Goal: Task Accomplishment & Management: Complete application form

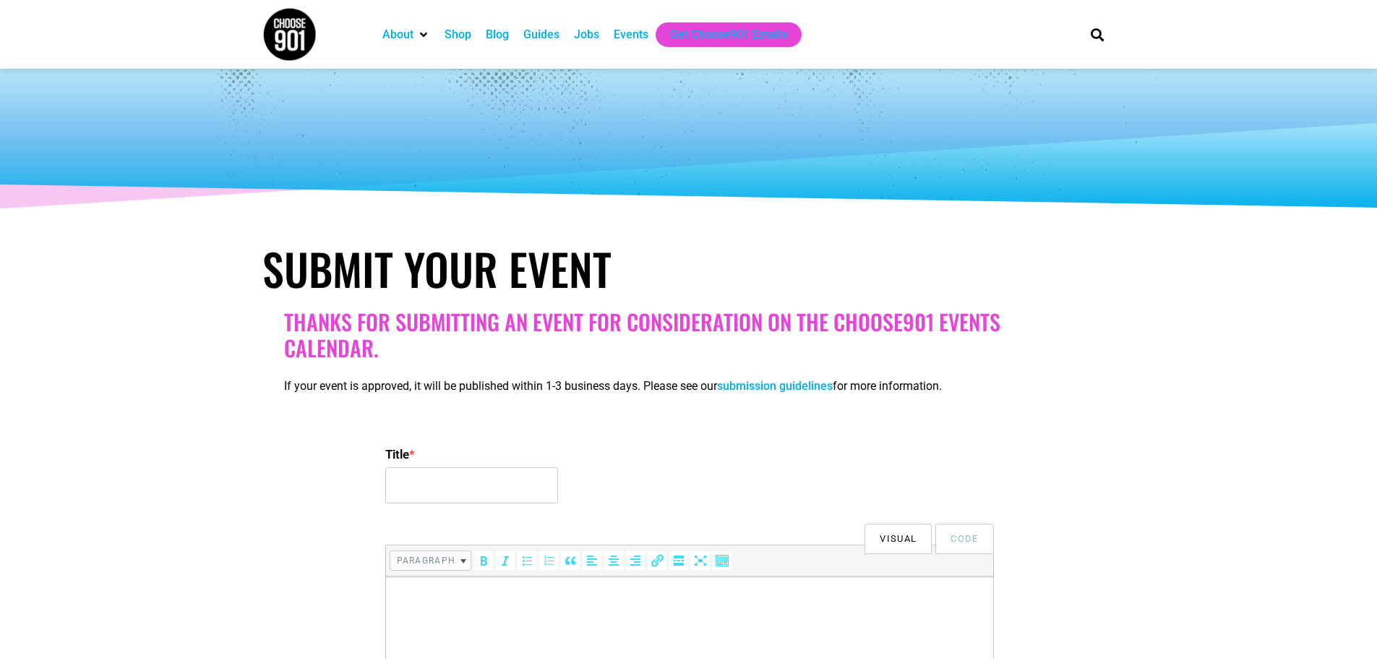
select select
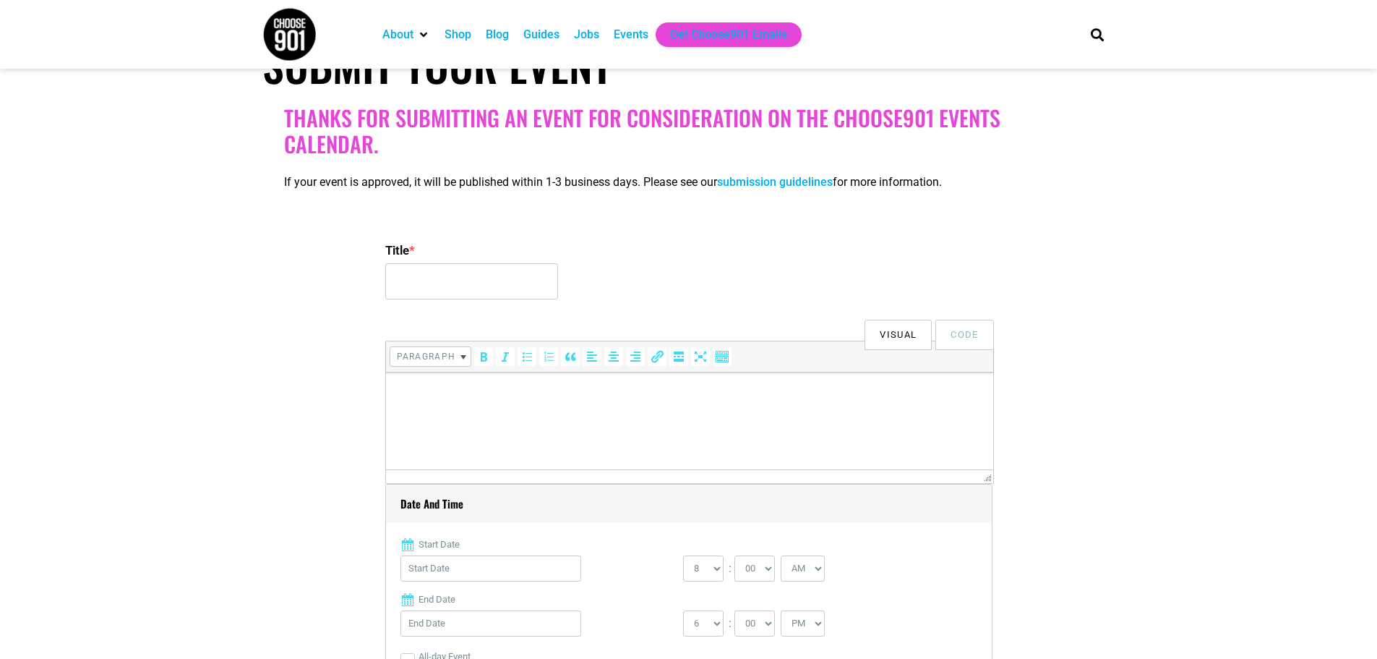
scroll to position [217, 0]
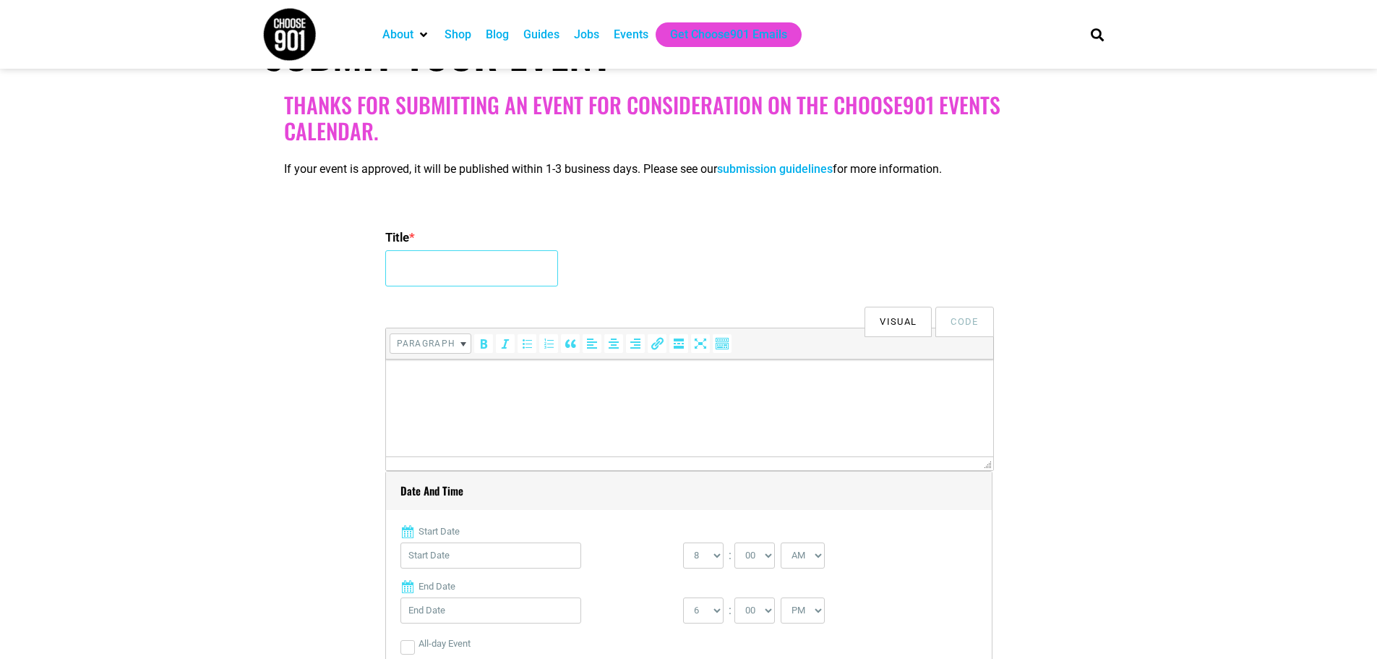
click at [420, 266] on input "Title *" at bounding box center [471, 268] width 173 height 36
paste input "& Juliet"
type input "& Juliet"
click at [430, 400] on html at bounding box center [688, 379] width 607 height 40
click at [445, 384] on p at bounding box center [689, 379] width 593 height 17
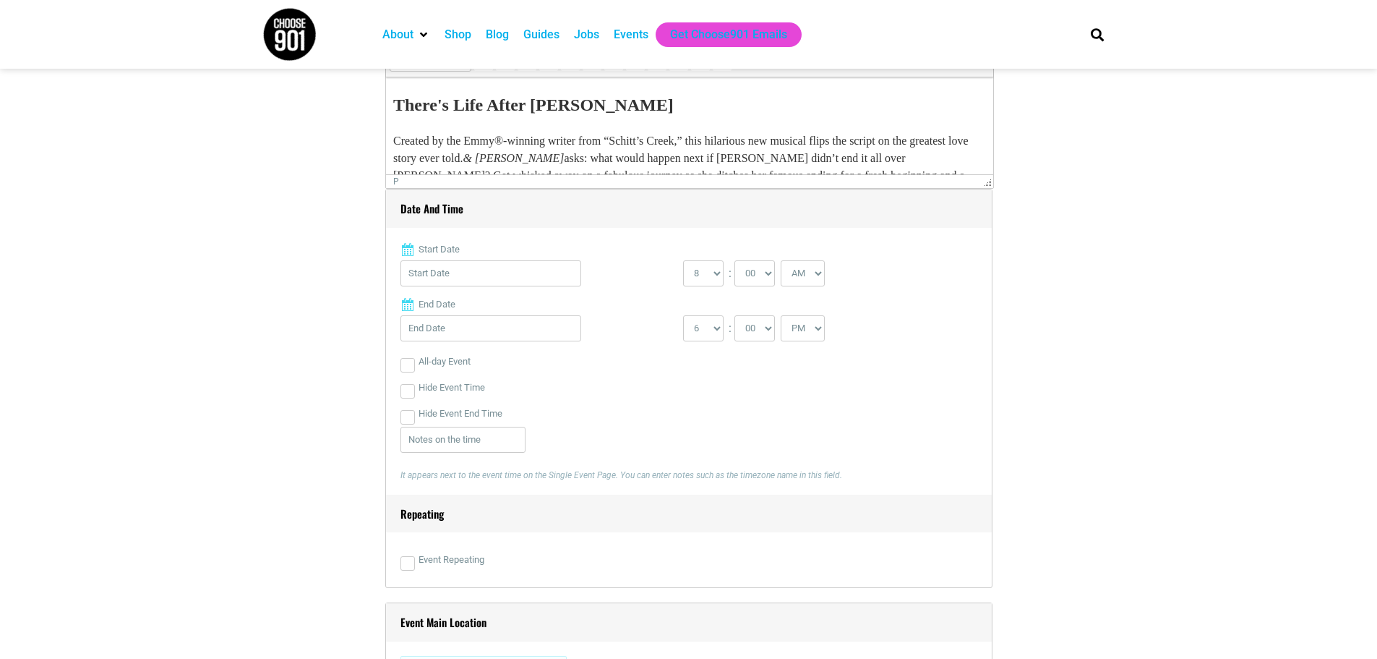
scroll to position [506, 0]
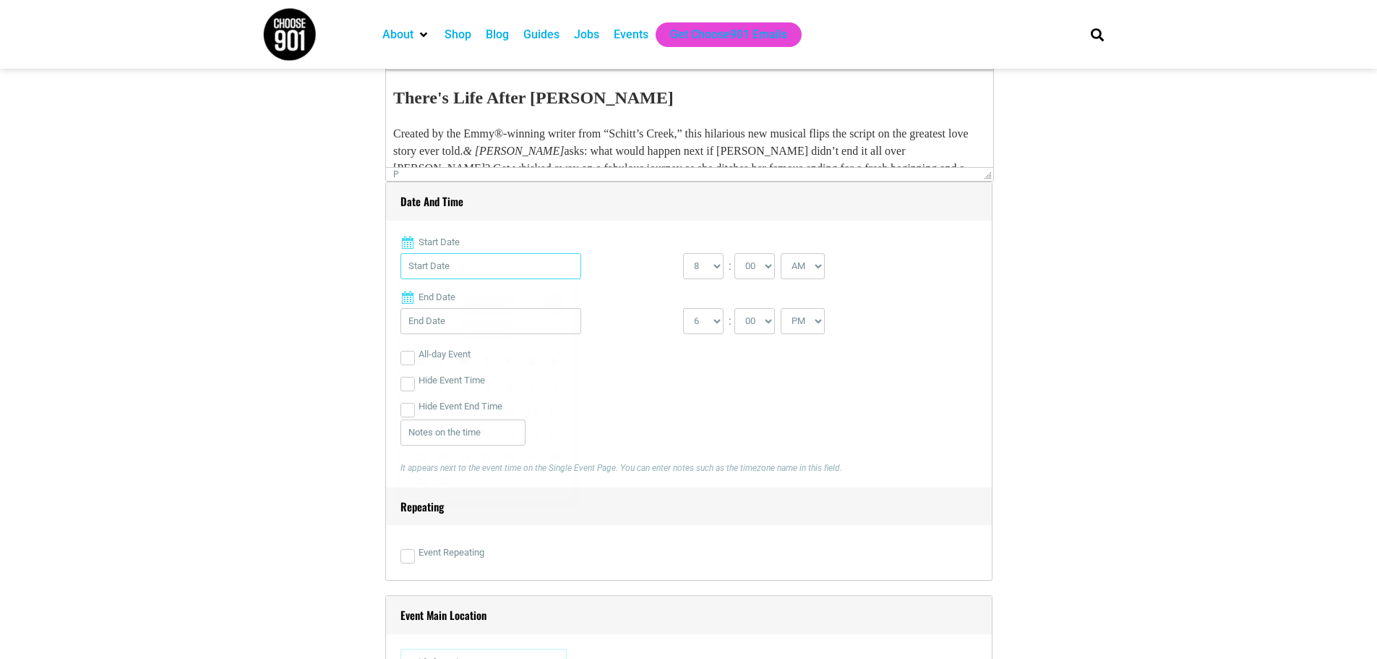
click at [426, 274] on input "Start Date" at bounding box center [491, 266] width 181 height 26
click at [555, 303] on link "Next" at bounding box center [555, 304] width 22 height 22
click at [441, 469] on link "25" at bounding box center [443, 480] width 22 height 22
type input "[DATE]"
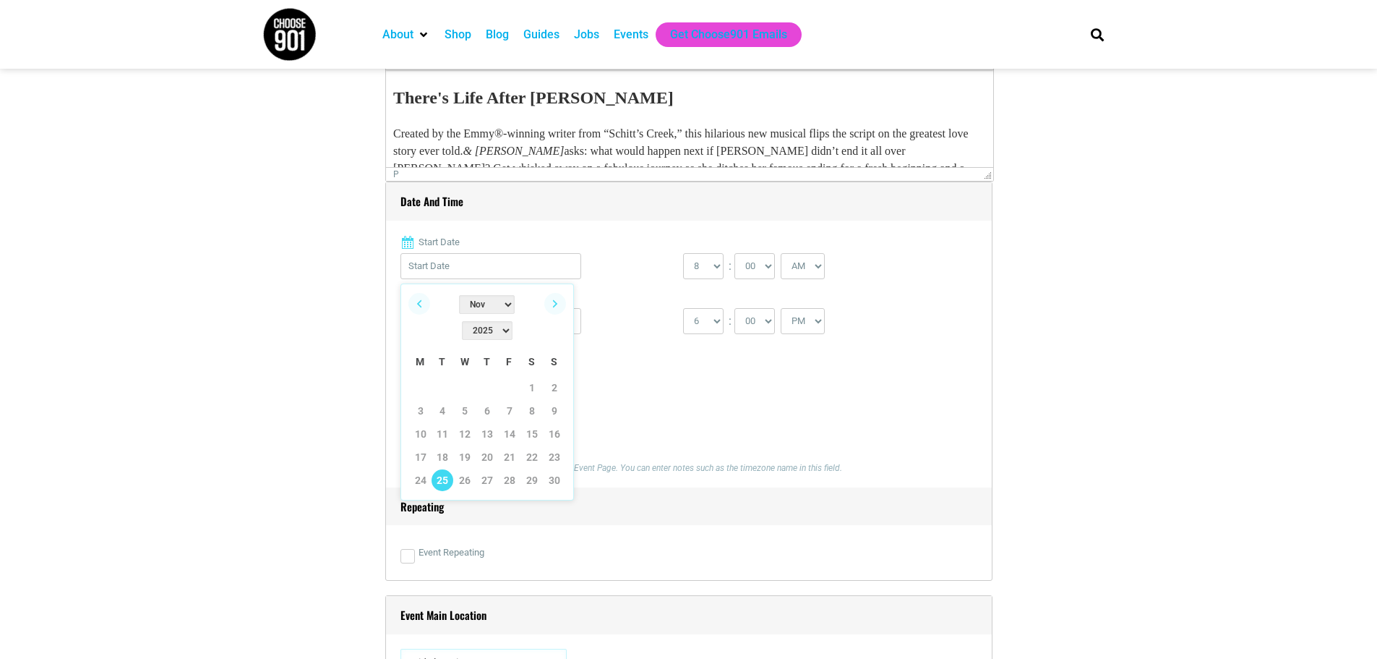
type input "[DATE]"
click at [719, 270] on select "0 1 2 3 4 5 6 7 8 9 10 11 12" at bounding box center [703, 266] width 40 height 26
click at [850, 295] on label "End Date" at bounding box center [689, 297] width 577 height 14
click at [581, 308] on input "[DATE]" at bounding box center [491, 321] width 181 height 26
click at [714, 328] on select "1 2 3 4 5 6 7 8 9 10 11 12" at bounding box center [703, 321] width 40 height 26
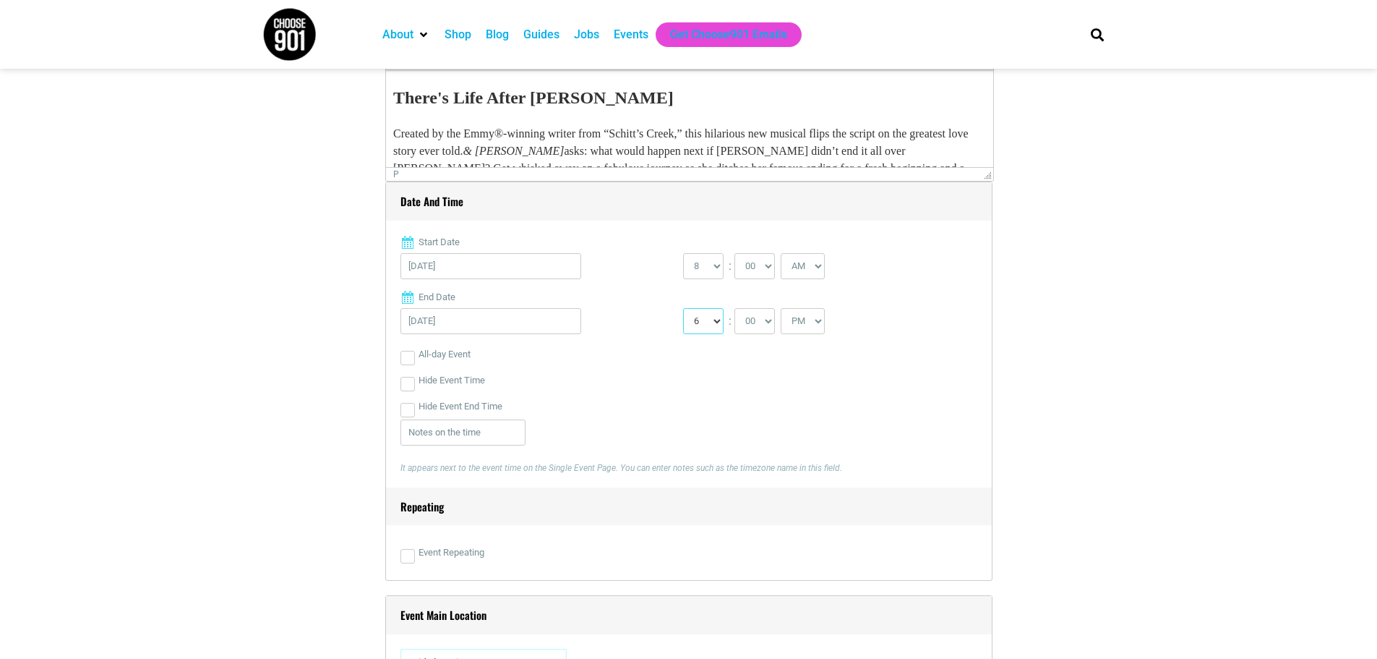
select select "10"
click at [683, 309] on select "1 2 3 4 5 6 7 8 9 10 11 12" at bounding box center [703, 321] width 40 height 26
click at [751, 328] on select "00 05 10 15 20 25 30 35 40 45 50 55" at bounding box center [755, 321] width 40 height 26
select select "15"
click at [735, 309] on select "00 05 10 15 20 25 30 35 40 45 50 55" at bounding box center [755, 321] width 40 height 26
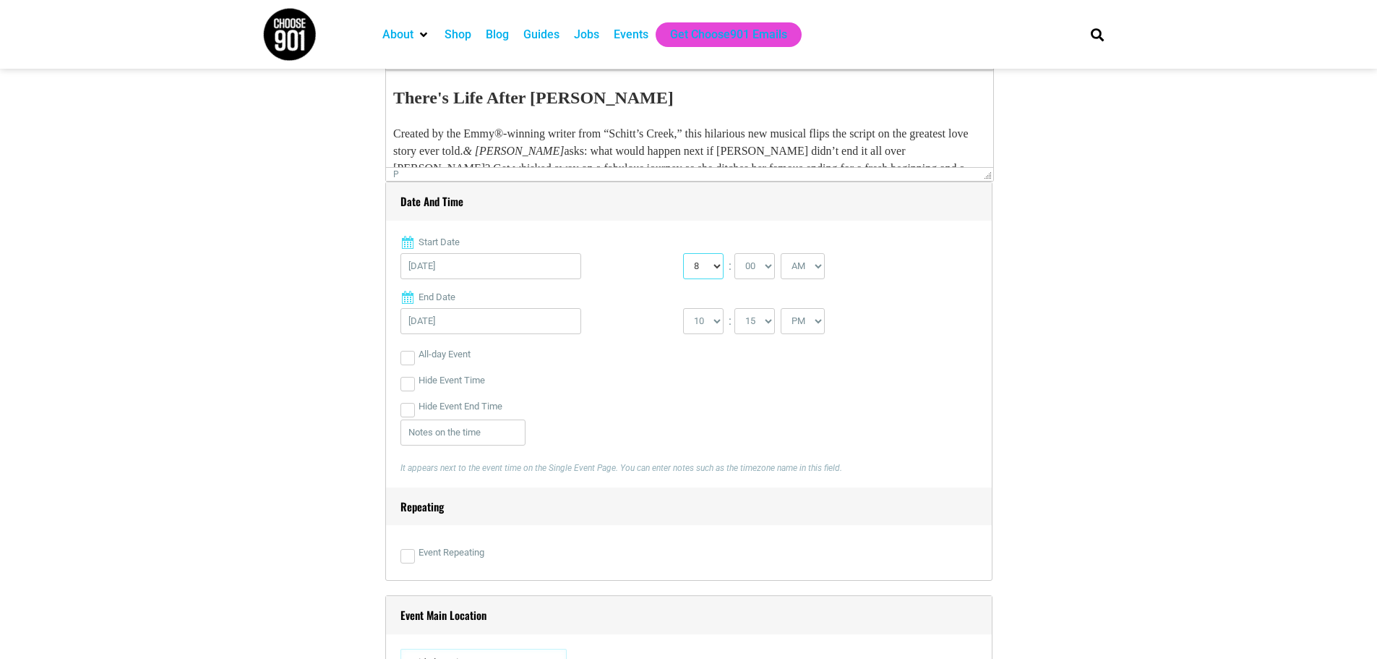
click at [703, 269] on select "0 1 2 3 4 5 6 7 8 9 10 11 12" at bounding box center [703, 266] width 40 height 26
select select "7"
click at [683, 254] on select "0 1 2 3 4 5 6 7 8 9 10 11 12" at bounding box center [703, 266] width 40 height 26
click at [756, 269] on select "00 05 10 15 20 25 30 35 40 45 50 55" at bounding box center [755, 266] width 40 height 26
select select "30"
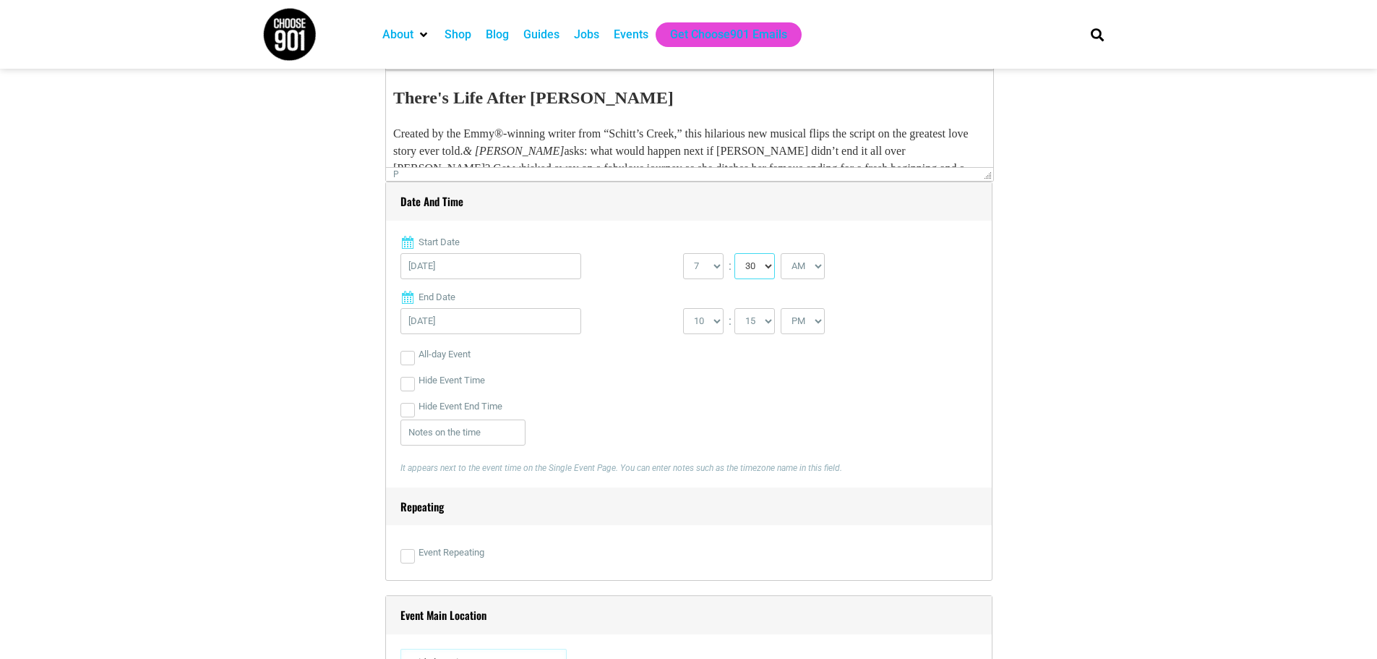
click at [735, 254] on select "00 05 10 15 20 25 30 35 40 45 50 55" at bounding box center [755, 266] width 40 height 26
click at [813, 268] on select "AM PM" at bounding box center [803, 266] width 44 height 26
select select "PM"
click at [782, 254] on select "AM PM" at bounding box center [803, 266] width 44 height 26
click at [872, 307] on div "Start Date 11/25/2025 0 1 2 3 4 5 6 7 8 9 10 11 12 : 00 05 10 15 20 25 30 35 40…" at bounding box center [689, 361] width 577 height 252
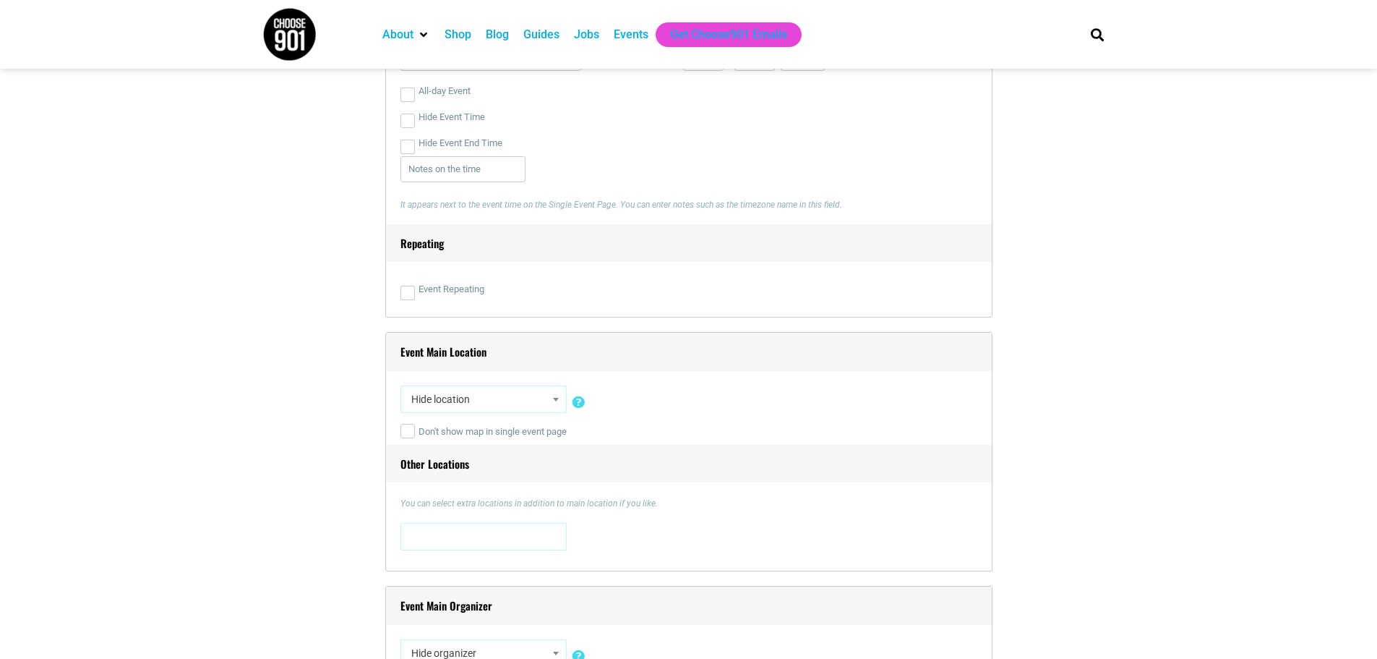
scroll to position [795, 0]
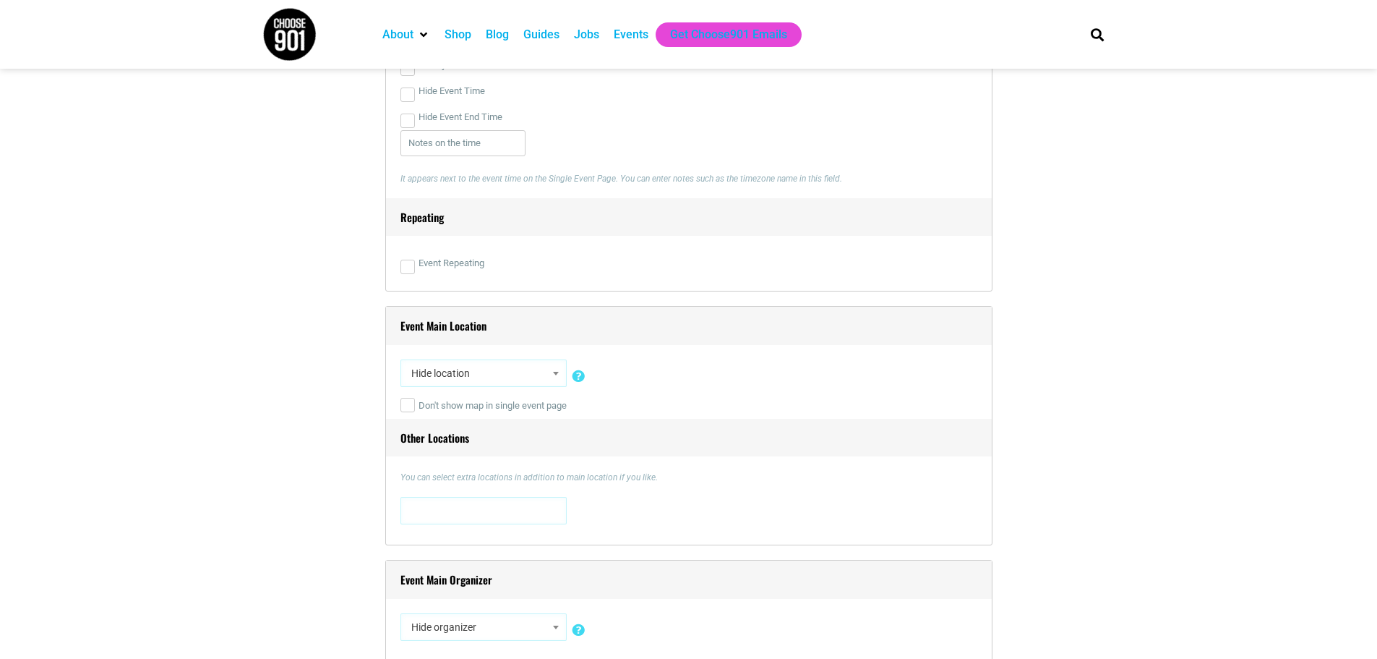
click at [743, 400] on div "Don't show map in single event page" at bounding box center [689, 406] width 577 height 26
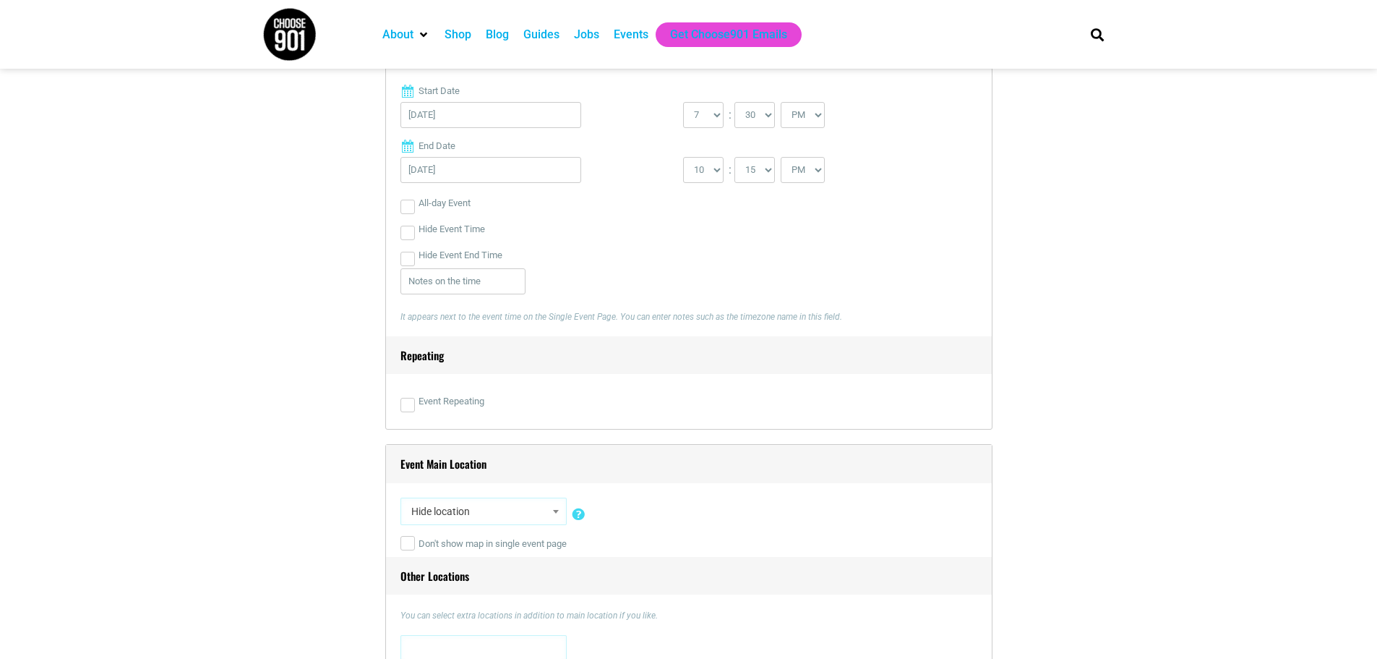
scroll to position [651, 0]
click at [409, 410] on input "Event Repeating" at bounding box center [408, 411] width 14 height 14
checkbox input "true"
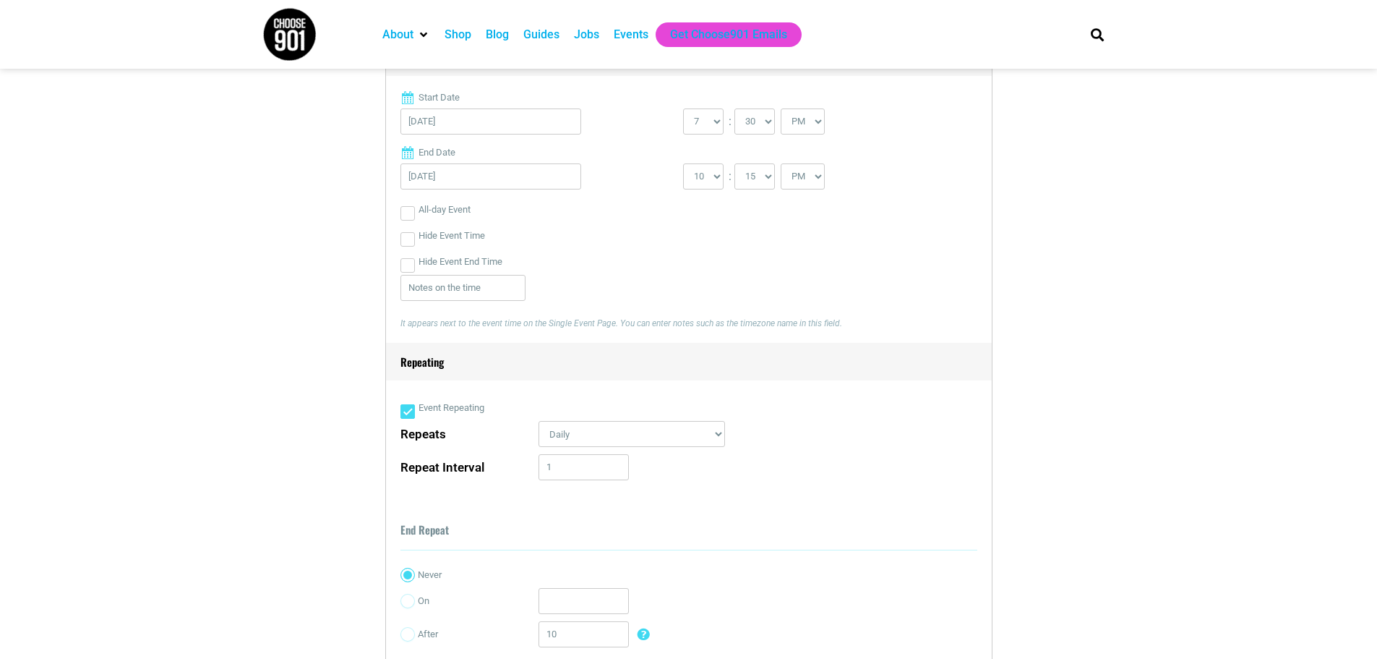
scroll to position [868, 0]
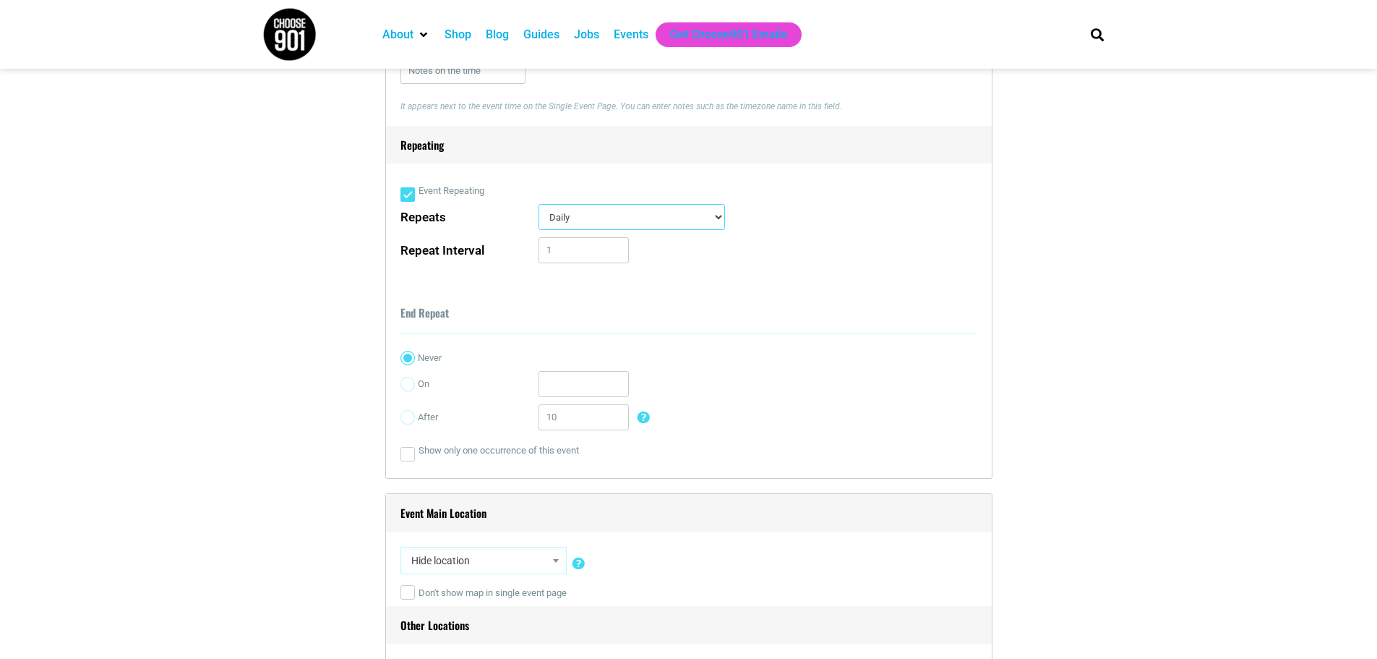
click at [636, 219] on select "Daily Every Weekday Every Weekend Certain Weekdays Weekly Monthly Yearly Custom…" at bounding box center [632, 217] width 187 height 26
select select "custom_days"
click at [539, 205] on select "Daily Every Weekday Every Weekend Certain Weekdays Weekly Monthly Yearly Custom…" at bounding box center [632, 217] width 187 height 26
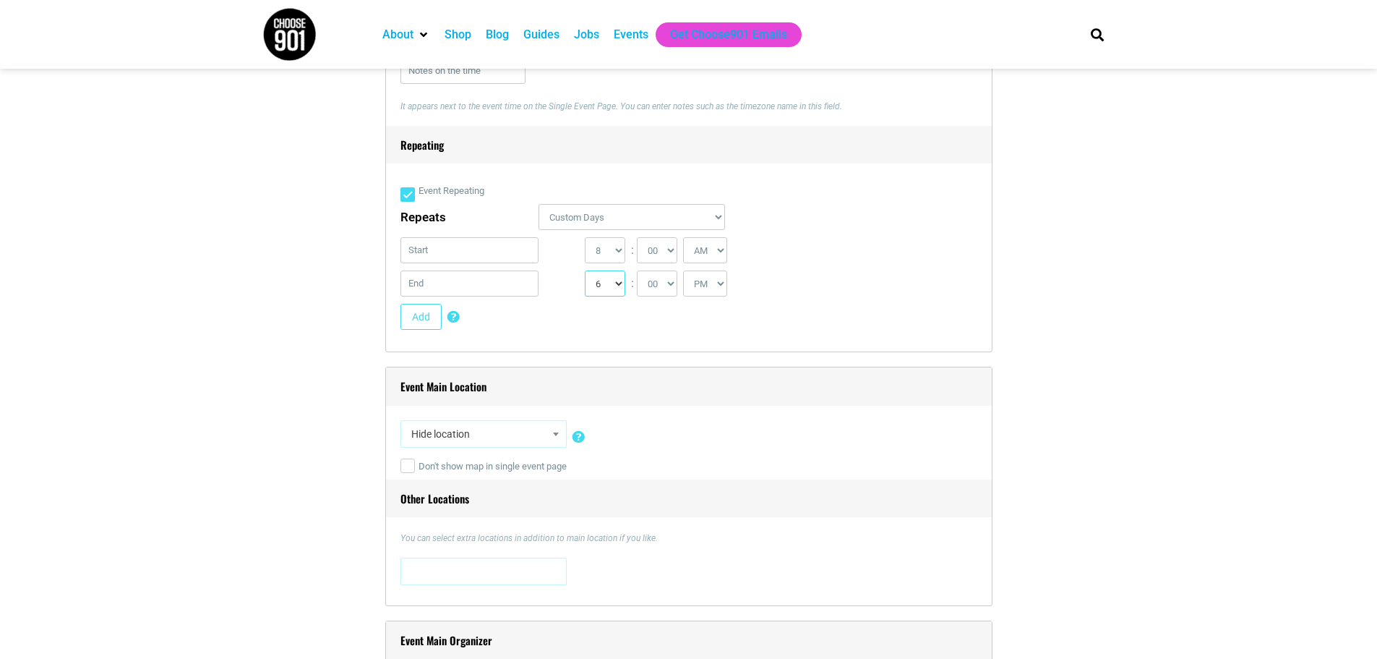
click at [618, 285] on select "1 2 3 4 5 6 7 8 9 10 11 12" at bounding box center [605, 283] width 40 height 26
select select "10"
click at [585, 272] on select "1 2 3 4 5 6 7 8 9 10 11 12" at bounding box center [605, 283] width 40 height 26
click at [662, 288] on select "00 05 10 15 20 25 30 35 40 45 50 55" at bounding box center [657, 283] width 40 height 26
select select "15"
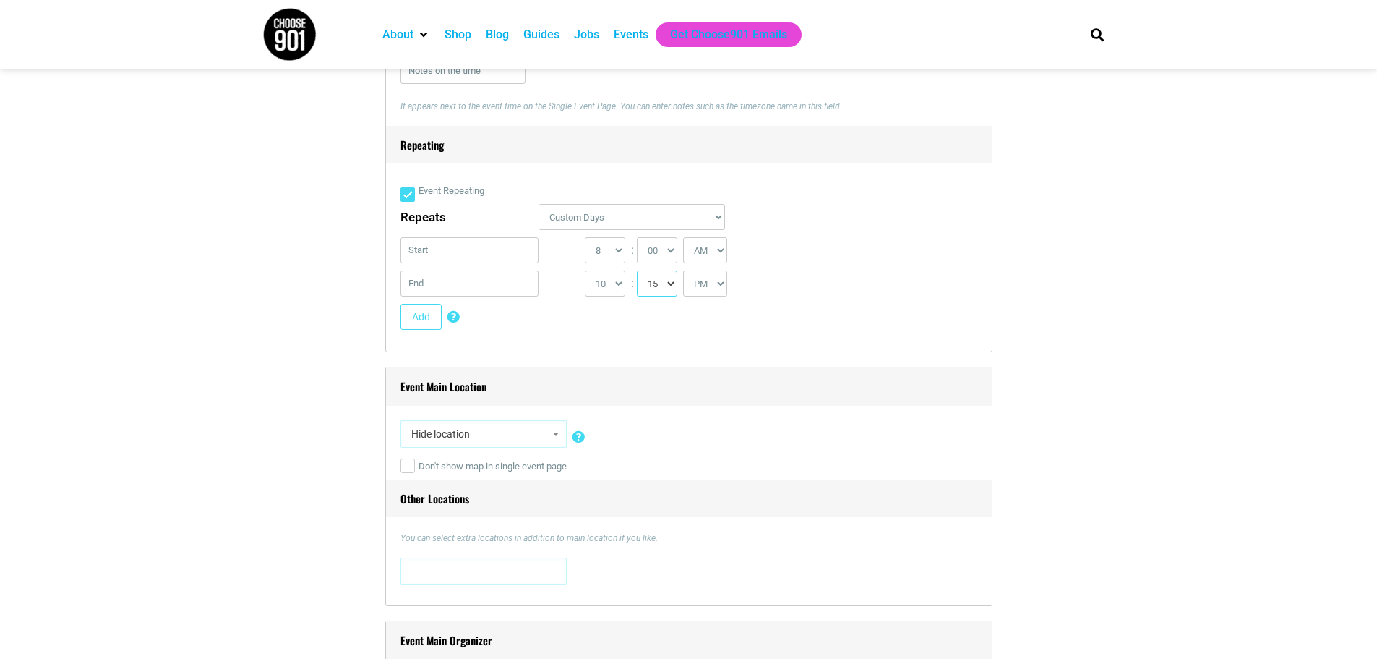
click at [638, 272] on select "00 05 10 15 20 25 30 35 40 45 50 55" at bounding box center [657, 283] width 40 height 26
click at [604, 250] on select "0 1 2 3 4 5 6 7 8 9 10 11 12" at bounding box center [605, 250] width 40 height 26
select select "7"
click at [585, 239] on select "0 1 2 3 4 5 6 7 8 9 10 11 12" at bounding box center [605, 250] width 40 height 26
click at [666, 260] on select "00 05 10 15 20 25 30 35 40 45 50 55" at bounding box center [657, 250] width 40 height 26
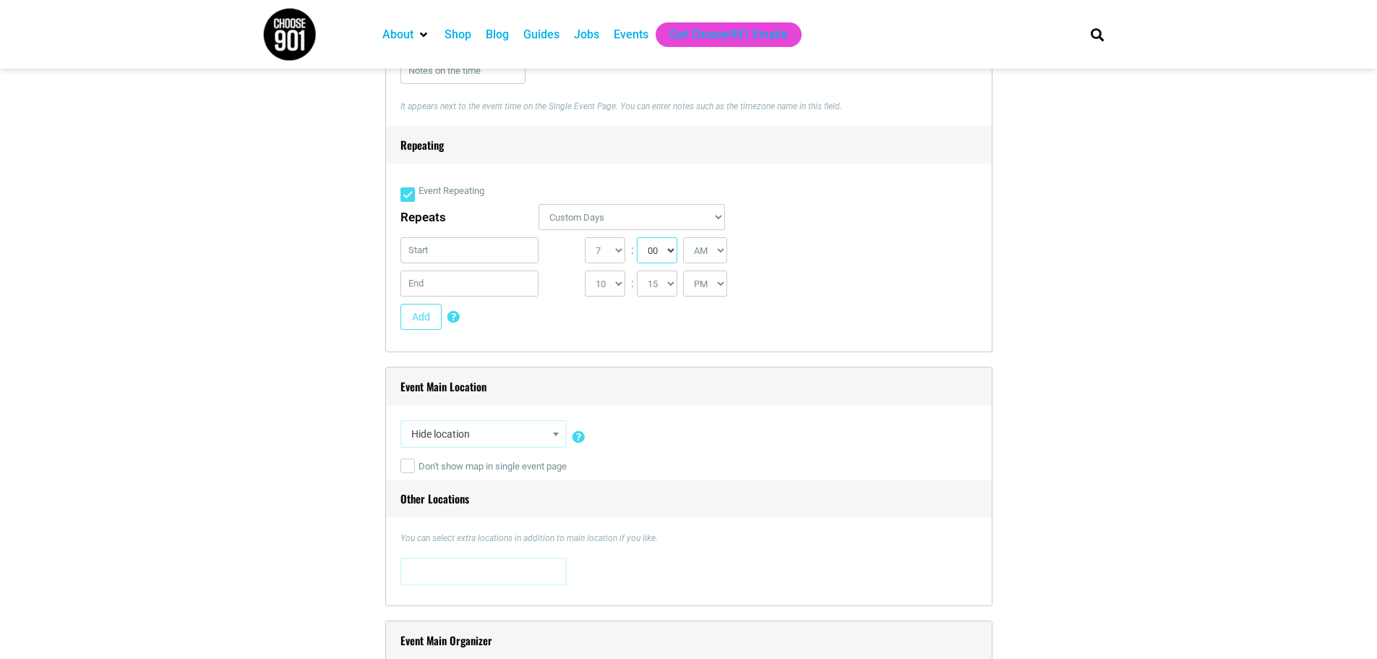
select select "30"
click at [638, 239] on select "00 05 10 15 20 25 30 35 40 45 50 55" at bounding box center [657, 250] width 40 height 26
click at [715, 248] on select "AM PM" at bounding box center [705, 250] width 44 height 26
select select "PM"
click at [685, 239] on select "AM PM" at bounding box center [705, 250] width 44 height 26
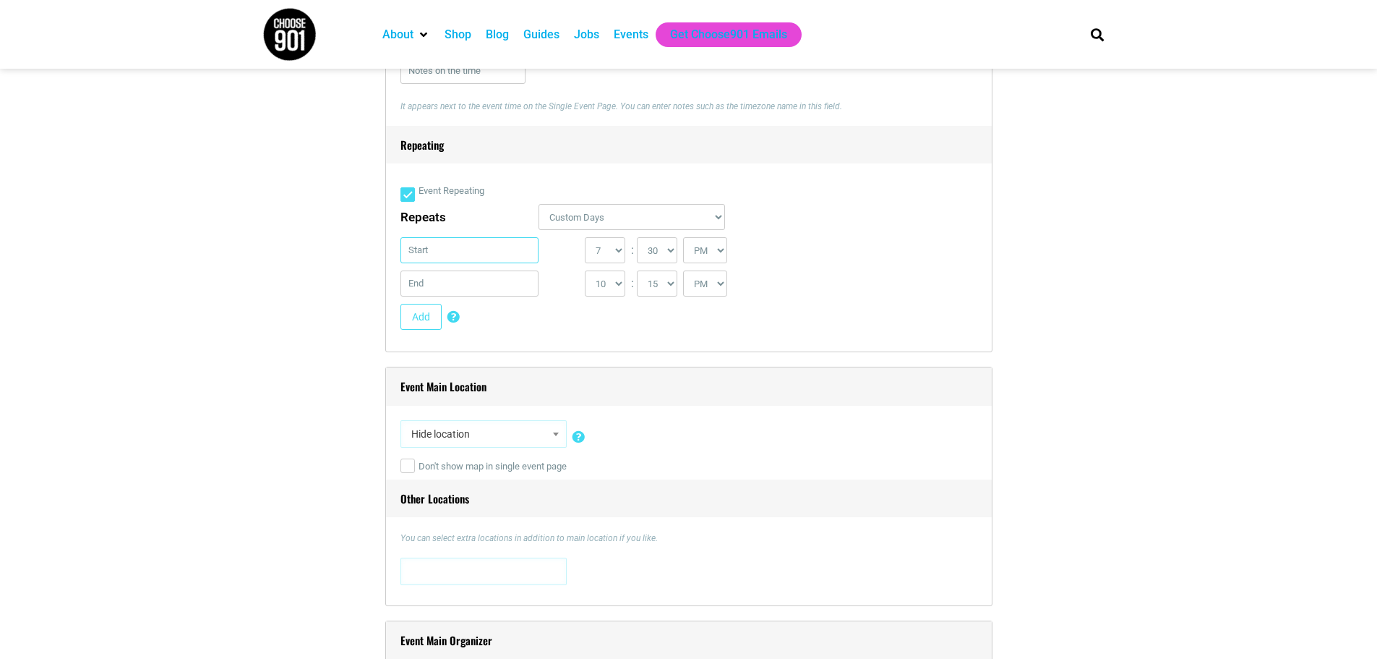
click at [488, 257] on input "text" at bounding box center [470, 250] width 139 height 26
click at [556, 289] on link "Next" at bounding box center [555, 288] width 22 height 22
click at [557, 436] on b at bounding box center [556, 434] width 6 height 4
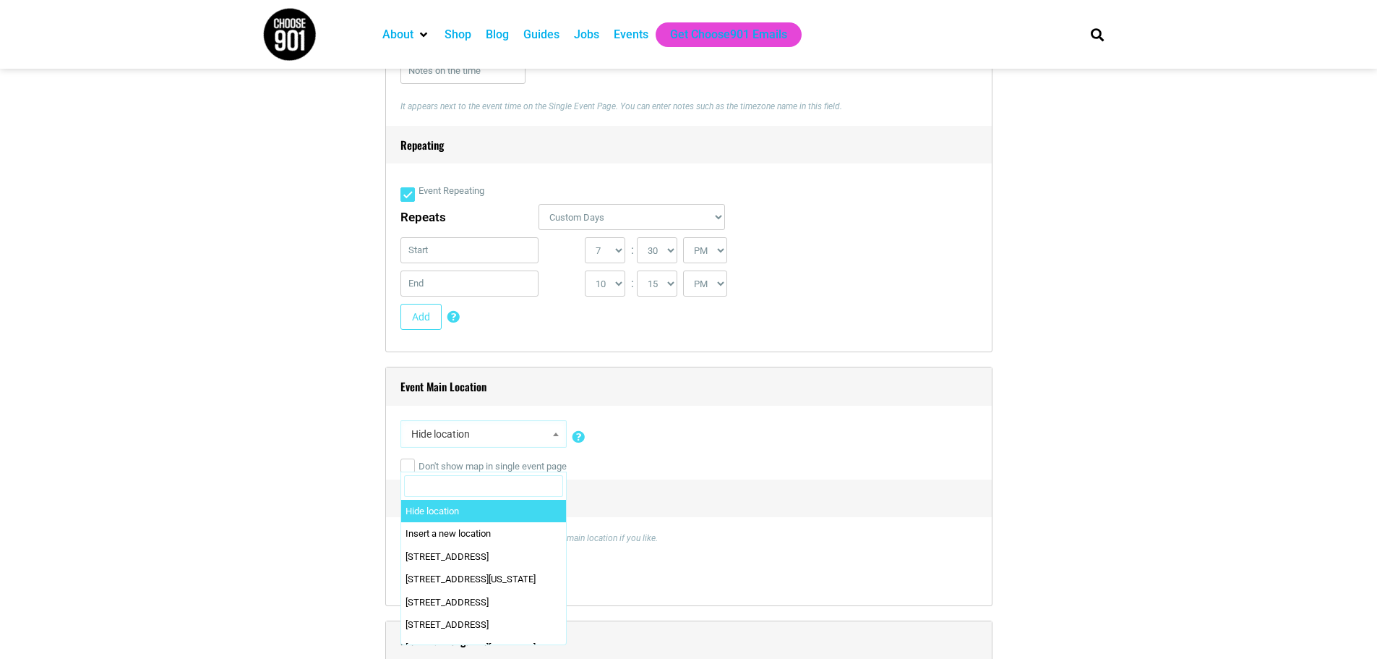
click at [808, 355] on div "Title * & Juliet Visual Code b i link b-quote del ins img ul ol li code more cl…" at bounding box center [688, 231] width 607 height 1317
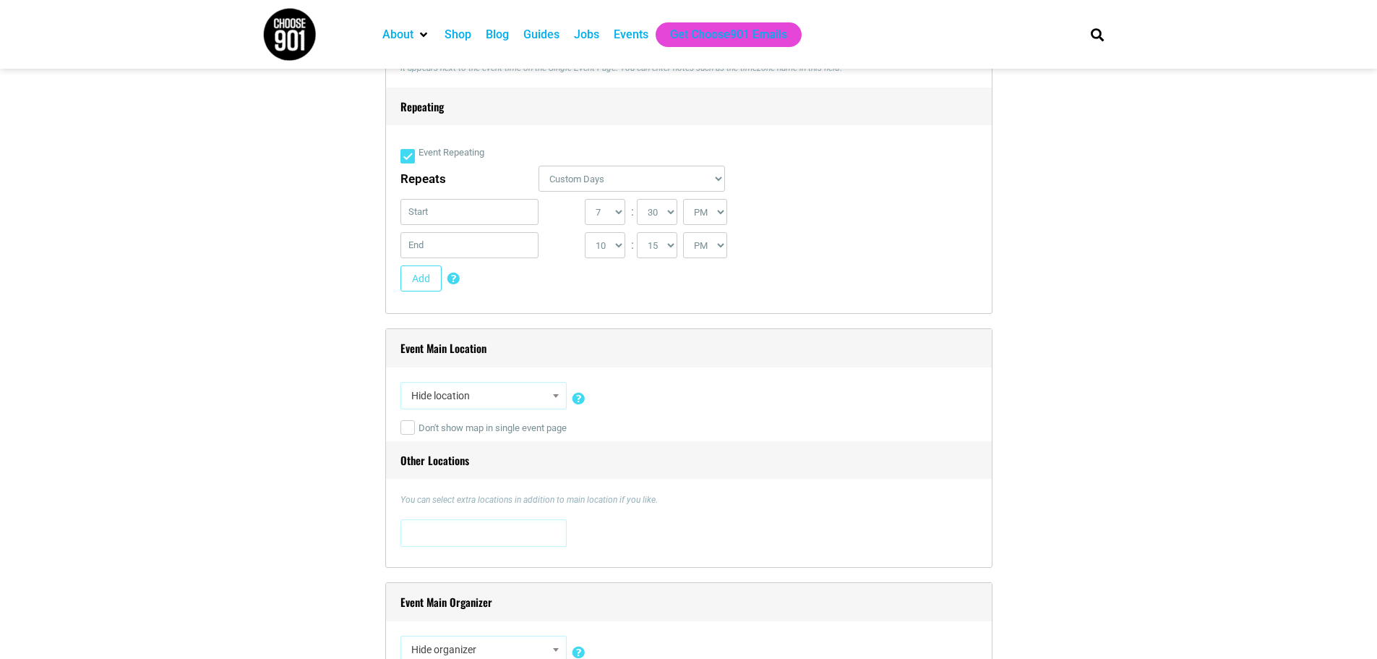
scroll to position [940, 0]
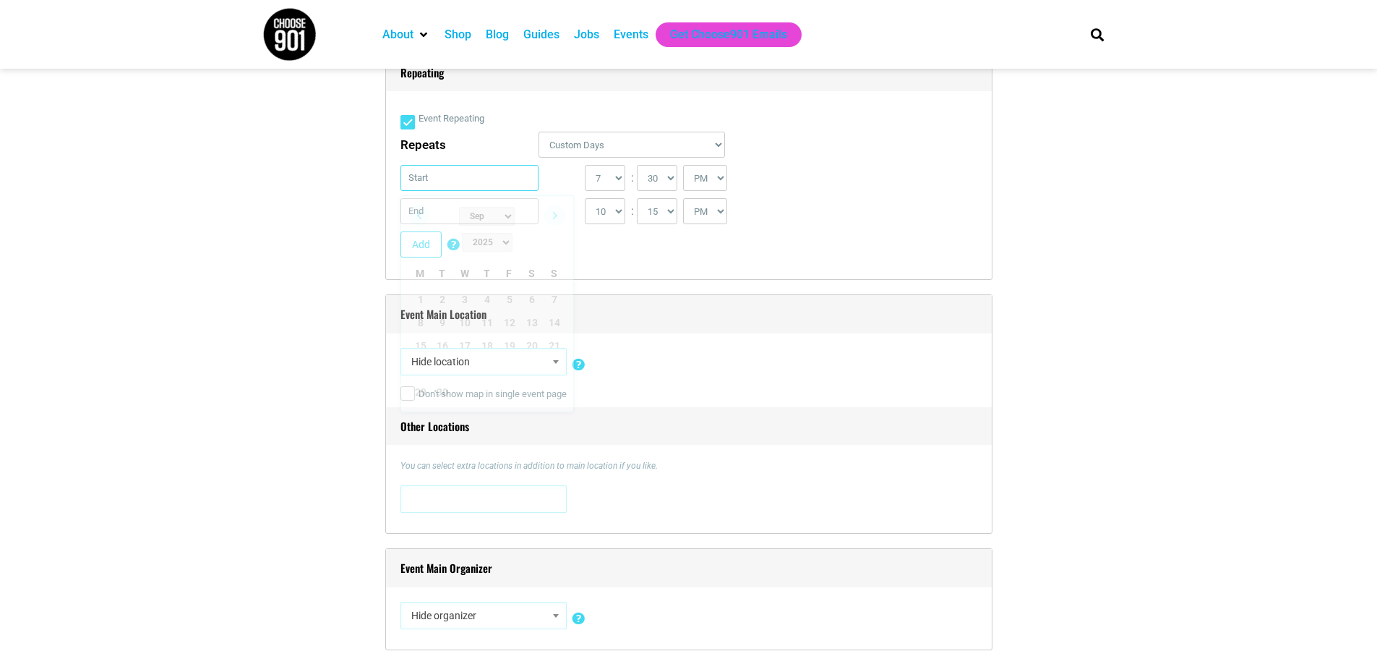
click at [465, 179] on input "text" at bounding box center [470, 178] width 139 height 26
click at [738, 297] on h4 "Event Main Location" at bounding box center [689, 314] width 606 height 38
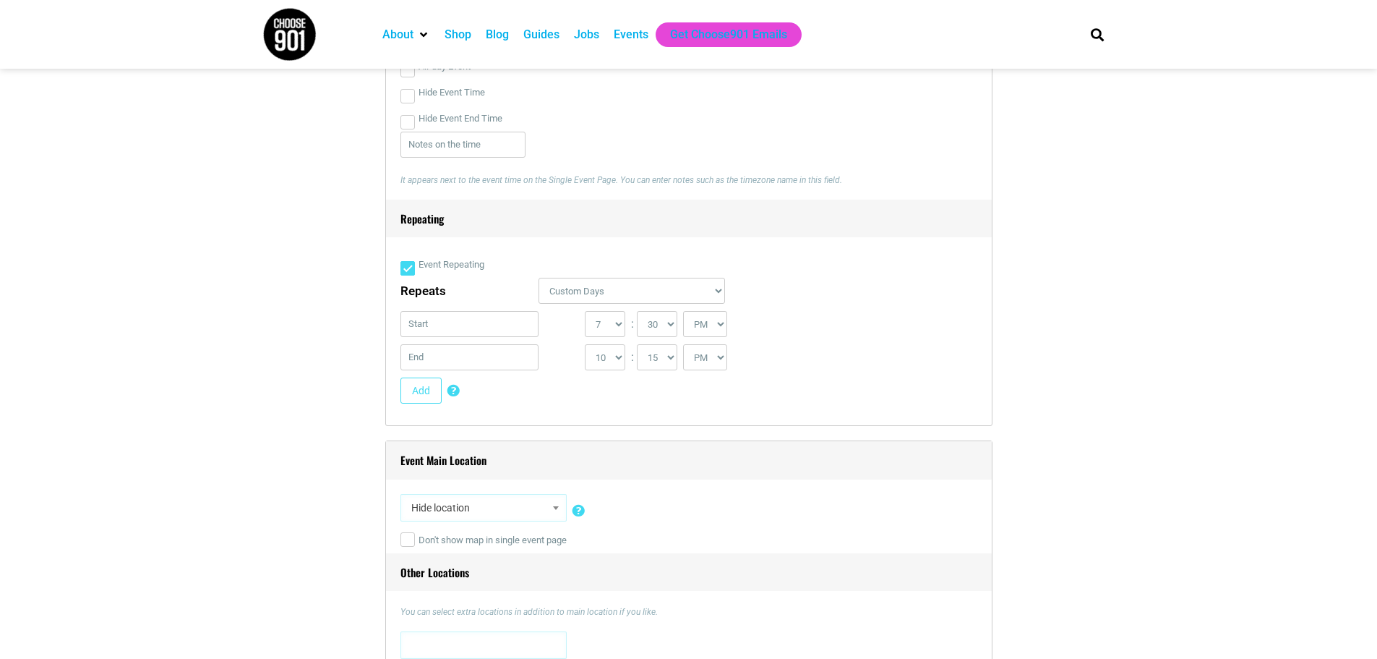
scroll to position [651, 0]
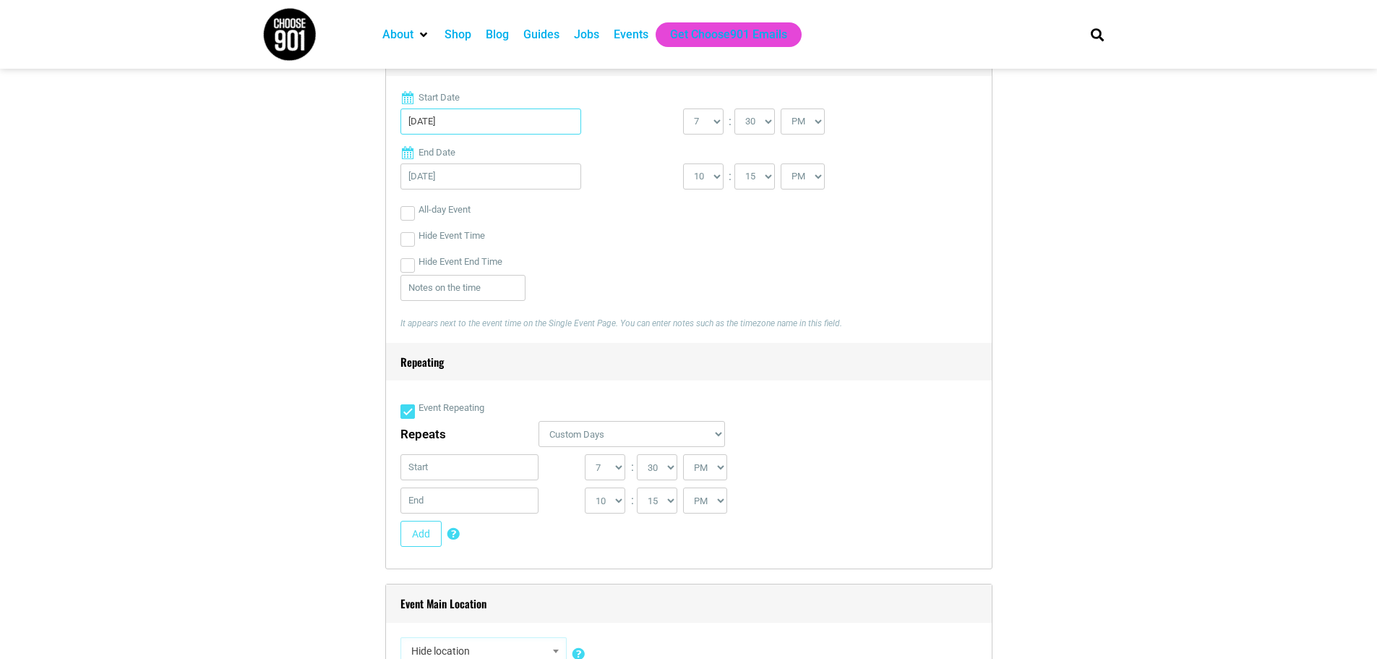
click at [463, 124] on input "[DATE]" at bounding box center [491, 121] width 181 height 26
paste input "[DATE]"
click at [547, 477] on div "[DATE]" at bounding box center [493, 470] width 184 height 33
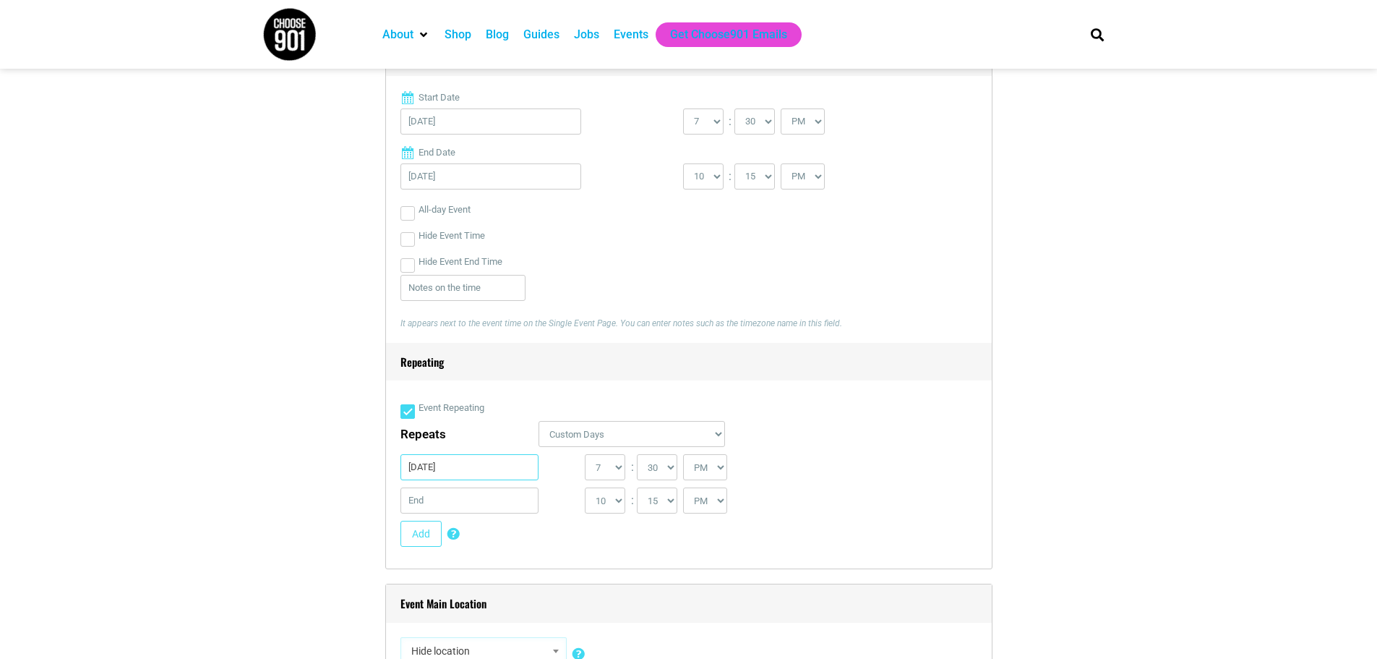
click at [510, 469] on input "[DATE]" at bounding box center [470, 467] width 139 height 26
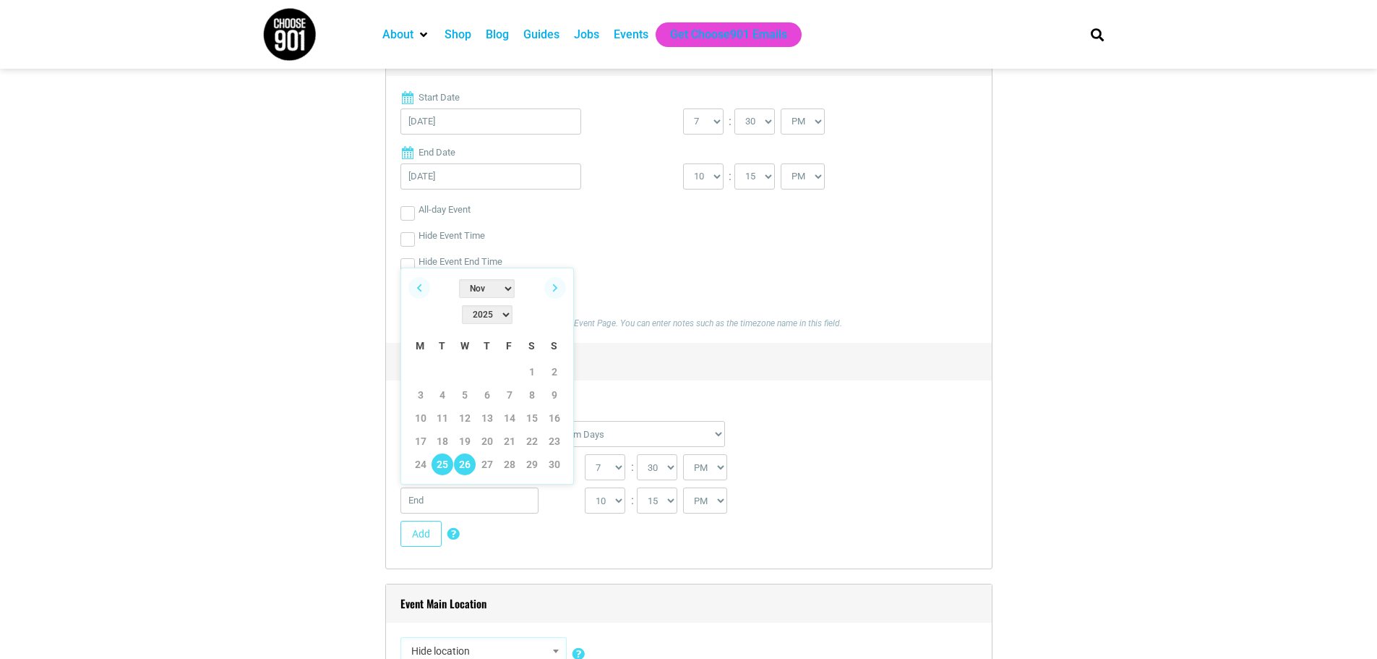
click at [467, 453] on link "26" at bounding box center [465, 464] width 22 height 22
type input "[DATE]"
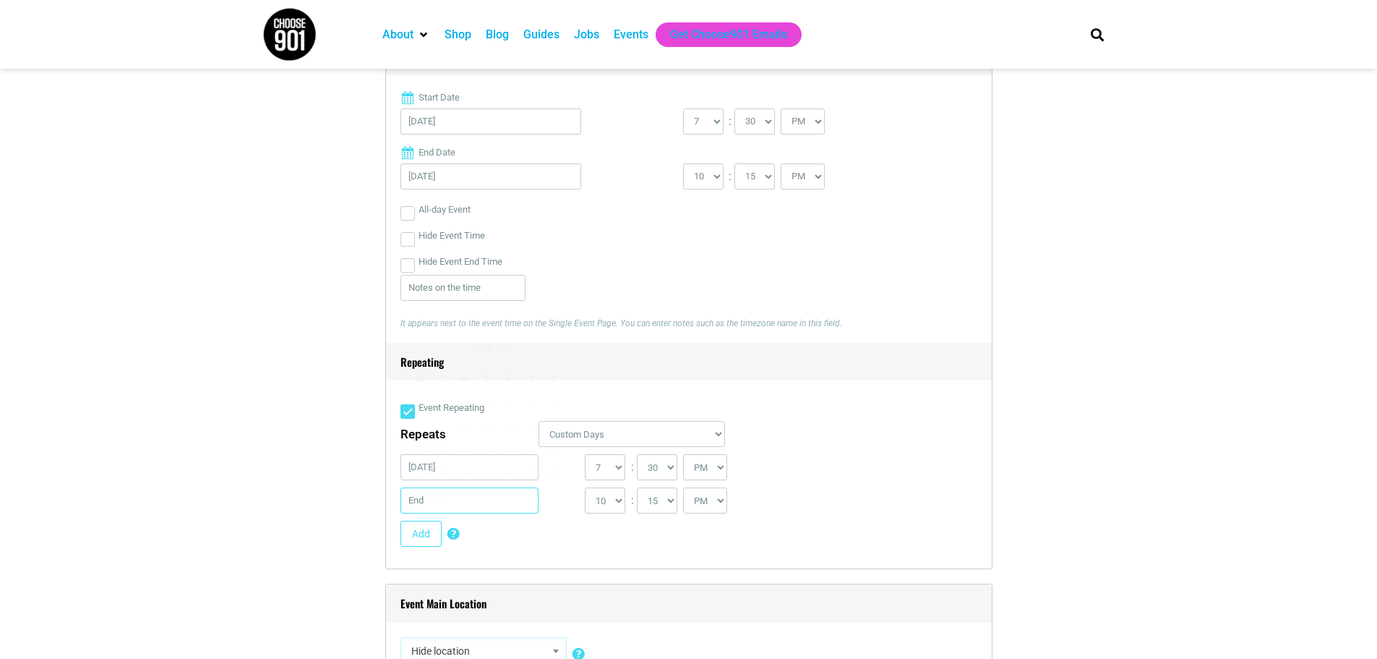
click at [445, 502] on input "text" at bounding box center [470, 500] width 139 height 26
click at [561, 325] on link "Next" at bounding box center [555, 321] width 22 height 22
click at [463, 487] on link "26" at bounding box center [465, 498] width 22 height 22
type input "[DATE]"
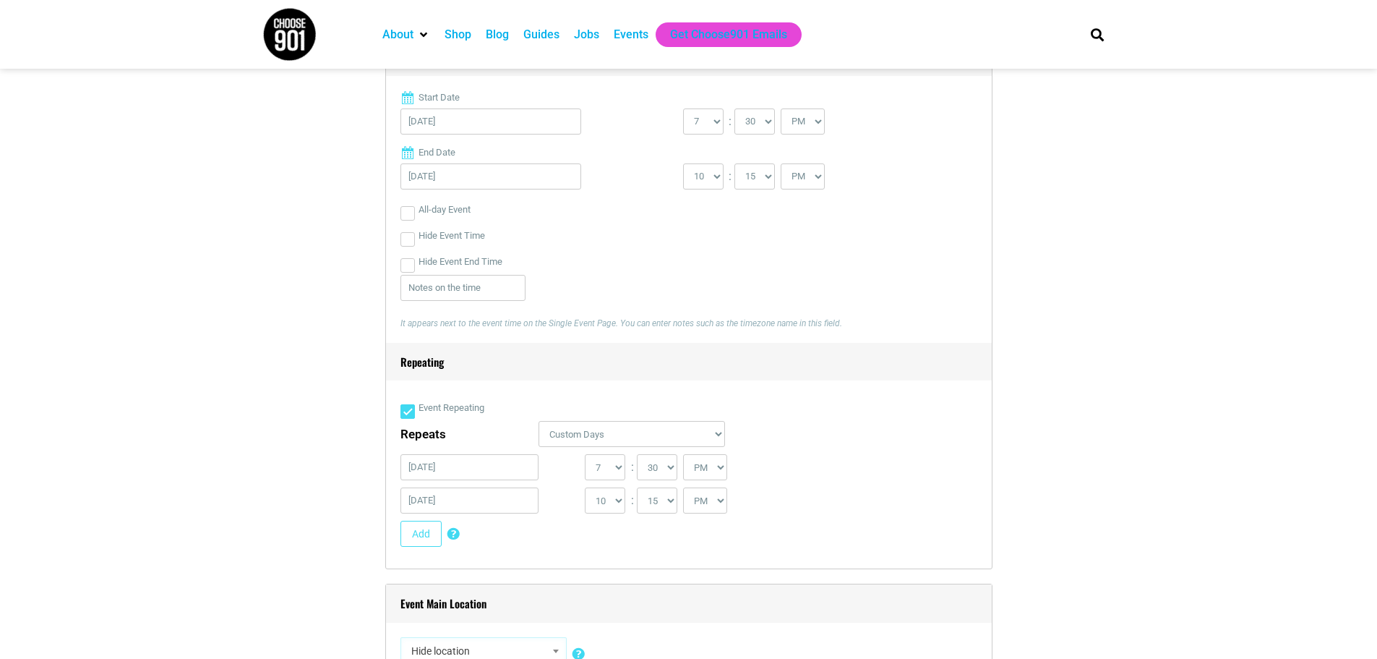
click at [819, 460] on div "0 1 2 3 4 5 6 7 8 9 10 11 12 : 00 05 10 15 20 25 30 35 40 45 50 55 AM PM" at bounding box center [725, 470] width 280 height 33
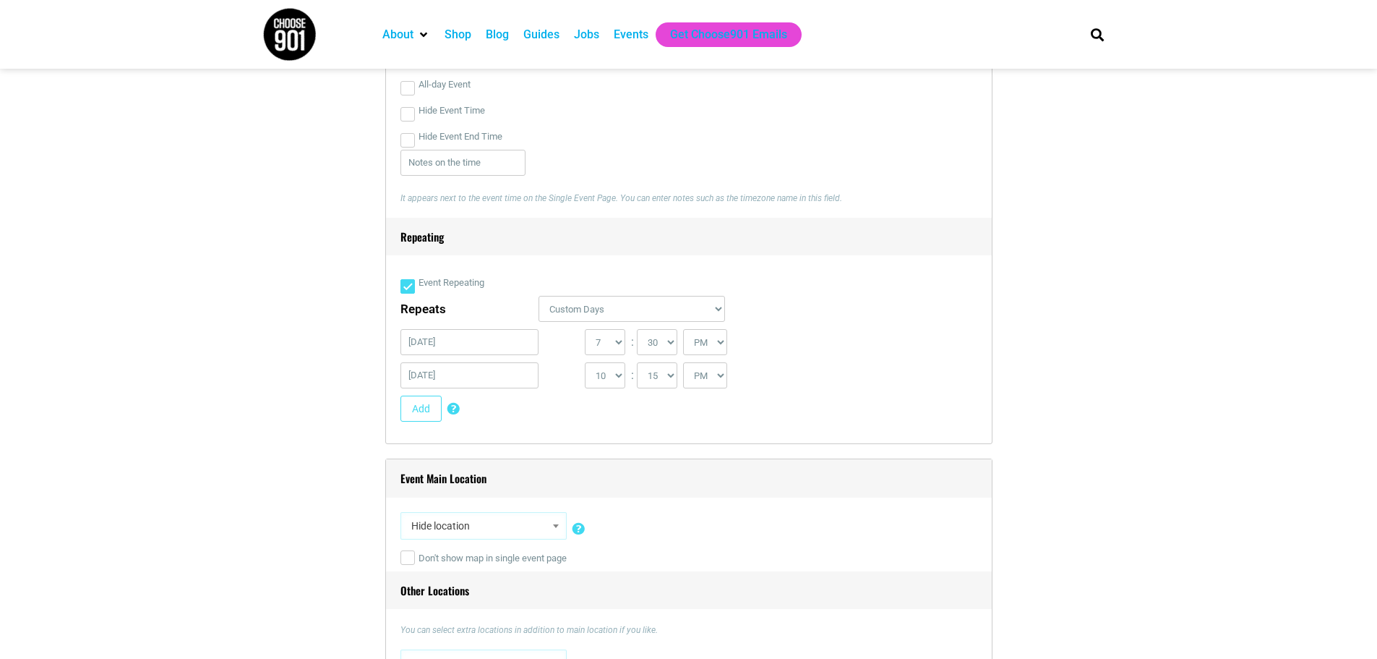
scroll to position [795, 0]
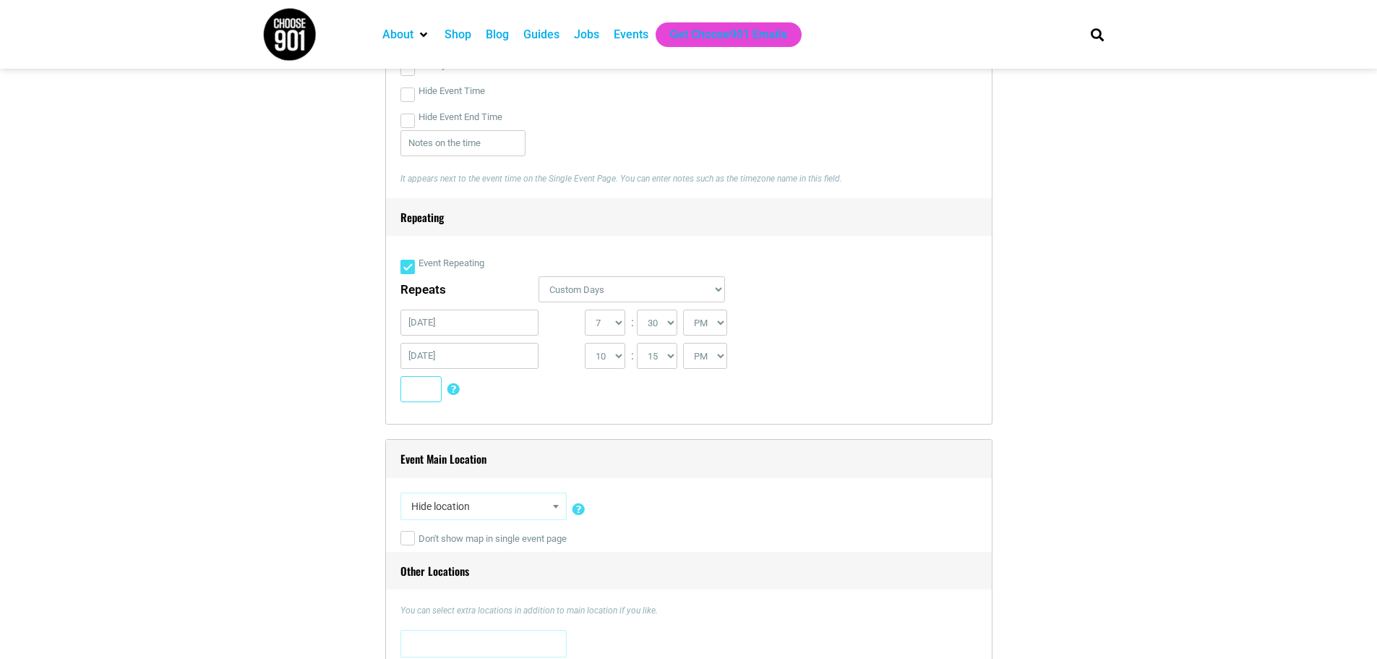
click at [410, 390] on button "Add" at bounding box center [421, 389] width 41 height 26
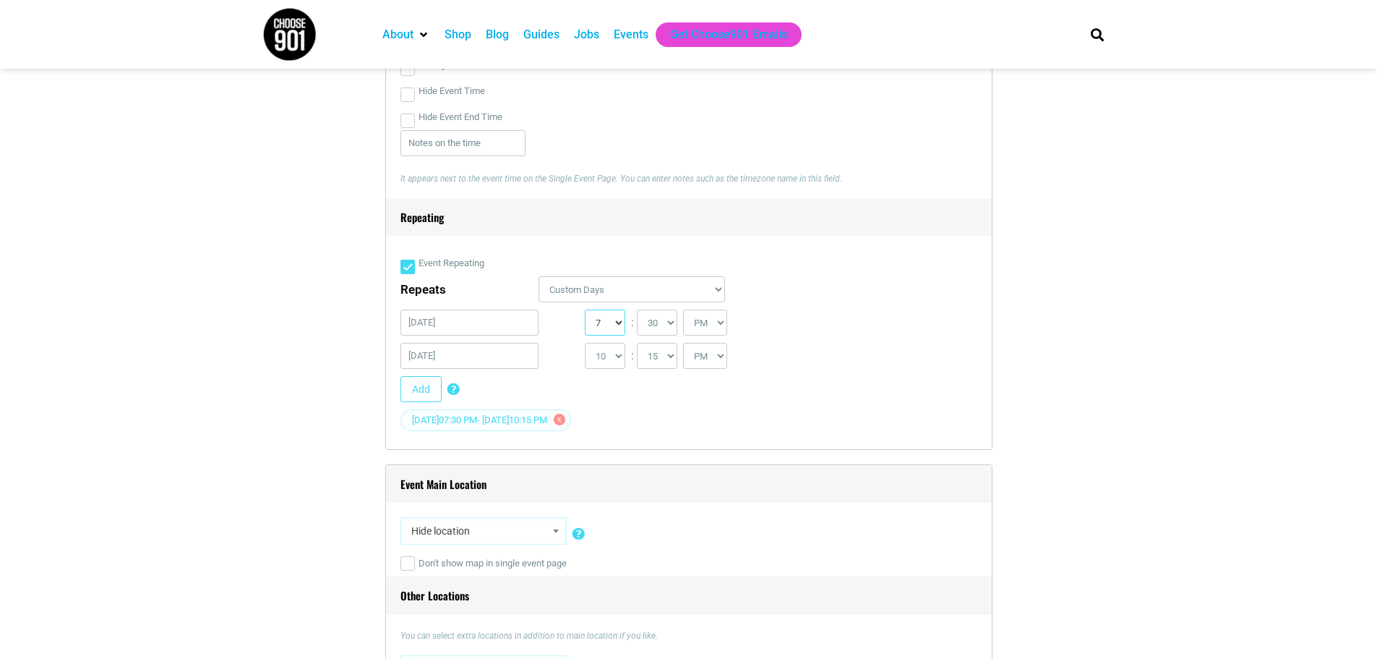
click at [616, 329] on select "0 1 2 3 4 5 6 7 8 9 10 11 12" at bounding box center [605, 322] width 40 height 26
select select "2"
click at [585, 311] on select "0 1 2 3 4 5 6 7 8 9 10 11 12" at bounding box center [605, 322] width 40 height 26
click at [666, 328] on select "00 05 10 15 20 25 30 35 40 45 50 55" at bounding box center [657, 322] width 40 height 26
select select "0"
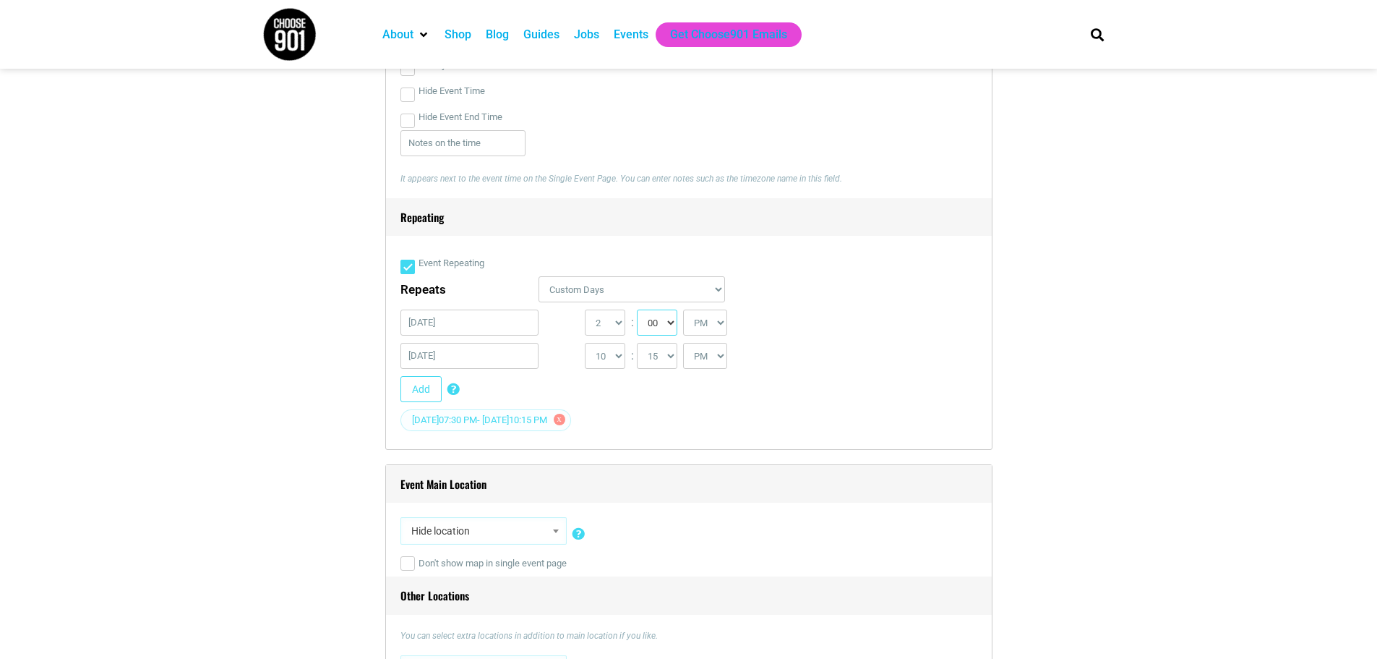
click at [638, 311] on select "00 05 10 15 20 25 30 35 40 45 50 55" at bounding box center [657, 322] width 40 height 26
click at [612, 359] on select "1 2 3 4 5 6 7 8 9 10 11 12" at bounding box center [605, 356] width 40 height 26
select select "4"
click at [585, 344] on select "1 2 3 4 5 6 7 8 9 10 11 12" at bounding box center [605, 356] width 40 height 26
click at [669, 362] on select "00 05 10 15 20 25 30 35 40 45 50 55" at bounding box center [657, 356] width 40 height 26
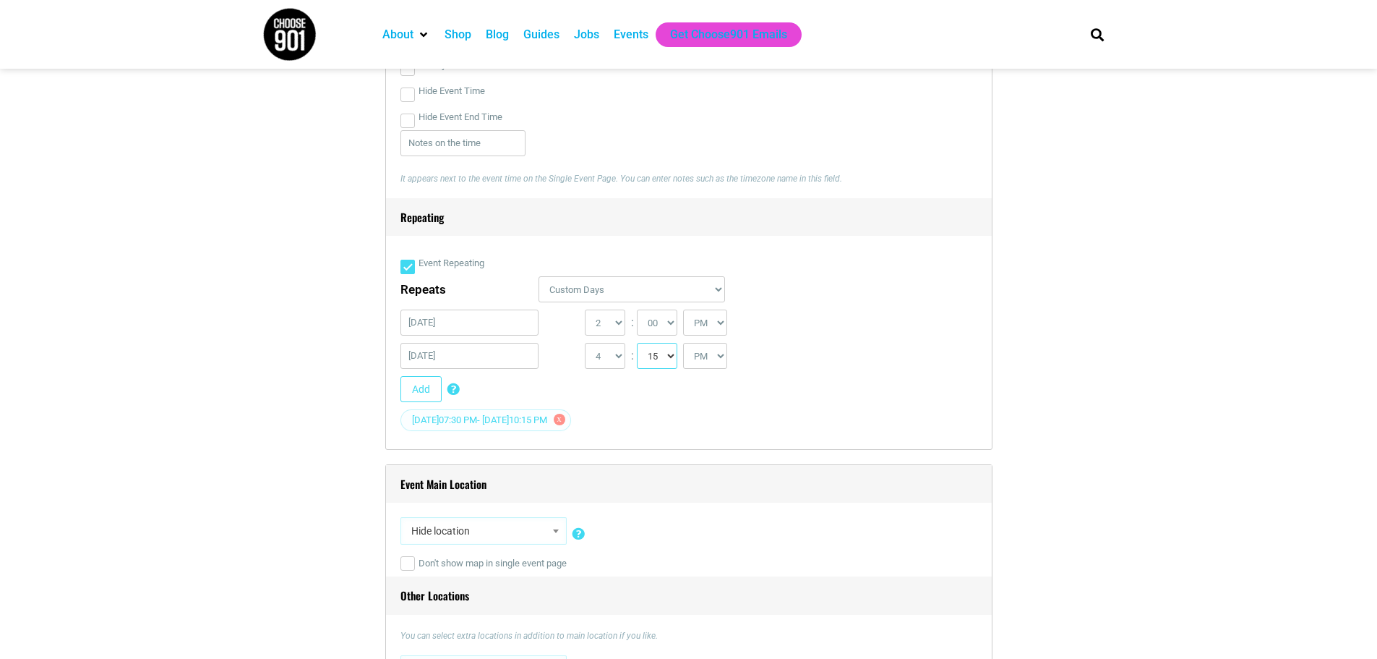
select select "45"
click at [638, 344] on select "00 05 10 15 20 25 30 35 40 45 50 55" at bounding box center [657, 356] width 40 height 26
click at [472, 330] on input "[DATE]" at bounding box center [470, 322] width 139 height 26
click at [513, 526] on link "28" at bounding box center [510, 537] width 22 height 22
type input "[DATE]"
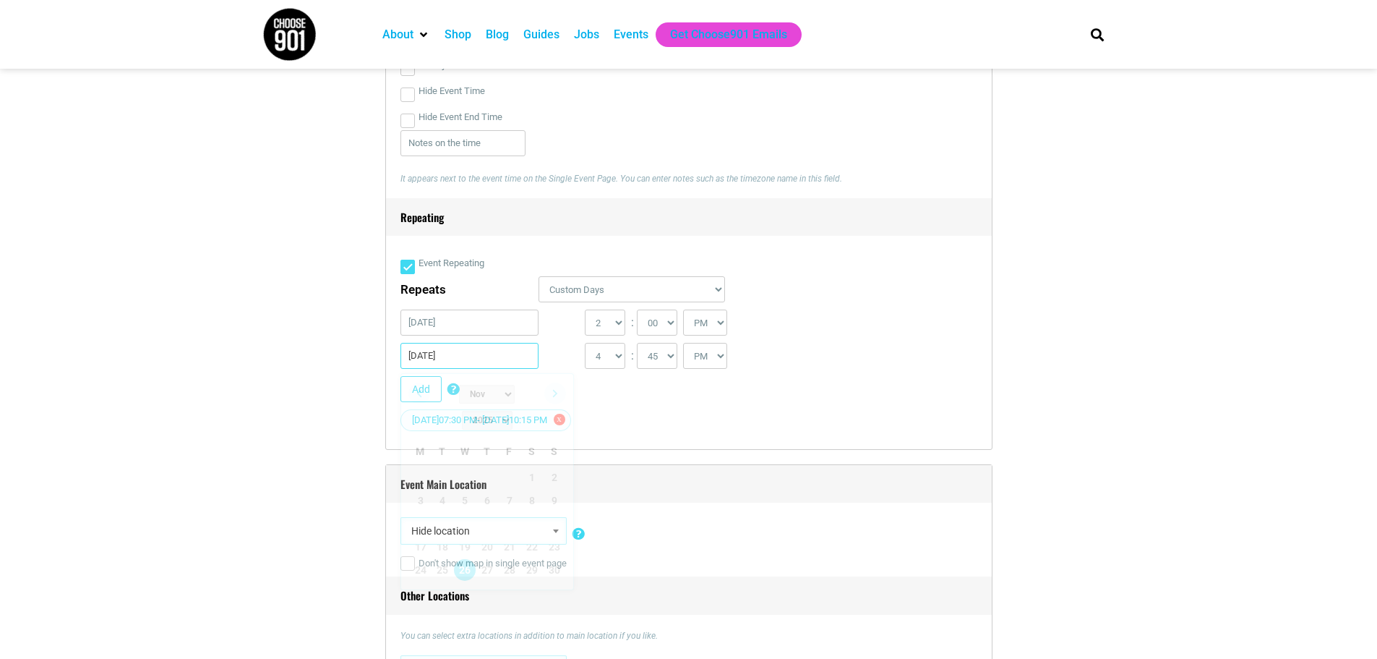
click at [443, 360] on input "[DATE]" at bounding box center [470, 356] width 139 height 26
click at [462, 325] on input "[DATE]" at bounding box center [470, 322] width 139 height 26
click at [879, 346] on div "11/26/2025 1 2 3 4 5 6 7 8 9 10 11 12 : 00 05 10 15 20 25 30 35 40 45 50 55" at bounding box center [686, 359] width 571 height 33
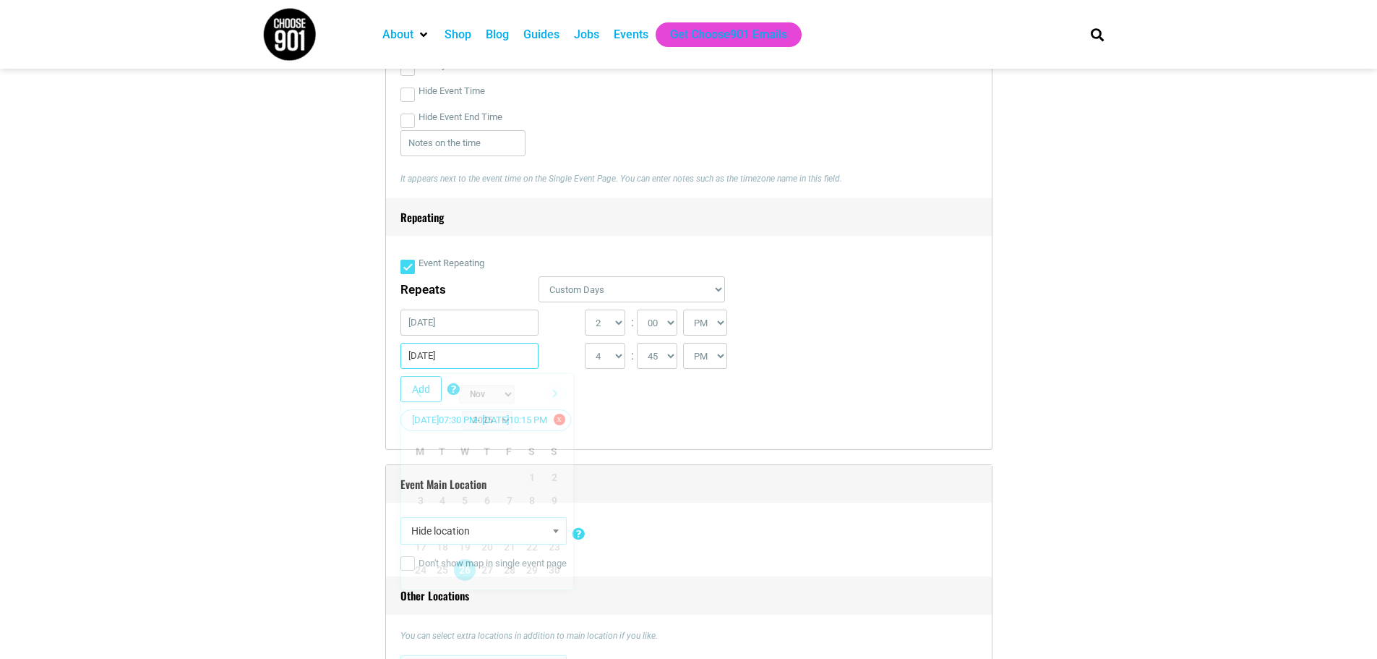
click at [457, 356] on input "[DATE]" at bounding box center [470, 356] width 139 height 26
paste input "8"
type input "[DATE]"
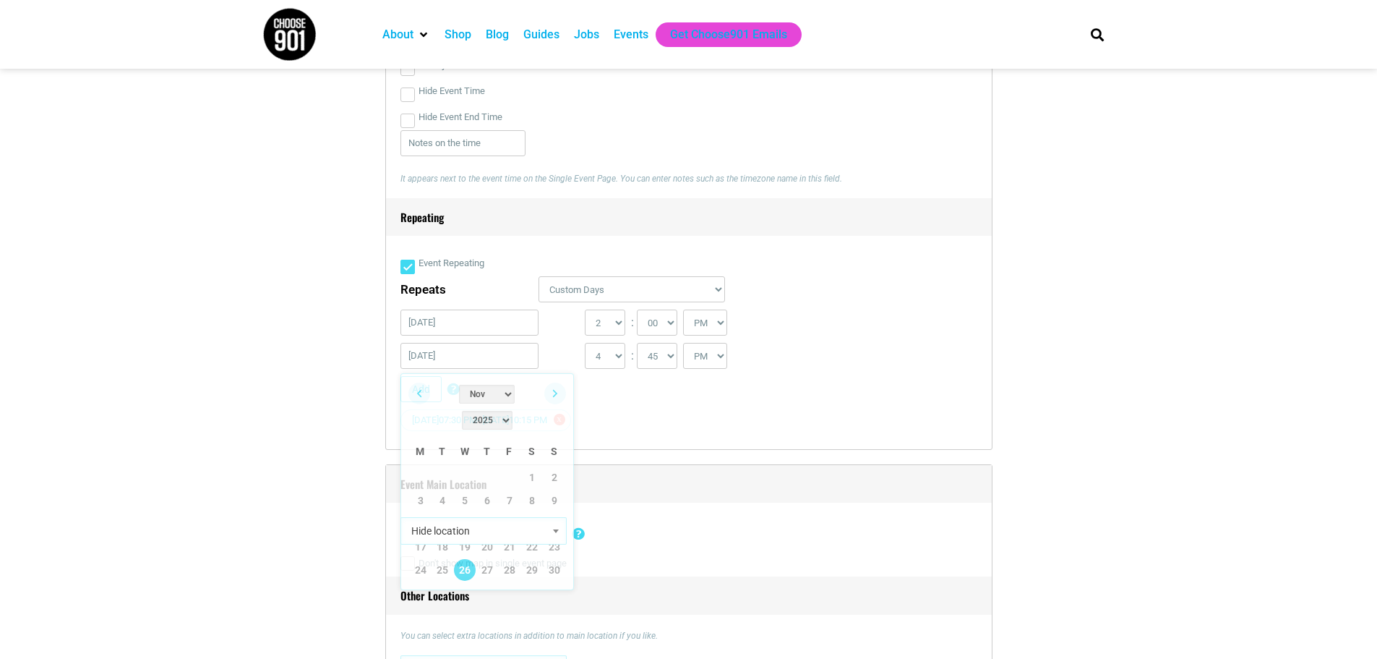
click at [864, 386] on div "Add Custom Days Repeating Add certain days to event occurrences. If you have a …" at bounding box center [683, 392] width 565 height 33
click at [423, 391] on button "Add" at bounding box center [421, 389] width 41 height 26
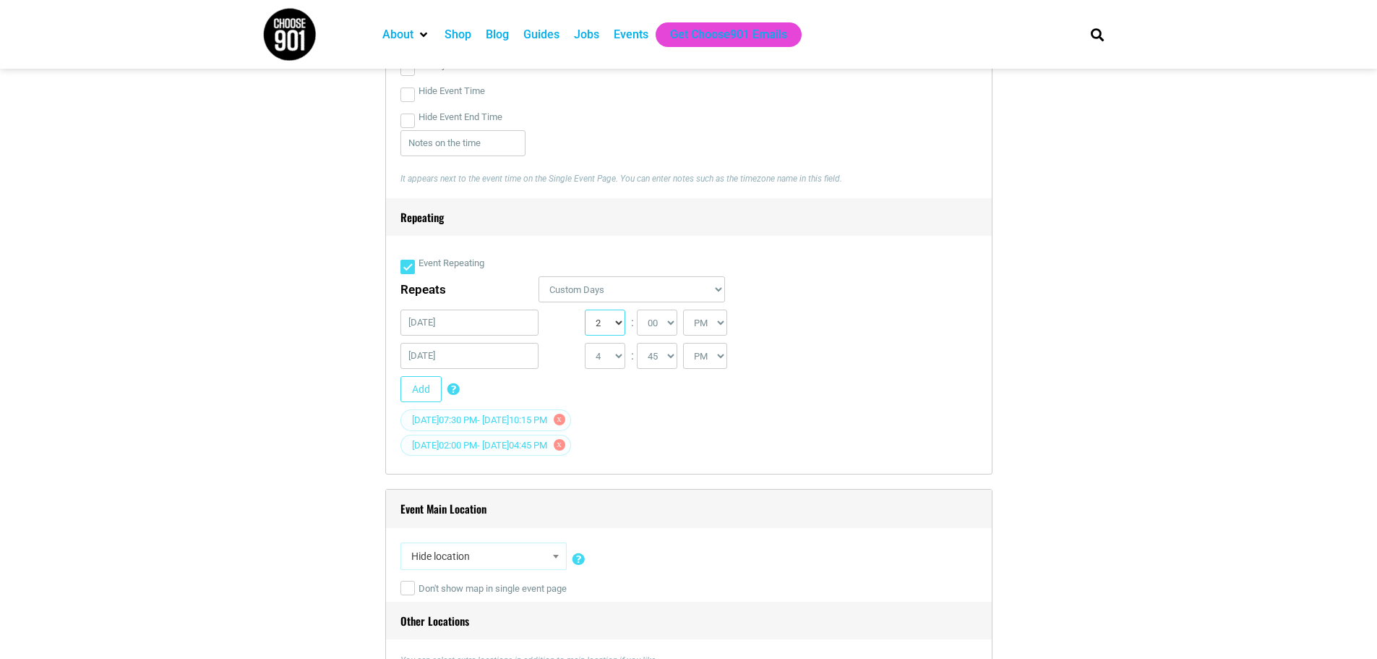
click at [611, 321] on select "0 1 2 3 4 5 6 7 8 9 10 11 12" at bounding box center [605, 322] width 40 height 26
select select "7"
click at [585, 311] on select "0 1 2 3 4 5 6 7 8 9 10 11 12" at bounding box center [605, 322] width 40 height 26
click at [618, 357] on select "1 2 3 4 5 6 7 8 9 10 11 12" at bounding box center [605, 356] width 40 height 26
select select "10"
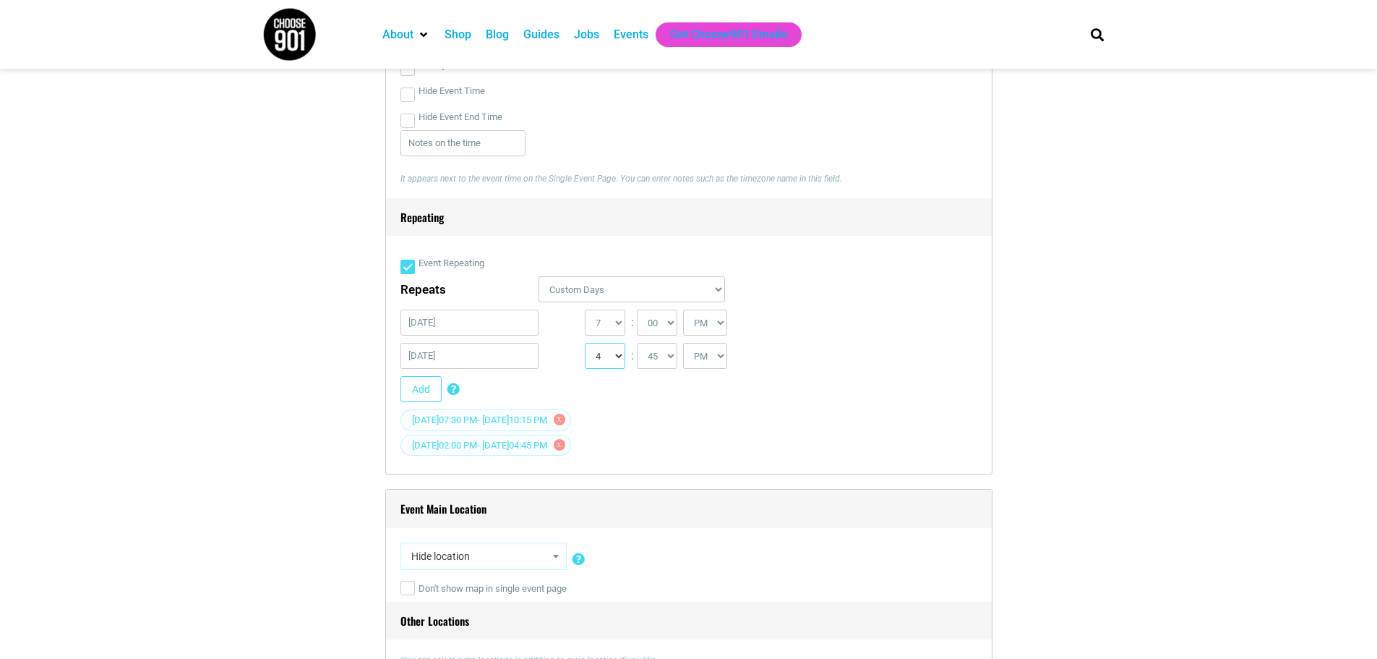
click at [585, 344] on select "1 2 3 4 5 6 7 8 9 10 11 12" at bounding box center [605, 356] width 40 height 26
click at [663, 359] on select "00 05 10 15 20 25 30 35 40 45 50 55" at bounding box center [657, 356] width 40 height 26
select select "15"
click at [638, 344] on select "00 05 10 15 20 25 30 35 40 45 50 55" at bounding box center [657, 356] width 40 height 26
click at [674, 329] on select "00 05 10 15 20 25 30 35 40 45 50 55" at bounding box center [657, 322] width 40 height 26
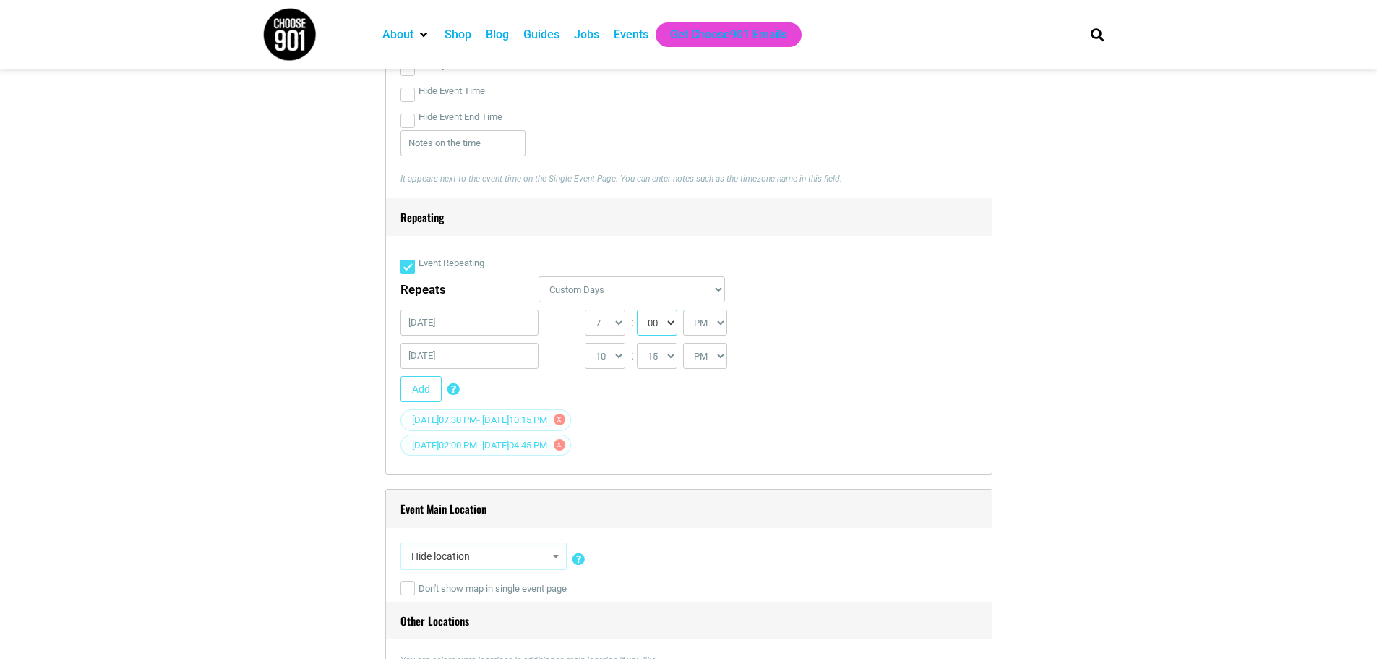
select select "30"
click at [638, 311] on select "00 05 10 15 20 25 30 35 40 45 50 55" at bounding box center [657, 322] width 40 height 26
click at [764, 401] on div "Add Custom Days Repeating Add certain days to event occurrences. If you have a …" at bounding box center [683, 392] width 565 height 33
click at [421, 390] on button "Add" at bounding box center [421, 389] width 41 height 26
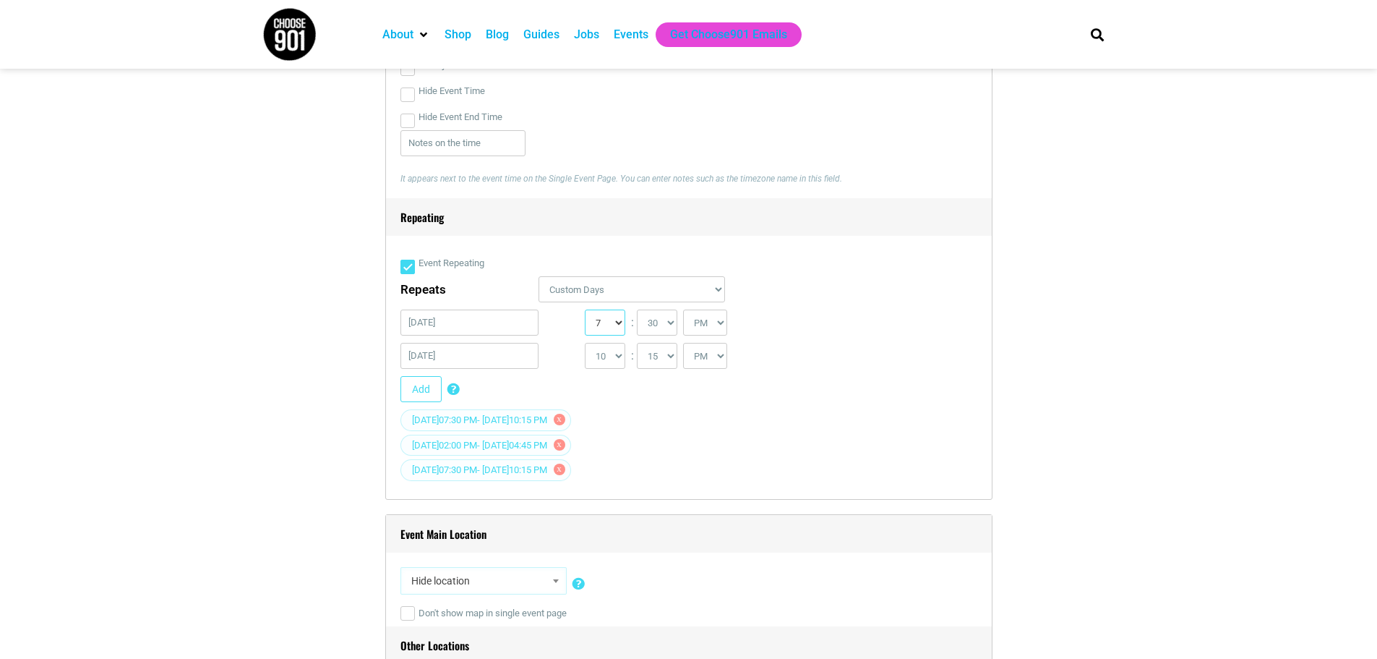
click at [622, 325] on select "0 1 2 3 4 5 6 7 8 9 10 11 12" at bounding box center [605, 322] width 40 height 26
select select "2"
click at [585, 311] on select "0 1 2 3 4 5 6 7 8 9 10 11 12" at bounding box center [605, 322] width 40 height 26
click at [670, 328] on select "00 05 10 15 20 25 30 35 40 45 50 55" at bounding box center [657, 322] width 40 height 26
select select "0"
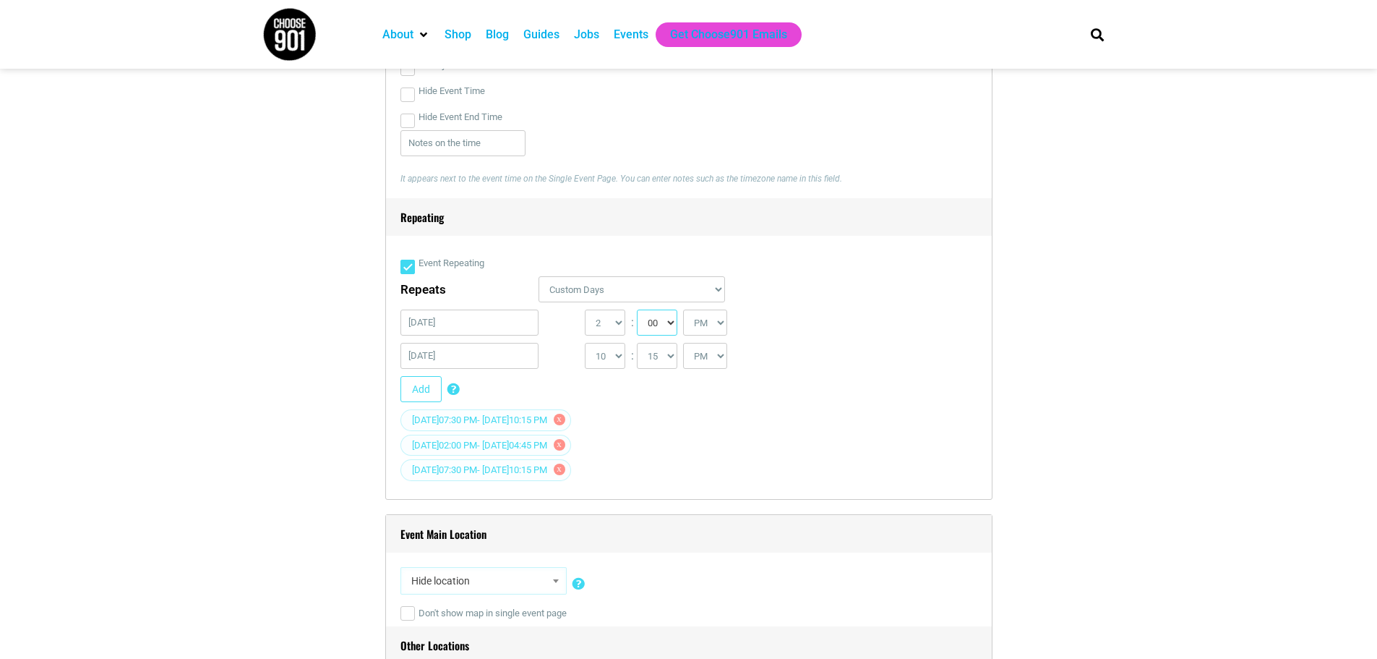
click at [638, 311] on select "00 05 10 15 20 25 30 35 40 45 50 55" at bounding box center [657, 322] width 40 height 26
click at [613, 359] on select "1 2 3 4 5 6 7 8 9 10 11 12" at bounding box center [605, 356] width 40 height 26
select select "4"
click at [585, 344] on select "1 2 3 4 5 6 7 8 9 10 11 12" at bounding box center [605, 356] width 40 height 26
click at [670, 362] on select "00 05 10 15 20 25 30 35 40 45 50 55" at bounding box center [657, 356] width 40 height 26
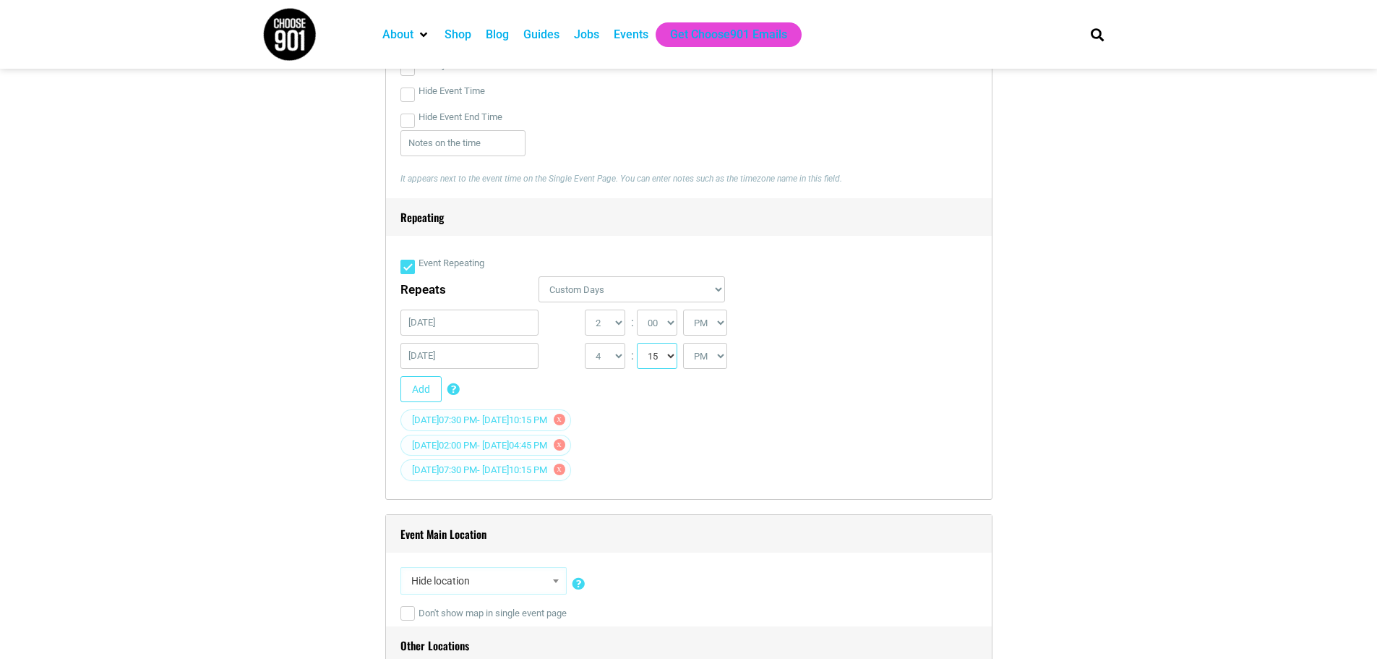
select select "45"
click at [638, 344] on select "00 05 10 15 20 25 30 35 40 45 50 55" at bounding box center [657, 356] width 40 height 26
click at [482, 329] on input "[DATE]" at bounding box center [470, 322] width 139 height 26
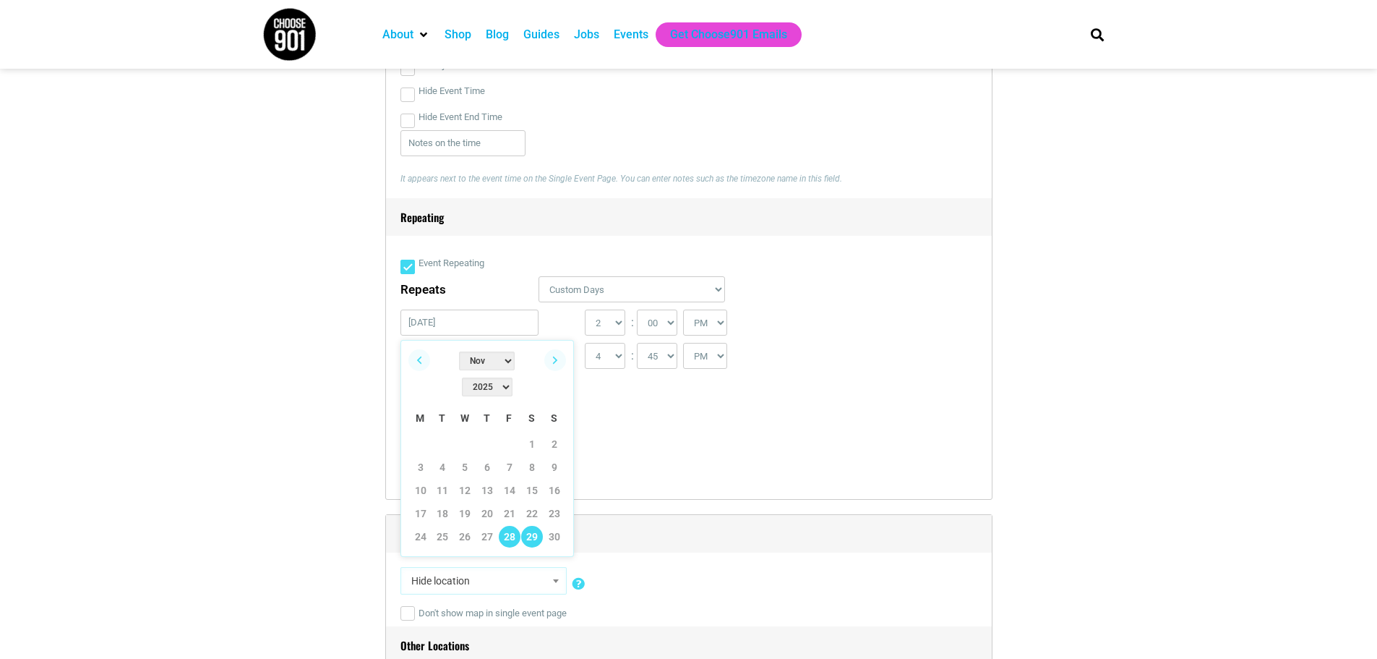
click at [534, 526] on link "29" at bounding box center [532, 537] width 22 height 22
type input "[DATE]"
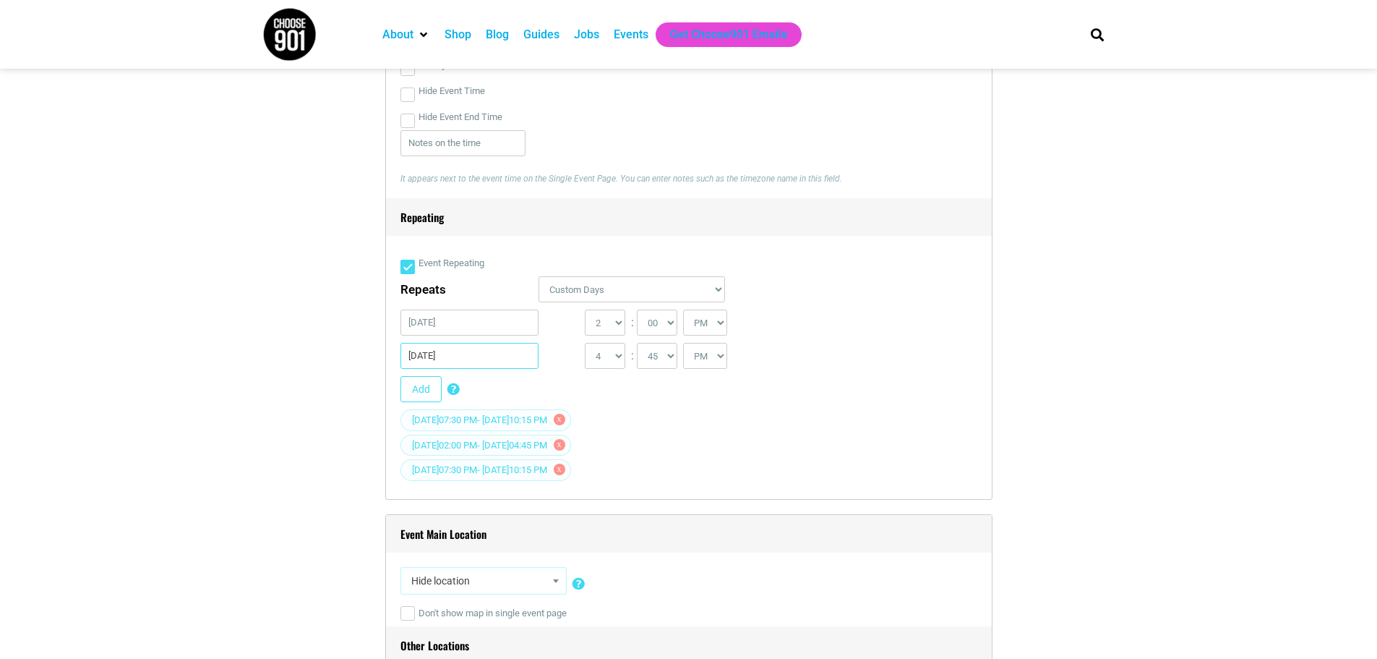
click at [463, 356] on input "[DATE]" at bounding box center [470, 356] width 139 height 26
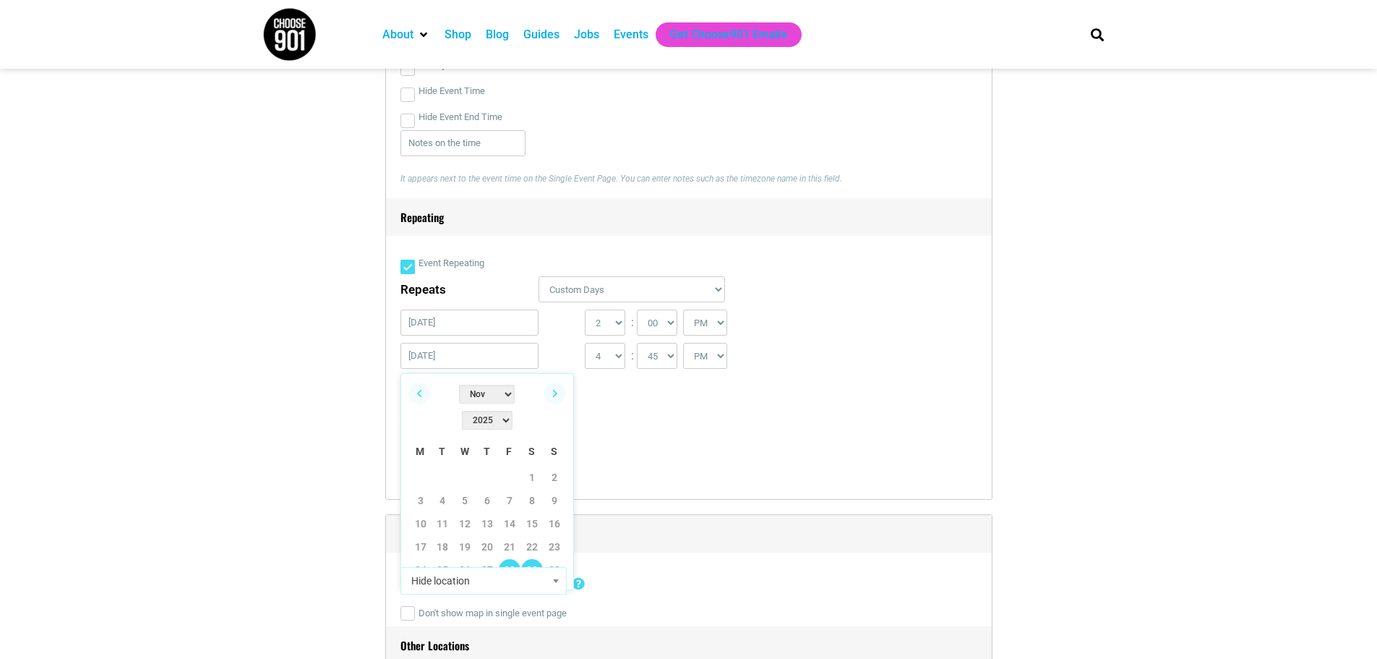
click at [537, 559] on link "29" at bounding box center [532, 570] width 22 height 22
type input "[DATE]"
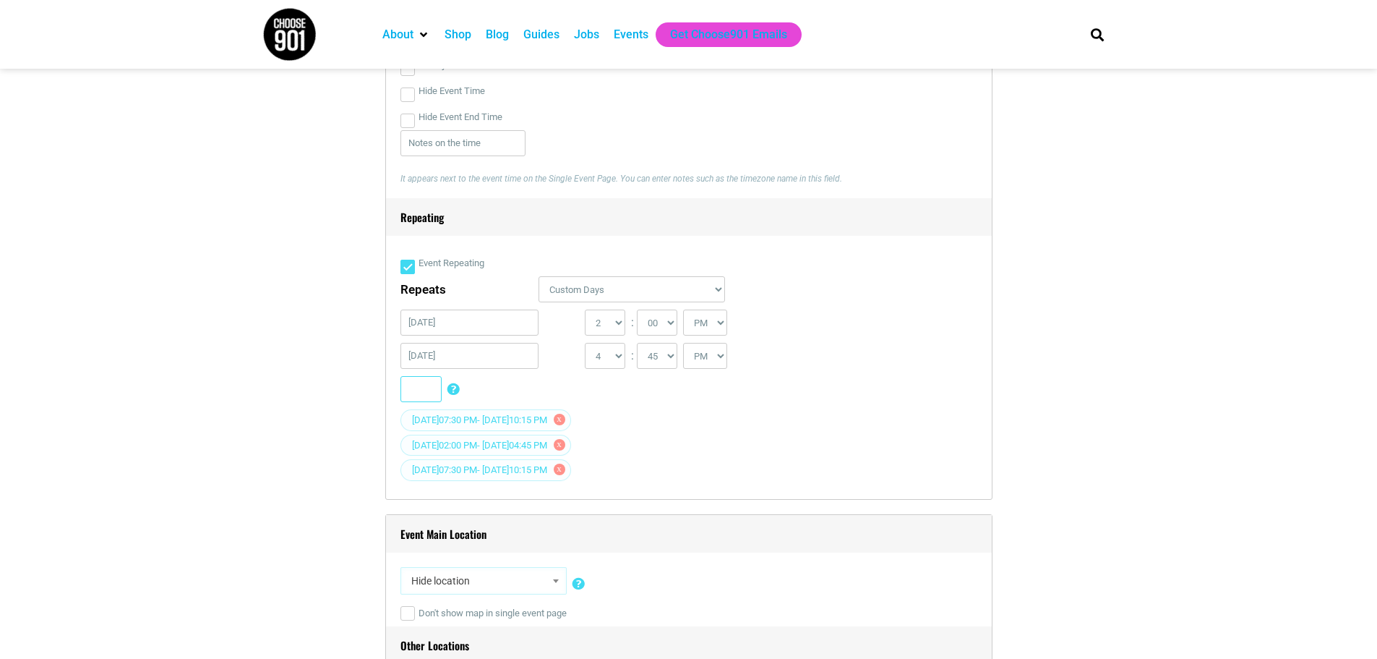
click at [423, 395] on button "Add" at bounding box center [421, 389] width 41 height 26
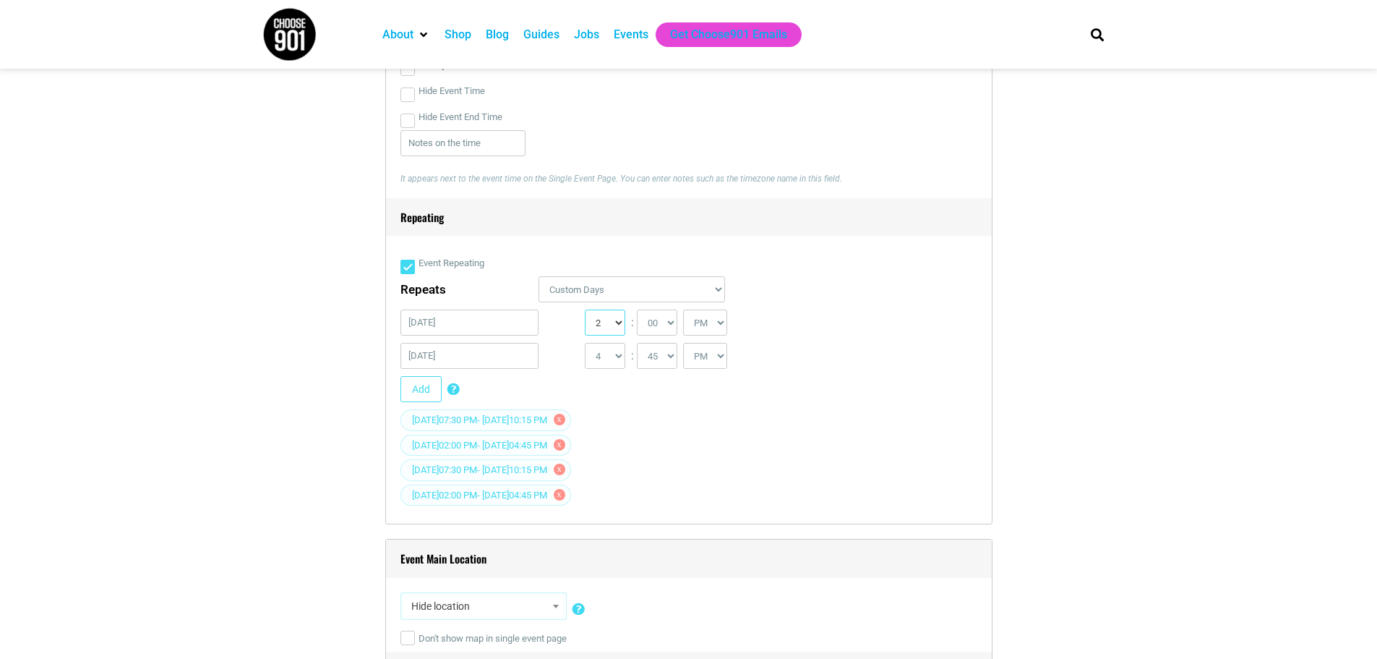
click at [615, 324] on select "0 1 2 3 4 5 6 7 8 9 10 11 12" at bounding box center [605, 322] width 40 height 26
select select "7"
click at [585, 311] on select "0 1 2 3 4 5 6 7 8 9 10 11 12" at bounding box center [605, 322] width 40 height 26
click at [610, 363] on select "1 2 3 4 5 6 7 8 9 10 11 12" at bounding box center [605, 356] width 40 height 26
select select "10"
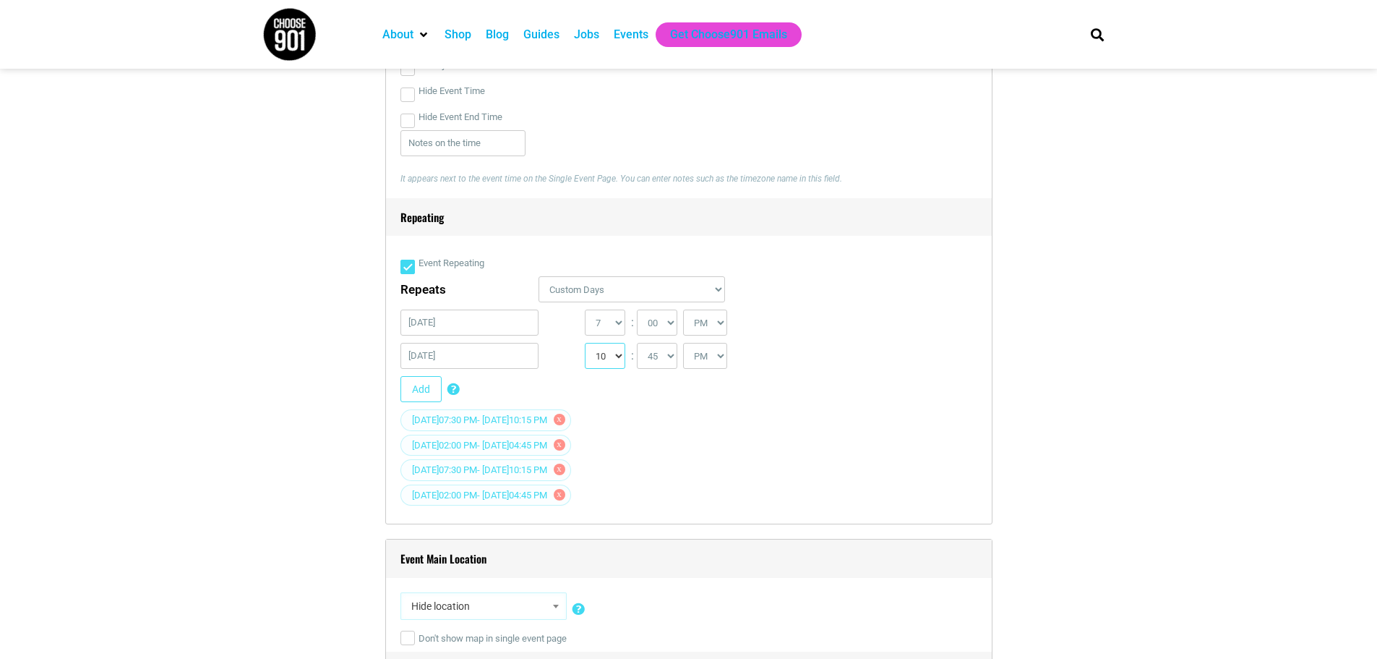
click at [585, 344] on select "1 2 3 4 5 6 7 8 9 10 11 12" at bounding box center [605, 356] width 40 height 26
click at [671, 360] on select "00 05 10 15 20 25 30 35 40 45 50 55" at bounding box center [657, 356] width 40 height 26
select select "15"
click at [638, 344] on select "00 05 10 15 20 25 30 35 40 45 50 55" at bounding box center [657, 356] width 40 height 26
click at [667, 322] on select "00 05 10 15 20 25 30 35 40 45 50 55" at bounding box center [657, 322] width 40 height 26
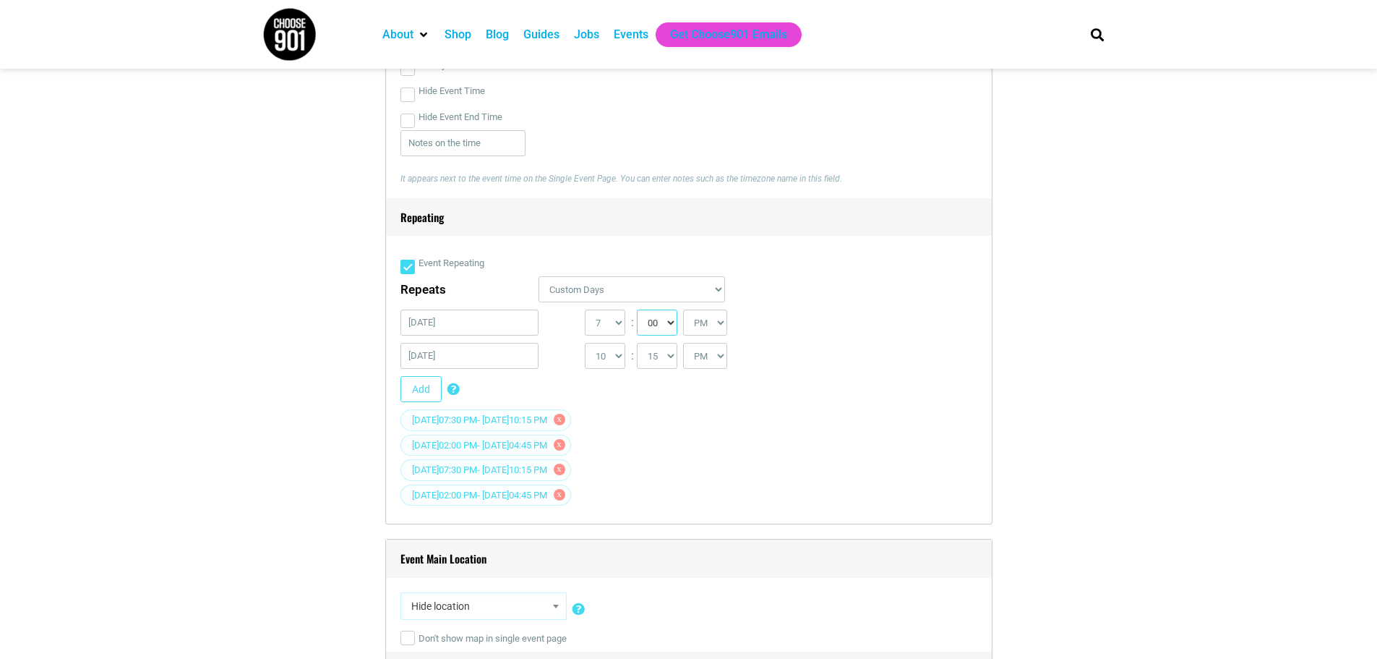
select select "30"
click at [638, 311] on select "00 05 10 15 20 25 30 35 40 45 50 55" at bounding box center [657, 322] width 40 height 26
click at [422, 394] on button "Add" at bounding box center [421, 389] width 41 height 26
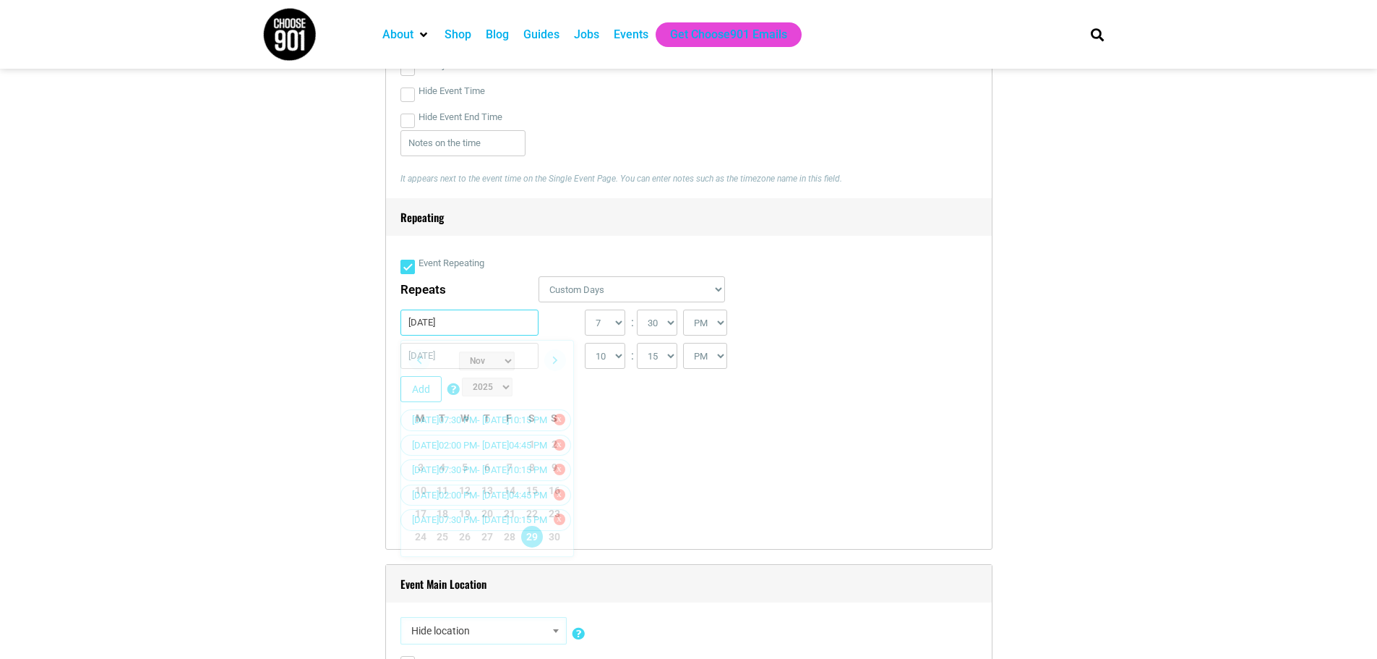
click at [475, 325] on input "[DATE]" at bounding box center [470, 322] width 139 height 26
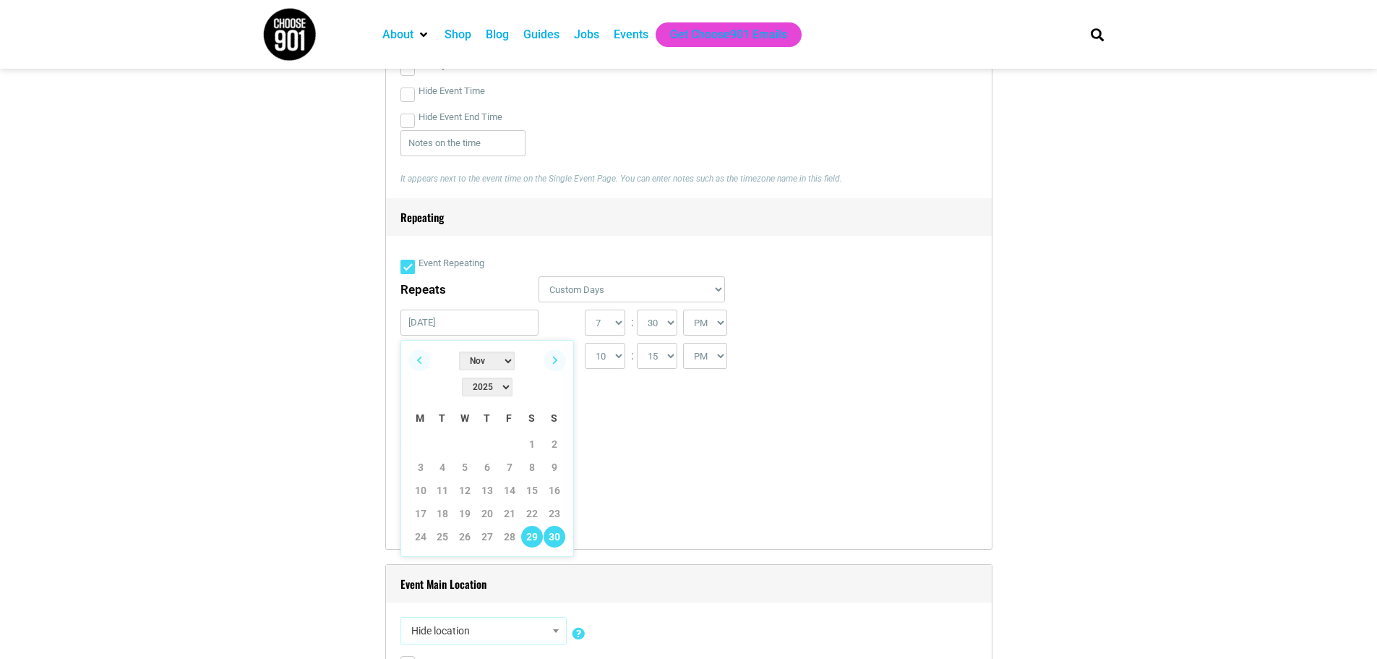
click at [552, 526] on link "30" at bounding box center [555, 537] width 22 height 22
type input "[DATE]"
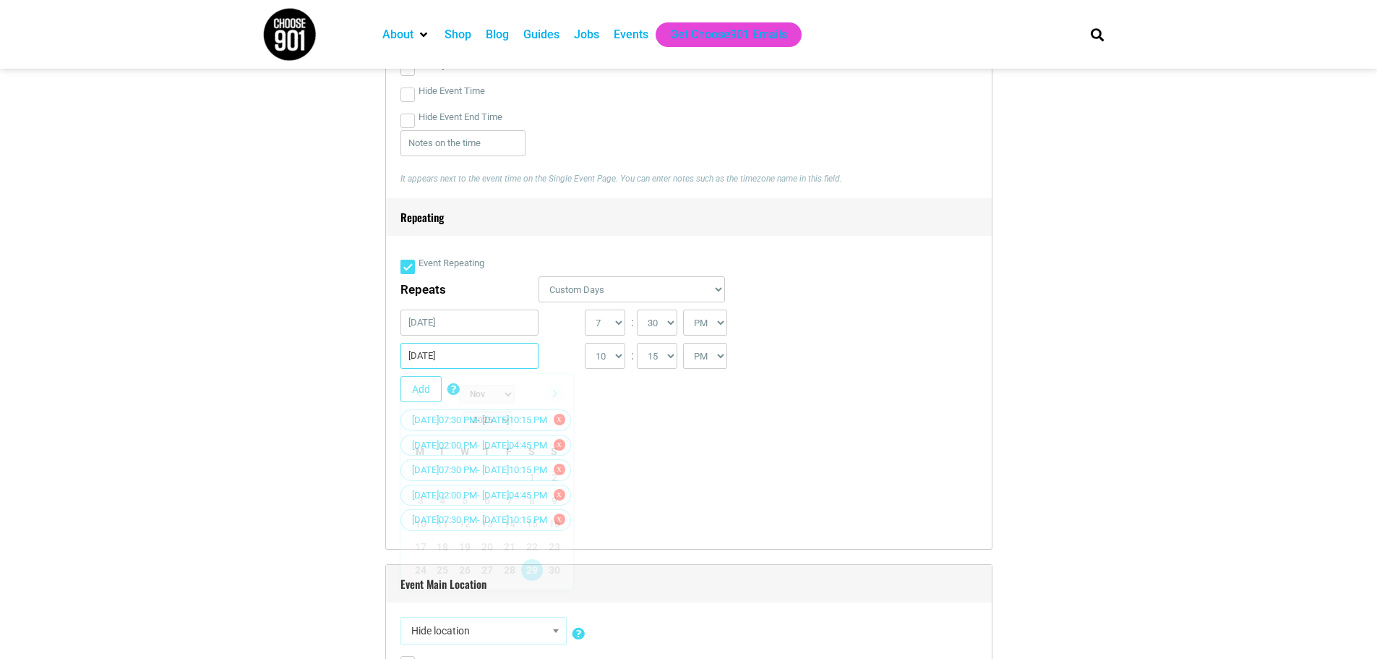
click at [443, 351] on input "[DATE]" at bounding box center [470, 356] width 139 height 26
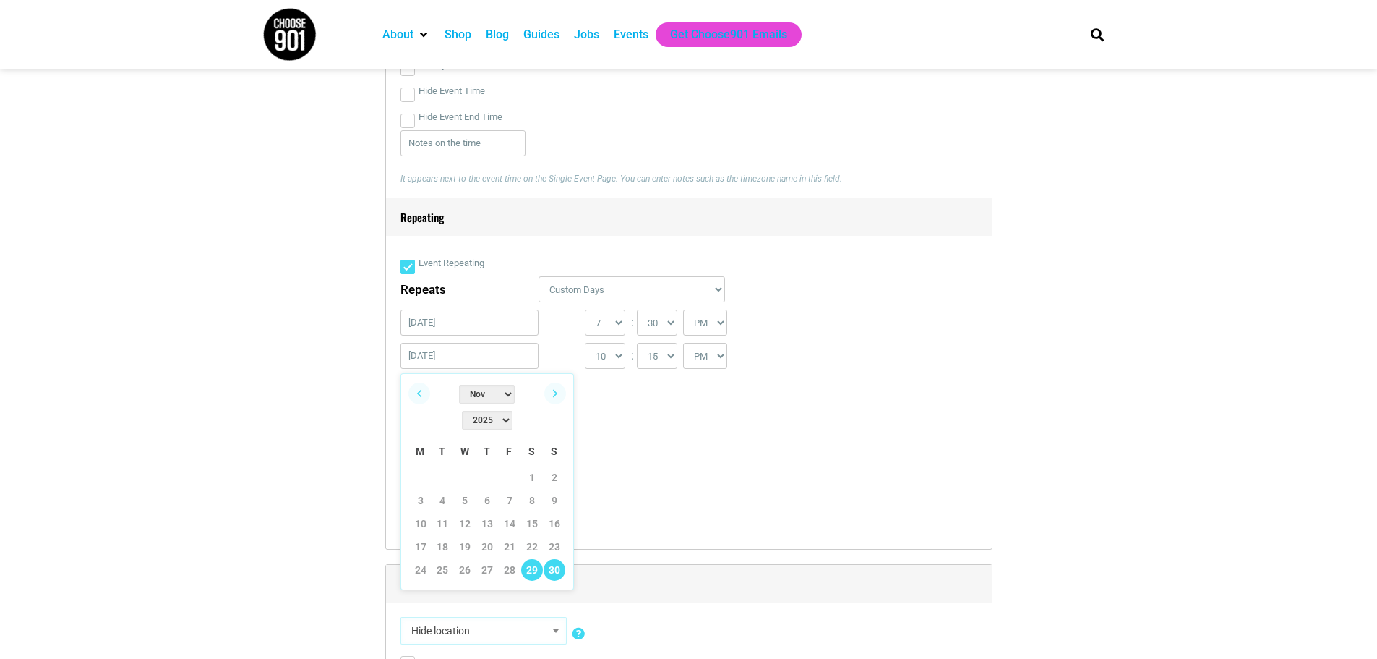
click at [556, 559] on link "30" at bounding box center [555, 570] width 22 height 22
type input "[DATE]"
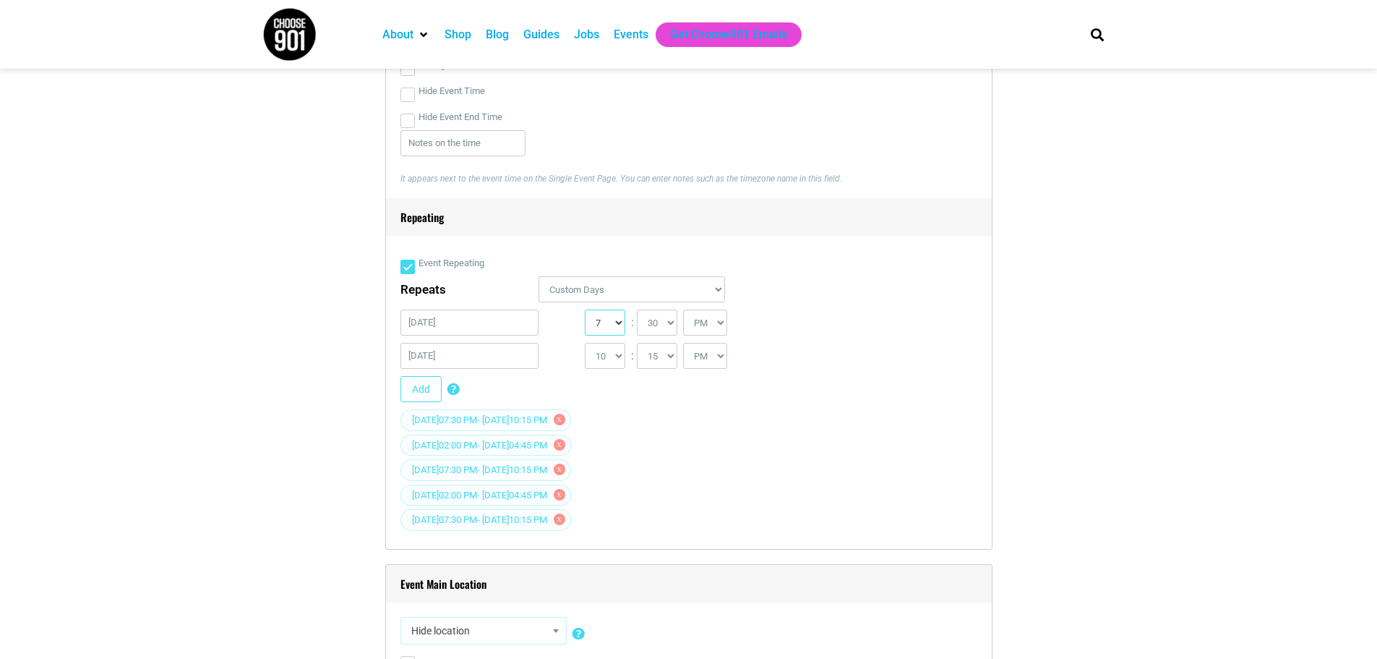
click at [618, 327] on select "0 1 2 3 4 5 6 7 8 9 10 11 12" at bounding box center [605, 322] width 40 height 26
select select "1"
click at [585, 311] on select "0 1 2 3 4 5 6 7 8 9 10 11 12" at bounding box center [605, 322] width 40 height 26
click at [653, 325] on select "00 05 10 15 20 25 30 35 40 45 50 55" at bounding box center [657, 322] width 40 height 26
select select "0"
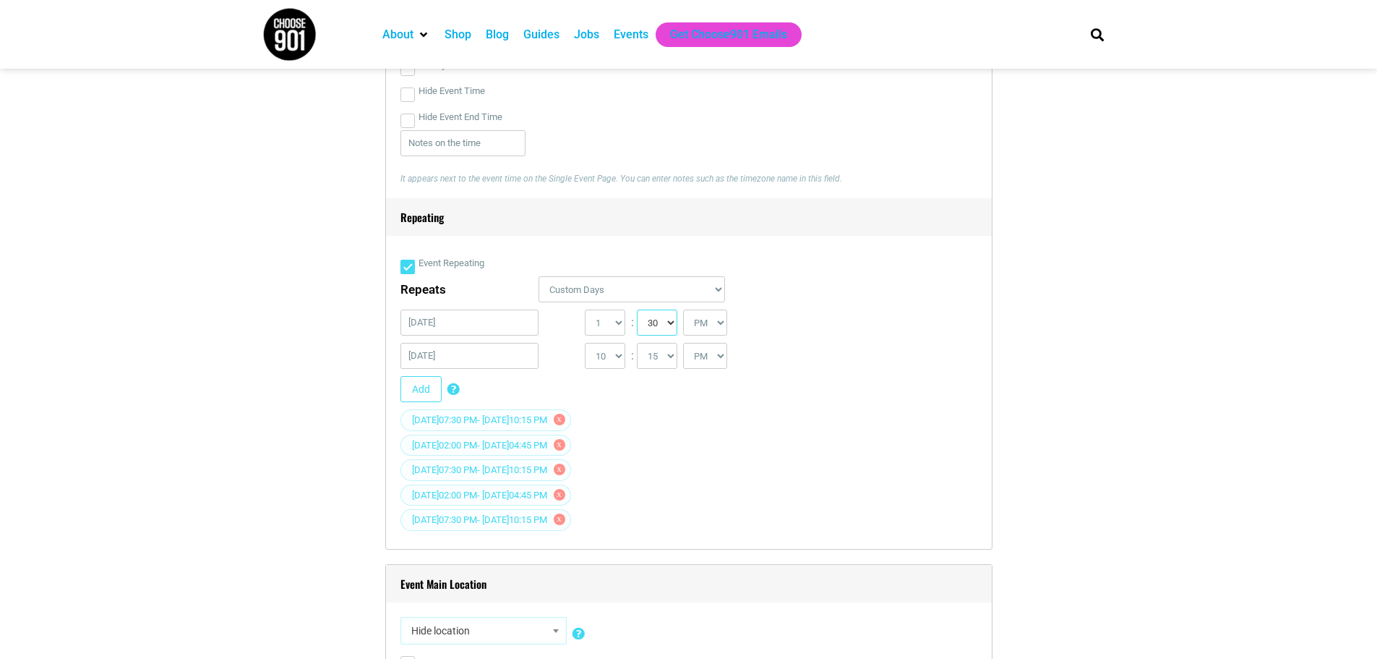
click at [638, 311] on select "00 05 10 15 20 25 30 35 40 45 50 55" at bounding box center [657, 322] width 40 height 26
click at [615, 364] on select "1 2 3 4 5 6 7 8 9 10 11 12" at bounding box center [605, 356] width 40 height 26
select select "3"
click at [585, 344] on select "1 2 3 4 5 6 7 8 9 10 11 12" at bounding box center [605, 356] width 40 height 26
click at [658, 361] on select "00 05 10 15 20 25 30 35 40 45 50 55" at bounding box center [657, 356] width 40 height 26
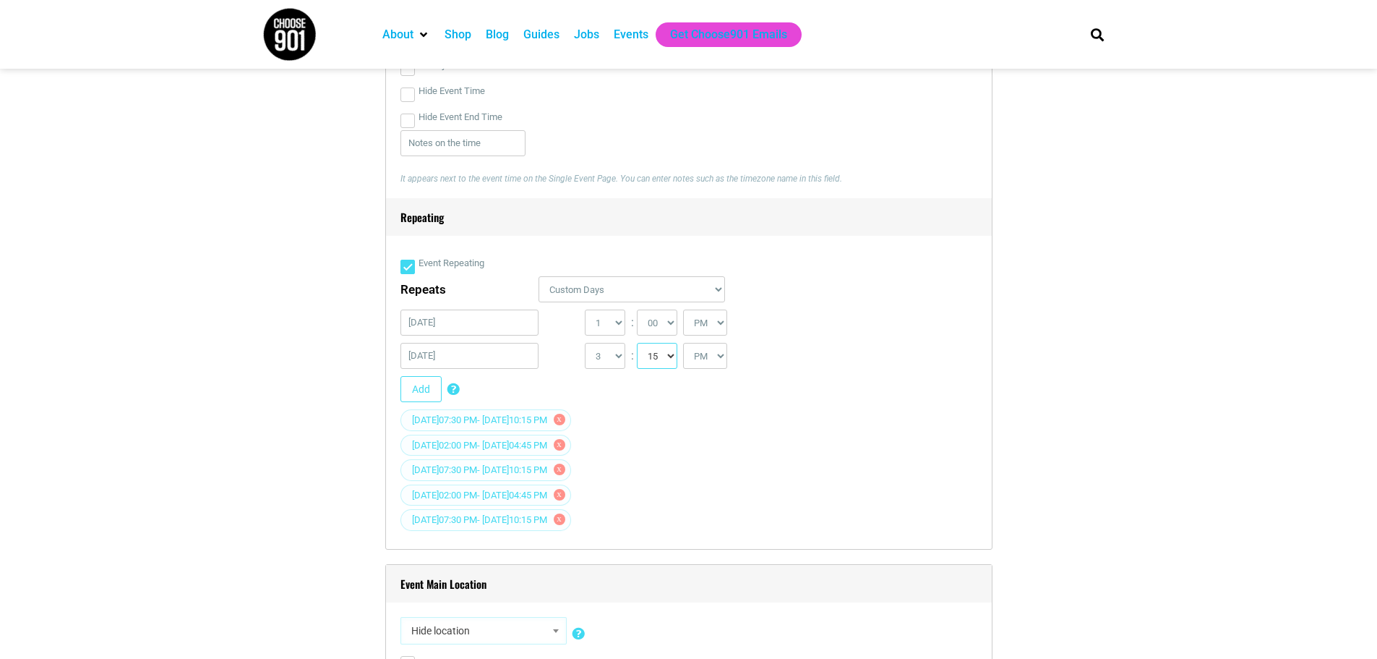
select select "45"
click at [638, 344] on select "00 05 10 15 20 25 30 35 40 45 50 55" at bounding box center [657, 356] width 40 height 26
click at [744, 431] on div "[DATE] 07:30 PM - [DATE] 10:15 PM x" at bounding box center [689, 421] width 577 height 25
click at [421, 391] on button "Add" at bounding box center [421, 389] width 41 height 26
click at [617, 360] on select "1 2 3 4 5 6 7 8 9 10 11 12" at bounding box center [605, 356] width 40 height 26
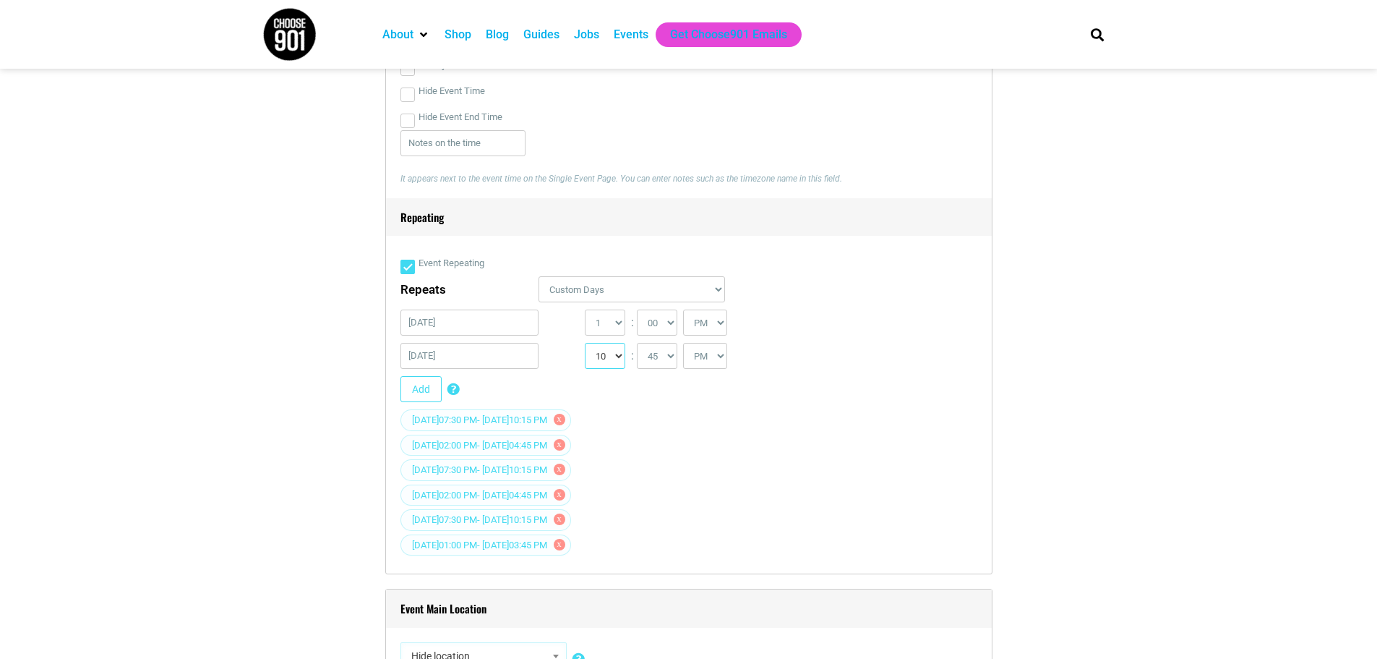
click at [585, 344] on select "1 2 3 4 5 6 7 8 9 10 11 12" at bounding box center [605, 356] width 40 height 26
click at [661, 360] on select "00 05 10 15 20 25 30 35 40 45 50 55" at bounding box center [657, 356] width 40 height 26
click at [612, 356] on select "1 2 3 4 5 6 7 8 9 10 11 12" at bounding box center [605, 356] width 40 height 26
select select "9"
click at [585, 344] on select "1 2 3 4 5 6 7 8 9 10 11 12" at bounding box center [605, 356] width 40 height 26
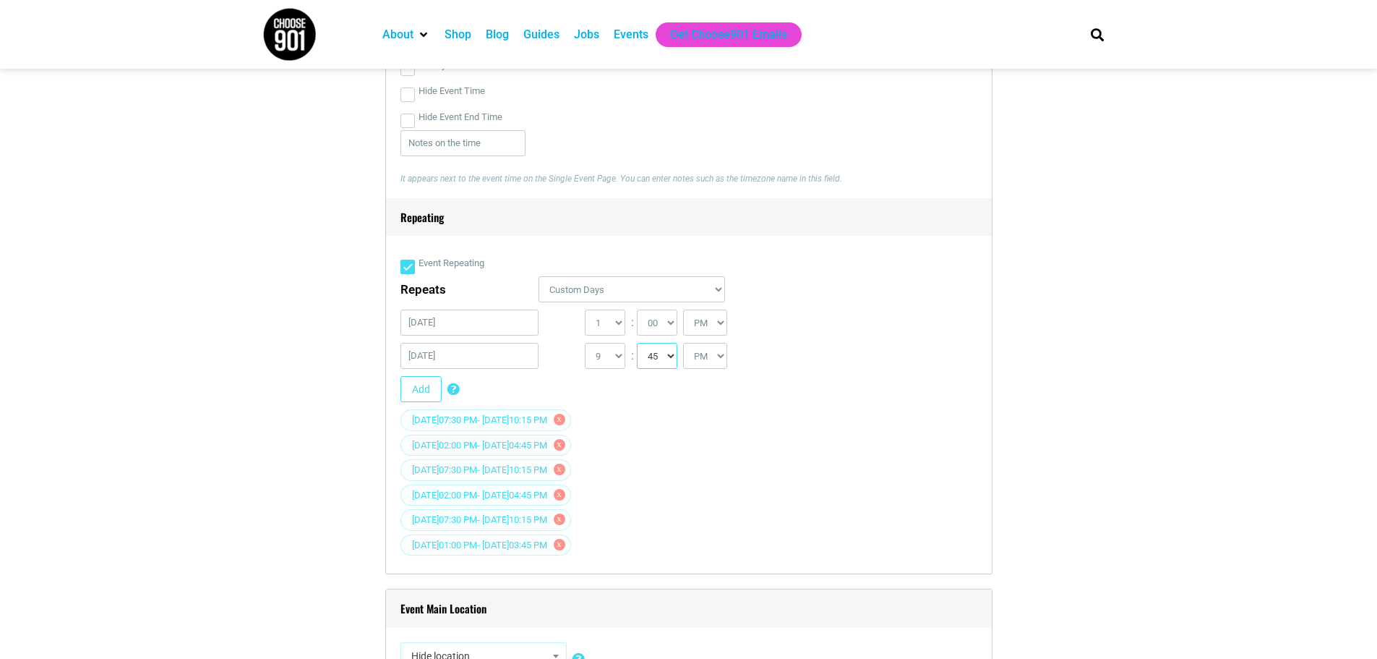
click at [672, 359] on select "00 05 10 15 20 25 30 35 40 45 50 55" at bounding box center [657, 356] width 40 height 26
select select "15"
click at [638, 344] on select "00 05 10 15 20 25 30 35 40 45 50 55" at bounding box center [657, 356] width 40 height 26
click at [619, 360] on select "1 2 3 4 5 6 7 8 9 10 11 12" at bounding box center [605, 356] width 40 height 26
click at [618, 328] on select "0 1 2 3 4 5 6 7 8 9 10 11 12" at bounding box center [605, 322] width 40 height 26
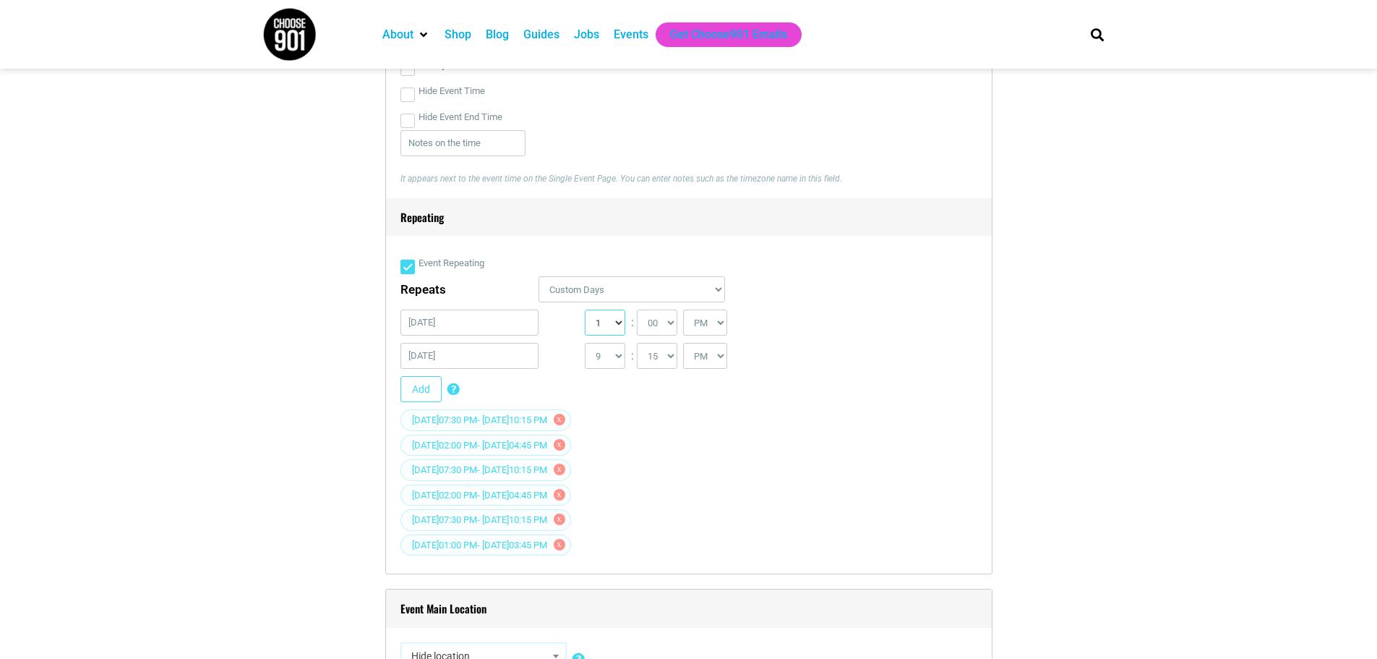
select select "6"
click at [585, 311] on select "0 1 2 3 4 5 6 7 8 9 10 11 12" at bounding box center [605, 322] width 40 height 26
click at [665, 324] on select "00 05 10 15 20 25 30 35 40 45 50 55" at bounding box center [657, 322] width 40 height 26
select select "30"
click at [638, 311] on select "00 05 10 15 20 25 30 35 40 45 50 55" at bounding box center [657, 322] width 40 height 26
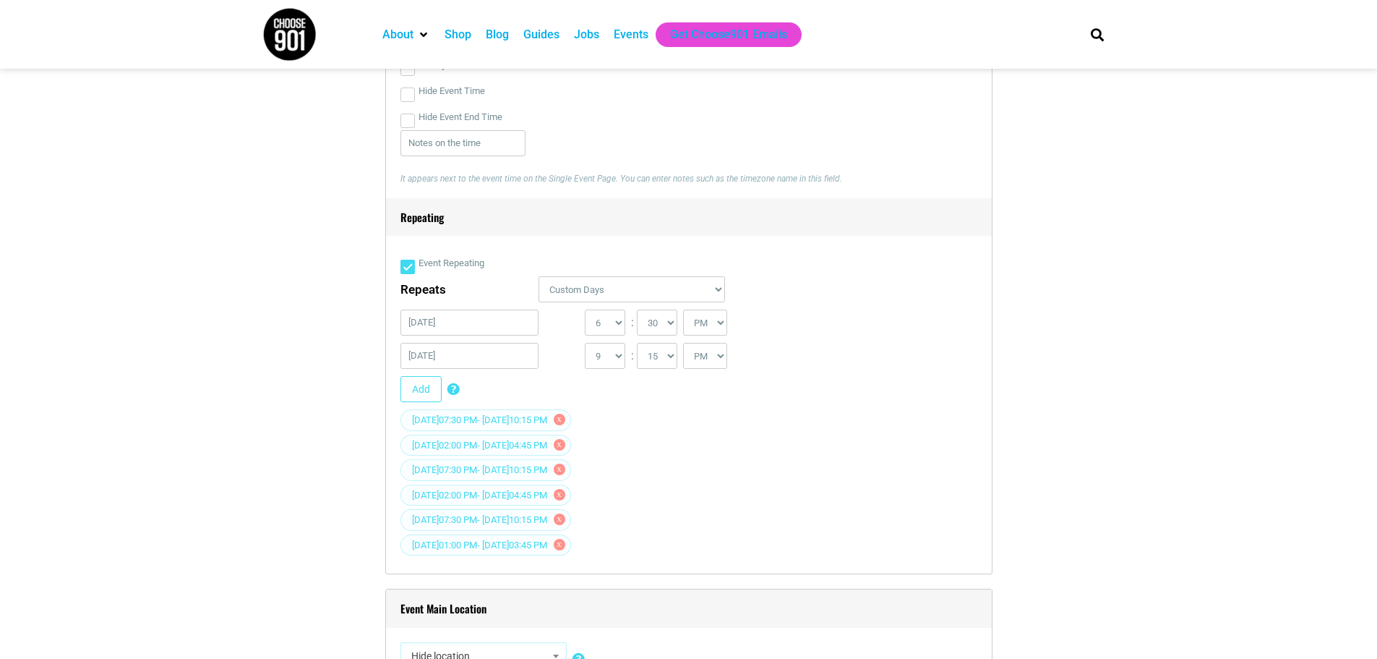
click at [732, 418] on div "[DATE] 07:30 PM - [DATE] 10:15 PM x" at bounding box center [689, 421] width 577 height 25
click at [416, 389] on button "Add" at bounding box center [421, 389] width 41 height 26
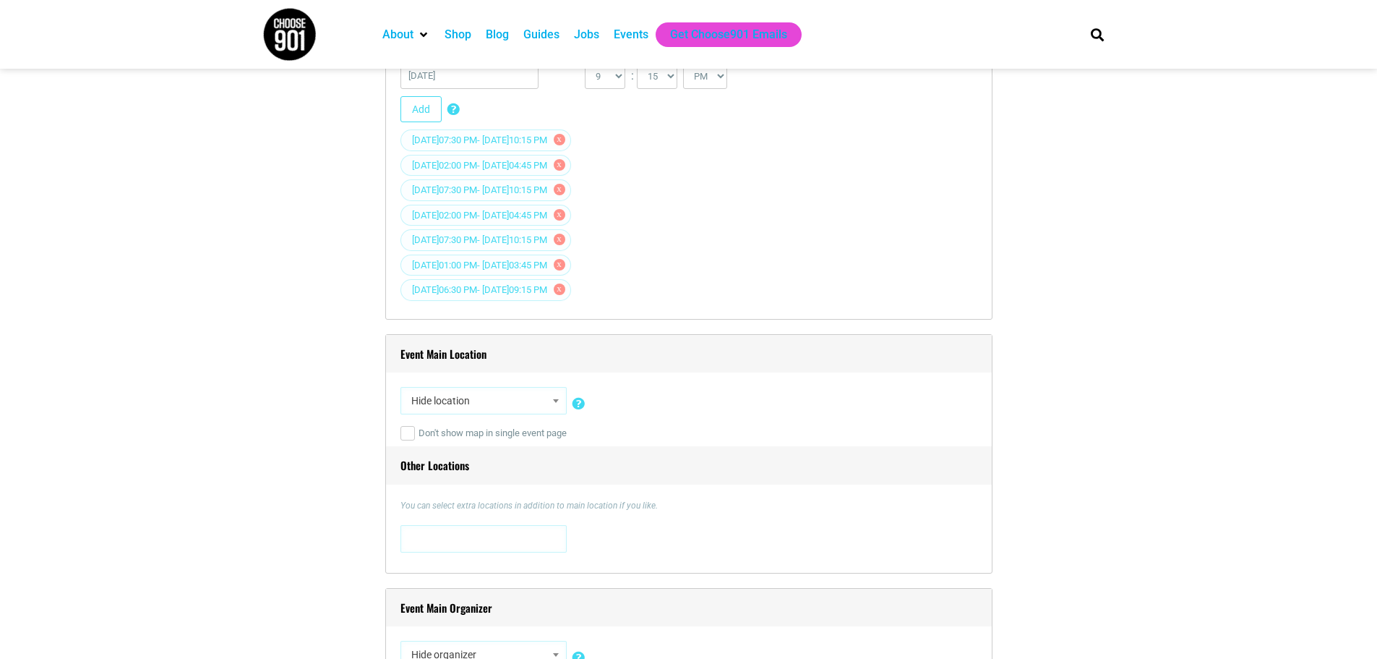
scroll to position [1085, 0]
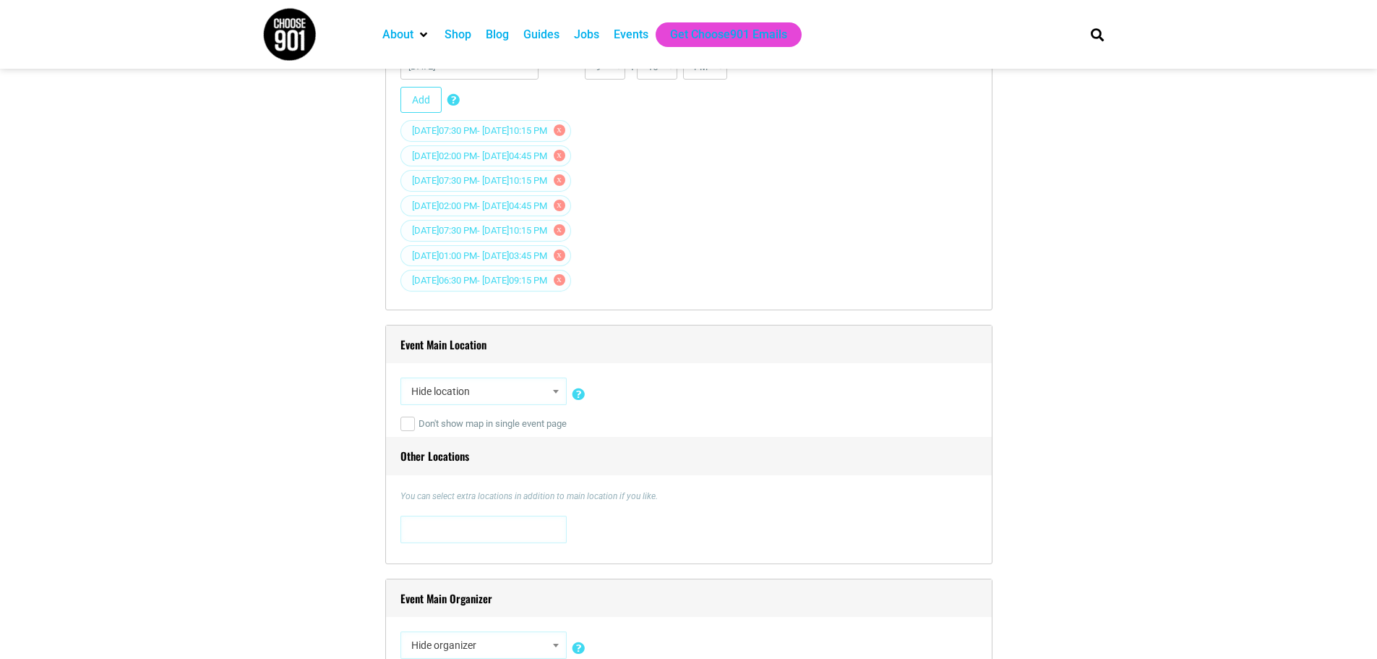
click at [521, 395] on span "Hide location" at bounding box center [484, 391] width 156 height 26
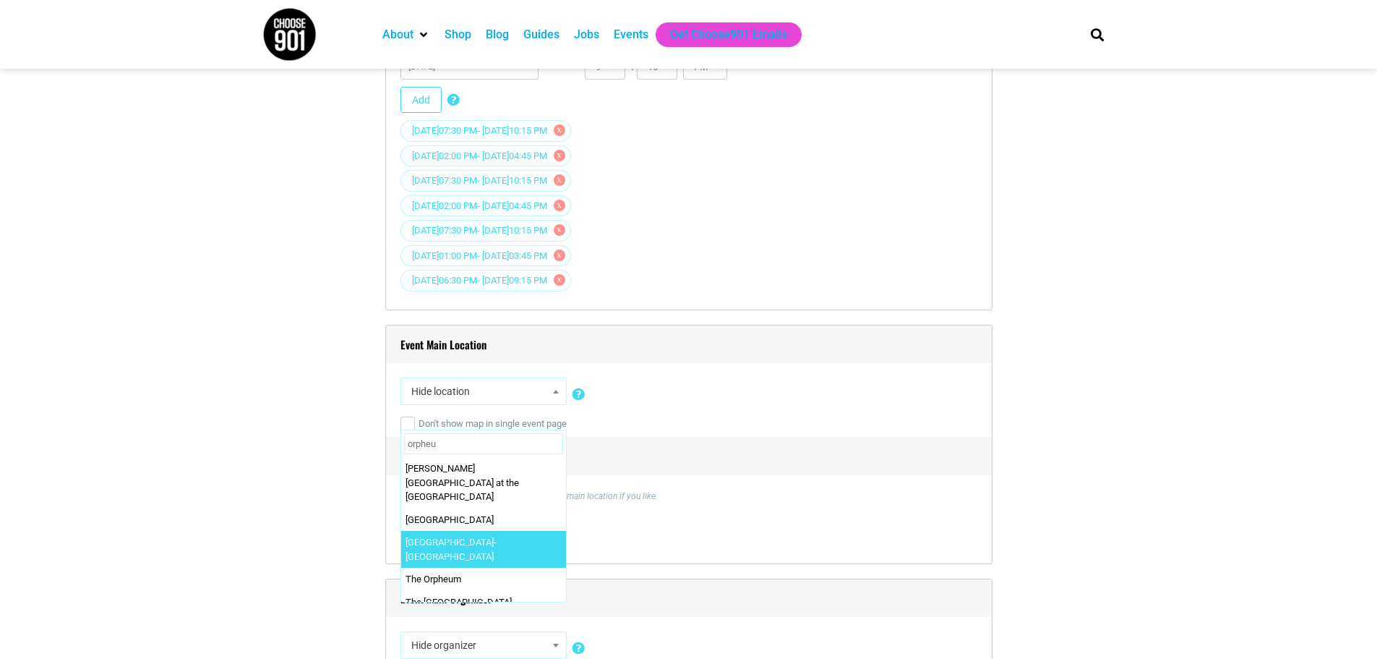
type input "orpheu"
select select "2099"
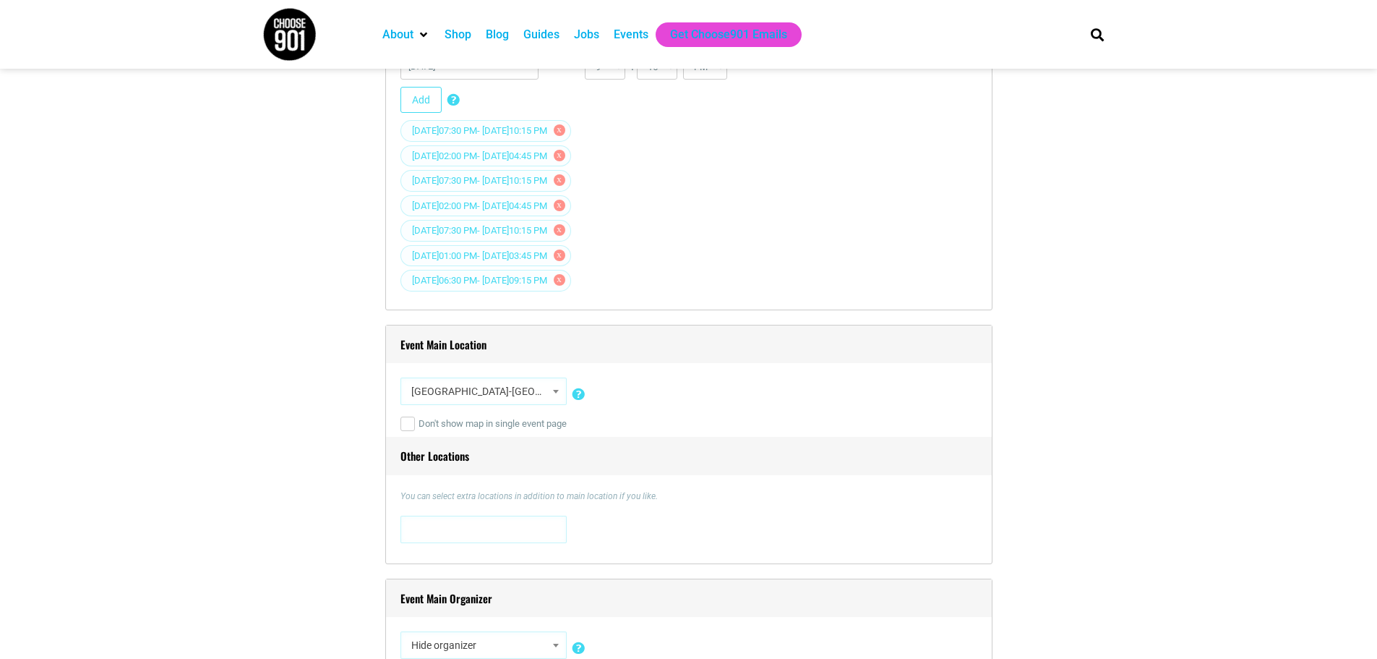
click at [488, 526] on span at bounding box center [484, 527] width 156 height 23
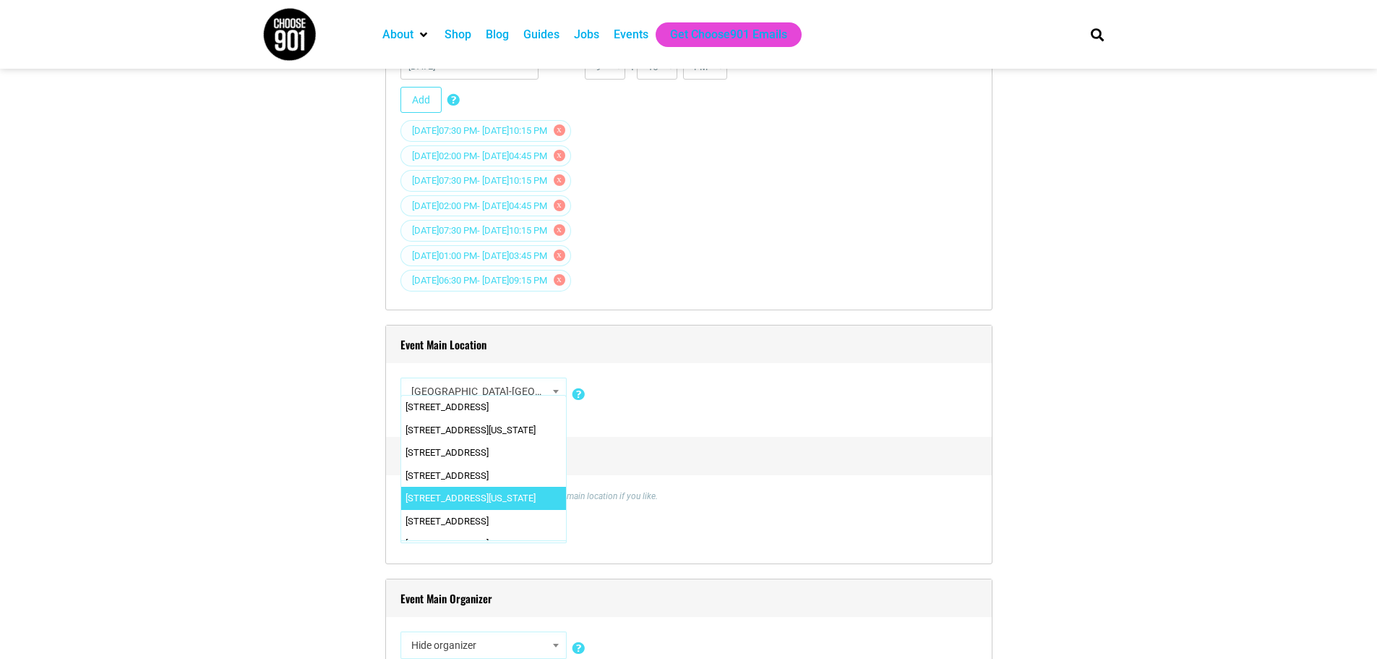
click at [845, 477] on div "Event Main Location Hide location Insert a new location 0 N. Main Street 0 N. M…" at bounding box center [688, 444] width 607 height 239
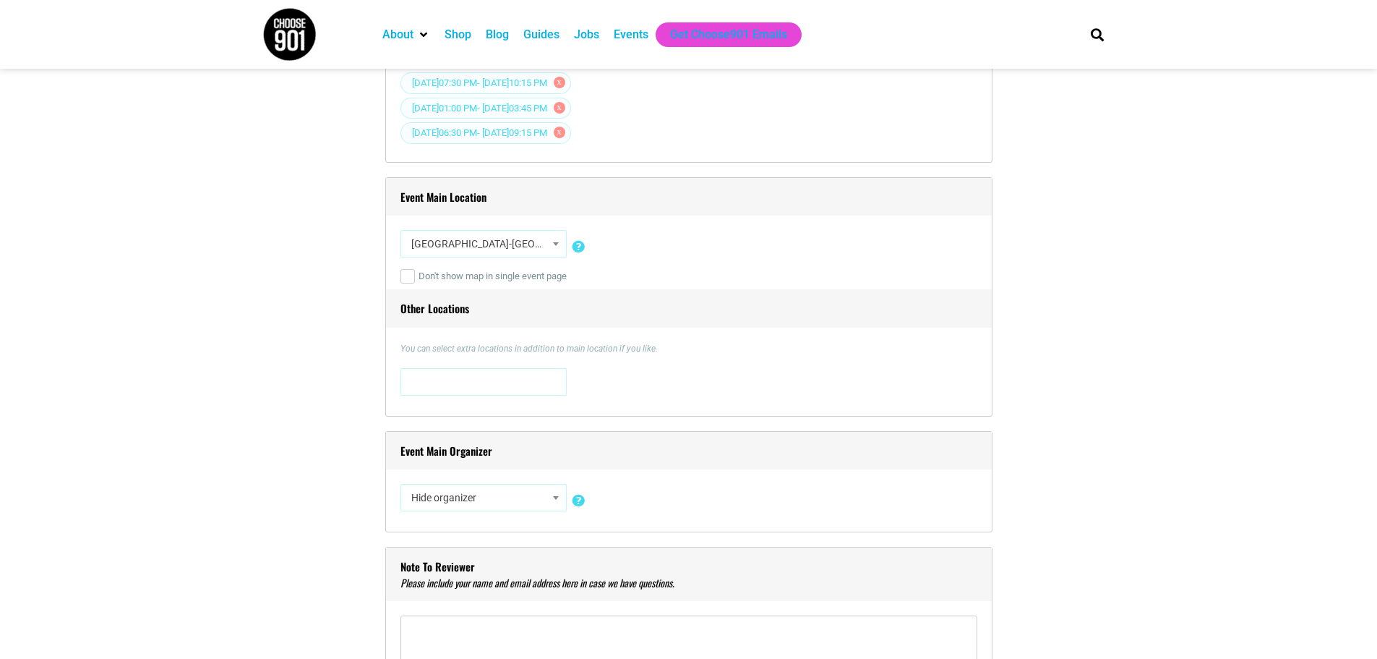
scroll to position [1446, 0]
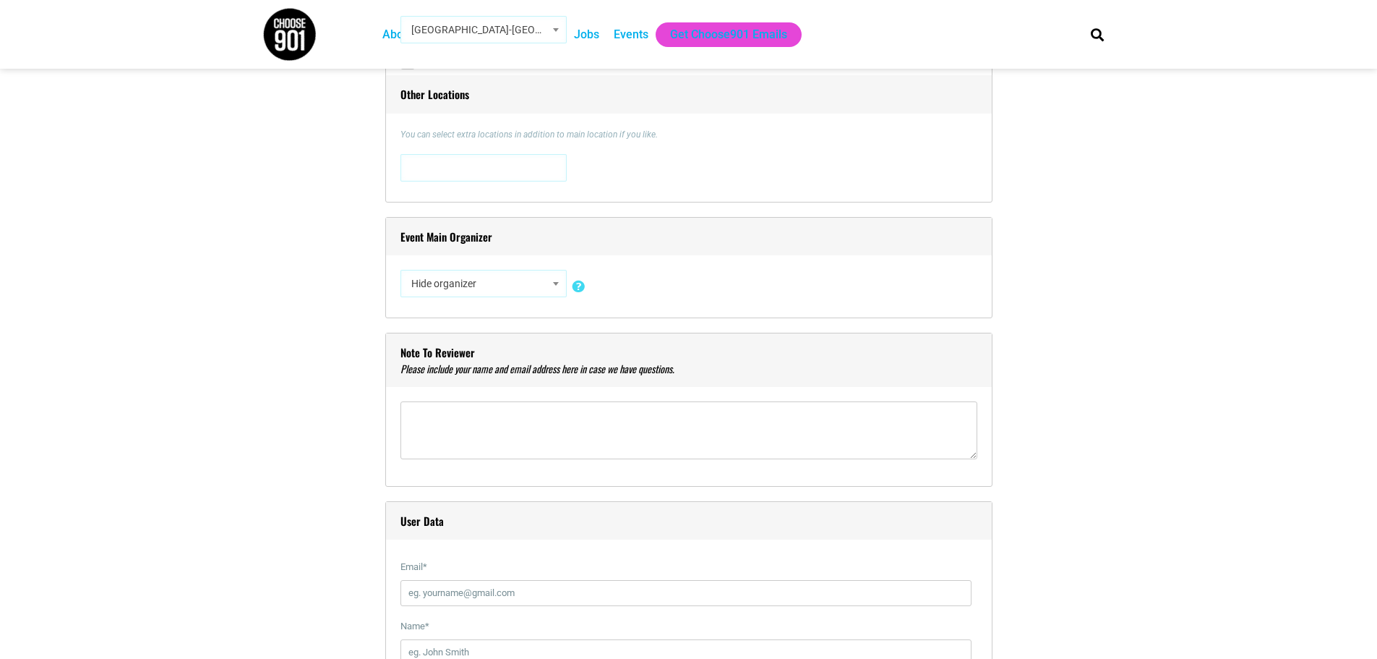
click at [494, 286] on span "Hide organizer" at bounding box center [484, 283] width 156 height 26
type input "orpheum the"
select select "2865"
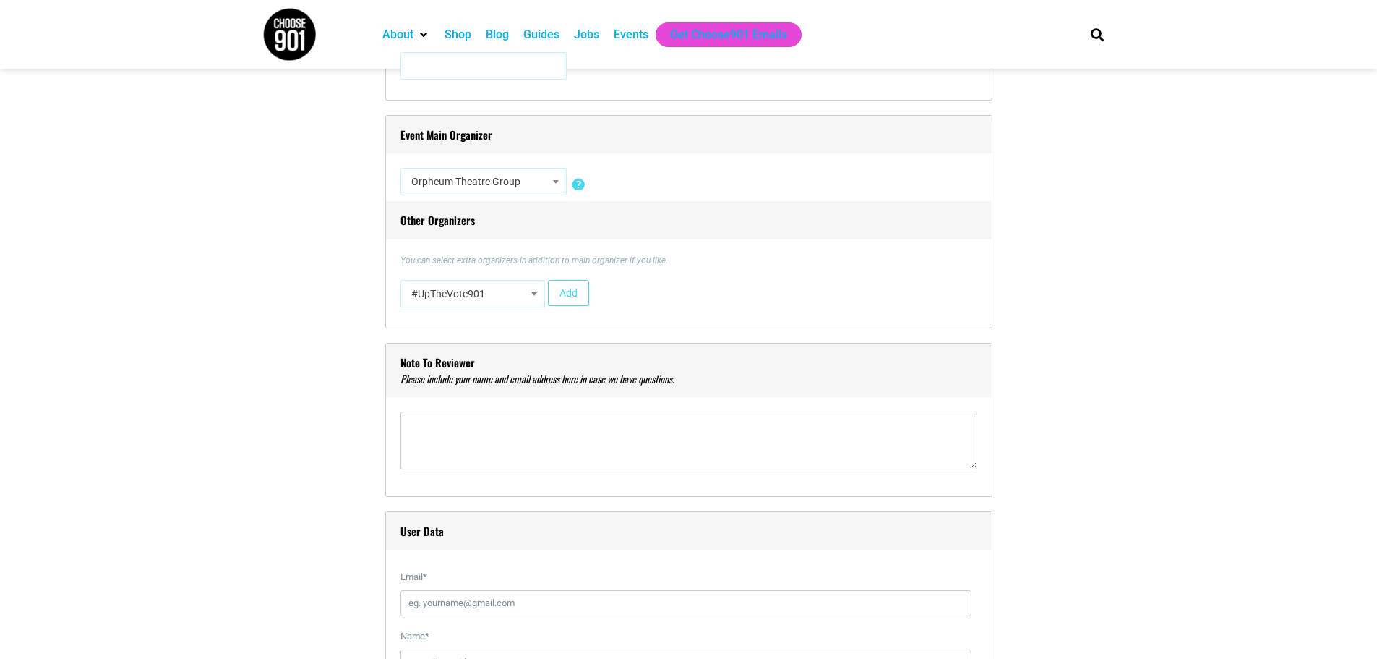
scroll to position [1735, 0]
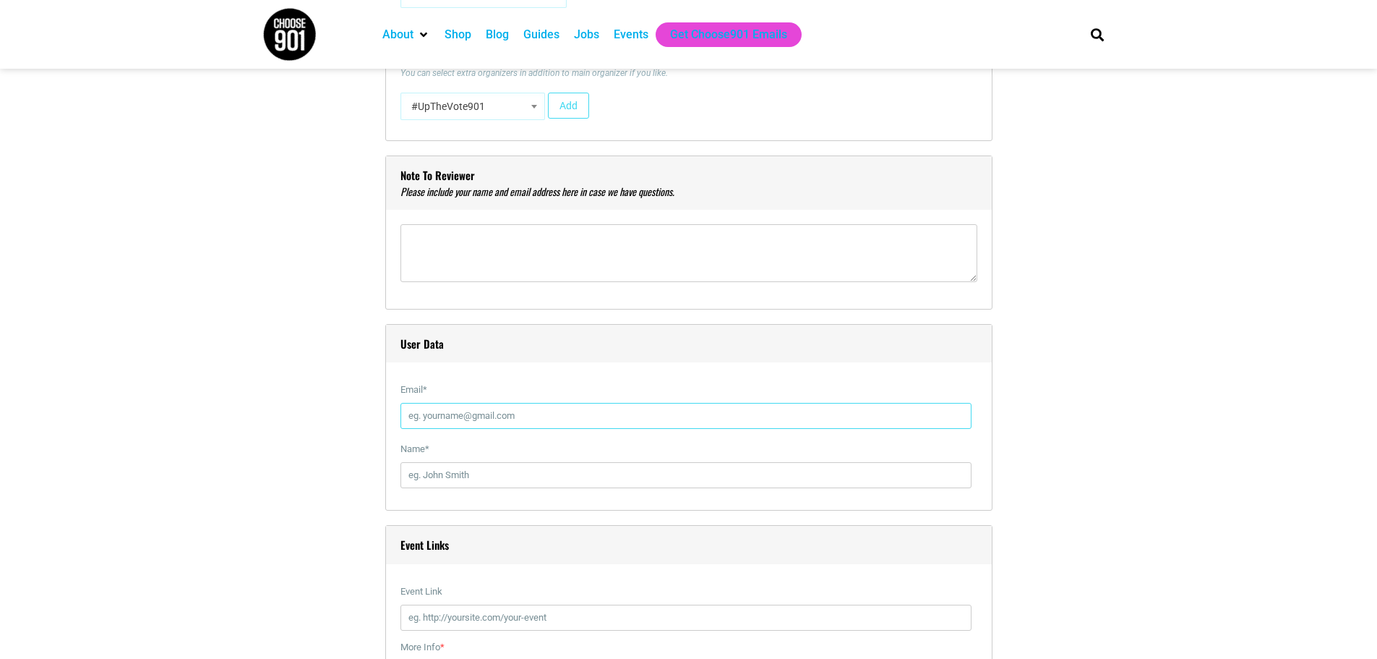
click at [486, 419] on input "Email *" at bounding box center [686, 416] width 571 height 26
type input "[PERSON_NAME][EMAIL_ADDRESS][DOMAIN_NAME]"
click at [471, 477] on input "Name *" at bounding box center [686, 475] width 571 height 26
type input "[PERSON_NAME]"
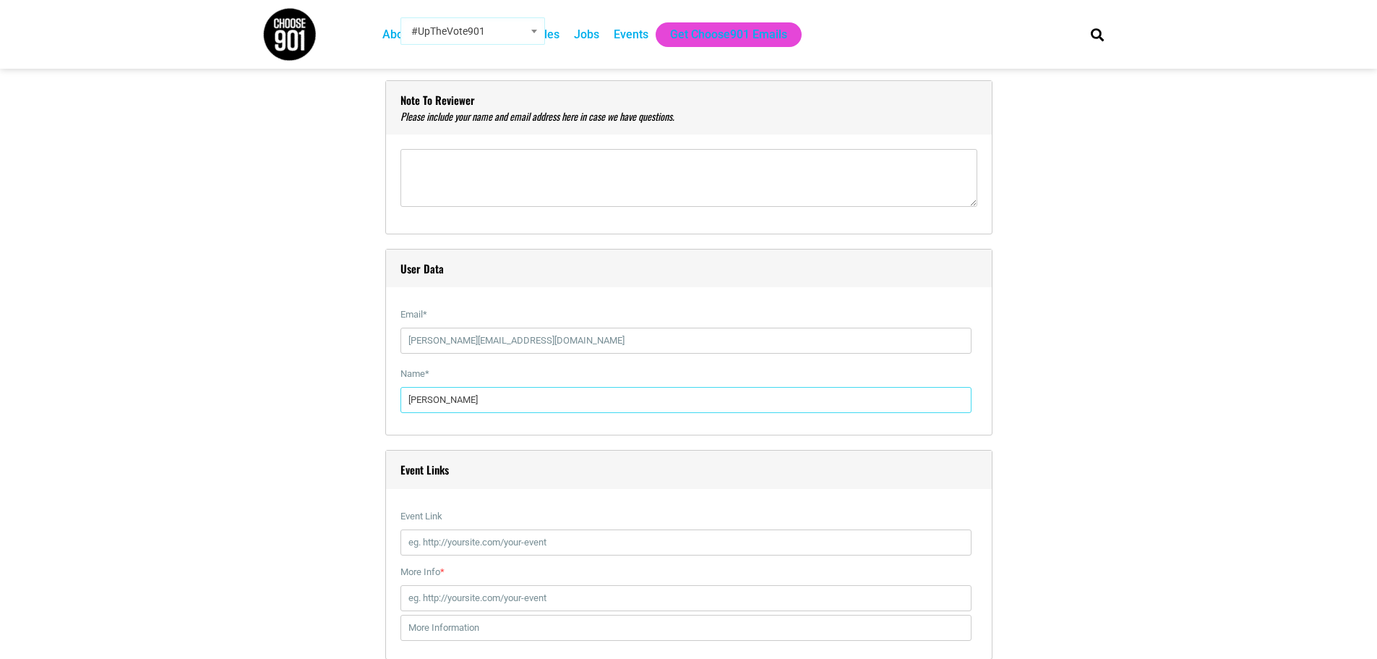
scroll to position [1952, 0]
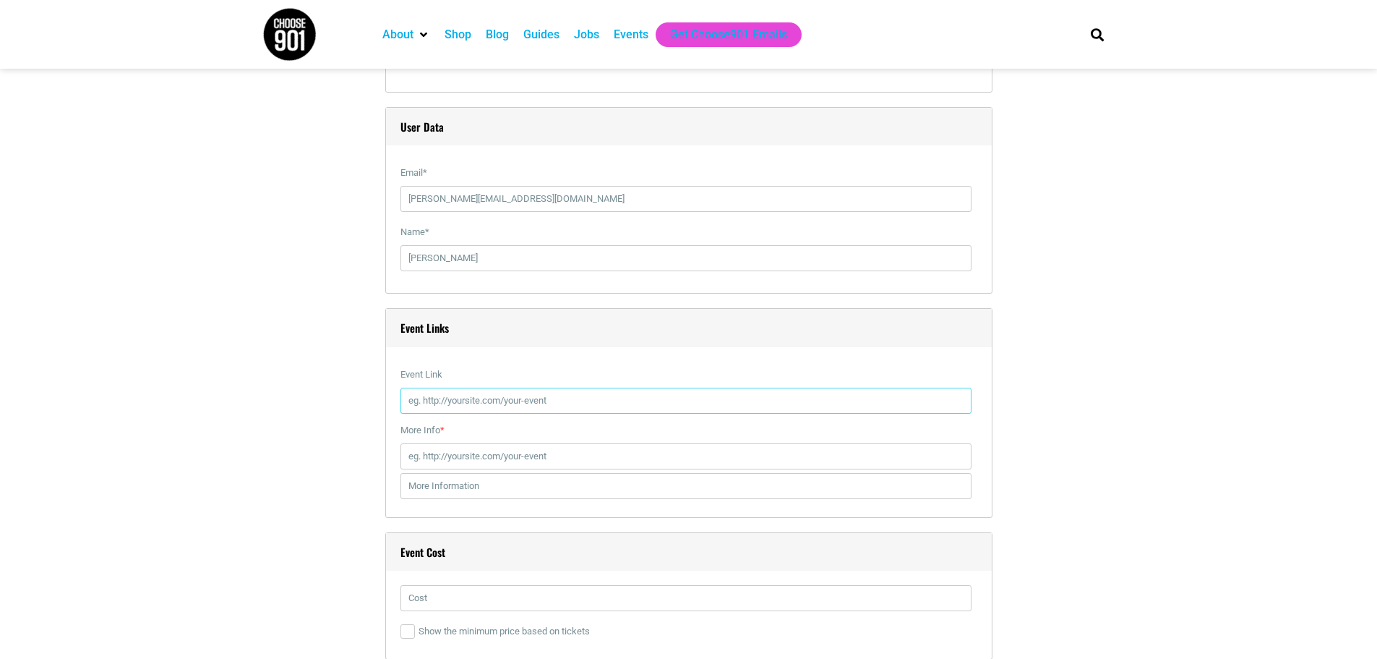
click at [460, 398] on input "Event Link" at bounding box center [686, 401] width 571 height 26
paste input "[URL][DOMAIN_NAME]"
type input "[URL][DOMAIN_NAME]"
click at [459, 455] on input "More Info *" at bounding box center [686, 456] width 571 height 26
paste input "[URL][DOMAIN_NAME]"
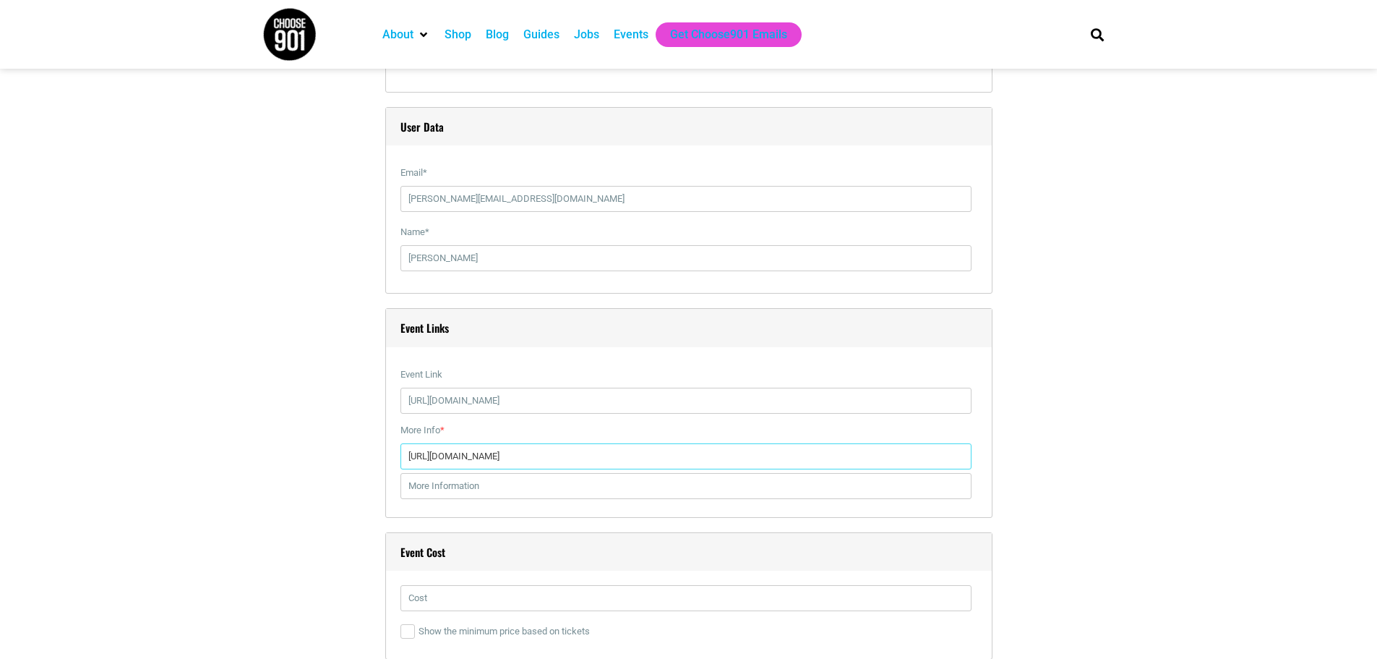
drag, startPoint x: 646, startPoint y: 460, endPoint x: 562, endPoint y: 460, distance: 84.6
click at [562, 460] on input "[URL][DOMAIN_NAME]" at bounding box center [686, 456] width 571 height 26
type input "[URL][DOMAIN_NAME]"
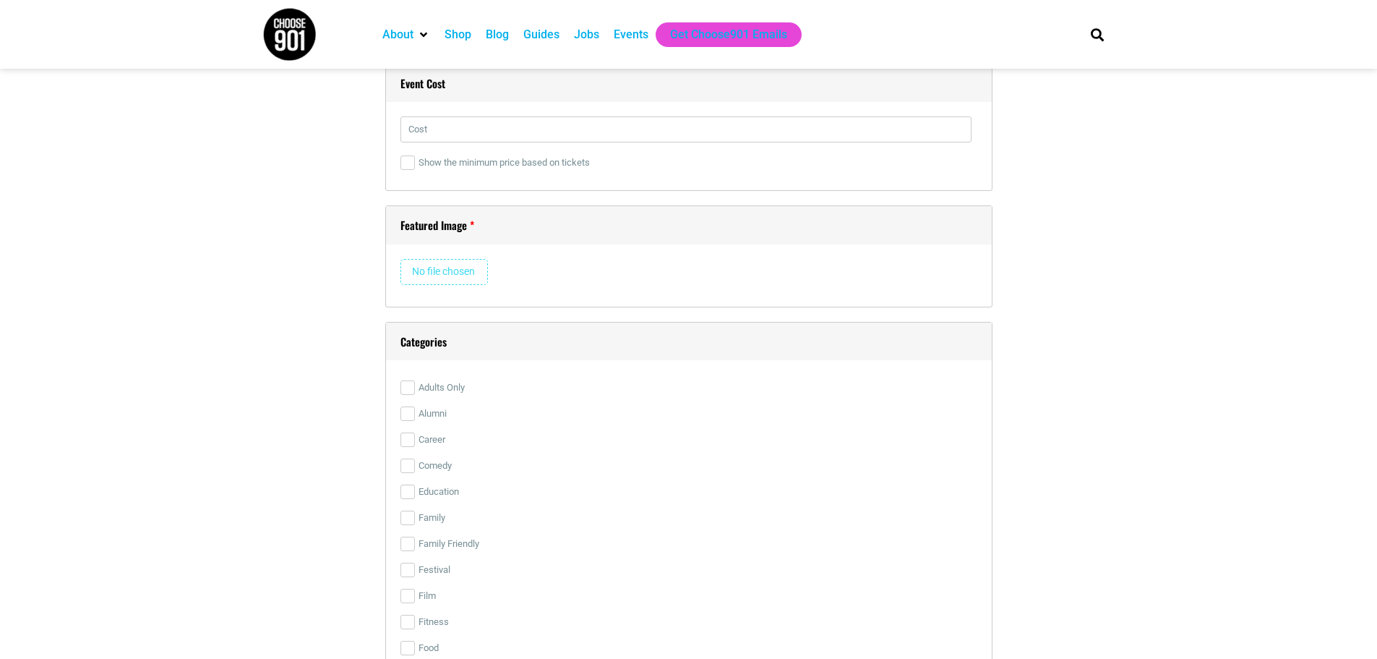
scroll to position [1880, 0]
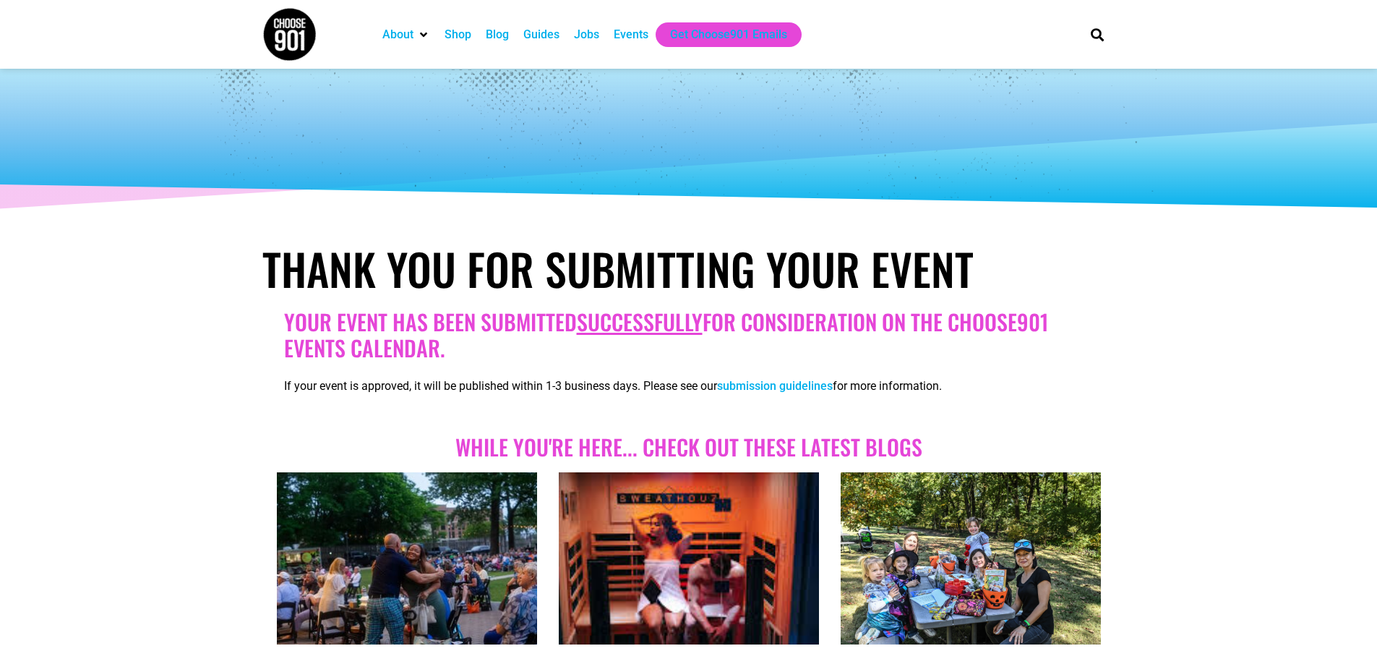
click at [746, 387] on link "submission guidelines" at bounding box center [775, 386] width 116 height 14
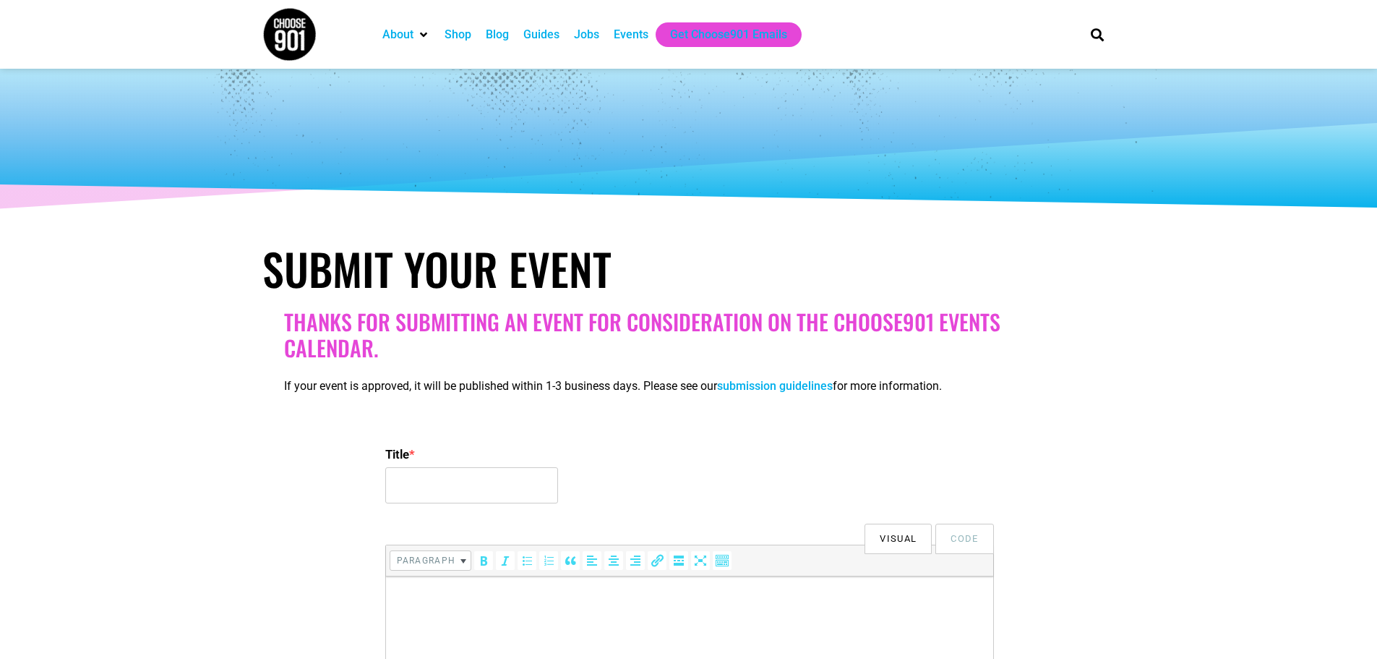
select select
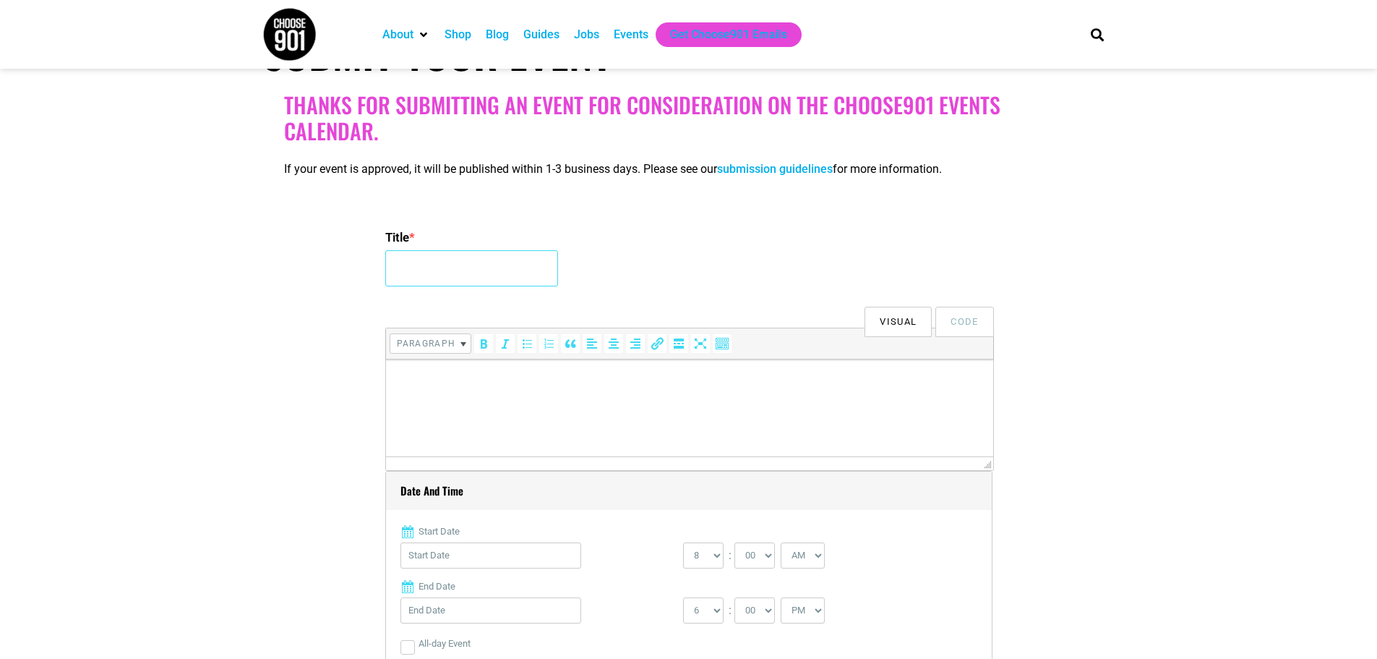
click at [460, 265] on input "Title *" at bounding box center [471, 268] width 173 height 36
paste input "& Juliet"
type input "& Juliet"
click at [458, 400] on html at bounding box center [688, 379] width 607 height 40
click at [513, 400] on html at bounding box center [688, 379] width 607 height 40
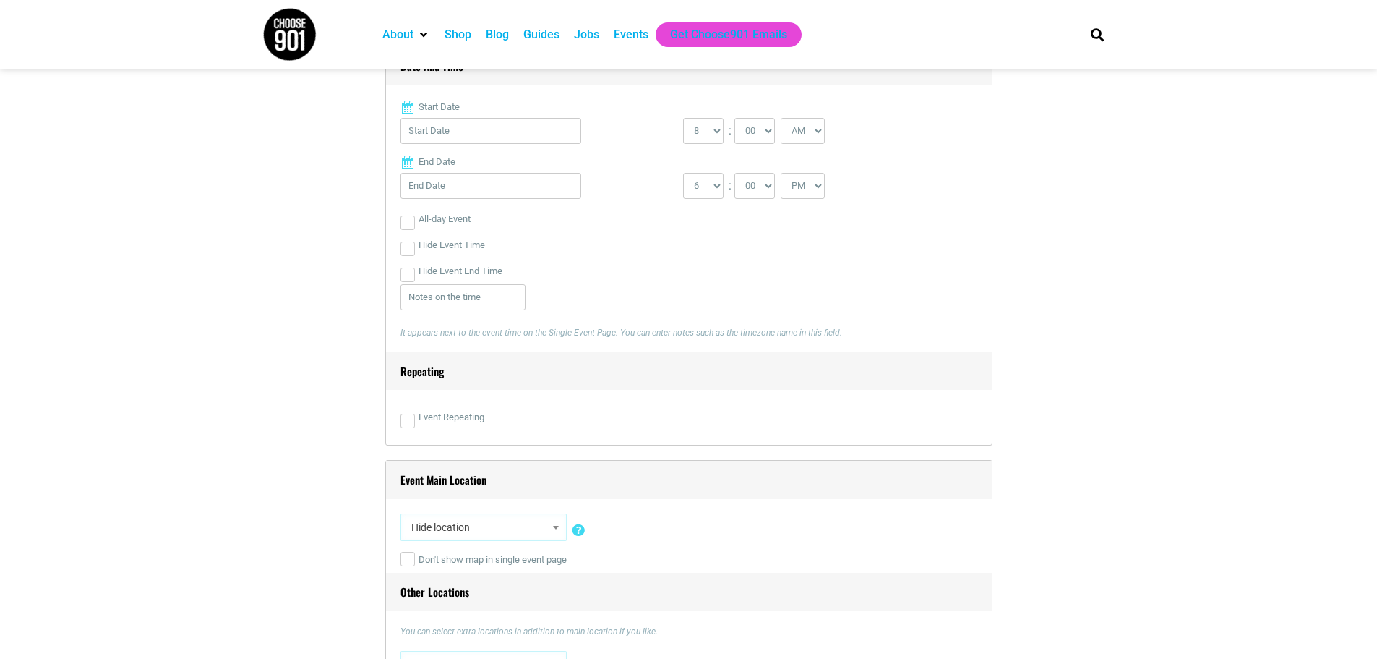
scroll to position [506, 0]
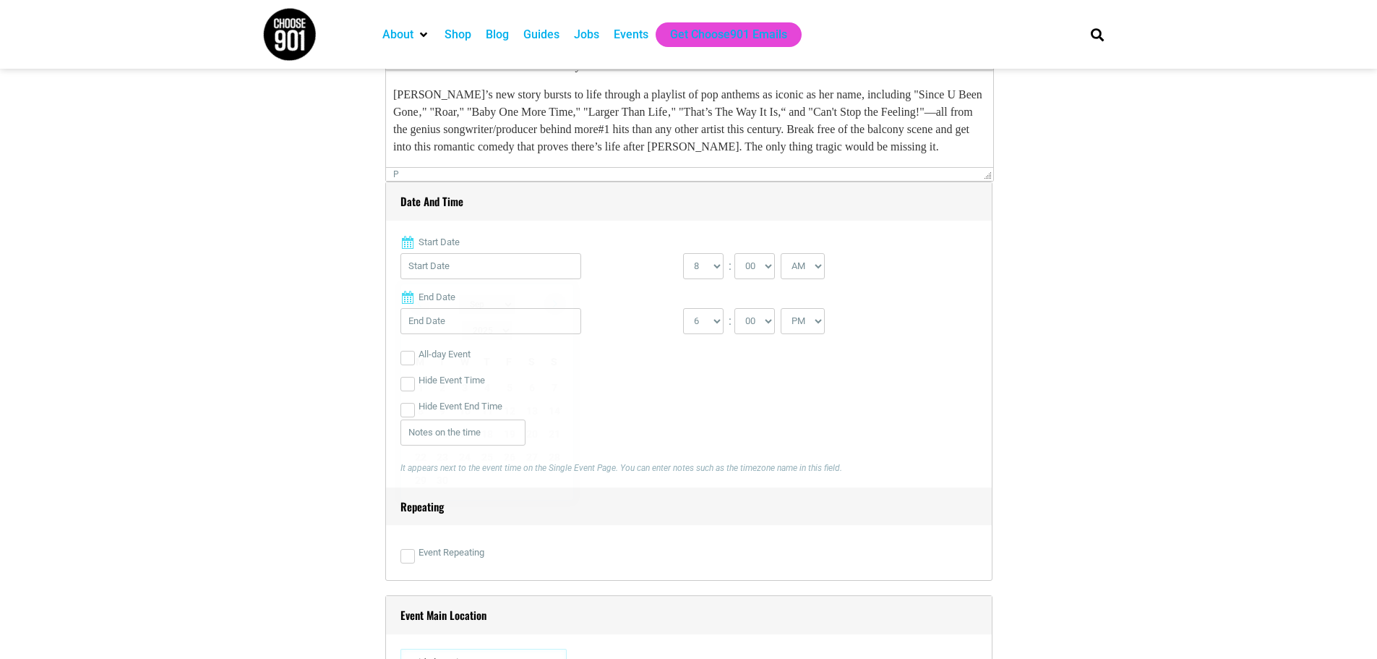
click at [445, 265] on input "Start Date" at bounding box center [491, 266] width 181 height 26
click at [550, 300] on link "Next" at bounding box center [555, 304] width 22 height 22
click at [443, 469] on link "25" at bounding box center [443, 480] width 22 height 22
type input "[DATE]"
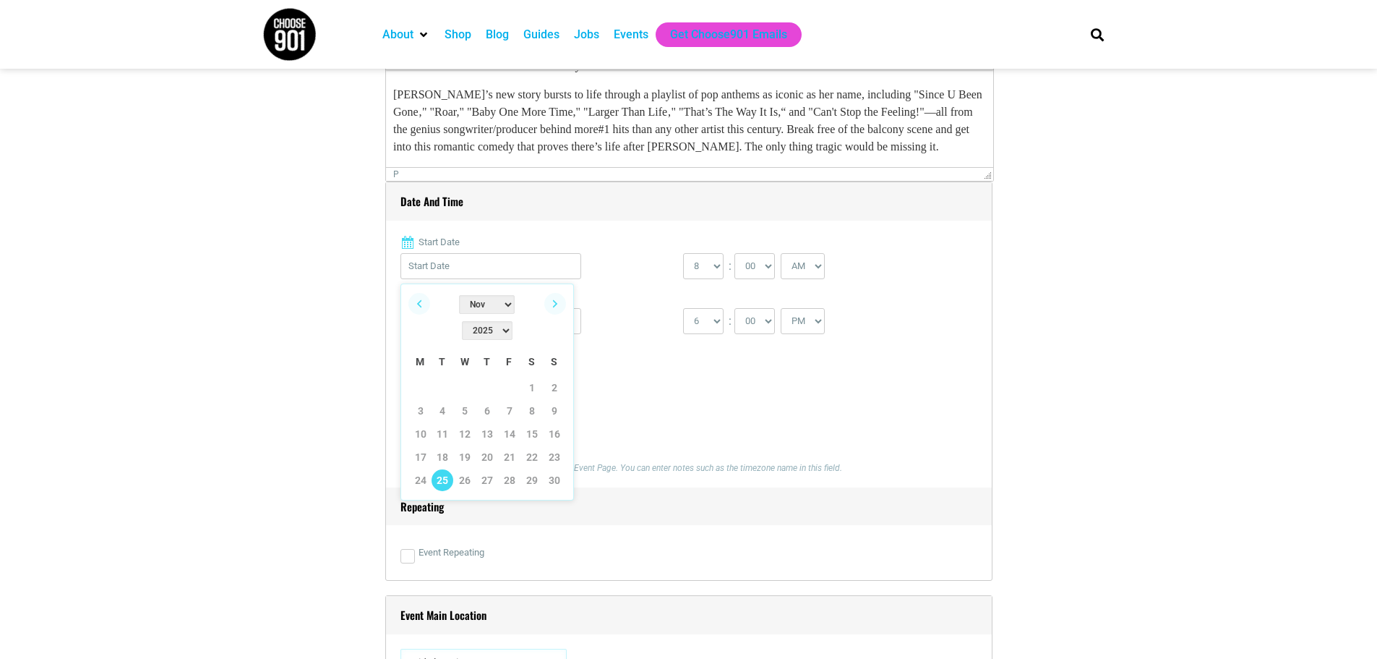
type input "[DATE]"
click at [718, 322] on select "1 2 3 4 5 6 7 8 9 10 11 12" at bounding box center [703, 321] width 40 height 26
select select "10"
click at [683, 309] on select "1 2 3 4 5 6 7 8 9 10 11 12" at bounding box center [703, 321] width 40 height 26
click at [759, 323] on select "00 05 10 15 20 25 30 35 40 45 50 55" at bounding box center [755, 321] width 40 height 26
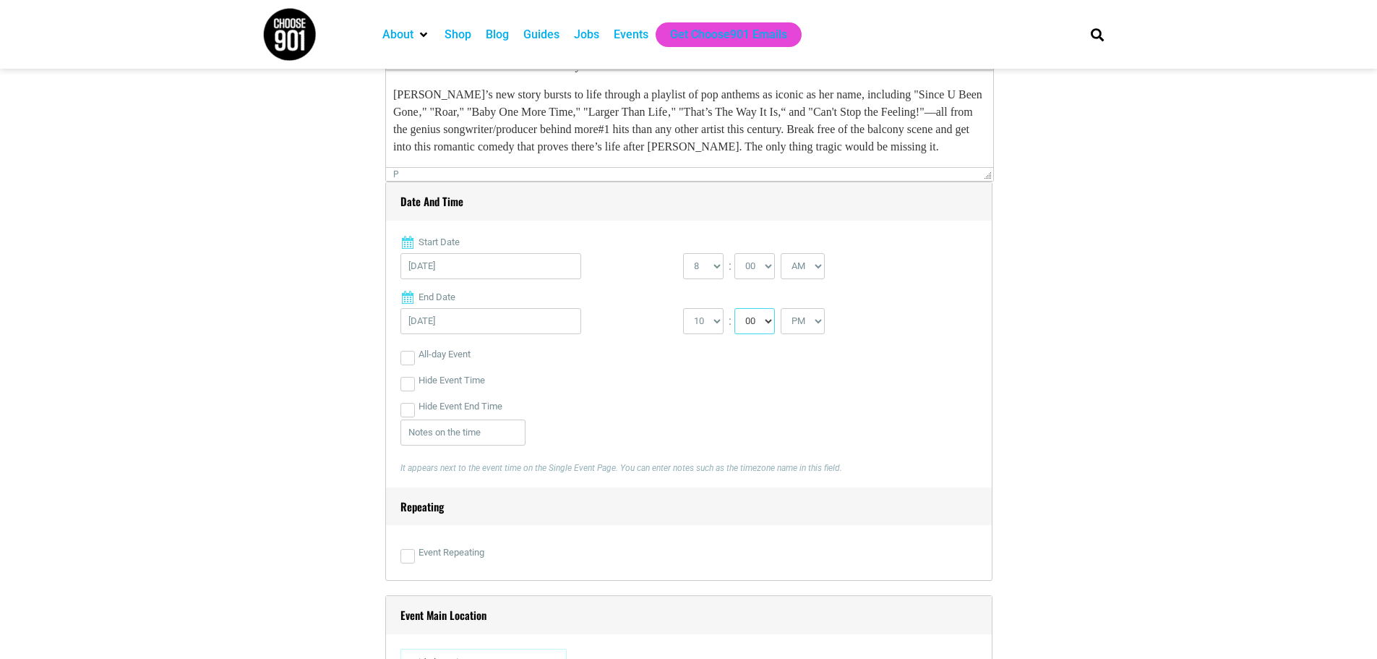
select select "15"
click at [735, 309] on select "00 05 10 15 20 25 30 35 40 45 50 55" at bounding box center [755, 321] width 40 height 26
click at [711, 274] on select "0 1 2 3 4 5 6 7 8 9 10 11 12" at bounding box center [703, 266] width 40 height 26
select select "7"
click at [683, 254] on select "0 1 2 3 4 5 6 7 8 9 10 11 12" at bounding box center [703, 266] width 40 height 26
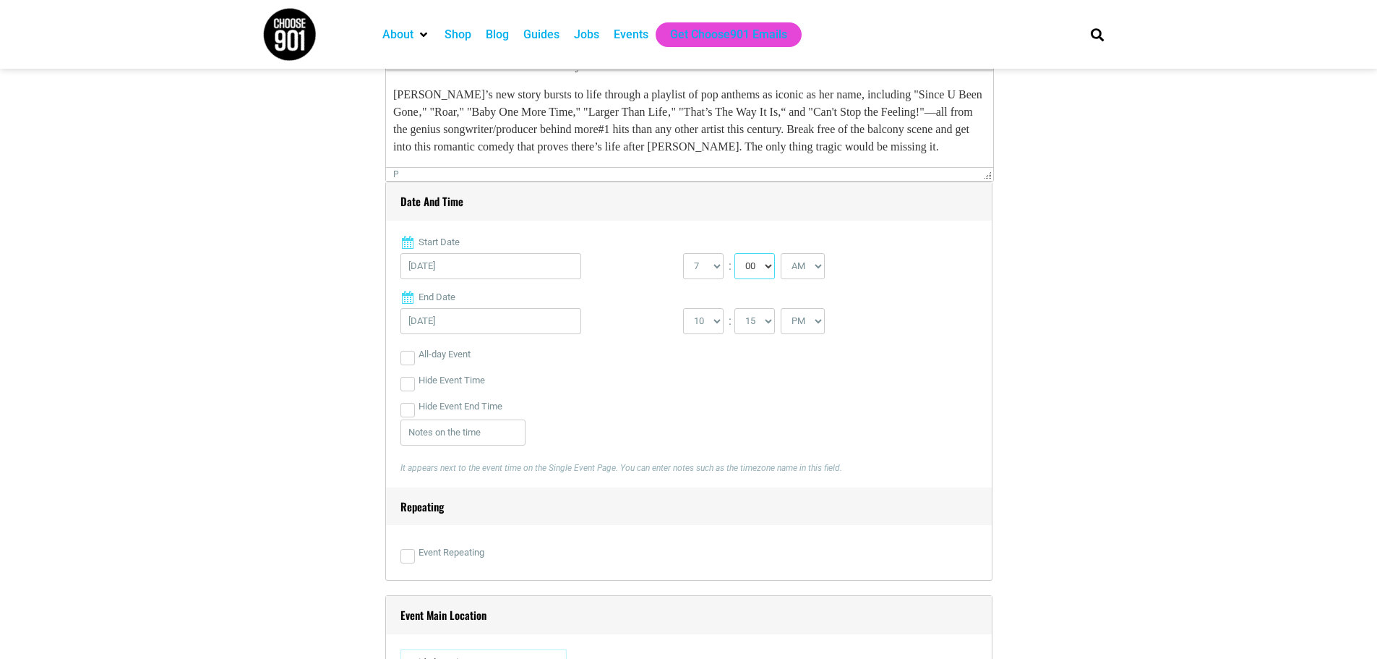
click at [759, 260] on select "00 05 10 15 20 25 30 35 40 45 50 55" at bounding box center [755, 266] width 40 height 26
select select "30"
click at [735, 254] on select "00 05 10 15 20 25 30 35 40 45 50 55" at bounding box center [755, 266] width 40 height 26
click at [407, 560] on input "Event Repeating" at bounding box center [408, 556] width 14 height 14
checkbox input "true"
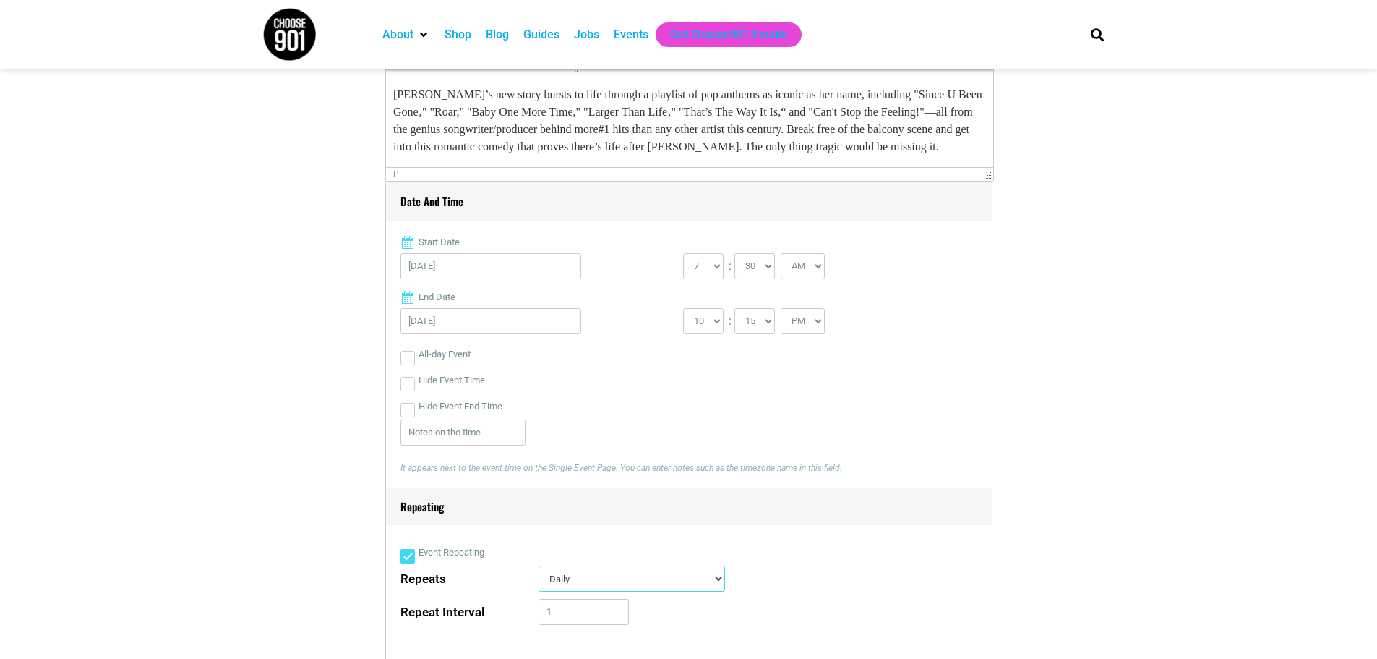
click at [635, 576] on select "Daily Every Weekday Every Weekend Certain Weekdays Weekly Monthly Yearly Custom…" at bounding box center [632, 578] width 187 height 26
select select "custom_days"
click at [539, 567] on select "Daily Every Weekday Every Weekend Certain Weekdays Weekly Monthly Yearly Custom…" at bounding box center [632, 578] width 187 height 26
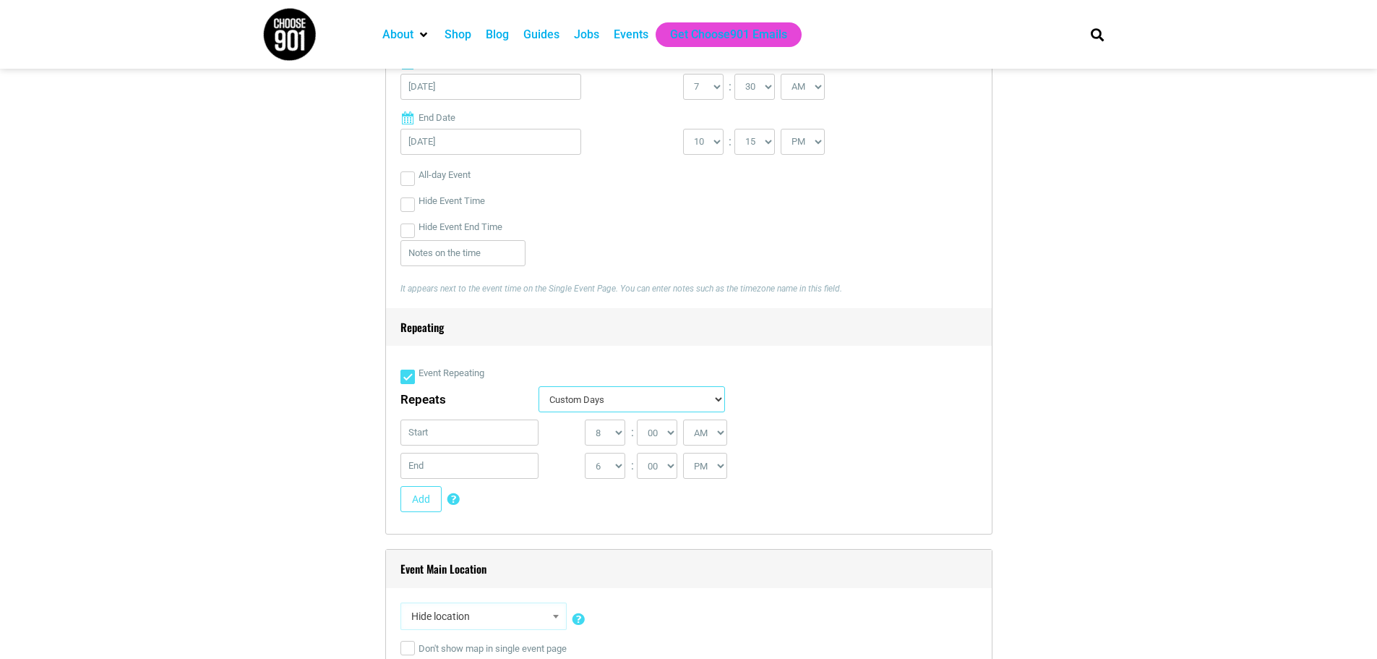
scroll to position [723, 0]
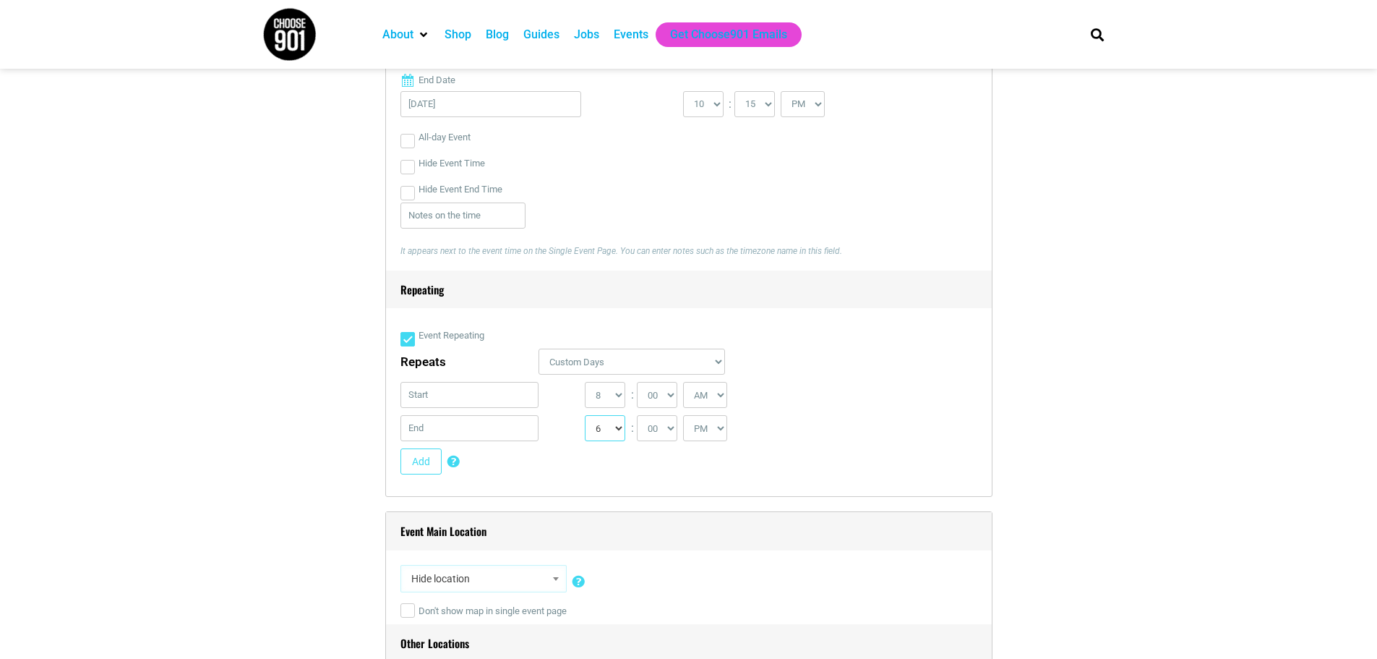
click at [618, 432] on select "1 2 3 4 5 6 7 8 9 10 11 12" at bounding box center [605, 428] width 40 height 26
select select "10"
click at [585, 416] on select "1 2 3 4 5 6 7 8 9 10 11 12" at bounding box center [605, 428] width 40 height 26
click at [673, 431] on select "00 05 10 15 20 25 30 35 40 45 50 55" at bounding box center [657, 428] width 40 height 26
select select "15"
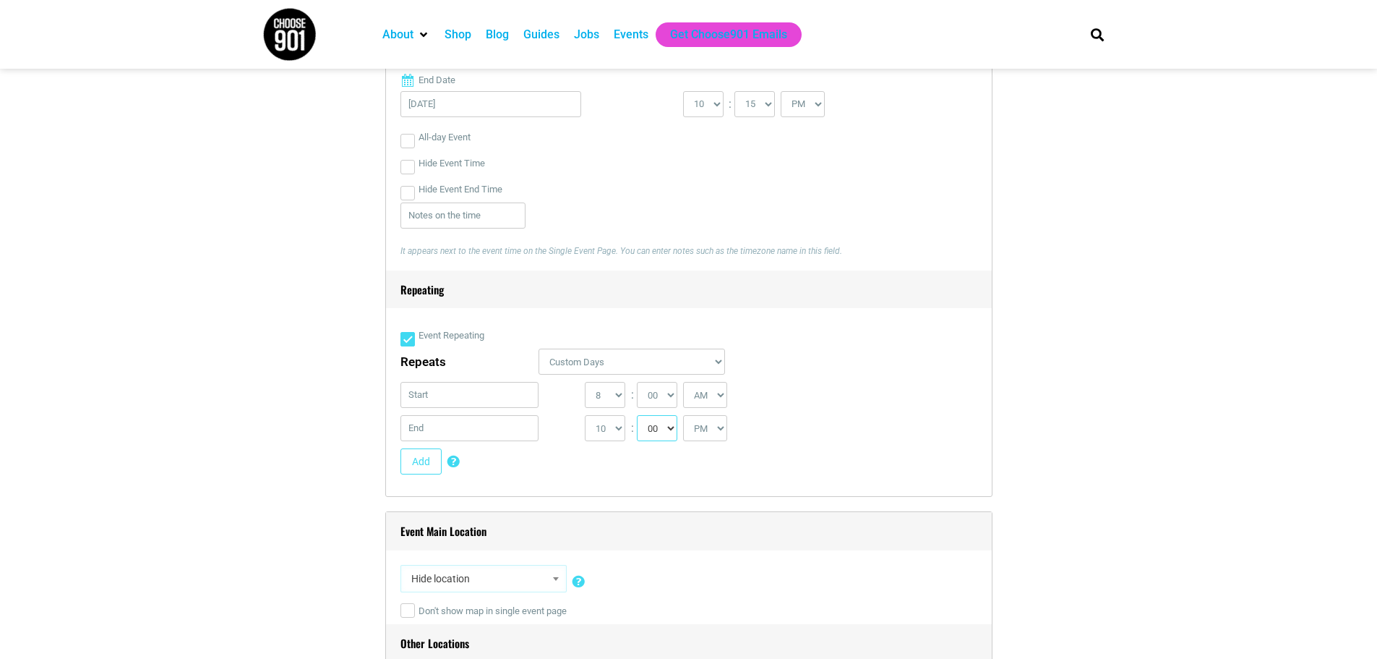
click at [638, 416] on select "00 05 10 15 20 25 30 35 40 45 50 55" at bounding box center [657, 428] width 40 height 26
click at [615, 402] on select "0 1 2 3 4 5 6 7 8 9 10 11 12" at bounding box center [605, 395] width 40 height 26
select select "7"
click at [585, 383] on select "0 1 2 3 4 5 6 7 8 9 10 11 12" at bounding box center [605, 395] width 40 height 26
click at [661, 390] on select "00 05 10 15 20 25 30 35 40 45 50 55" at bounding box center [657, 395] width 40 height 26
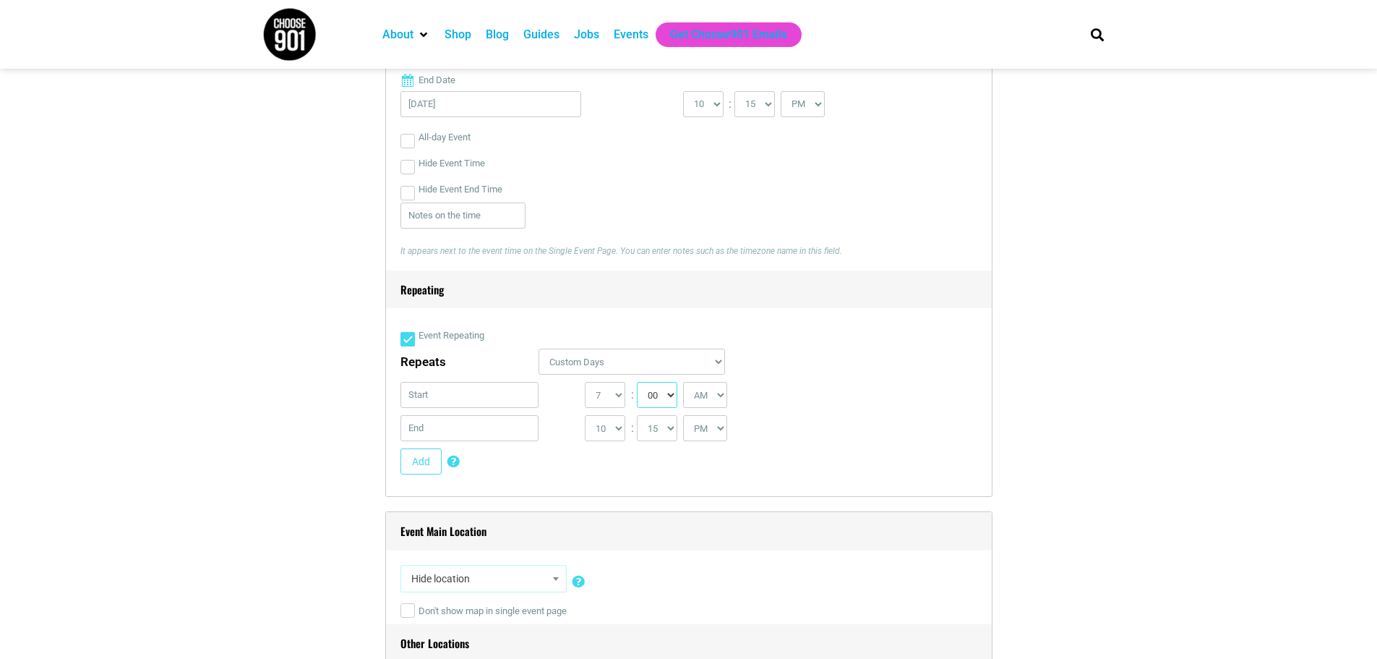
select select "30"
click at [638, 383] on select "00 05 10 15 20 25 30 35 40 45 50 55" at bounding box center [657, 395] width 40 height 26
click at [722, 392] on select "AM PM" at bounding box center [705, 395] width 44 height 26
select select "PM"
click at [685, 383] on select "AM PM" at bounding box center [705, 395] width 44 height 26
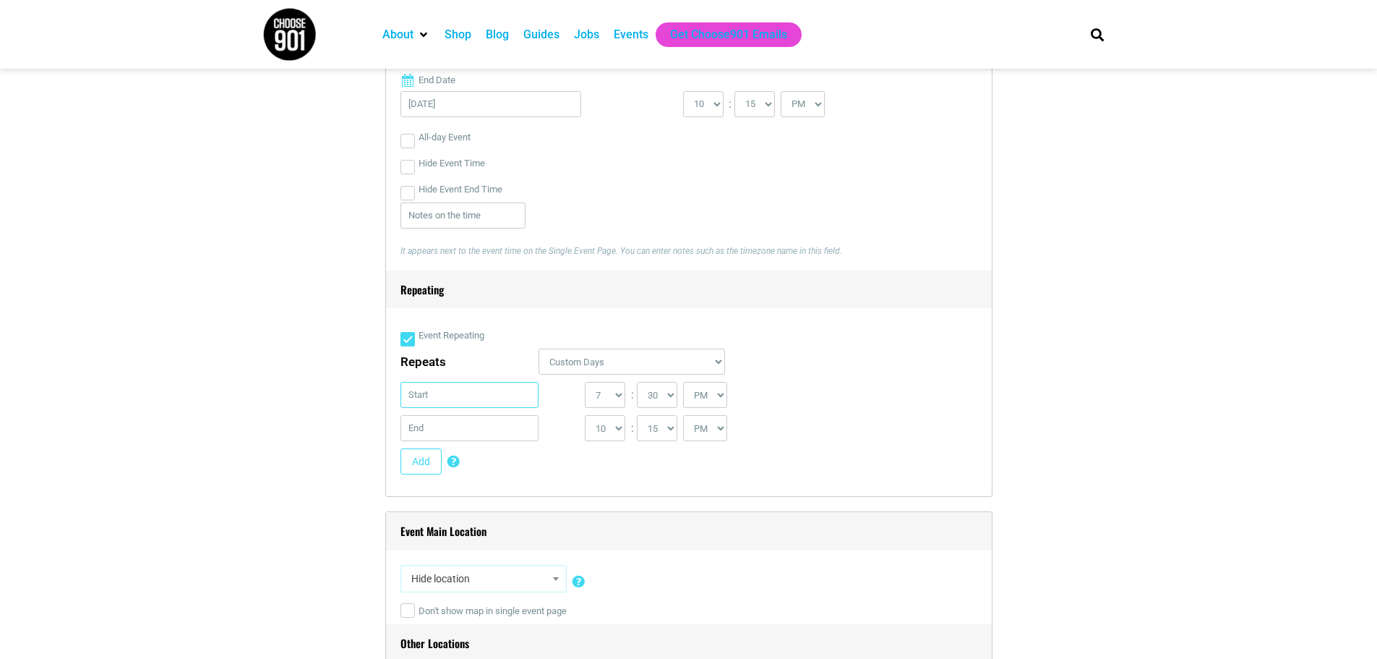
click at [459, 403] on input "text" at bounding box center [470, 395] width 139 height 26
click at [550, 435] on link "Next" at bounding box center [555, 433] width 22 height 22
click at [491, 108] on input "[DATE]" at bounding box center [491, 104] width 181 height 26
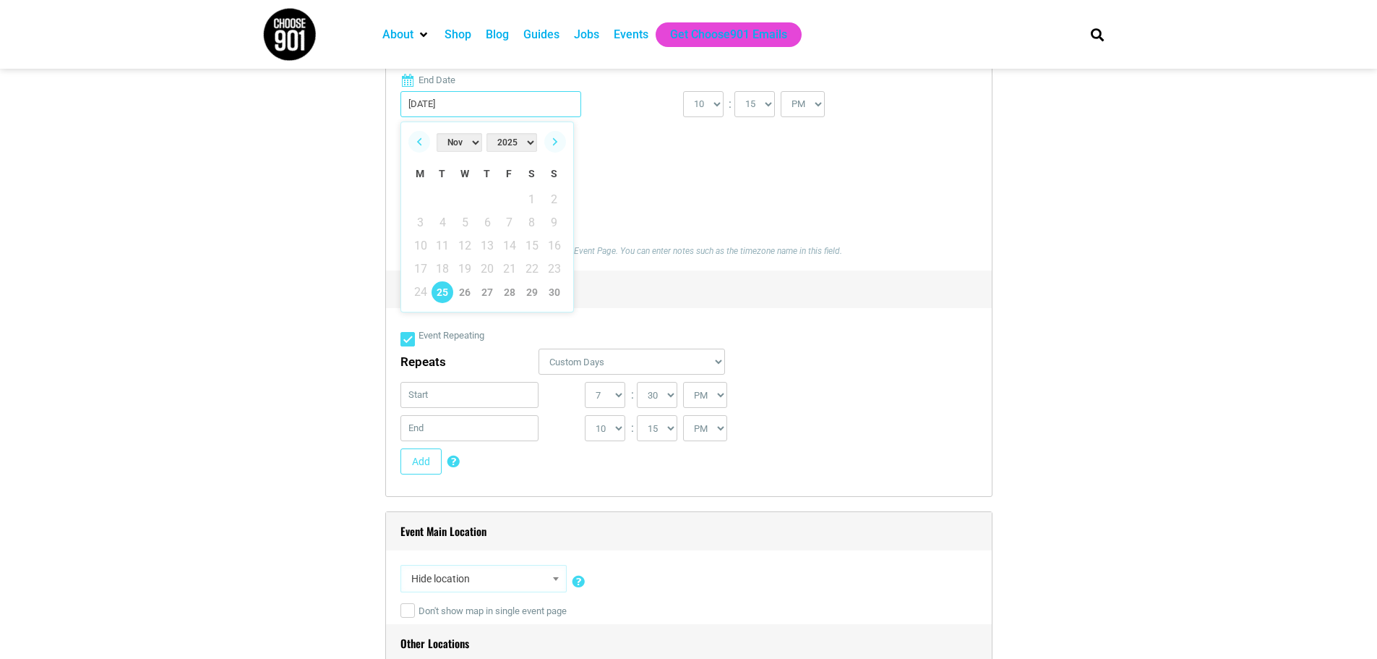
click at [491, 108] on input "[DATE]" at bounding box center [491, 104] width 181 height 26
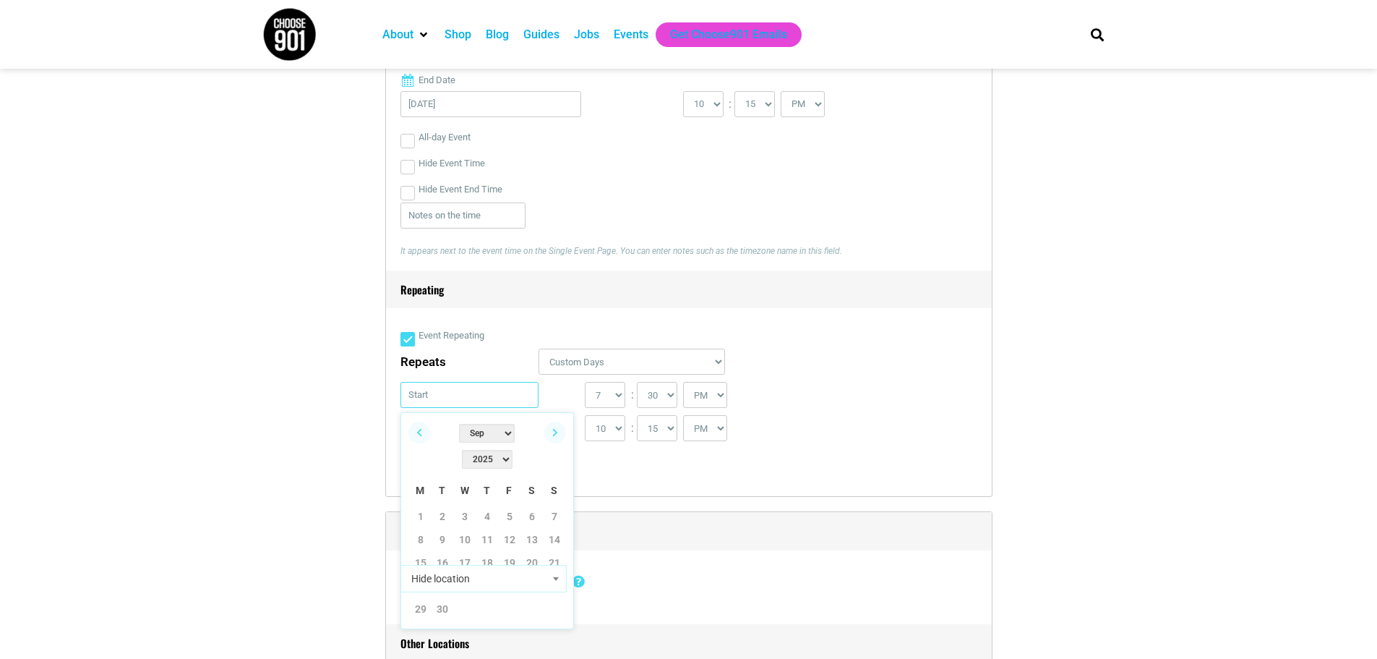
paste input "[DATE]"
click at [430, 398] on input "[DATE]" at bounding box center [470, 395] width 139 height 26
type input "[DATE]"
click at [445, 395] on input "[DATE]" at bounding box center [470, 395] width 139 height 26
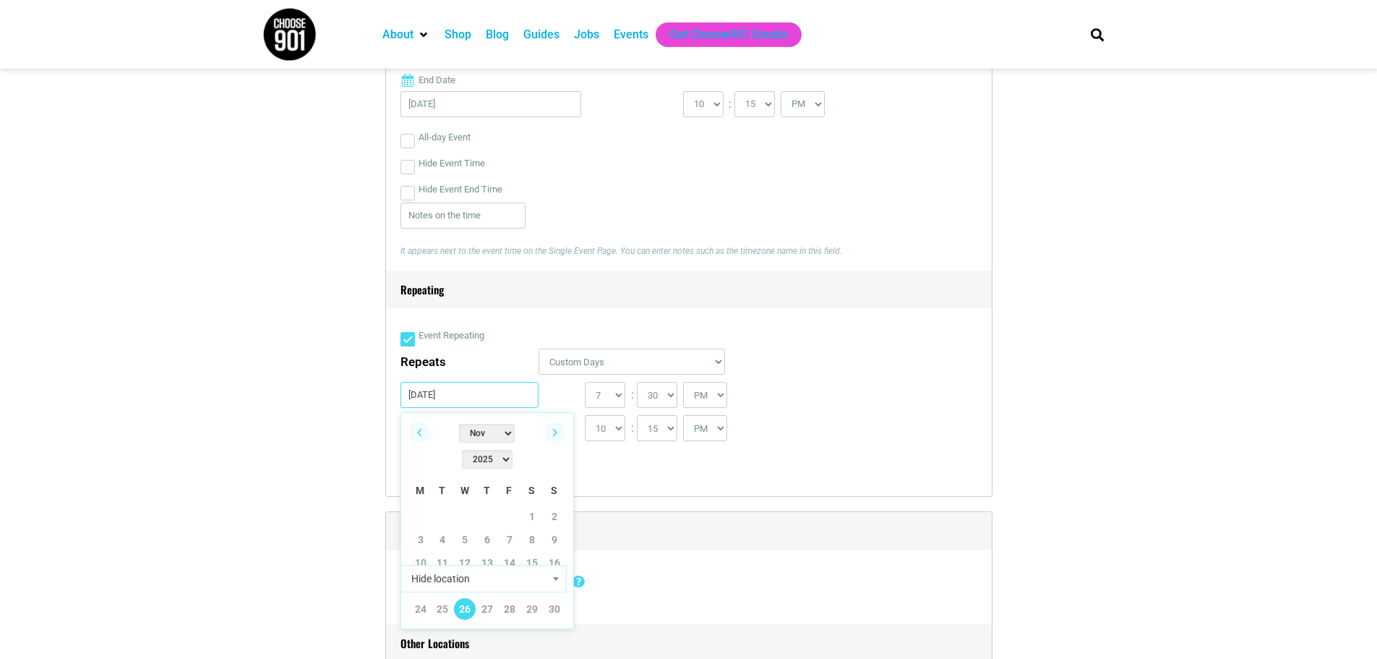
click at [445, 395] on input "[DATE]" at bounding box center [470, 395] width 139 height 26
paste input "[DATE]"
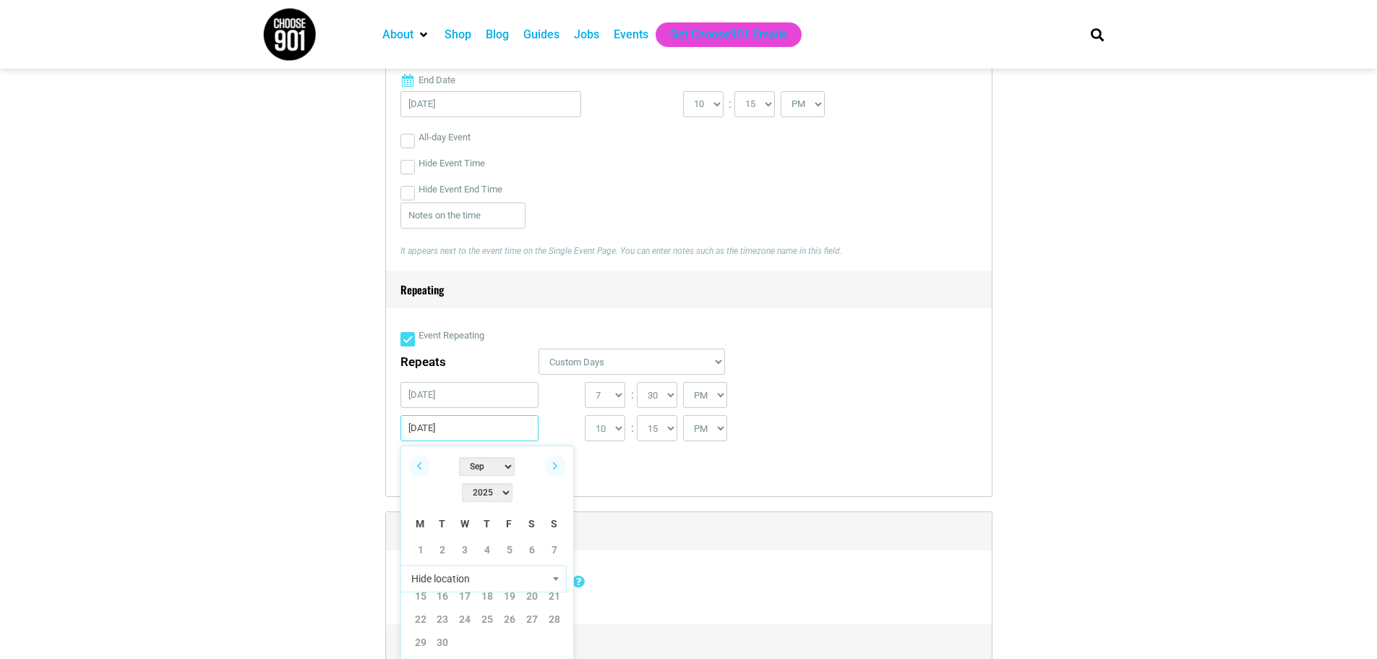
type input "[DATE]"
click at [821, 409] on div "0 1 2 3 4 5 6 7 8 9 10 11 12 : 00 05 10 15 20 25 30 35 40 45 50 55 AM PM" at bounding box center [725, 398] width 280 height 33
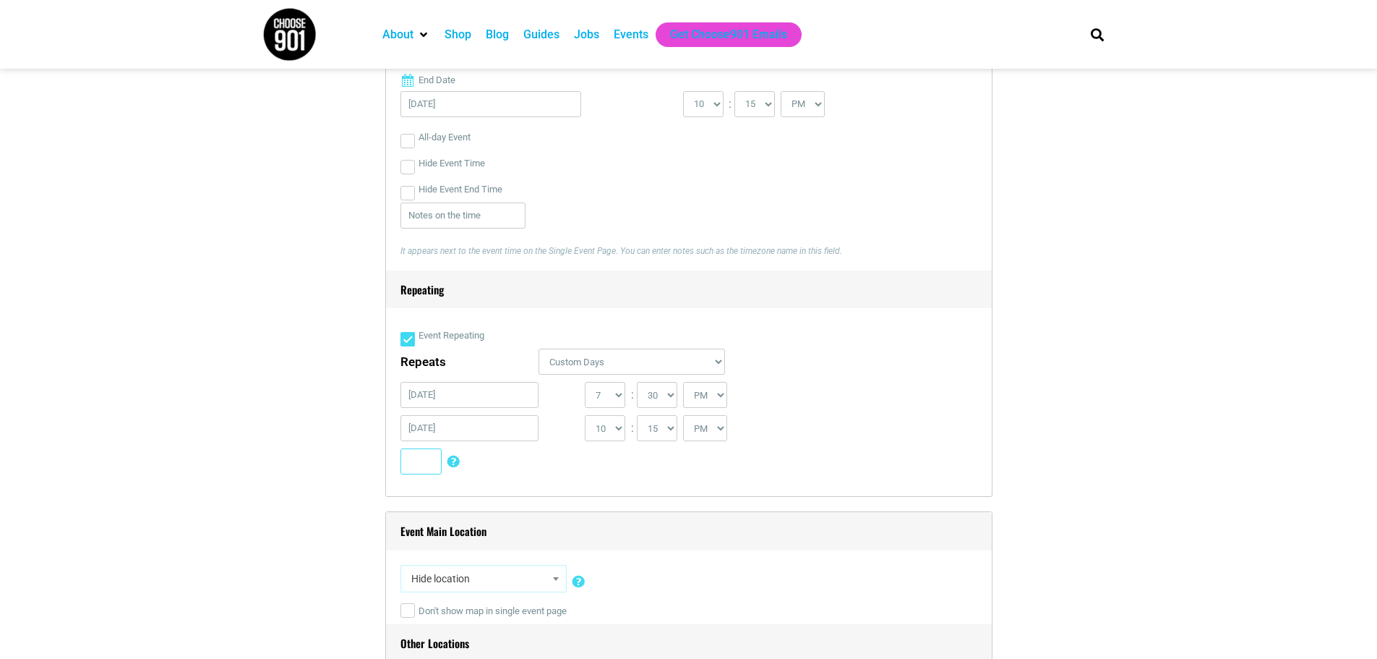
click at [419, 469] on button "Add" at bounding box center [421, 461] width 41 height 26
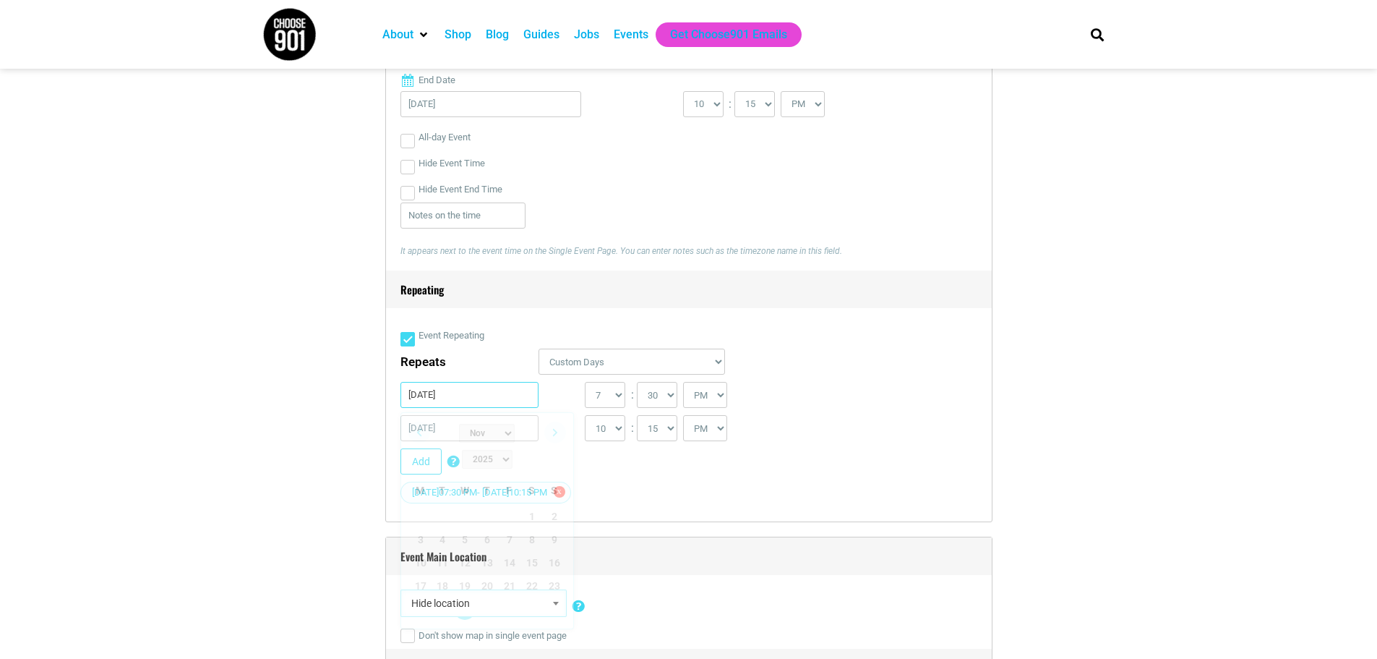
click at [439, 397] on input "[DATE]" at bounding box center [470, 395] width 139 height 26
click at [432, 398] on input "[DATE]" at bounding box center [470, 395] width 139 height 26
type input "[DATE]"
click at [878, 414] on div "[DATE] 0 1 2 3 4 5 6 7 8 9 10 11 12 : 00 05 10 15 20 25 30 35 40 45 50 55 AM PM" at bounding box center [686, 398] width 571 height 33
click at [430, 429] on input "[DATE]" at bounding box center [470, 428] width 139 height 26
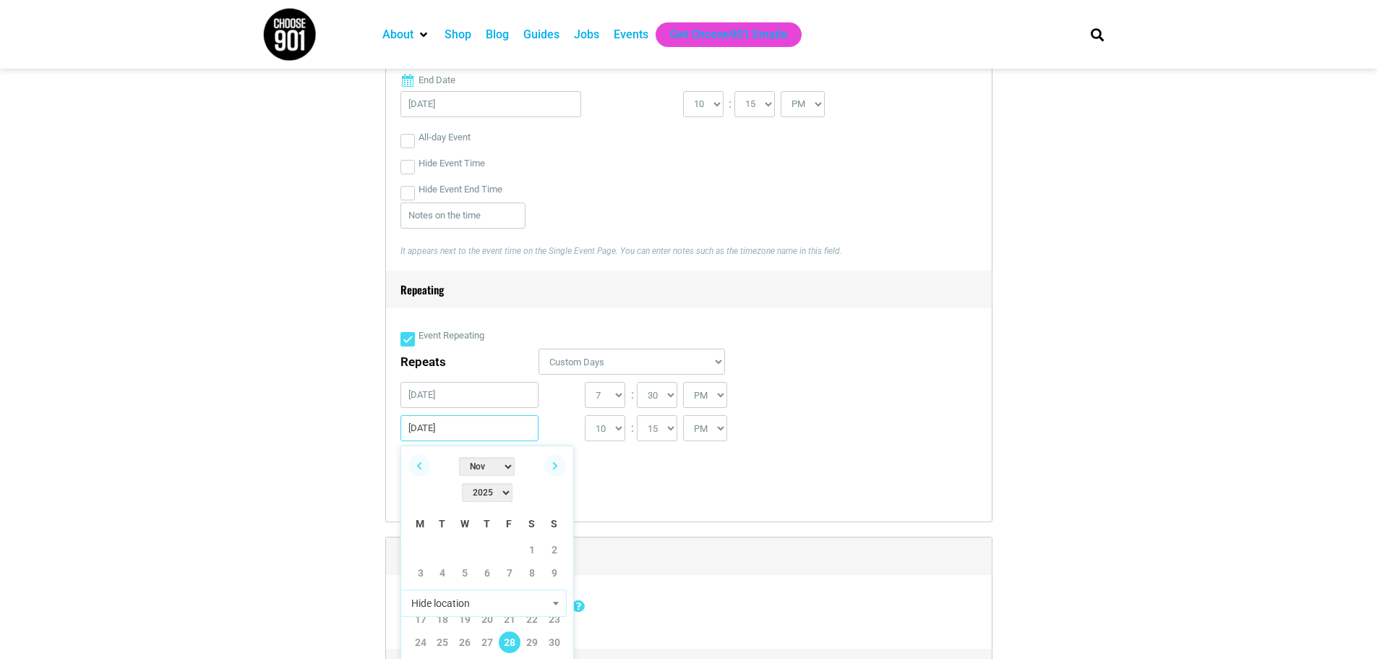
type input "[DATE]"
drag, startPoint x: 860, startPoint y: 369, endPoint x: 797, endPoint y: 368, distance: 63.6
click at [860, 369] on div "Repeats Daily Every Weekday Every Weekend Certain Weekdays Weekly Monthly Yearl…" at bounding box center [689, 365] width 577 height 33
click at [618, 428] on select "1 2 3 4 5 6 7 8 9 10 11 12" at bounding box center [605, 428] width 40 height 26
select select "4"
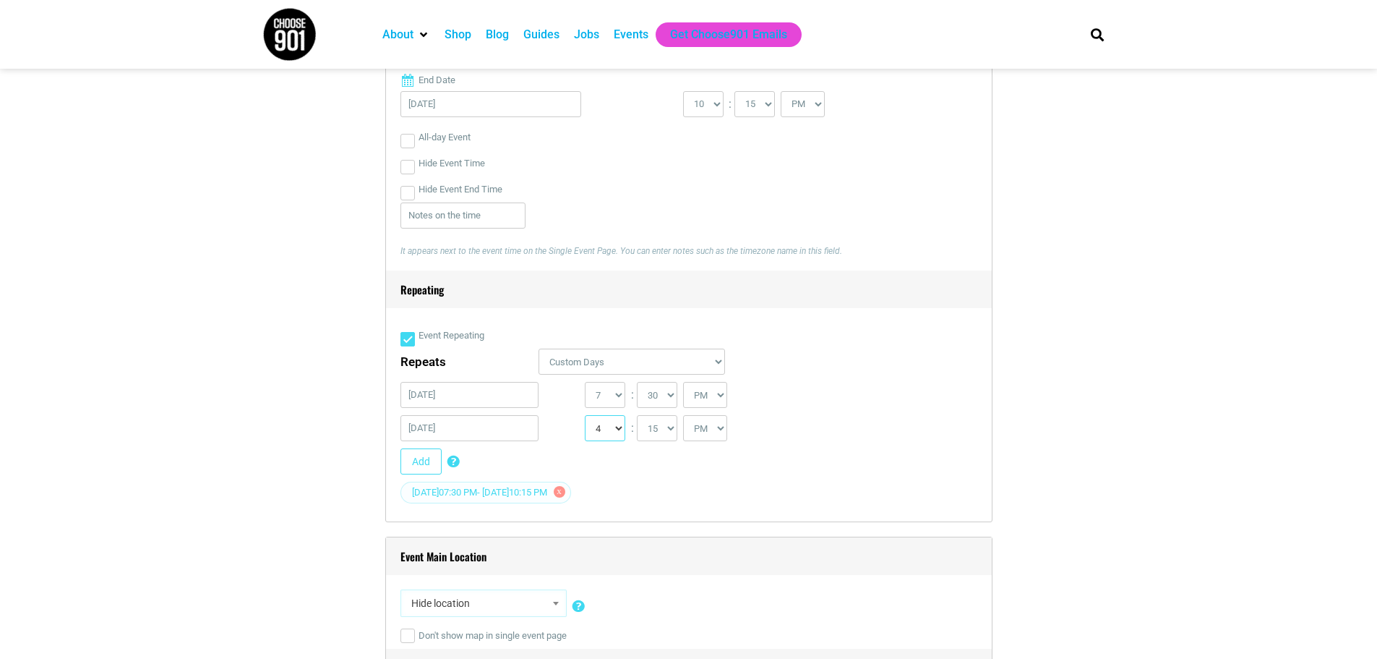
click at [585, 416] on select "1 2 3 4 5 6 7 8 9 10 11 12" at bounding box center [605, 428] width 40 height 26
click at [672, 440] on select "00 05 10 15 20 25 30 35 40 45 50 55" at bounding box center [657, 428] width 40 height 26
select select "45"
click at [638, 416] on select "00 05 10 15 20 25 30 35 40 45 50 55" at bounding box center [657, 428] width 40 height 26
click at [616, 394] on select "0 1 2 3 4 5 6 7 8 9 10 11 12" at bounding box center [605, 395] width 40 height 26
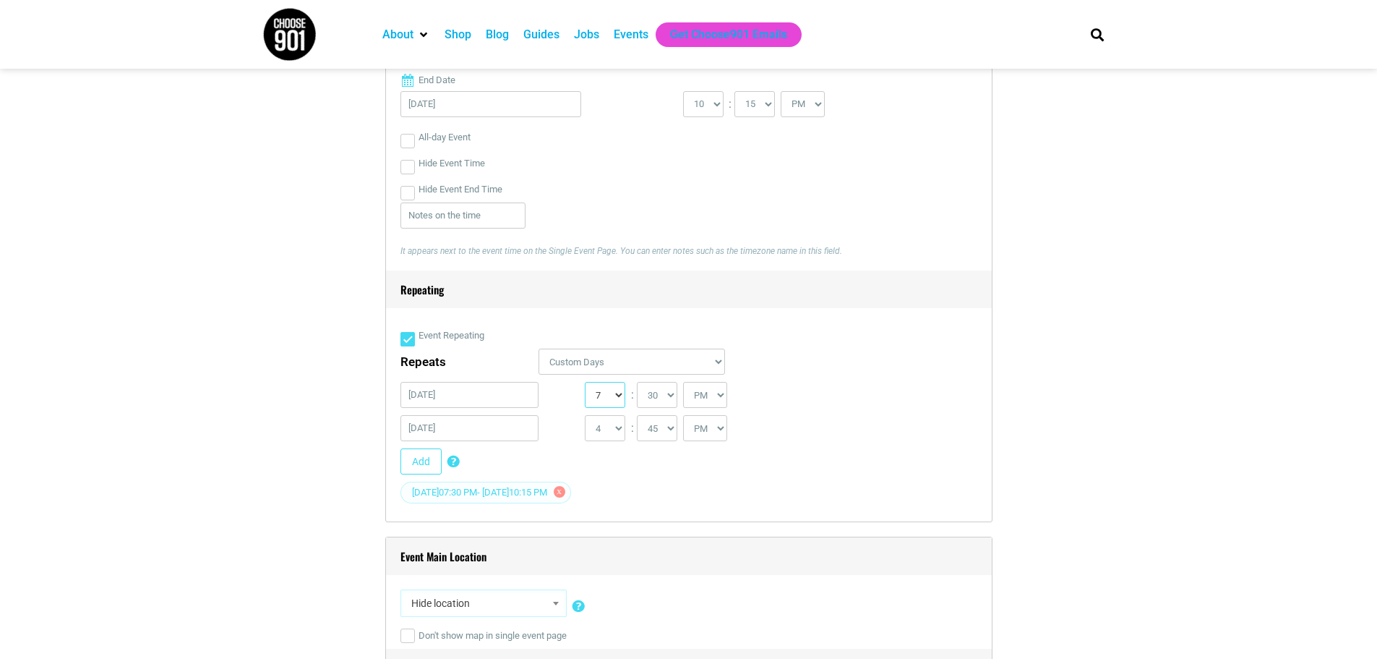
select select "2"
click at [585, 383] on select "0 1 2 3 4 5 6 7 8 9 10 11 12" at bounding box center [605, 395] width 40 height 26
click at [658, 402] on select "00 05 10 15 20 25 30 35 40 45 50 55" at bounding box center [657, 395] width 40 height 26
select select "0"
click at [638, 383] on select "00 05 10 15 20 25 30 35 40 45 50 55" at bounding box center [657, 395] width 40 height 26
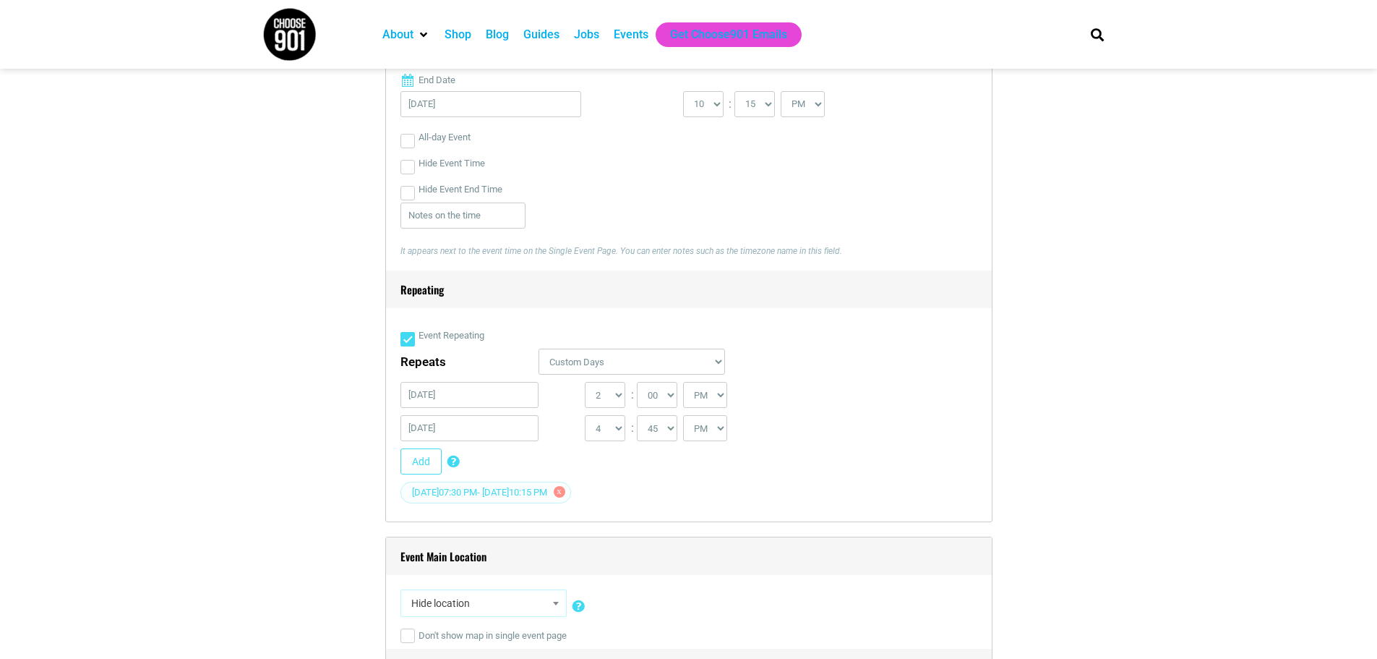
click at [795, 451] on div "Add Custom Days Repeating Add certain days to event occurrences. If you have a …" at bounding box center [683, 464] width 565 height 33
click at [422, 465] on button "Add" at bounding box center [421, 461] width 41 height 26
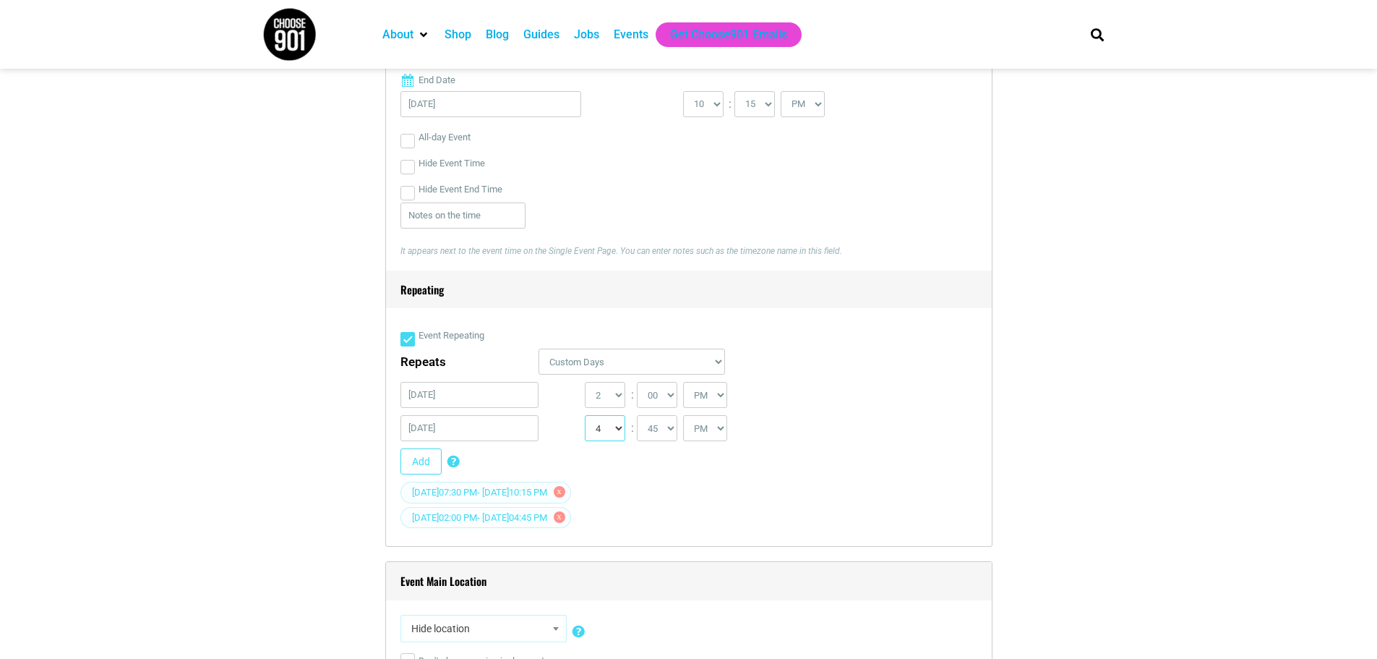
click at [611, 426] on select "1 2 3 4 5 6 7 8 9 10 11 12" at bounding box center [605, 428] width 40 height 26
select select "10"
click at [585, 416] on select "1 2 3 4 5 6 7 8 9 10 11 12" at bounding box center [605, 428] width 40 height 26
click at [673, 436] on select "00 05 10 15 20 25 30 35 40 45 50 55" at bounding box center [657, 428] width 40 height 26
select select "15"
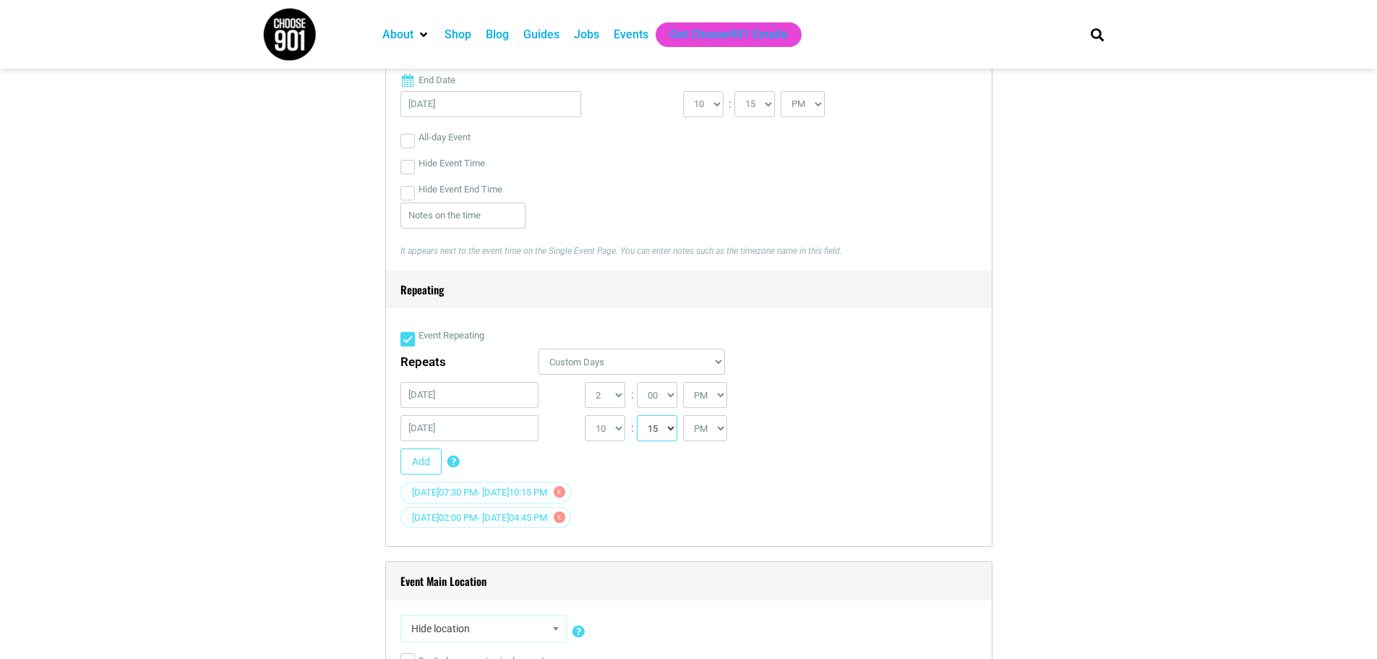
click at [638, 416] on select "00 05 10 15 20 25 30 35 40 45 50 55" at bounding box center [657, 428] width 40 height 26
click at [615, 397] on select "0 1 2 3 4 5 6 7 8 9 10 11 12" at bounding box center [605, 395] width 40 height 26
select select "7"
click at [585, 383] on select "0 1 2 3 4 5 6 7 8 9 10 11 12" at bounding box center [605, 395] width 40 height 26
click at [662, 399] on select "00 05 10 15 20 25 30 35 40 45 50 55" at bounding box center [657, 395] width 40 height 26
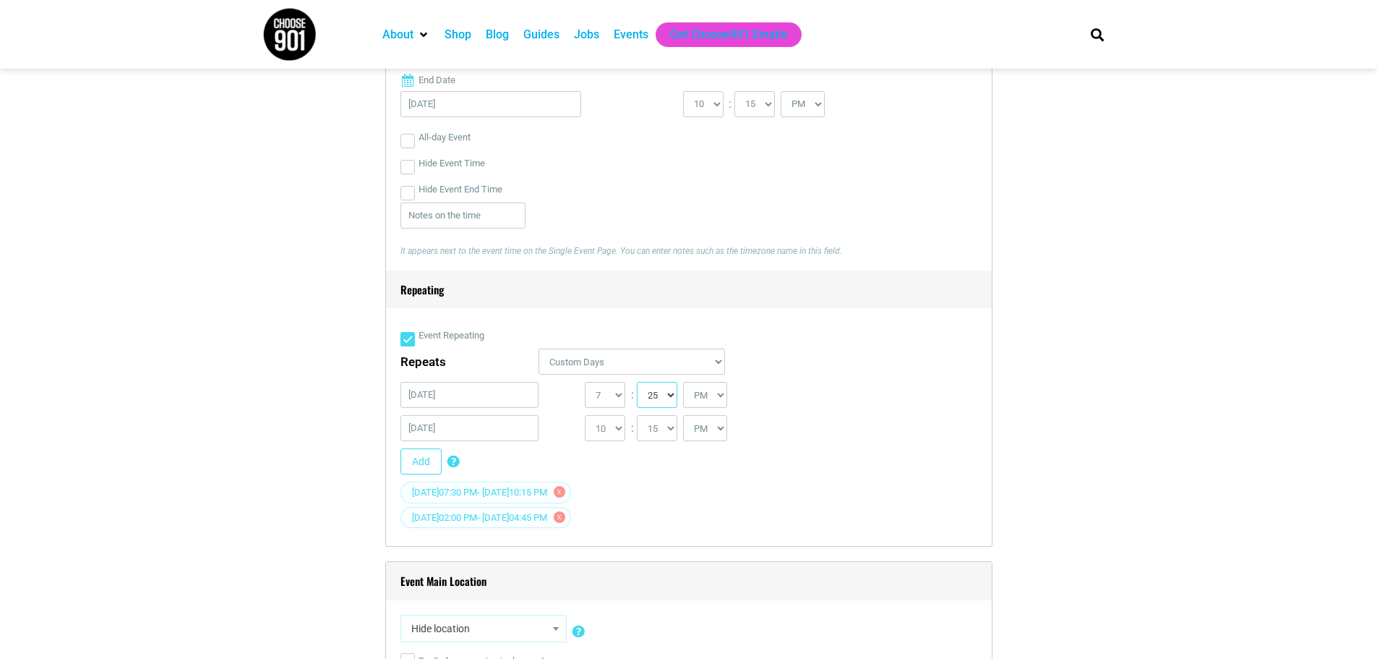
click at [638, 383] on select "00 05 10 15 20 25 30 35 40 45 50 55" at bounding box center [657, 395] width 40 height 26
click at [667, 392] on select "00 05 10 15 20 25 30 35 40 45 50 55" at bounding box center [657, 395] width 40 height 26
select select "30"
click at [638, 383] on select "00 05 10 15 20 25 30 35 40 45 50 55" at bounding box center [657, 395] width 40 height 26
click at [780, 456] on div "Add Custom Days Repeating Add certain days to event occurrences. If you have a …" at bounding box center [683, 464] width 565 height 33
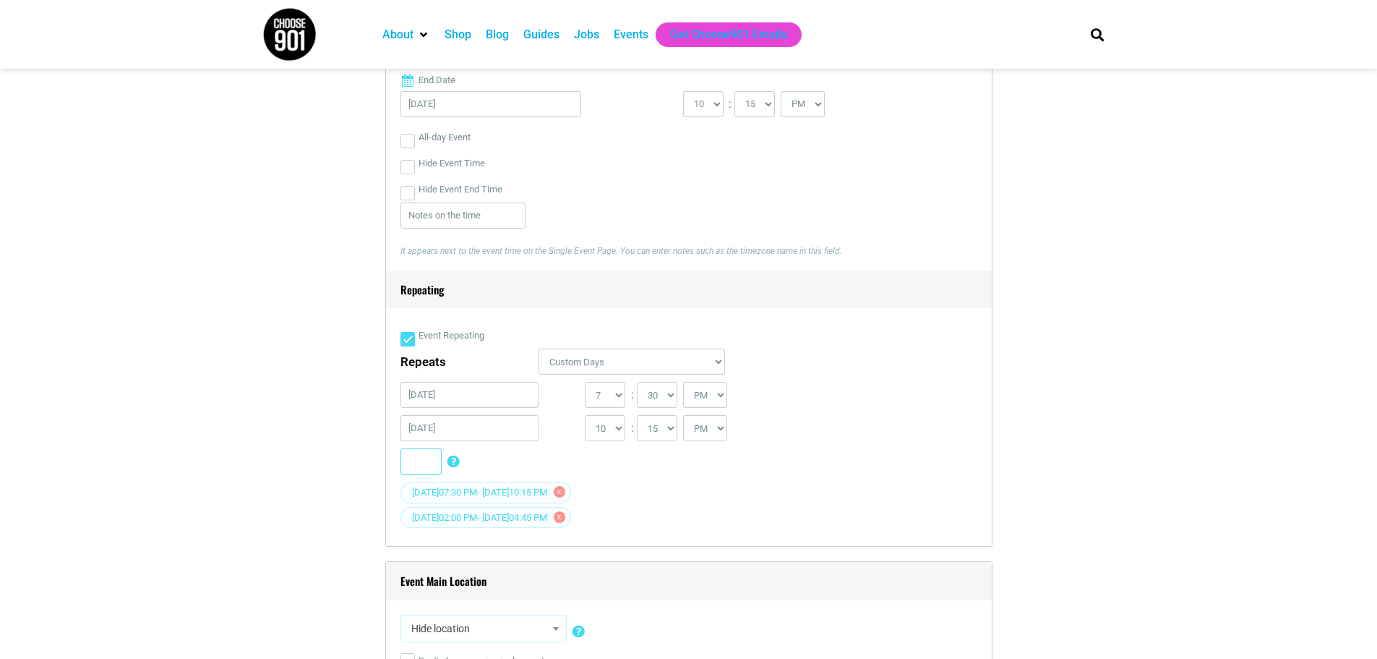
click at [426, 471] on button "Add" at bounding box center [421, 461] width 41 height 26
click at [432, 401] on input "[DATE]" at bounding box center [470, 395] width 139 height 26
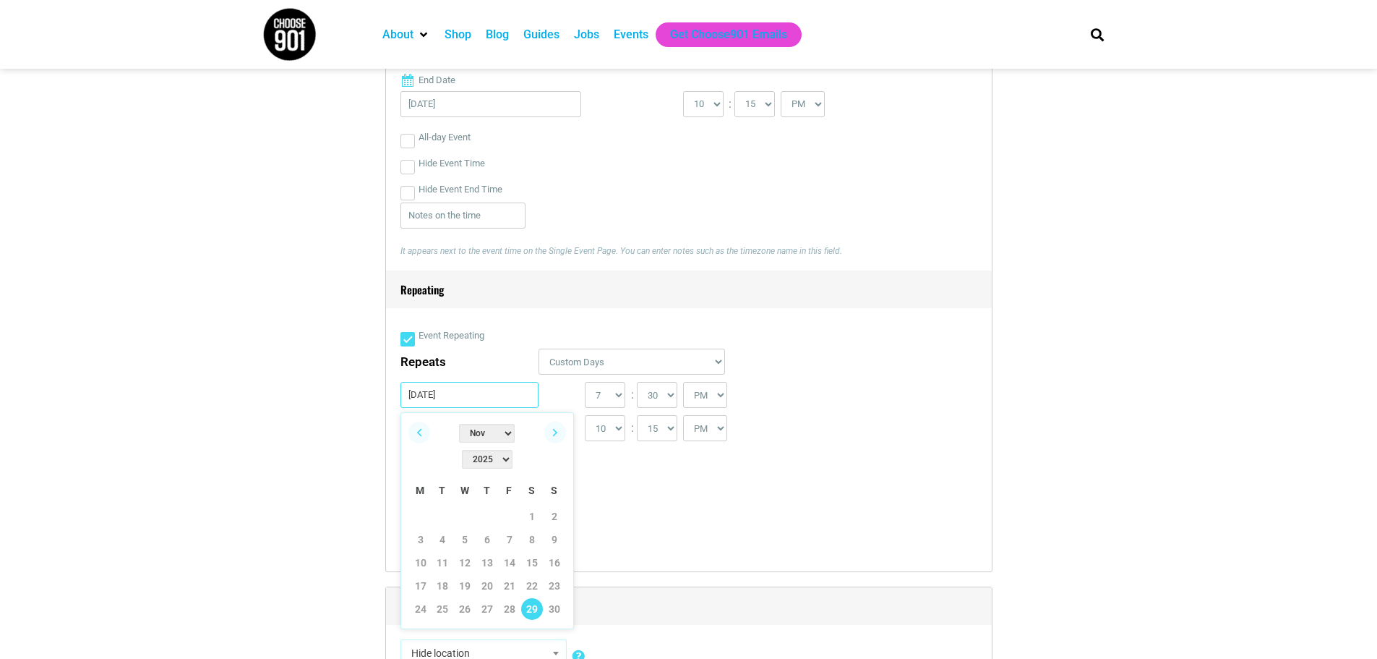
type input "[DATE]"
click at [885, 415] on div "[DATE] 0 1 2 3 4 5 6 7 8 9 10 11 12 : 00 05 10 15 20 25 30 35 40 45 50 55 AM PM" at bounding box center [686, 398] width 571 height 33
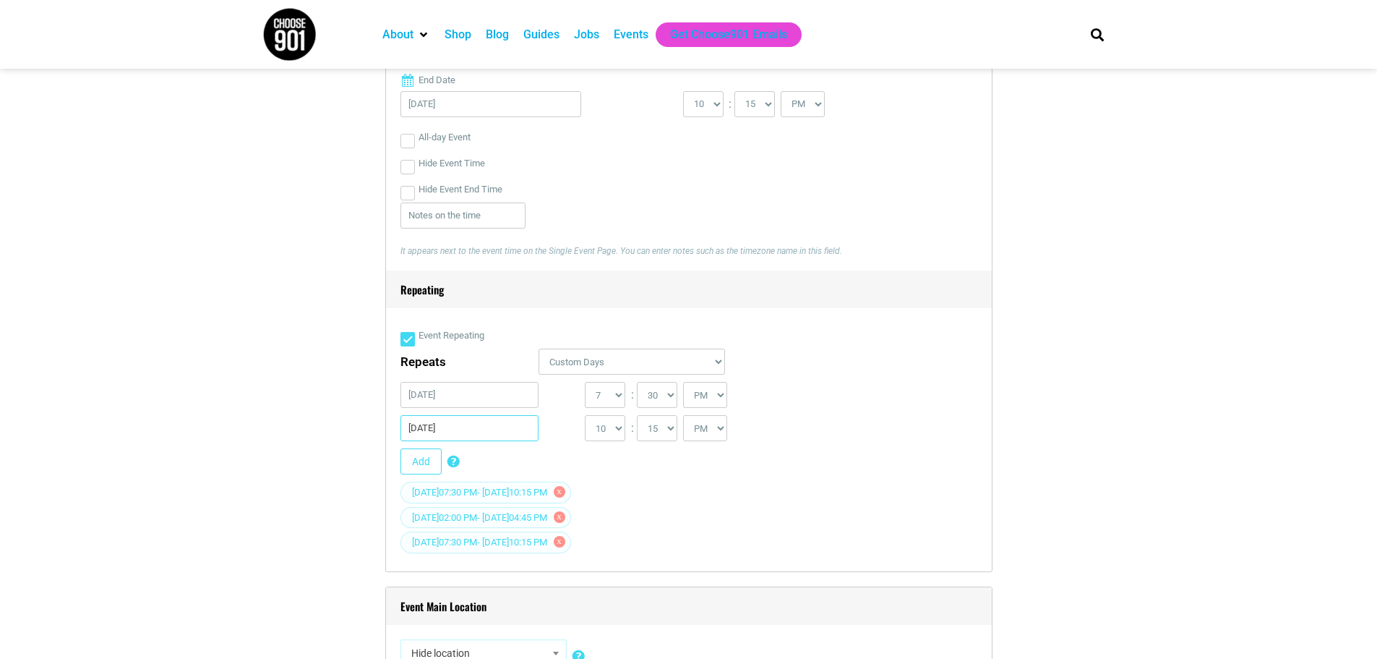
click at [432, 431] on input "[DATE]" at bounding box center [470, 428] width 139 height 26
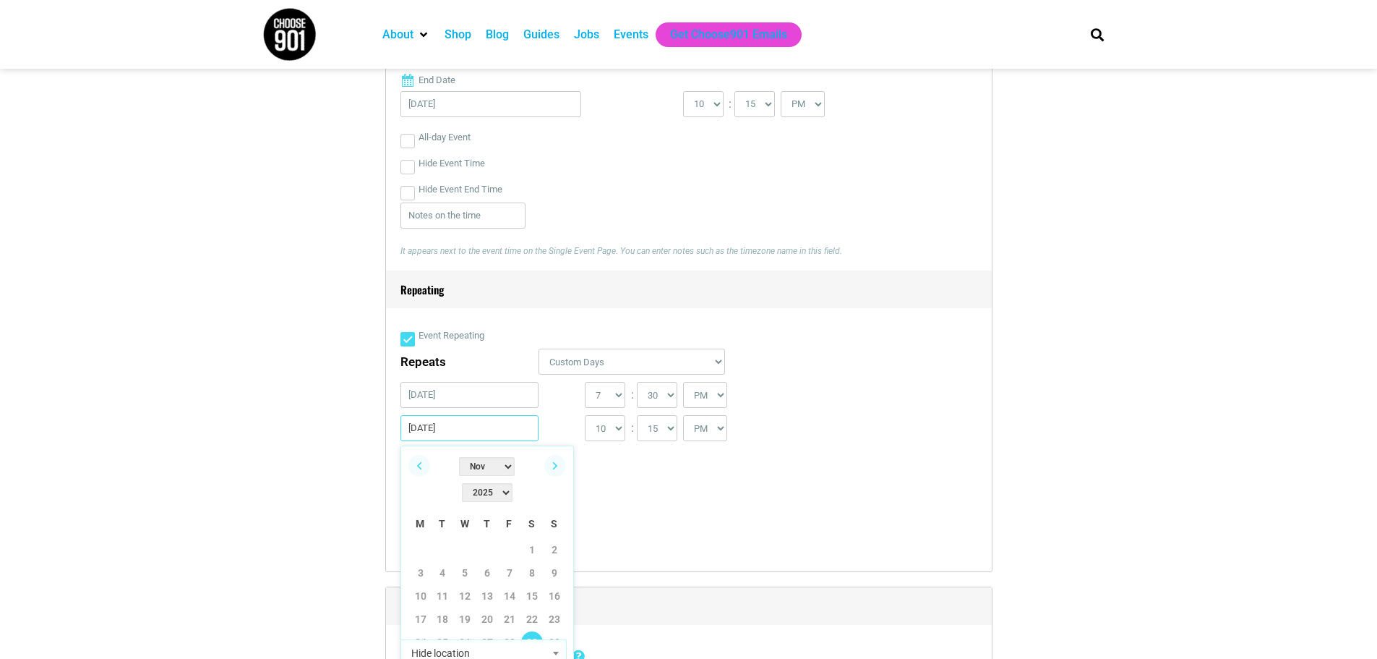
type input "[DATE]"
click at [803, 399] on div "0 1 2 3 4 5 6 7 8 9 10 11 12 : 00 05 10 15 20 25 30 35 40 45 50 55 AM PM" at bounding box center [725, 398] width 280 height 33
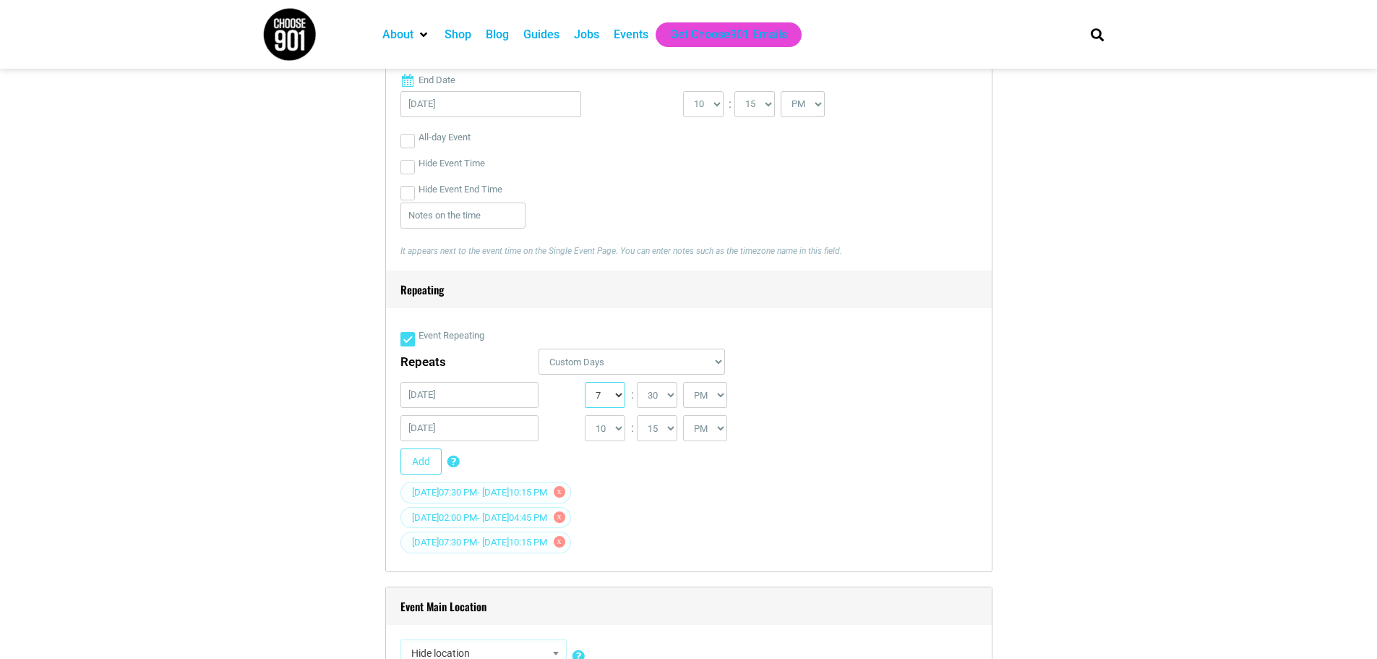
click at [615, 396] on select "0 1 2 3 4 5 6 7 8 9 10 11 12" at bounding box center [605, 395] width 40 height 26
select select "2"
click at [585, 383] on select "0 1 2 3 4 5 6 7 8 9 10 11 12" at bounding box center [605, 395] width 40 height 26
click at [656, 394] on select "00 05 10 15 20 25 30 35 40 45 50 55" at bounding box center [657, 395] width 40 height 26
select select "0"
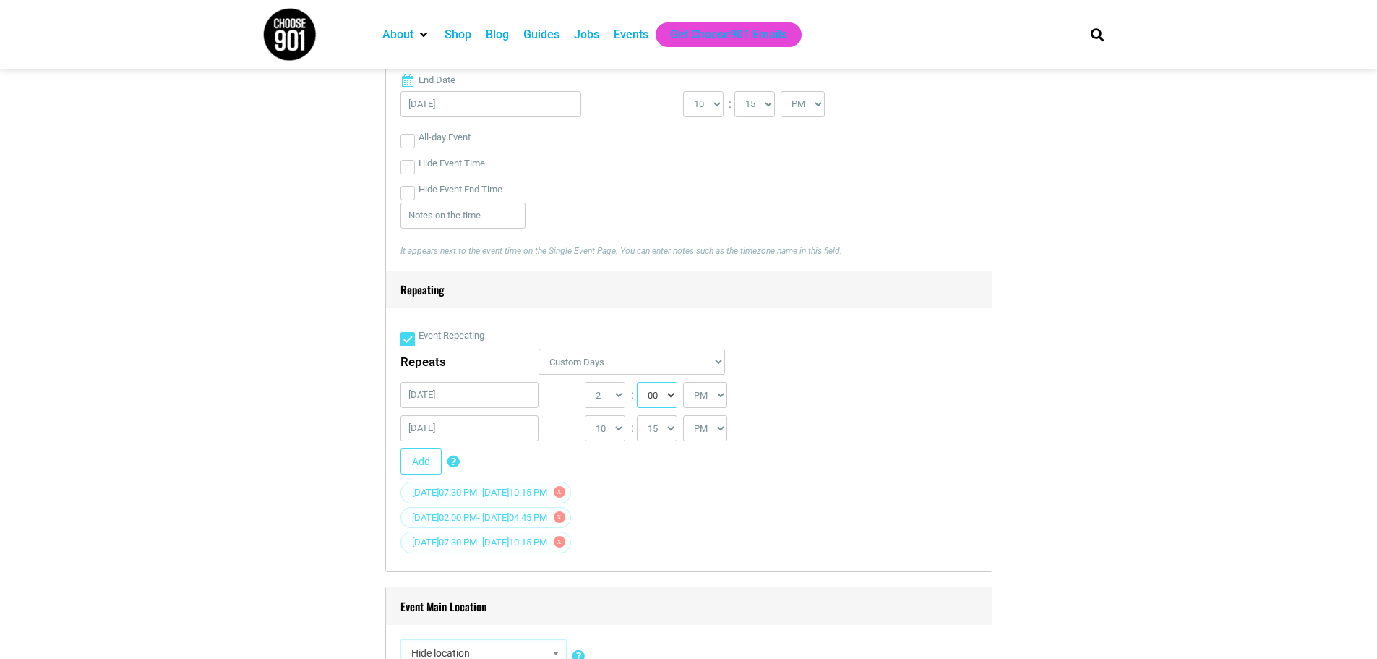
click at [638, 383] on select "00 05 10 15 20 25 30 35 40 45 50 55" at bounding box center [657, 395] width 40 height 26
click at [615, 430] on select "1 2 3 4 5 6 7 8 9 10 11 12" at bounding box center [605, 428] width 40 height 26
select select "4"
click at [585, 416] on select "1 2 3 4 5 6 7 8 9 10 11 12" at bounding box center [605, 428] width 40 height 26
click at [656, 425] on select "00 05 10 15 20 25 30 35 40 45 50 55" at bounding box center [657, 428] width 40 height 26
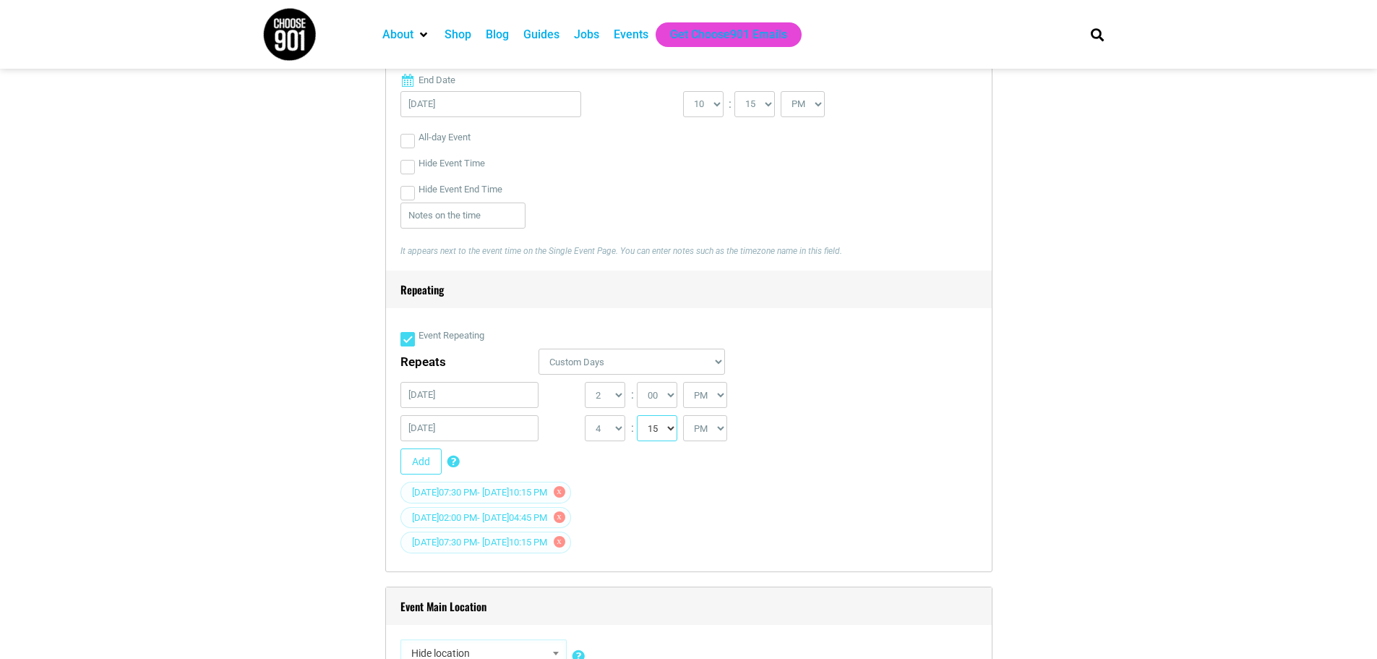
click at [638, 416] on select "00 05 10 15 20 25 30 35 40 45 50 55" at bounding box center [657, 428] width 40 height 26
click at [671, 430] on select "00 05 10 15 20 25 30 35 40 45 50 55" at bounding box center [657, 428] width 40 height 26
select select "45"
click at [638, 416] on select "00 05 10 15 20 25 30 35 40 45 50 55" at bounding box center [657, 428] width 40 height 26
click at [787, 426] on div "1 2 3 4 5 6 7 8 9 10 11 12 : 00 05 10 15 20 25 30 35 40 45 50 55 AM PM" at bounding box center [725, 431] width 280 height 33
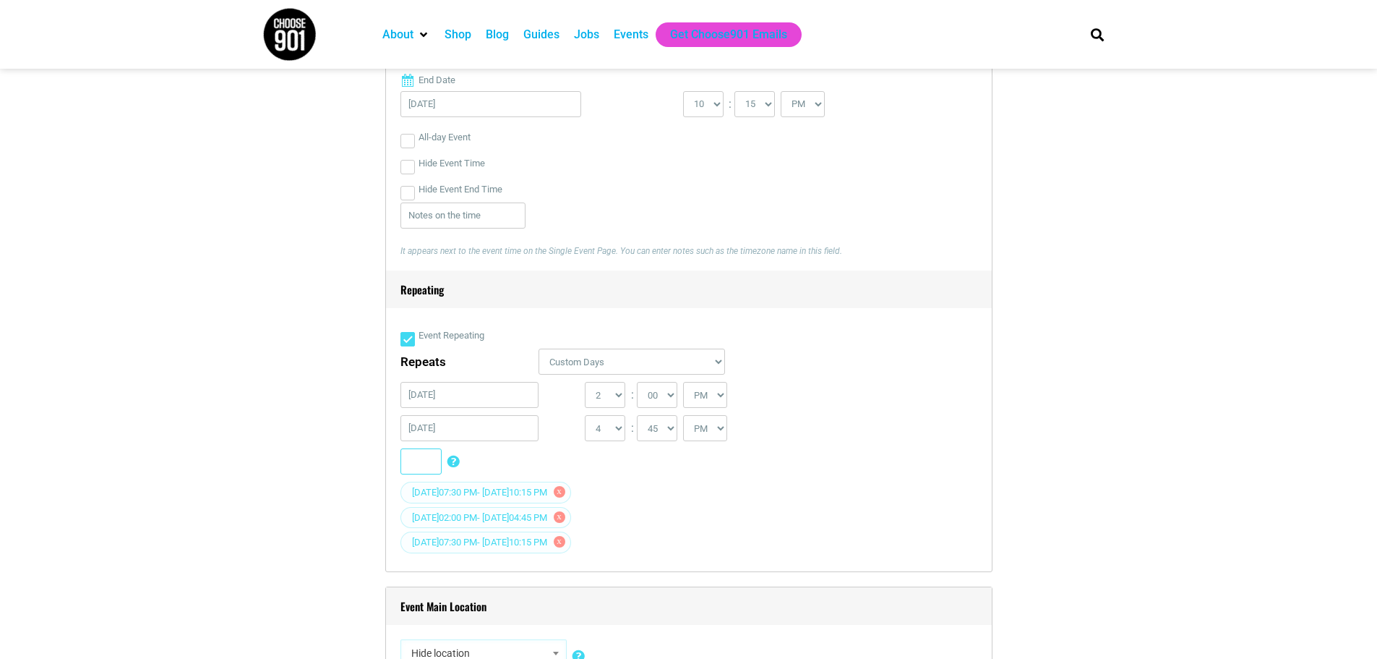
click at [424, 469] on button "Add" at bounding box center [421, 461] width 41 height 26
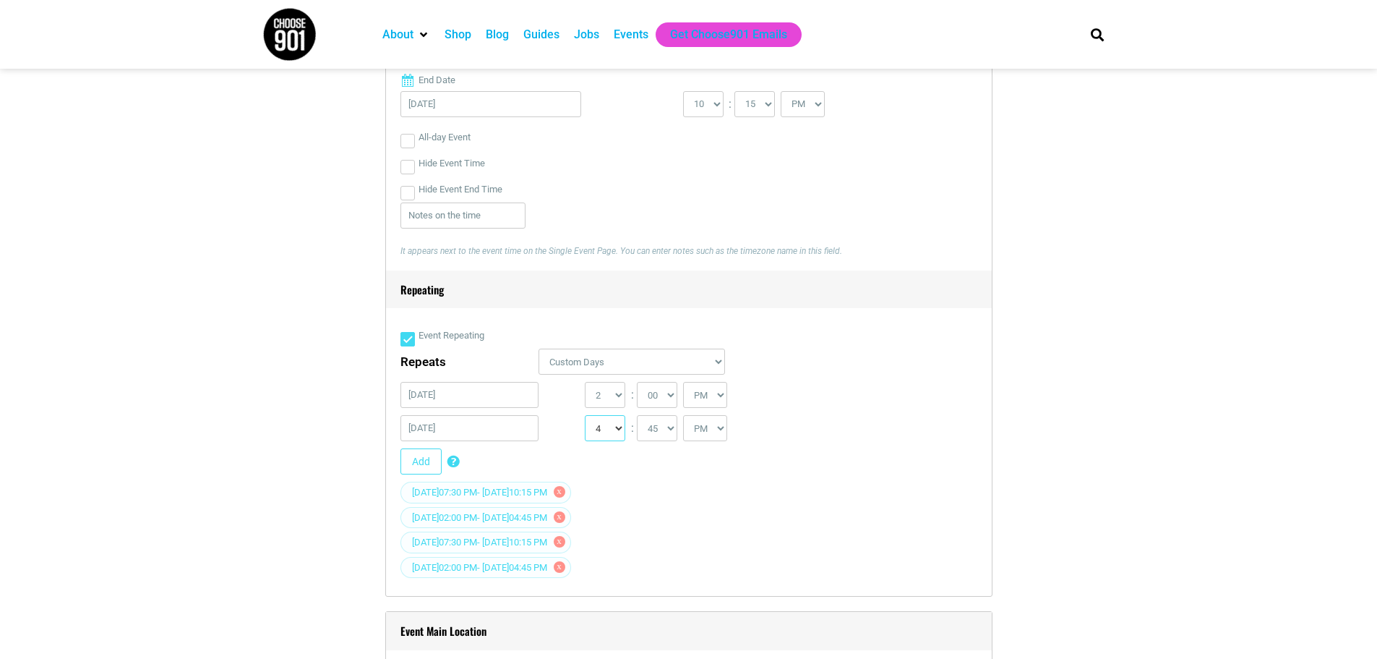
click at [618, 430] on select "1 2 3 4 5 6 7 8 9 10 11 12" at bounding box center [605, 428] width 40 height 26
select select "10"
click at [585, 416] on select "1 2 3 4 5 6 7 8 9 10 11 12" at bounding box center [605, 428] width 40 height 26
click at [670, 424] on select "00 05 10 15 20 25 30 35 40 45 50 55" at bounding box center [657, 428] width 40 height 26
select select "15"
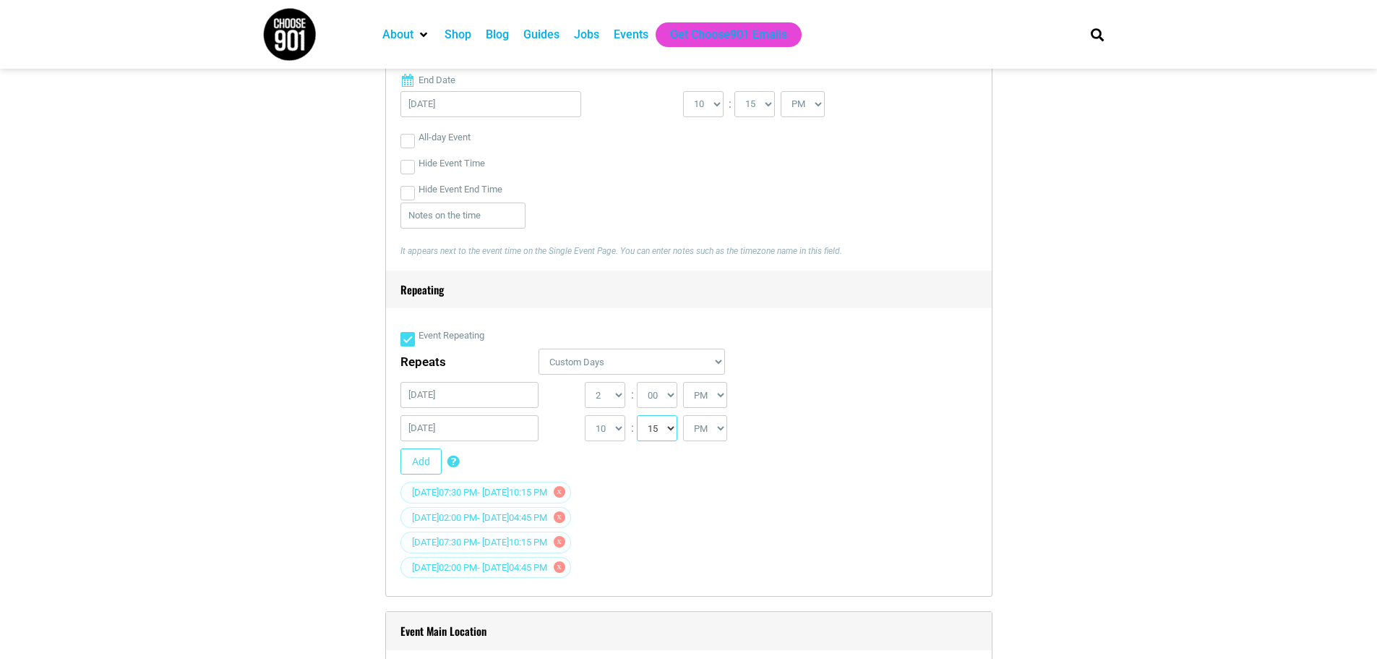
click at [638, 416] on select "00 05 10 15 20 25 30 35 40 45 50 55" at bounding box center [657, 428] width 40 height 26
click at [618, 390] on select "0 1 2 3 4 5 6 7 8 9 10 11 12" at bounding box center [605, 395] width 40 height 26
select select "7"
click at [585, 383] on select "0 1 2 3 4 5 6 7 8 9 10 11 12" at bounding box center [605, 395] width 40 height 26
click at [660, 393] on select "00 05 10 15 20 25 30 35 40 45 50 55" at bounding box center [657, 395] width 40 height 26
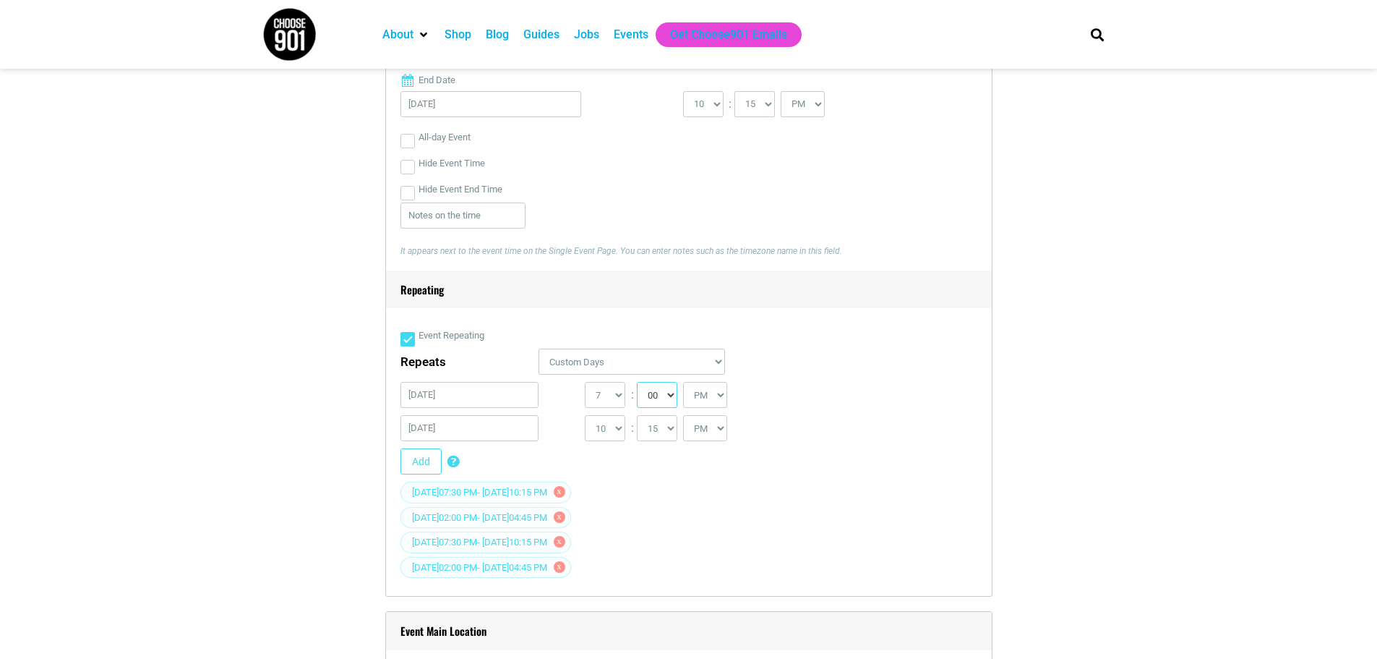
select select "30"
click at [638, 383] on select "00 05 10 15 20 25 30 35 40 45 50 55" at bounding box center [657, 395] width 40 height 26
click at [707, 468] on div "Add Custom Days Repeating Add certain days to event occurrences. If you have a …" at bounding box center [683, 464] width 565 height 33
click at [423, 463] on button "Add" at bounding box center [421, 461] width 41 height 26
click at [427, 396] on input "[DATE]" at bounding box center [470, 395] width 139 height 26
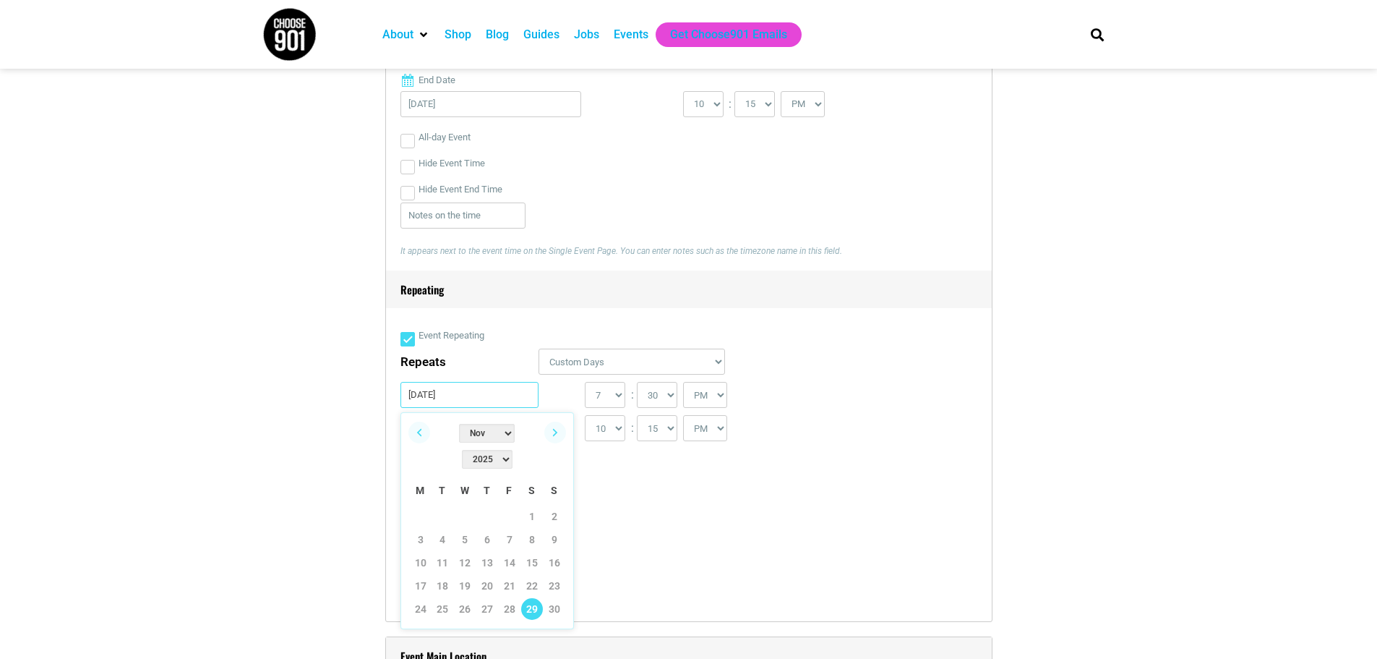
click at [430, 398] on input "[DATE]" at bounding box center [470, 395] width 139 height 26
type input "[DATE]"
click at [909, 459] on div "Add Custom Days Repeating Add certain days to event occurrences. If you have a …" at bounding box center [683, 464] width 565 height 33
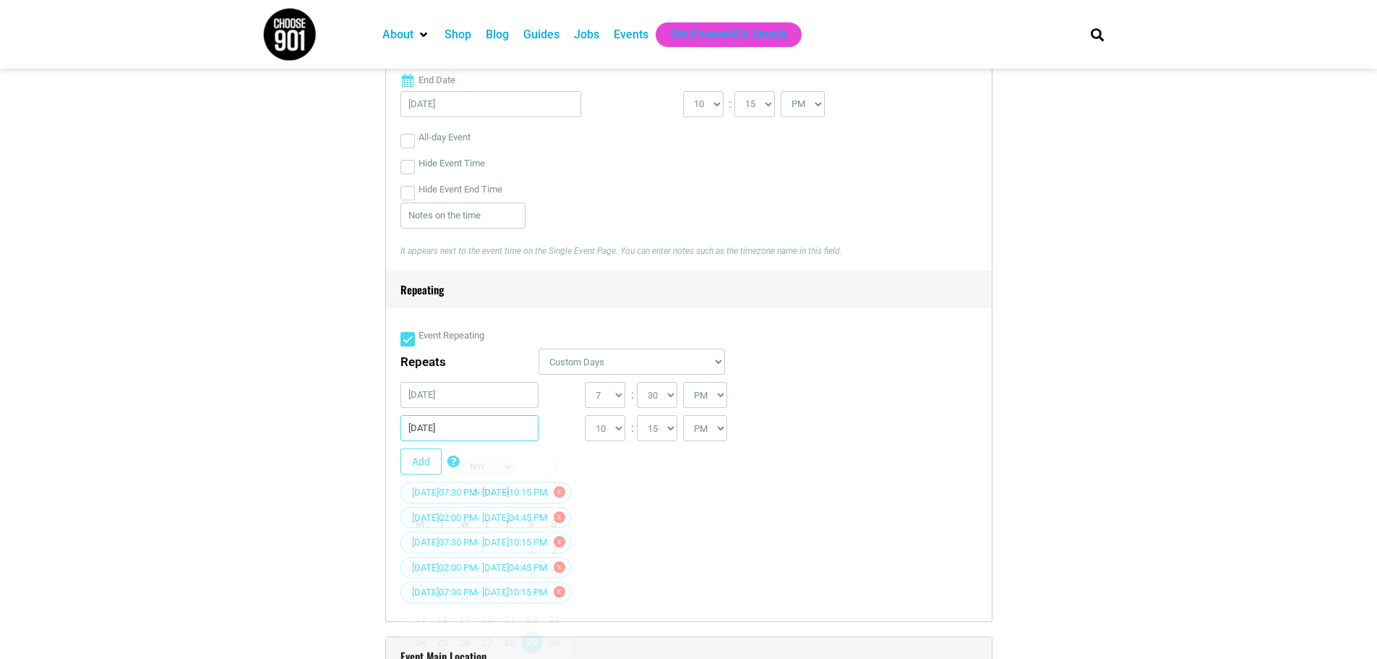
click at [432, 430] on input "[DATE]" at bounding box center [470, 428] width 139 height 26
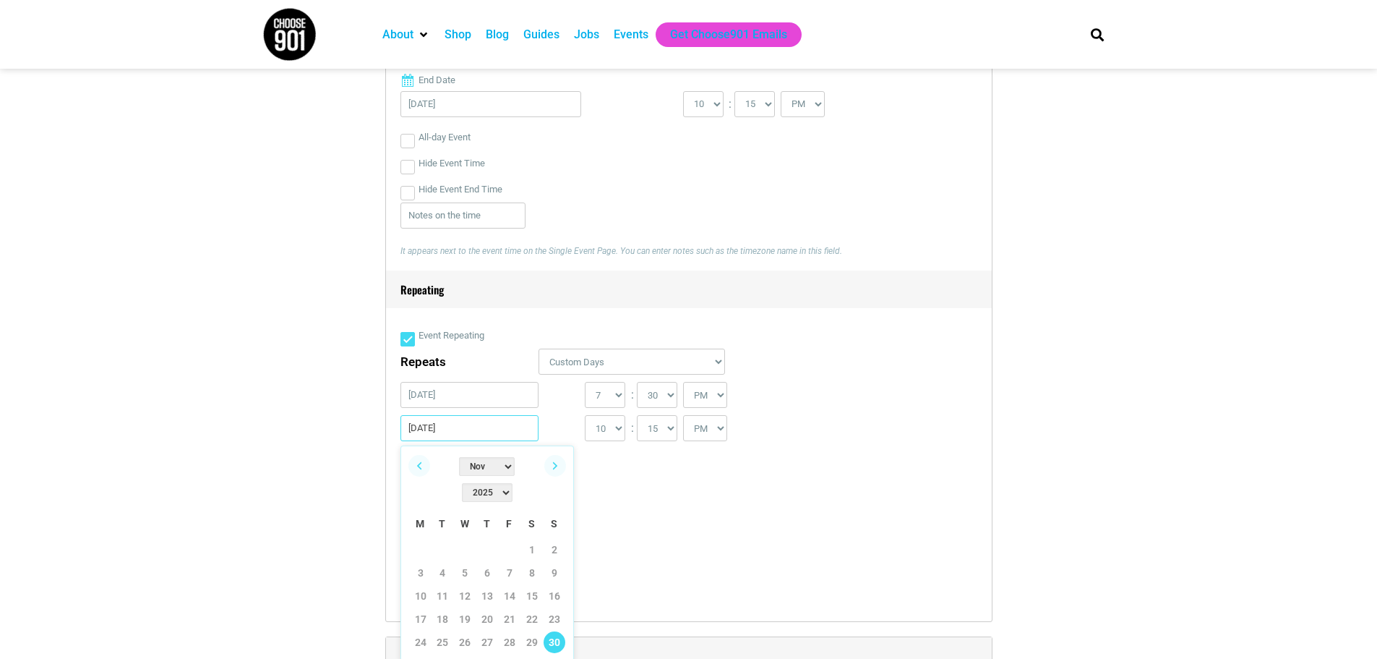
type input "[DATE]"
click at [856, 474] on div "Add Custom Days Repeating Add certain days to event occurrences. If you have a …" at bounding box center [683, 464] width 565 height 33
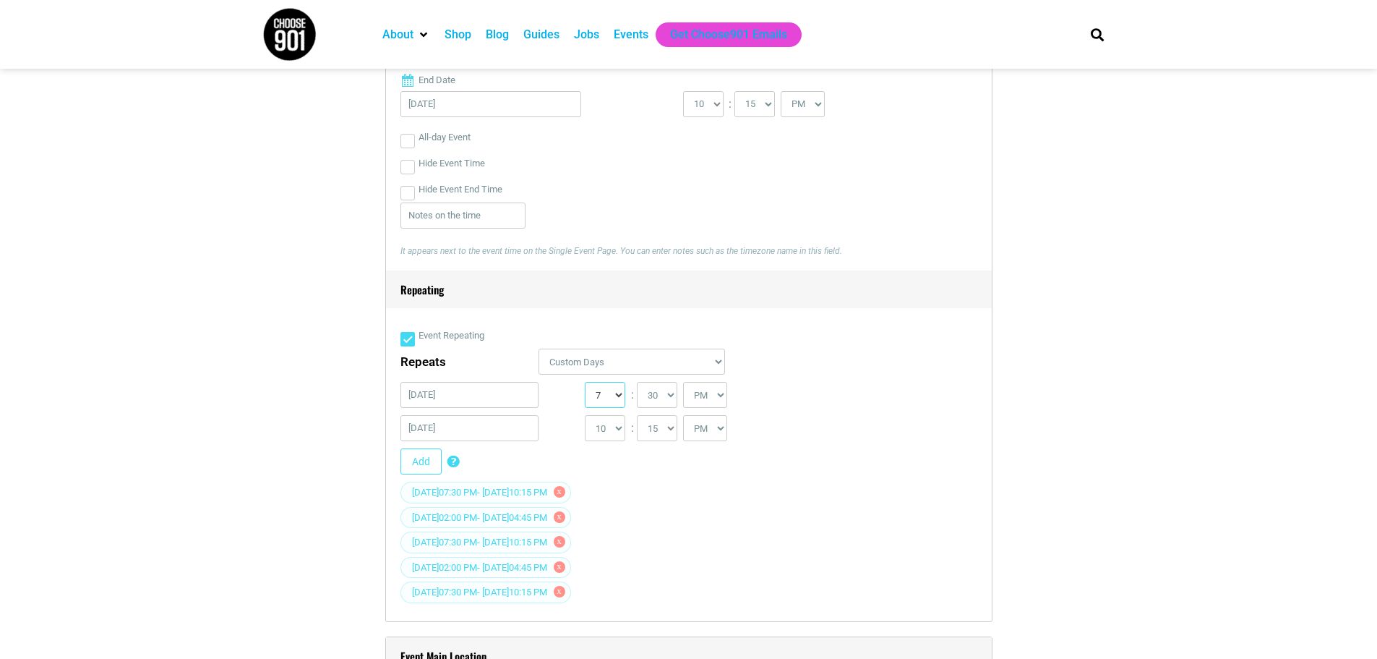
click at [616, 401] on select "0 1 2 3 4 5 6 7 8 9 10 11 12" at bounding box center [605, 395] width 40 height 26
select select "1"
click at [585, 383] on select "0 1 2 3 4 5 6 7 8 9 10 11 12" at bounding box center [605, 395] width 40 height 26
click at [666, 398] on select "00 05 10 15 20 25 30 35 40 45 50 55" at bounding box center [657, 395] width 40 height 26
select select "0"
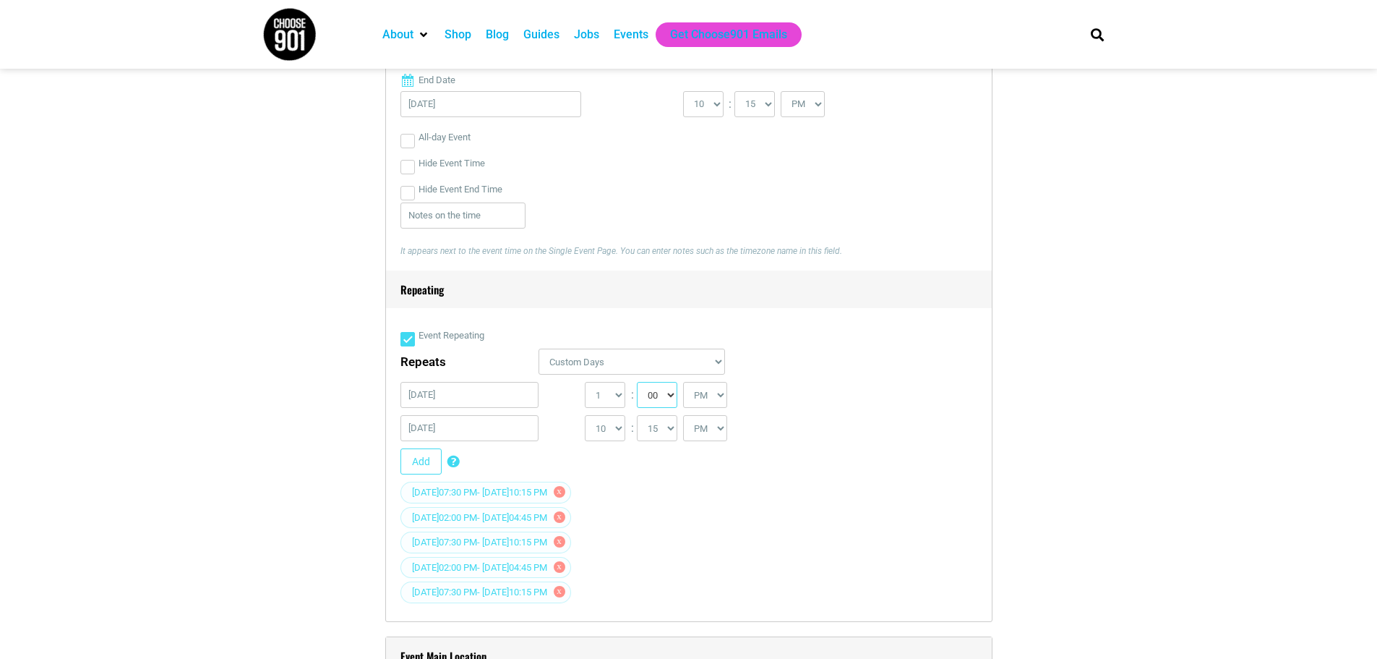
click at [638, 383] on select "00 05 10 15 20 25 30 35 40 45 50 55" at bounding box center [657, 395] width 40 height 26
click at [617, 429] on select "1 2 3 4 5 6 7 8 9 10 11 12" at bounding box center [605, 428] width 40 height 26
select select "3"
click at [585, 416] on select "1 2 3 4 5 6 7 8 9 10 11 12" at bounding box center [605, 428] width 40 height 26
click at [667, 430] on select "00 05 10 15 20 25 30 35 40 45 50 55" at bounding box center [657, 428] width 40 height 26
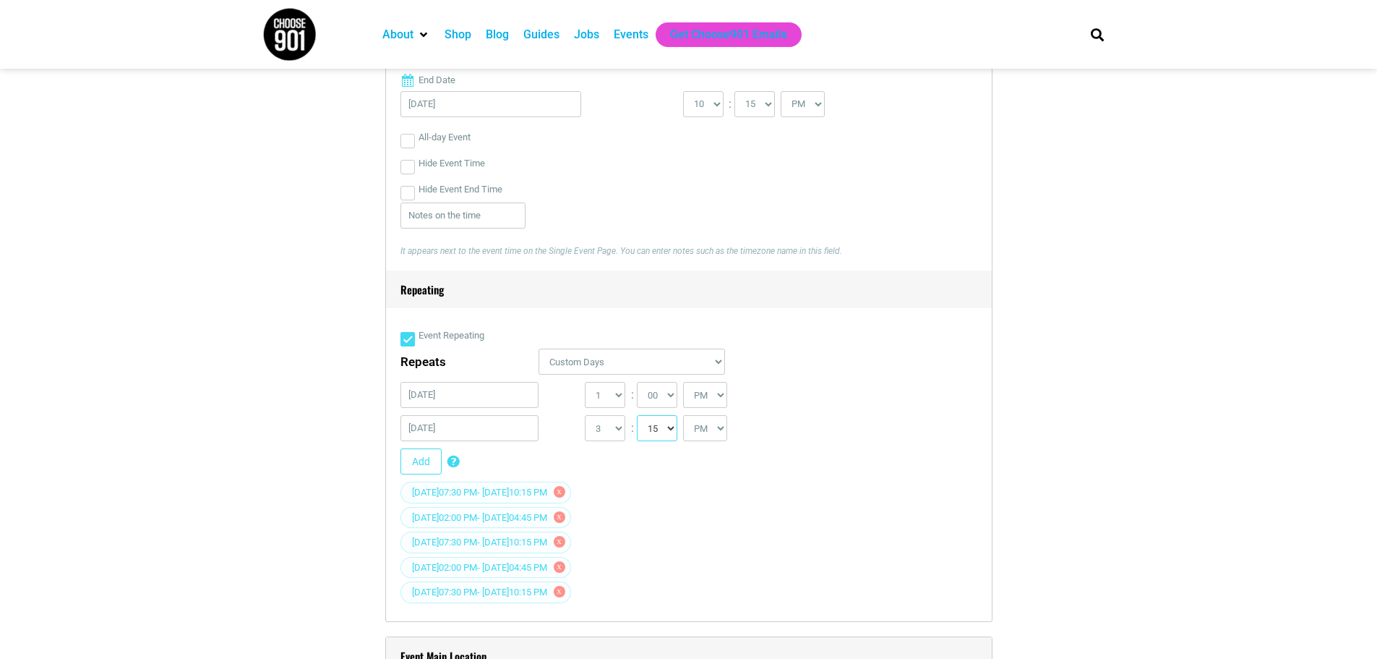
select select "45"
click at [638, 416] on select "00 05 10 15 20 25 30 35 40 45 50 55" at bounding box center [657, 428] width 40 height 26
click at [777, 513] on div "[DATE] 02:00 PM - [DATE] 04:45 PM x" at bounding box center [689, 519] width 577 height 25
click at [428, 456] on button "Add" at bounding box center [421, 461] width 41 height 26
click at [616, 396] on select "0 1 2 3 4 5 6 7 8 9 10 11 12" at bounding box center [605, 395] width 40 height 26
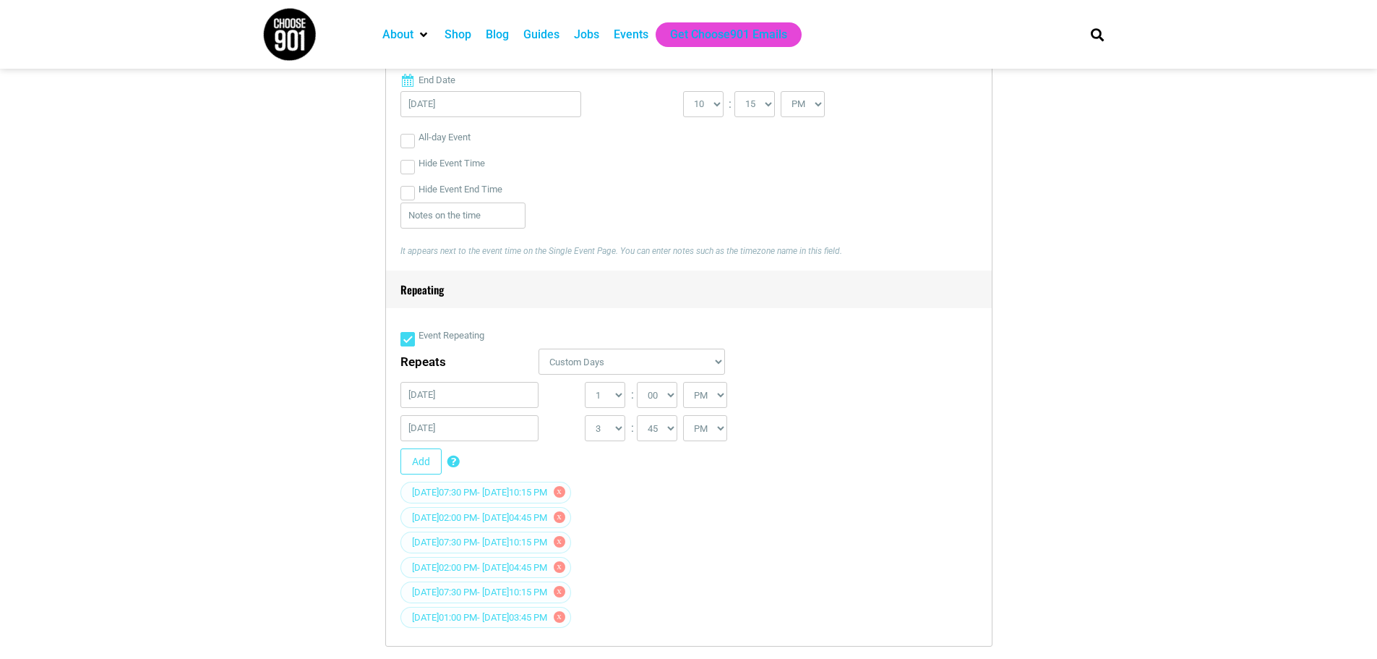
click at [847, 539] on div "[DATE] 07:30 PM - [DATE] 10:15 PM x" at bounding box center [689, 543] width 577 height 25
click at [618, 437] on select "1 2 3 4 5 6 7 8 9 10 11 12" at bounding box center [605, 428] width 40 height 26
select select "9"
click at [585, 416] on select "1 2 3 4 5 6 7 8 9 10 11 12" at bounding box center [605, 428] width 40 height 26
click at [665, 435] on select "00 05 10 15 20 25 30 35 40 45 50 55" at bounding box center [657, 428] width 40 height 26
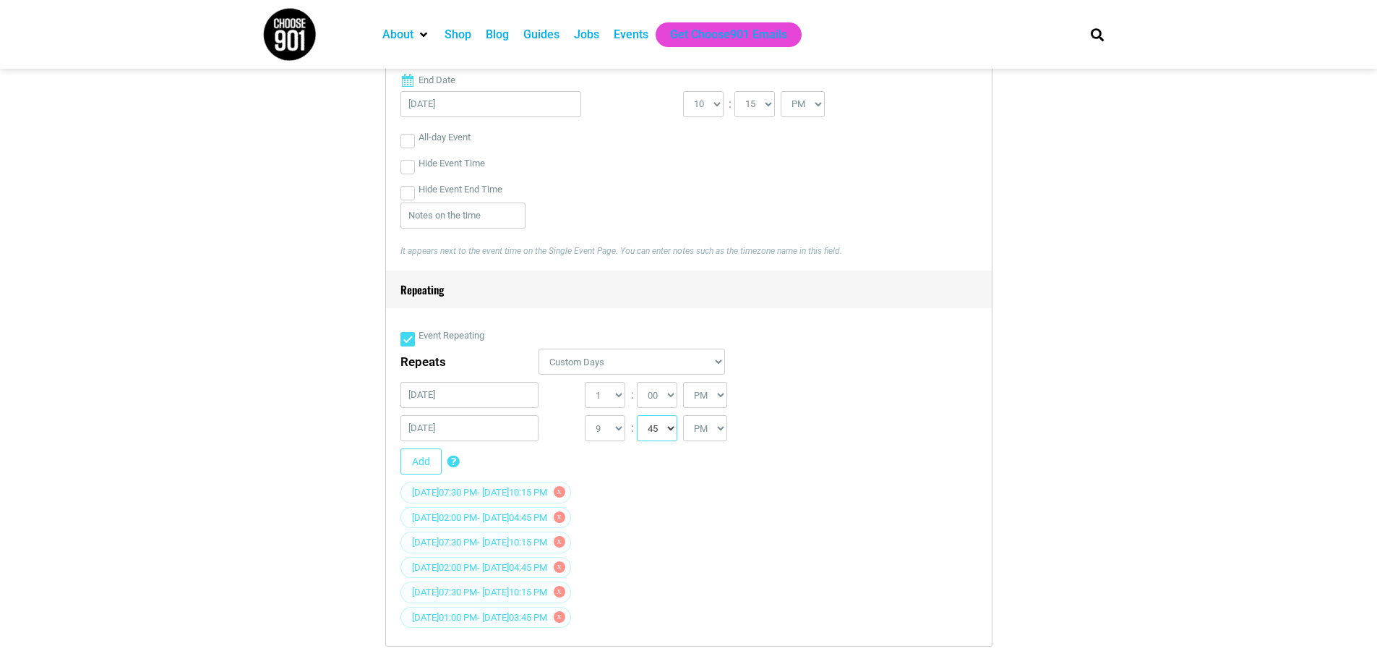
select select "15"
click at [638, 416] on select "00 05 10 15 20 25 30 35 40 45 50 55" at bounding box center [657, 428] width 40 height 26
click at [613, 400] on select "0 1 2 3 4 5 6 7 8 9 10 11 12" at bounding box center [605, 395] width 40 height 26
select select "6"
click at [585, 383] on select "0 1 2 3 4 5 6 7 8 9 10 11 12" at bounding box center [605, 395] width 40 height 26
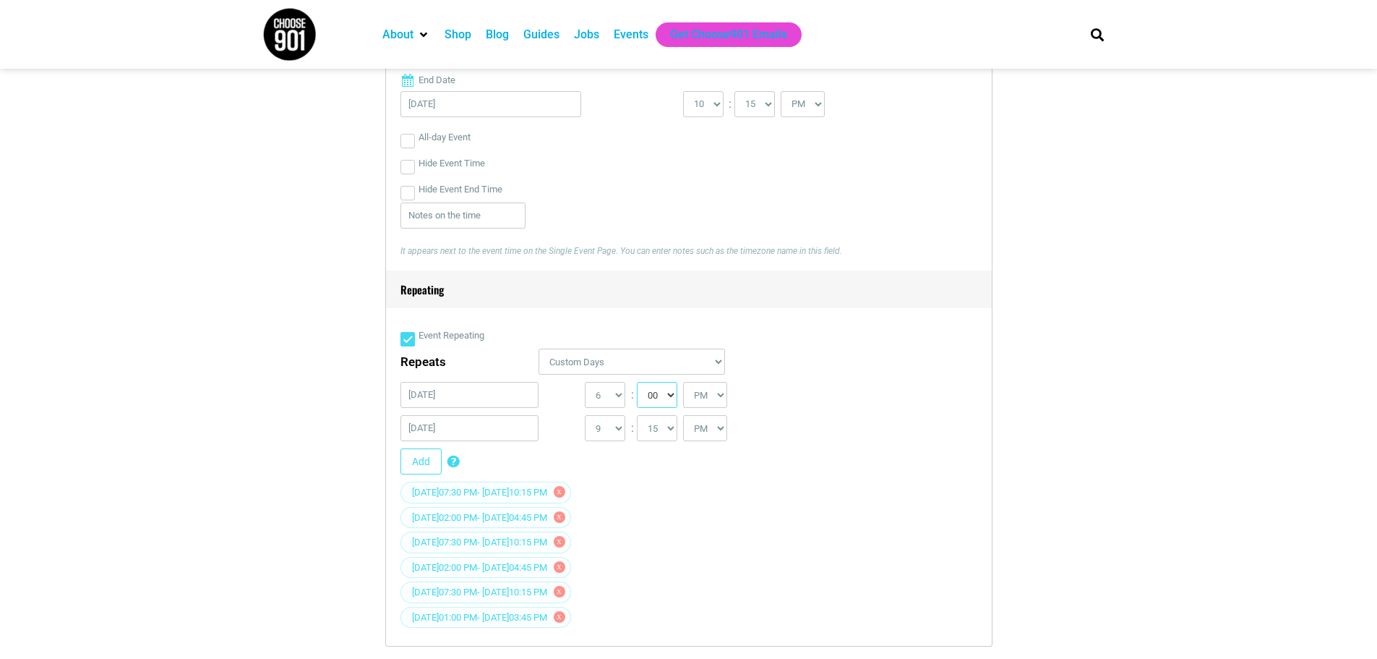
click at [665, 389] on select "00 05 10 15 20 25 30 35 40 45 50 55" at bounding box center [657, 395] width 40 height 26
select select "30"
click at [638, 383] on select "00 05 10 15 20 25 30 35 40 45 50 55" at bounding box center [657, 395] width 40 height 26
click at [738, 498] on div "[DATE] 07:30 PM - [DATE] 10:15 PM x" at bounding box center [689, 494] width 577 height 25
click at [419, 465] on button "Add" at bounding box center [421, 461] width 41 height 26
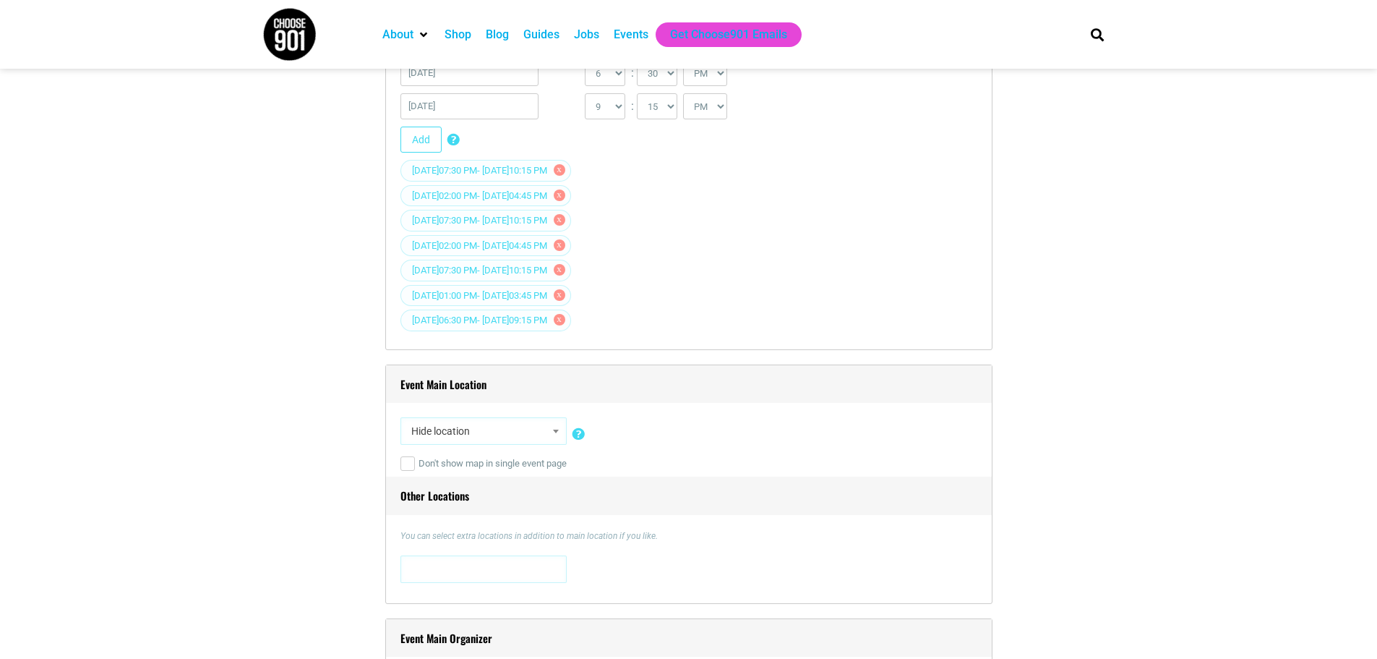
scroll to position [1085, 0]
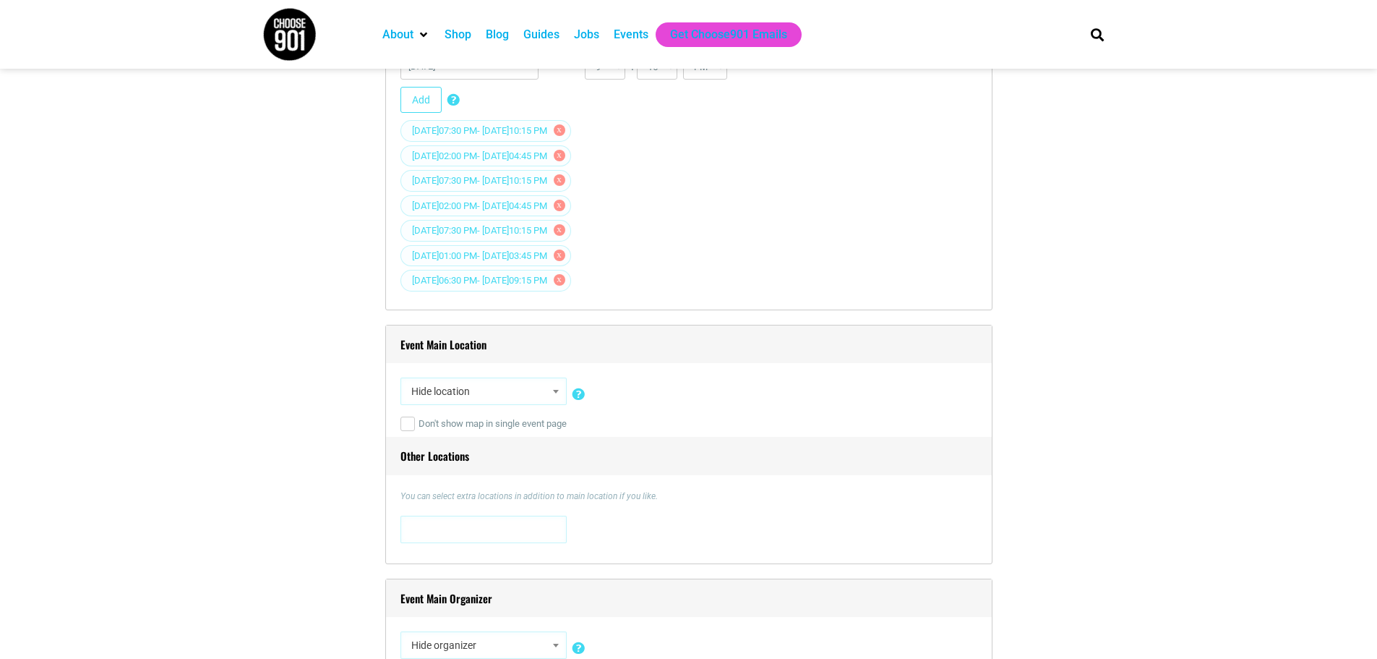
click at [489, 398] on span "Hide location" at bounding box center [484, 391] width 156 height 26
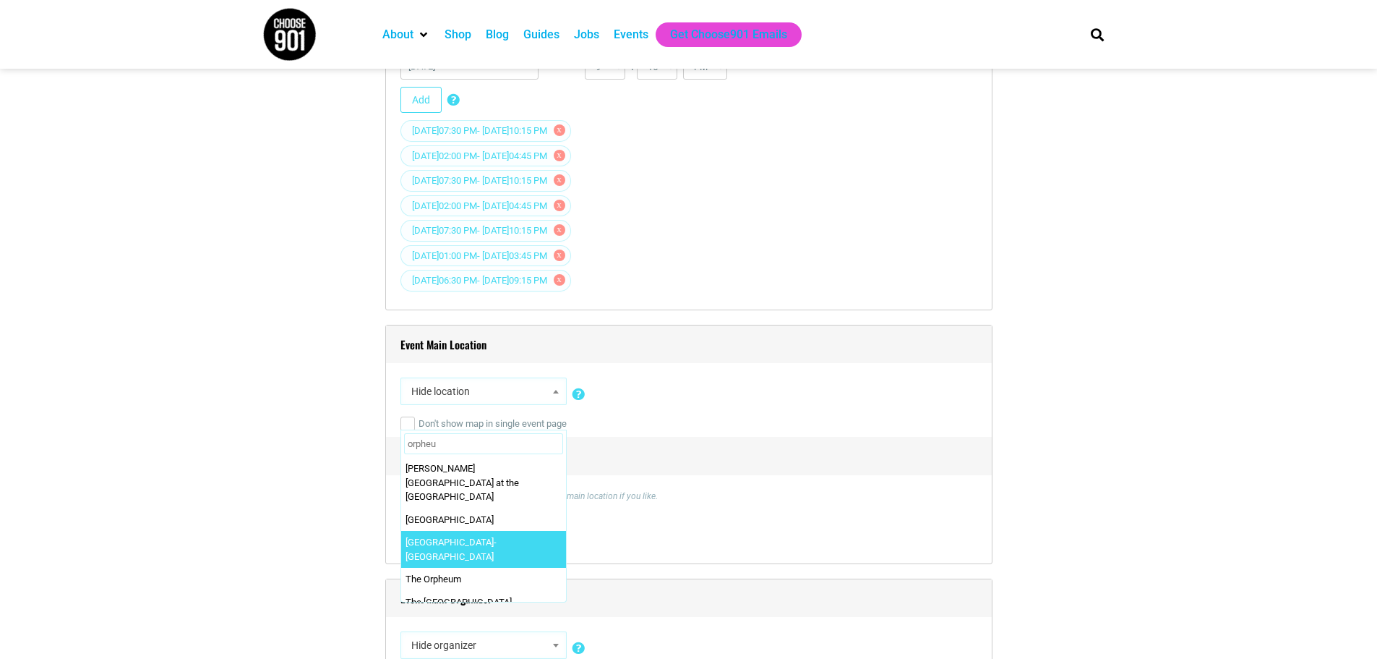
type input "orpheu"
select select "2099"
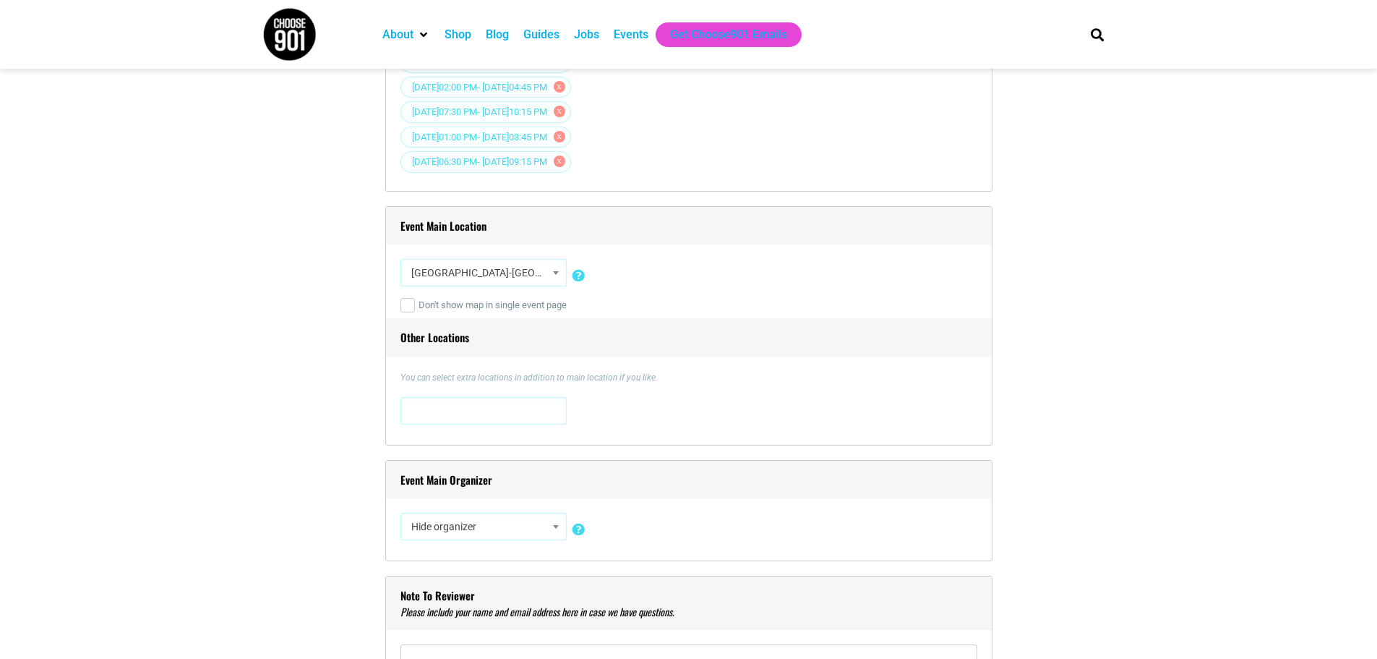
scroll to position [1302, 0]
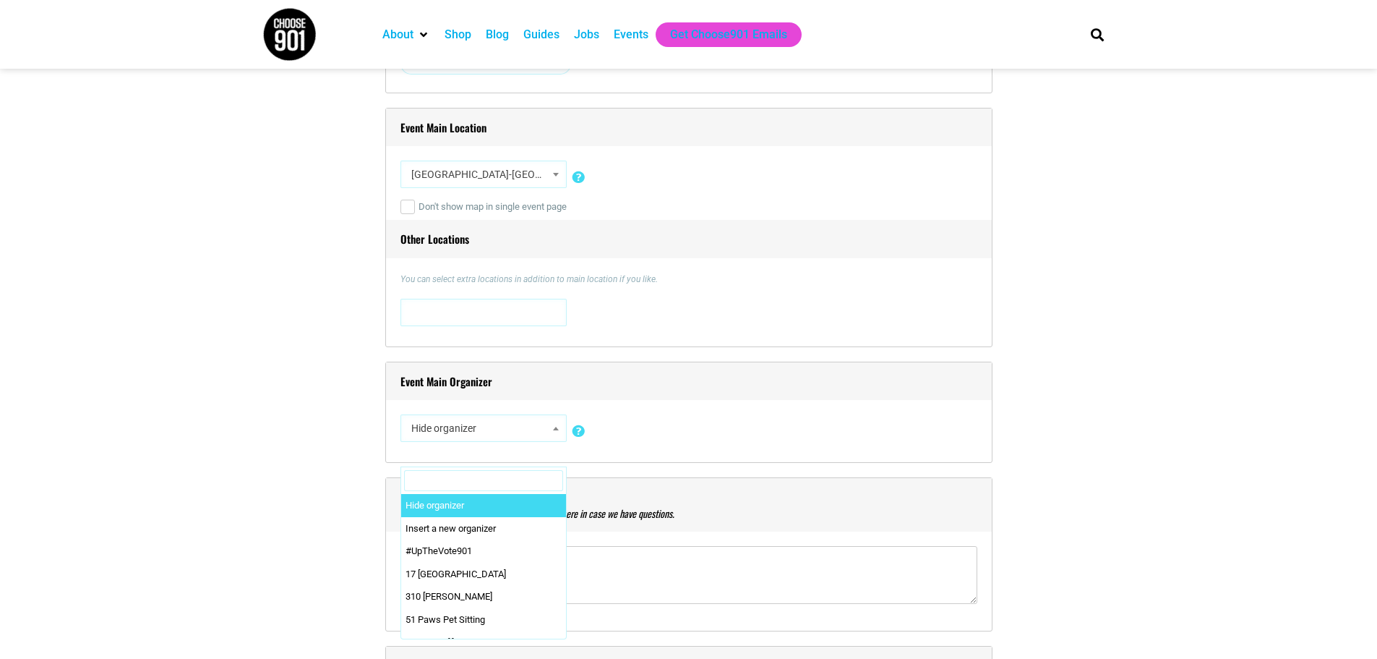
click at [480, 432] on span "Hide organizer" at bounding box center [484, 428] width 156 height 26
type input "orpheu"
select select "2865"
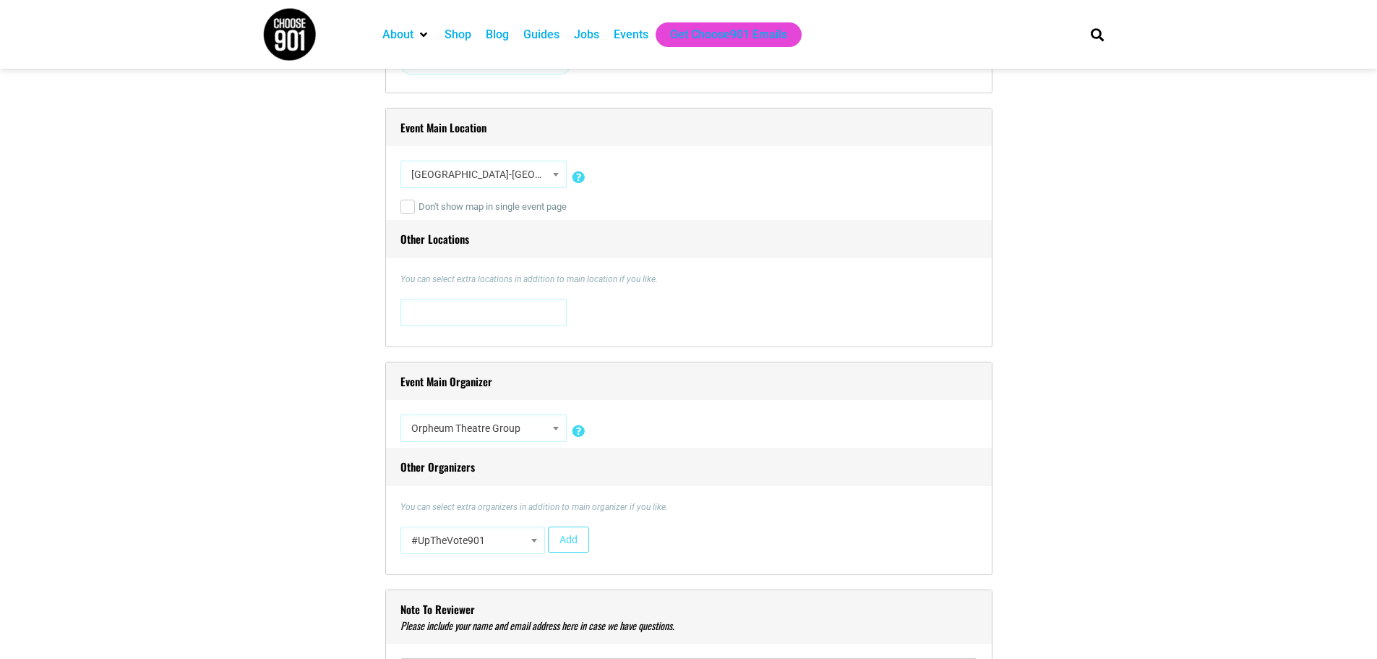
click at [810, 507] on p "You can select extra organizers in addition to main organizer if you like." at bounding box center [689, 506] width 577 height 13
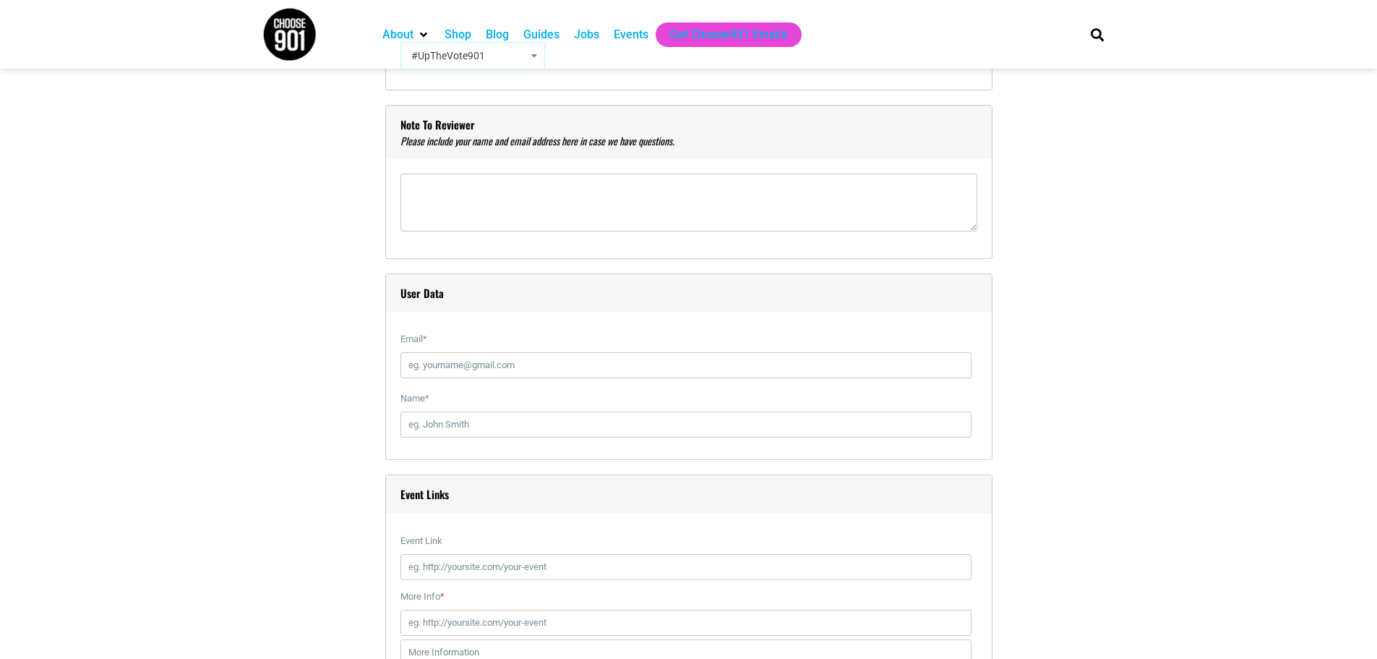
scroll to position [1808, 0]
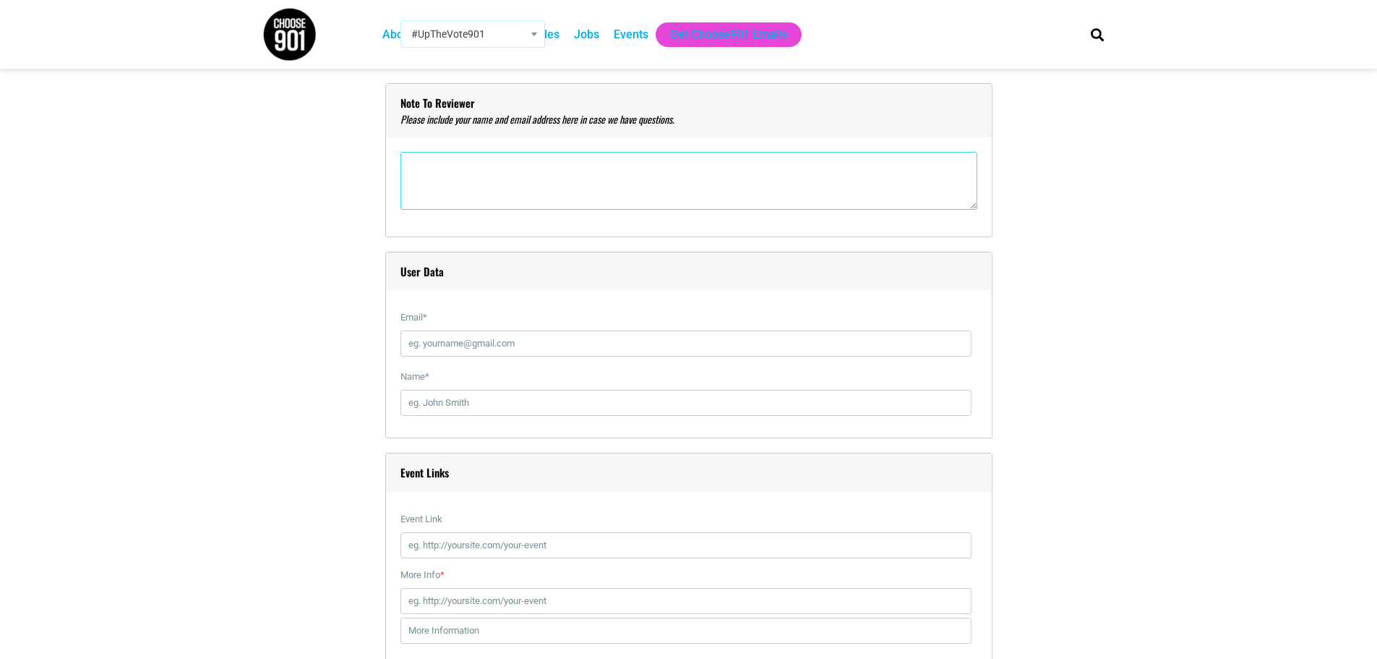
click at [456, 166] on textarea"] at bounding box center [689, 181] width 577 height 58
click at [568, 172] on textarea"] "So sorry - I prematurely submitted thisevent" at bounding box center [689, 181] width 577 height 58
click at [457, 171] on textarea"] "So sorry - I prematurely submitted this event" at bounding box center [689, 181] width 577 height 58
click at [659, 170] on textarea"] "So sorry - I accidentally prematurely submitted this event" at bounding box center [689, 181] width 577 height 58
drag, startPoint x: 559, startPoint y: 168, endPoint x: 508, endPoint y: 169, distance: 51.3
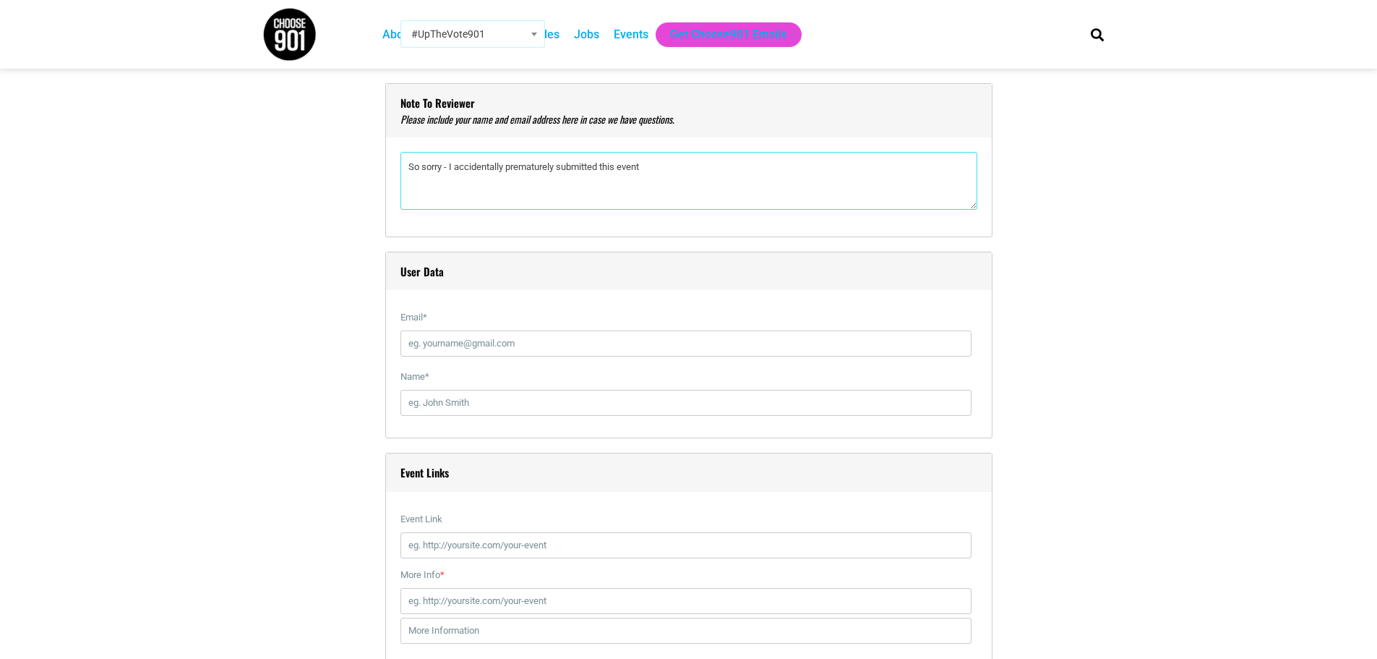
click at [508, 169] on textarea"] "So sorry - I accidentally prematurely submitted this event" at bounding box center [689, 181] width 577 height 58
click at [618, 174] on textarea"] "So sorry - I accidentally submitted this event" at bounding box center [689, 181] width 577 height 58
type textarea"] "So sorry - I accidentally submitted this event already before I had finished fi…"
click at [453, 341] on input "Email *" at bounding box center [686, 343] width 571 height 26
type input "[PERSON_NAME][EMAIL_ADDRESS][DOMAIN_NAME]"
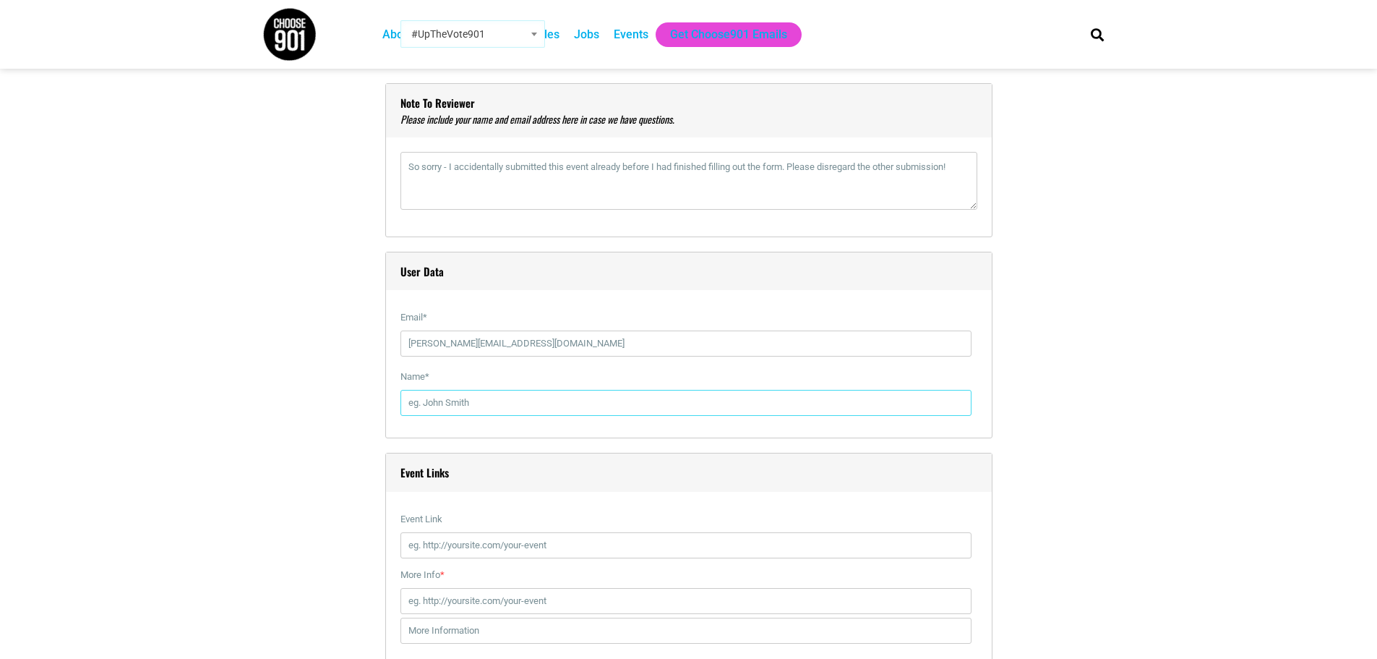
click at [434, 406] on input "Name *" at bounding box center [686, 403] width 571 height 26
type input "[PERSON_NAME]"
click at [1169, 292] on section "Title * & [PERSON_NAME] Visual Code b i link b-quote del ins img ul ol li code …" at bounding box center [688, 179] width 1377 height 3165
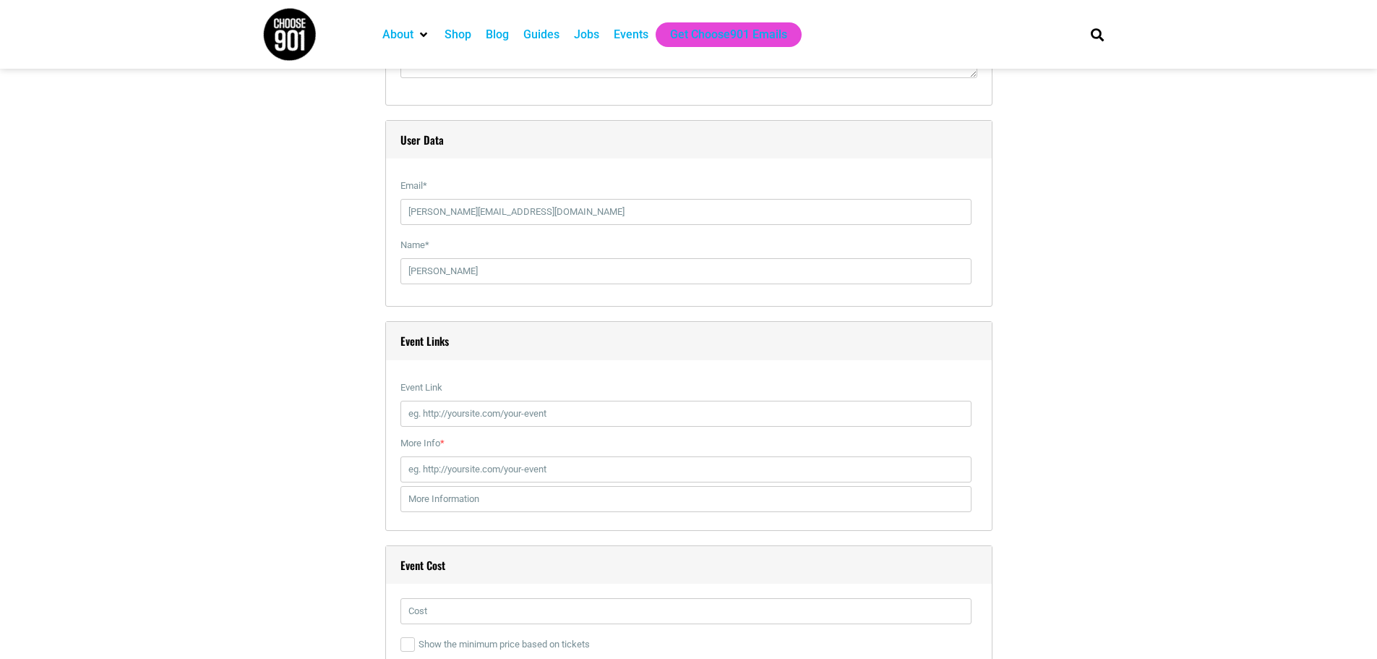
scroll to position [1952, 0]
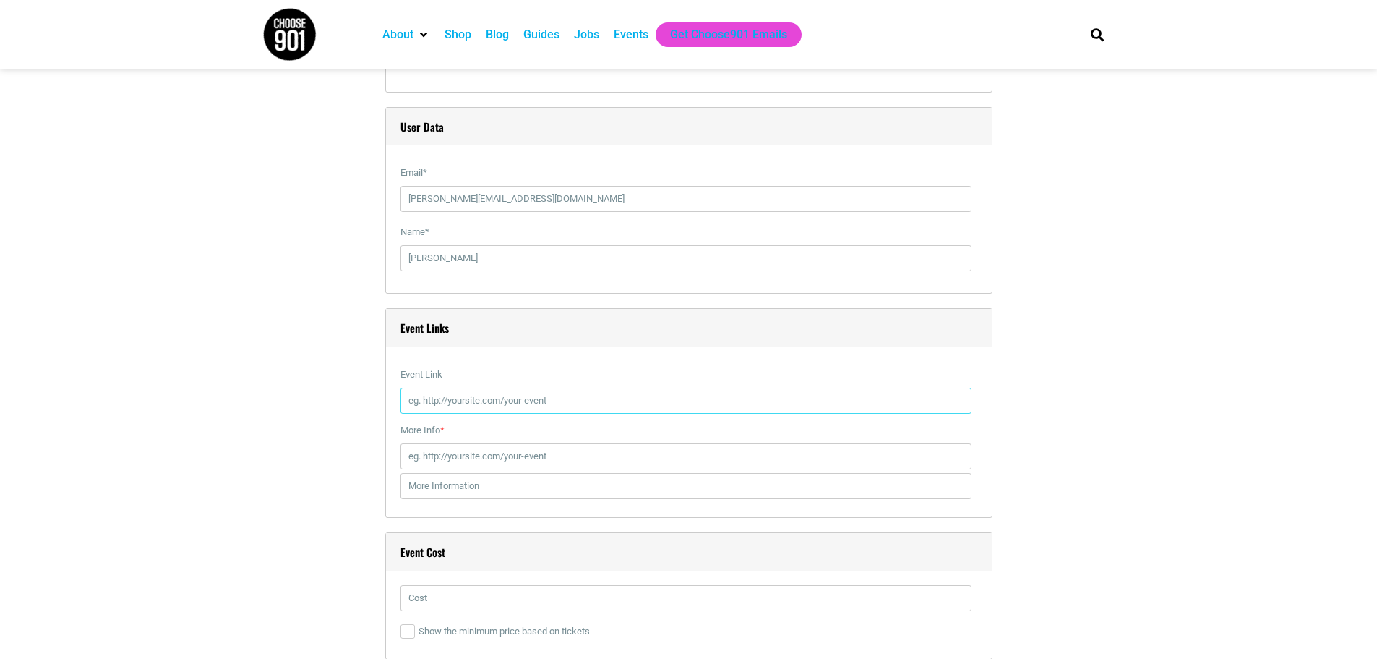
click at [622, 396] on input "Event Link" at bounding box center [686, 401] width 571 height 26
click at [1227, 353] on section "Title * & [PERSON_NAME] Visual Code b i link b-quote del ins img ul ol li code …" at bounding box center [688, 35] width 1377 height 3165
click at [474, 396] on input "Event Link" at bounding box center [686, 401] width 571 height 26
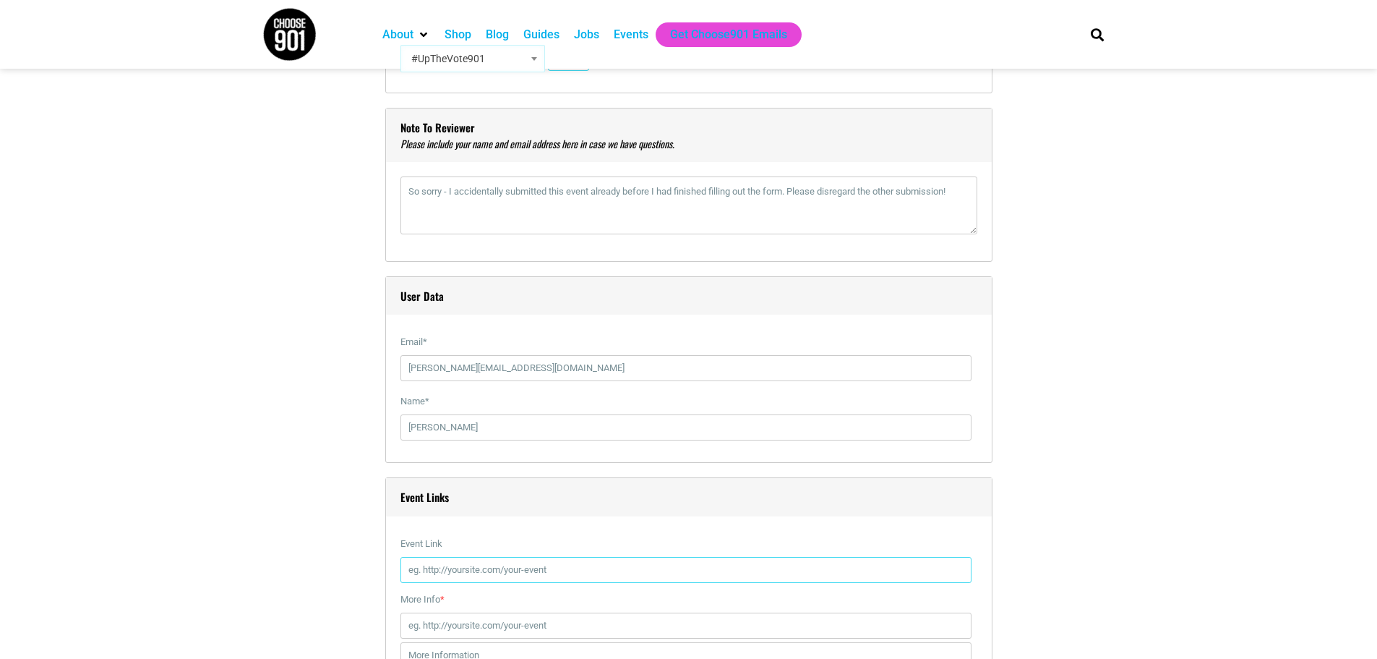
scroll to position [1808, 0]
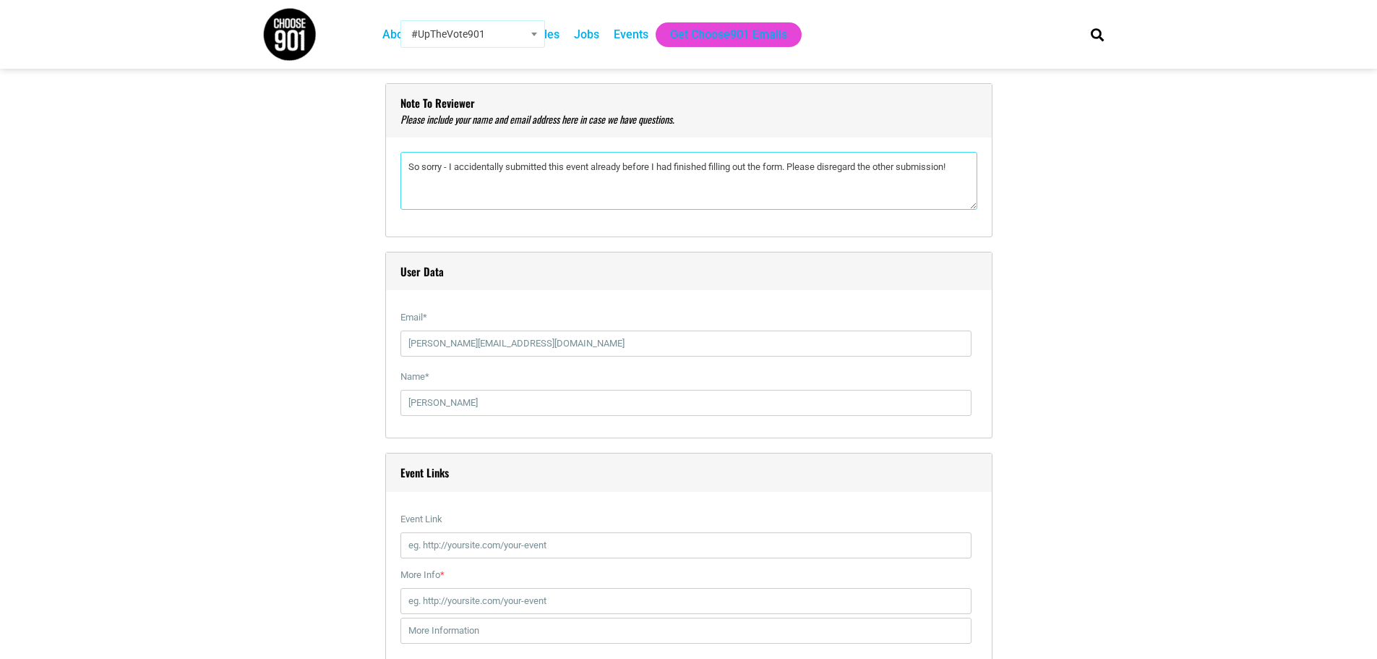
drag, startPoint x: 448, startPoint y: 166, endPoint x: 398, endPoint y: 169, distance: 50.7
click at [398, 172] on div "Note to reviewer So sorry - I accidentally submitted this event already before …" at bounding box center [688, 160] width 607 height 154
click at [785, 169] on textarea"] "Hello! I accidentally submitted this event already before I had finished fillin…" at bounding box center [689, 181] width 577 height 58
click at [957, 166] on textarea"] "Hello! I accidentally submitted this event already before I had finished fillin…" at bounding box center [689, 181] width 577 height 58
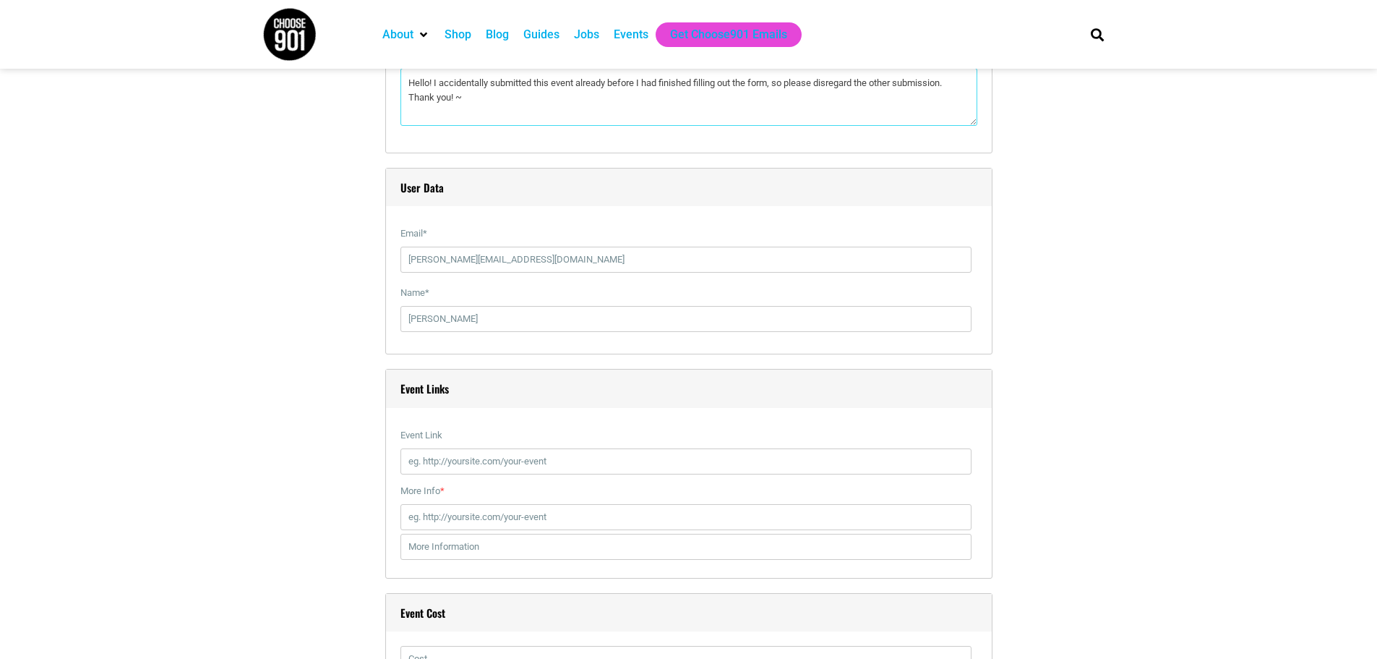
scroll to position [2025, 0]
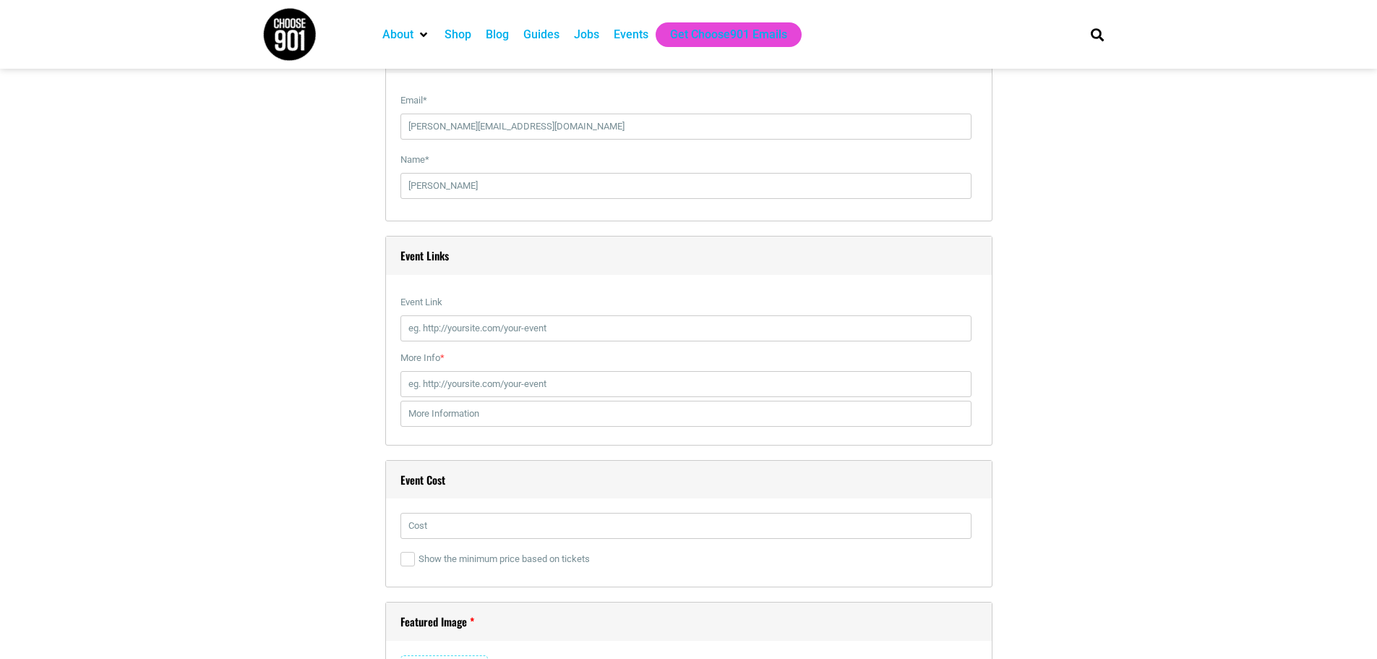
type textarea"] "Hello! I accidentally submitted this event already before I had finished fillin…"
click at [489, 329] on input "Event Link" at bounding box center [686, 328] width 571 height 26
paste input "[URL][DOMAIN_NAME]"
type input "[URL][DOMAIN_NAME]"
drag, startPoint x: 474, startPoint y: 384, endPoint x: 484, endPoint y: 384, distance: 9.4
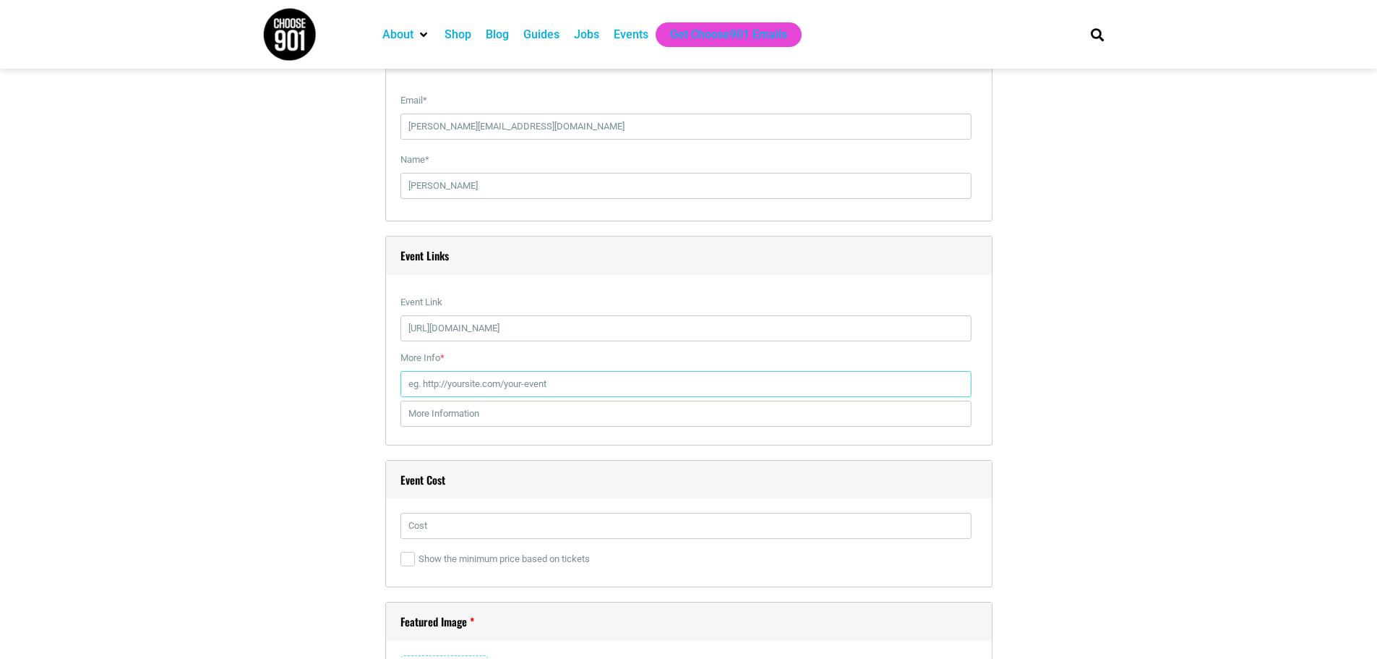
click at [474, 384] on input "More Info *" at bounding box center [686, 384] width 571 height 26
paste input "[URL][DOMAIN_NAME]"
drag, startPoint x: 639, startPoint y: 378, endPoint x: 564, endPoint y: 390, distance: 76.1
click at [564, 390] on input "[URL][DOMAIN_NAME]" at bounding box center [686, 384] width 571 height 26
type input "[URL][DOMAIN_NAME]"
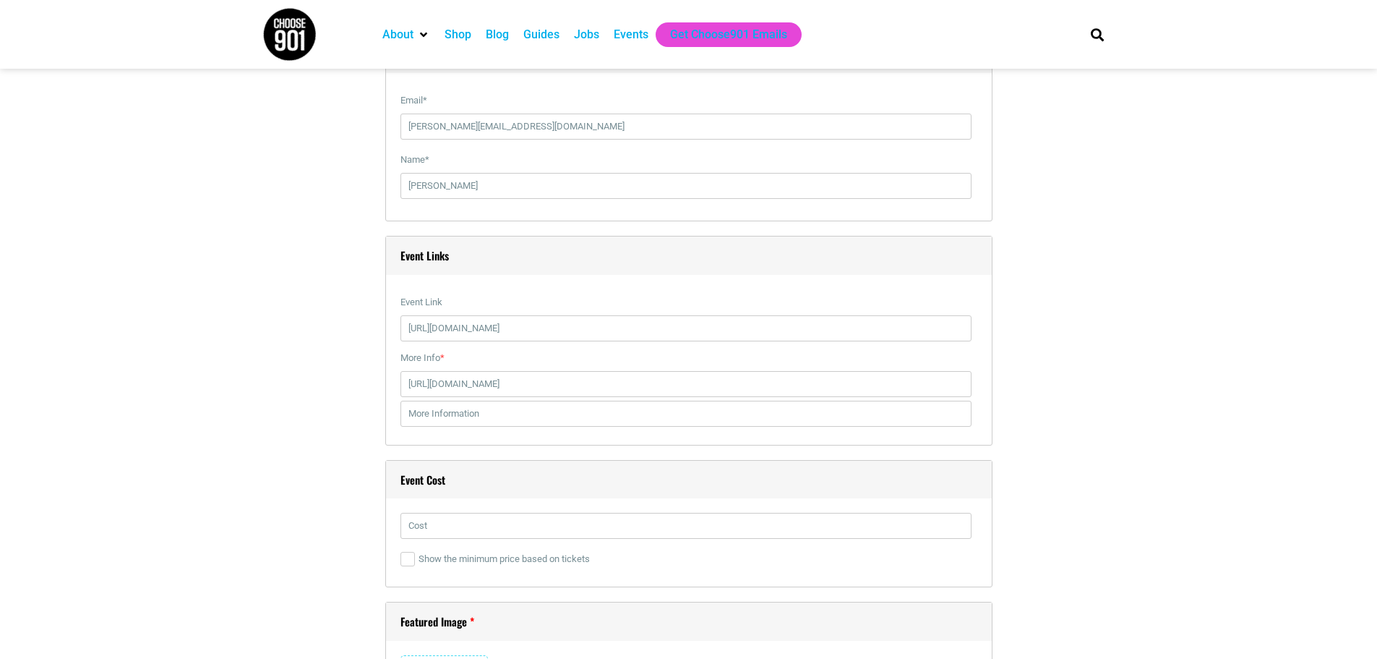
click at [667, 361] on label "More Info *" at bounding box center [686, 358] width 571 height 26
click at [667, 371] on input "[URL][DOMAIN_NAME]" at bounding box center [686, 384] width 571 height 26
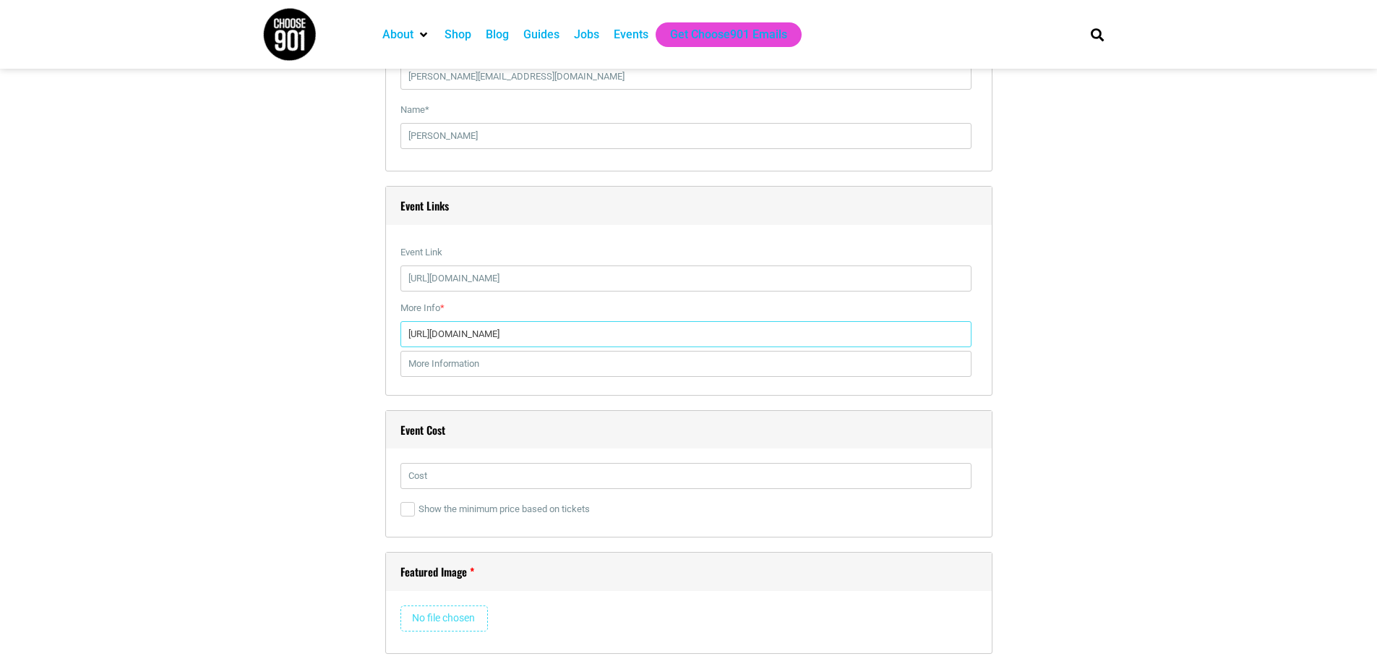
scroll to position [2242, 0]
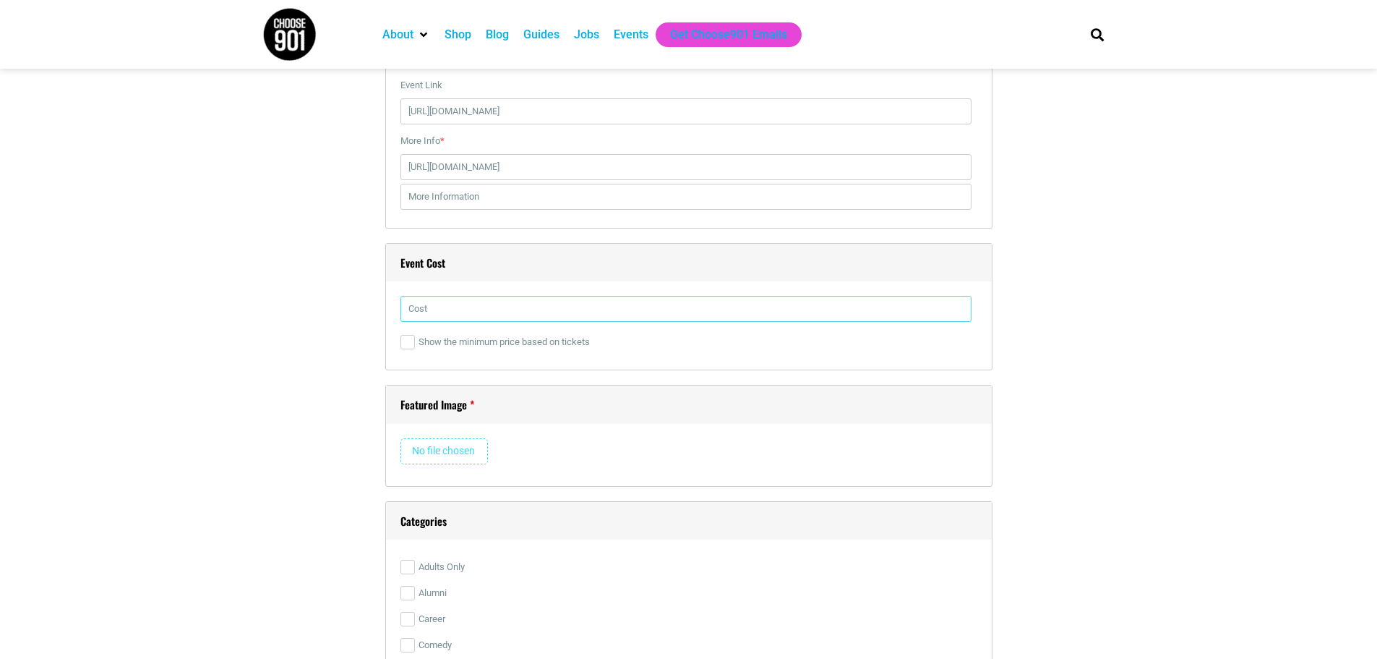
click at [433, 304] on input "text" at bounding box center [686, 309] width 571 height 26
paste input "$52.65 - $157.40"
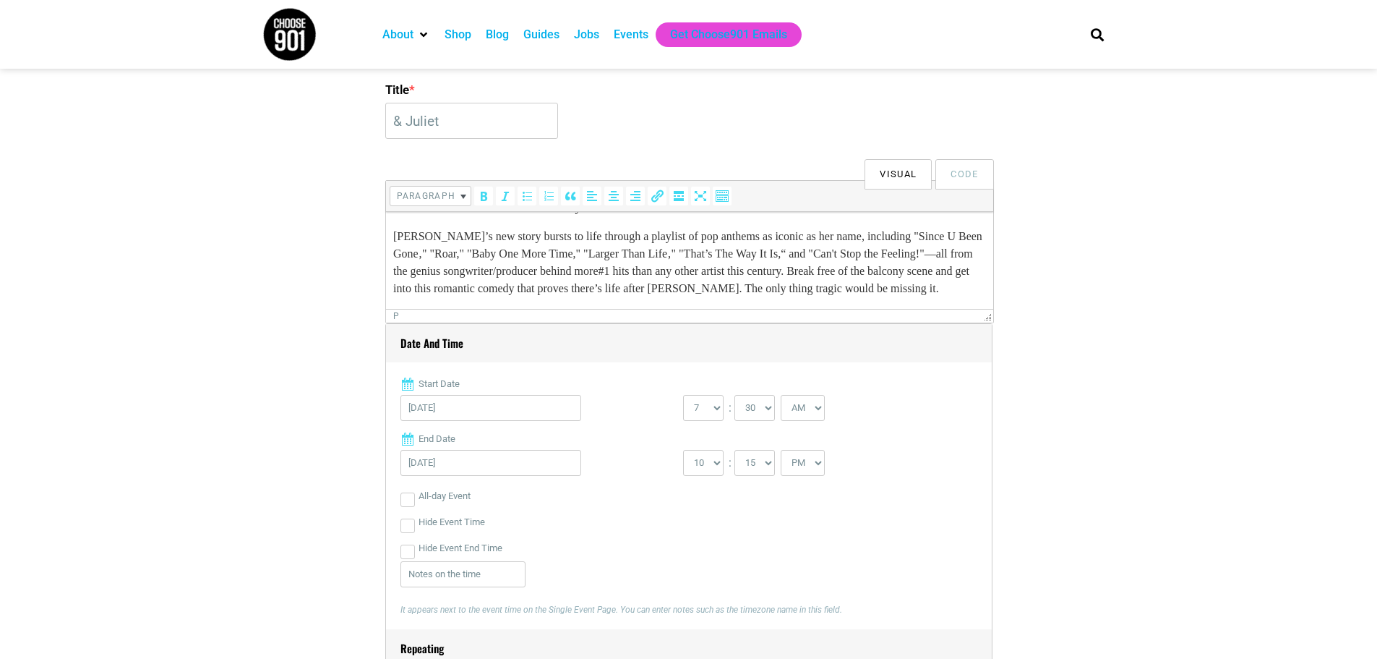
scroll to position [362, 0]
type input "$52.65 - $157.40"
click at [486, 291] on p "[PERSON_NAME]’s new story bursts to life through a playlist of pop anthems as i…" at bounding box center [689, 265] width 593 height 69
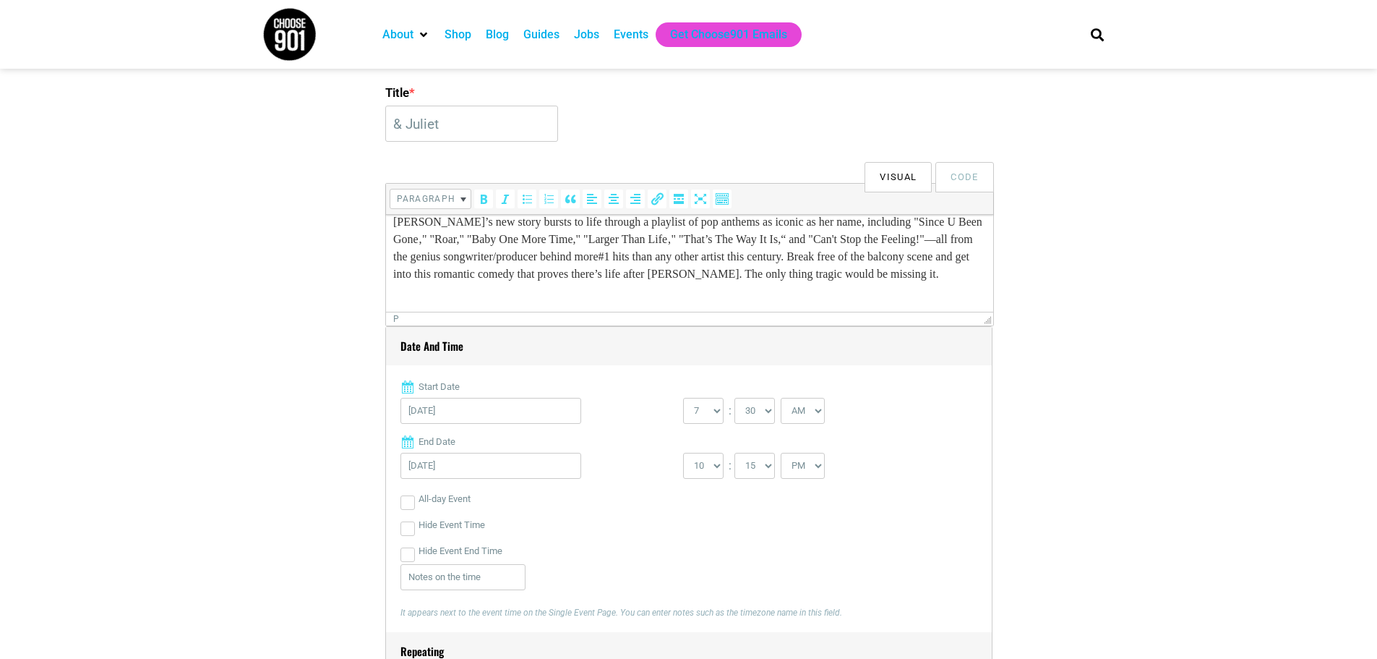
scroll to position [155, 0]
click at [428, 299] on p "Prices subject to change." at bounding box center [689, 291] width 593 height 17
click at [424, 300] on p "Prices are subject to change." at bounding box center [689, 291] width 593 height 17
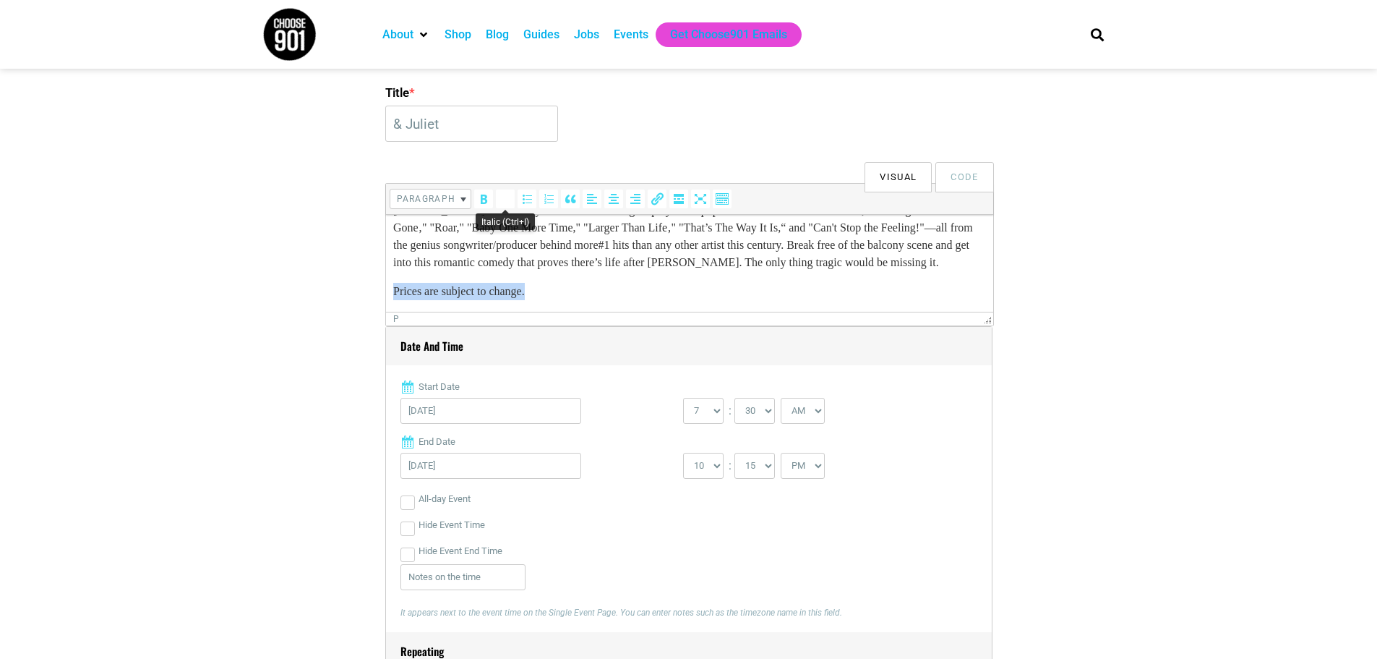
click at [501, 205] on icon "Italic (Ctrl+I)" at bounding box center [505, 199] width 14 height 14
click at [618, 266] on p "[PERSON_NAME]’s new story bursts to life through a playlist of pop anthems as i…" at bounding box center [689, 236] width 593 height 69
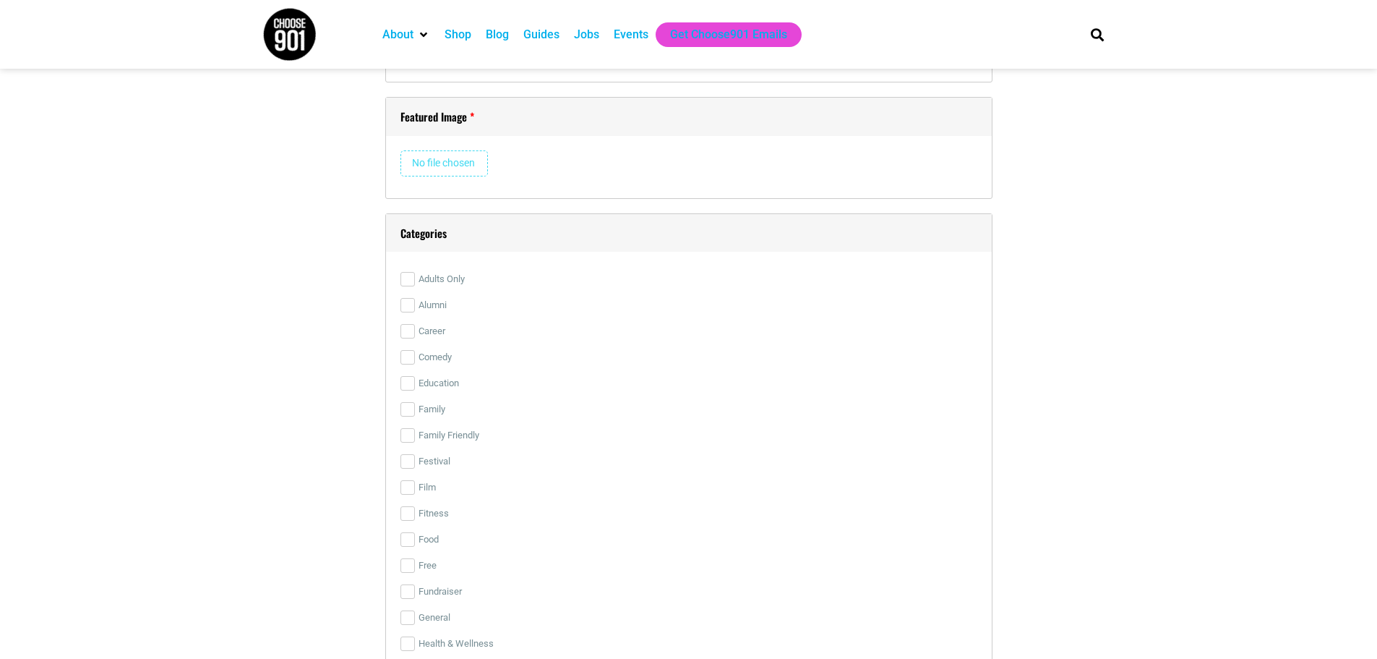
scroll to position [2531, 0]
click at [445, 163] on input "file" at bounding box center [444, 162] width 87 height 26
type input "C:\fakepath\1920x1080 - Website - Juliet horizontal.jpg"
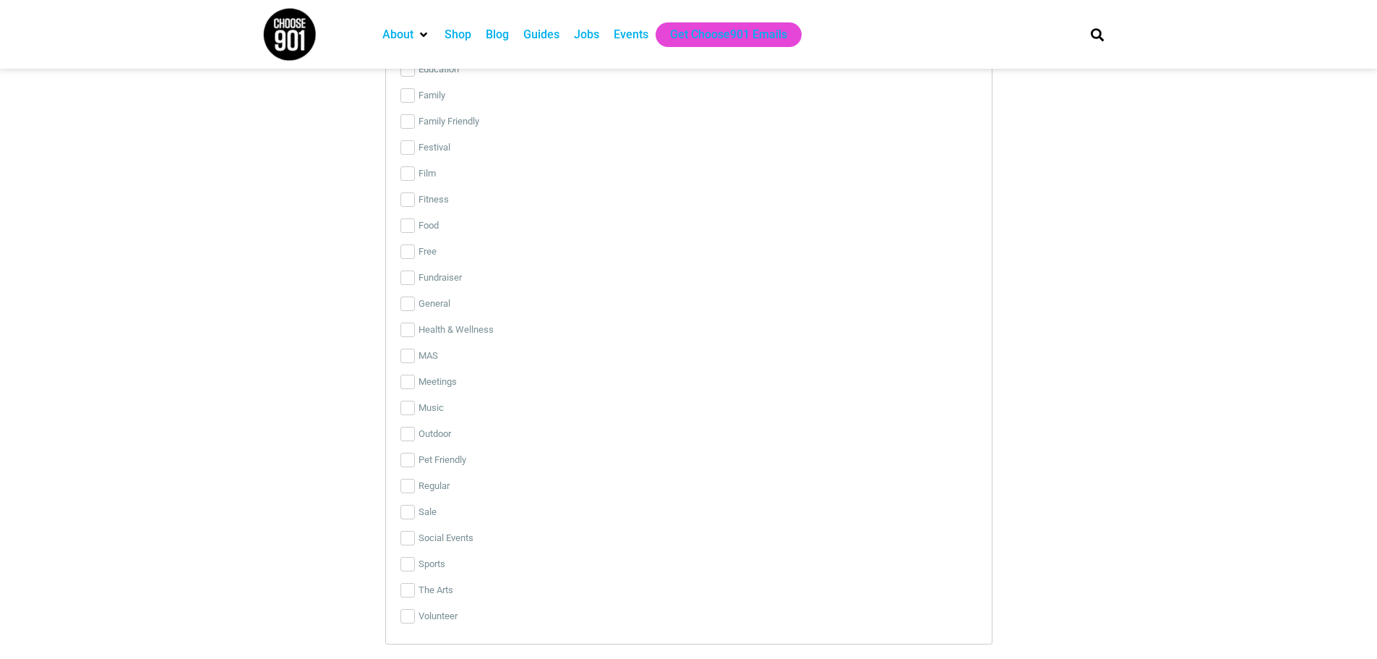
scroll to position [3182, 0]
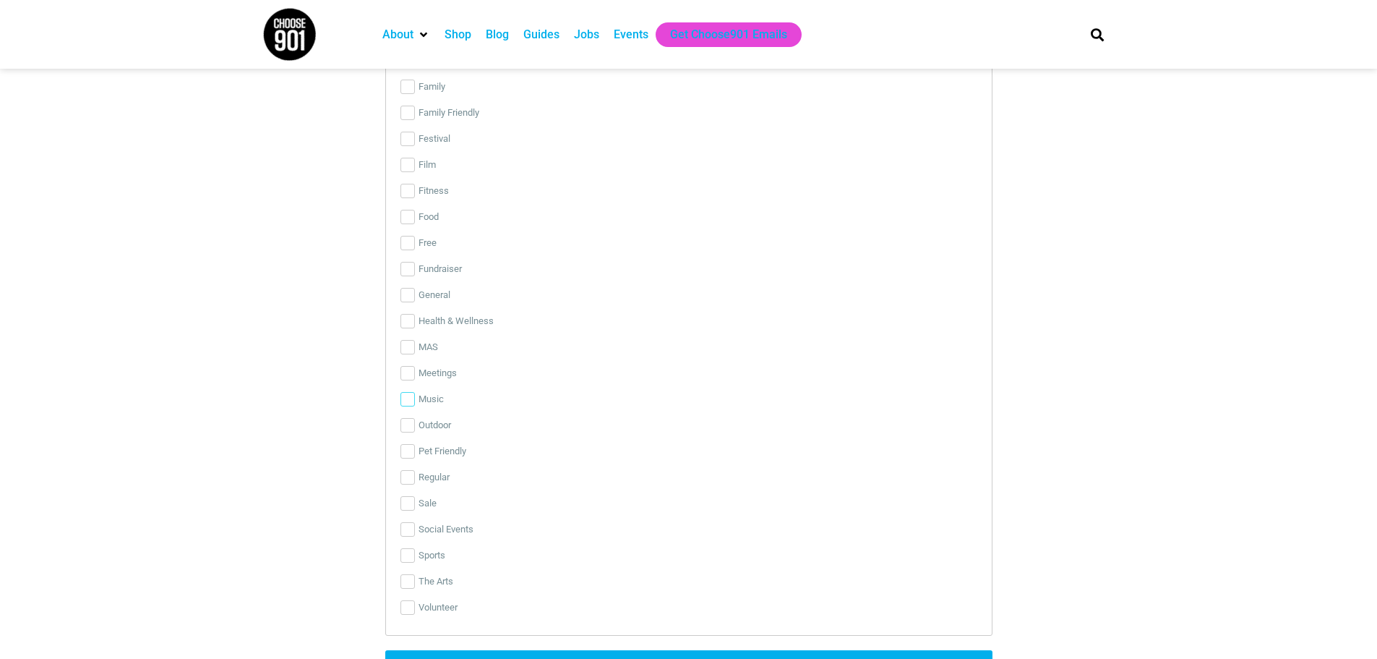
click at [408, 399] on input "Music" at bounding box center [408, 399] width 14 height 14
checkbox input "true"
click at [410, 586] on input "The Arts" at bounding box center [408, 581] width 14 height 14
checkbox input "true"
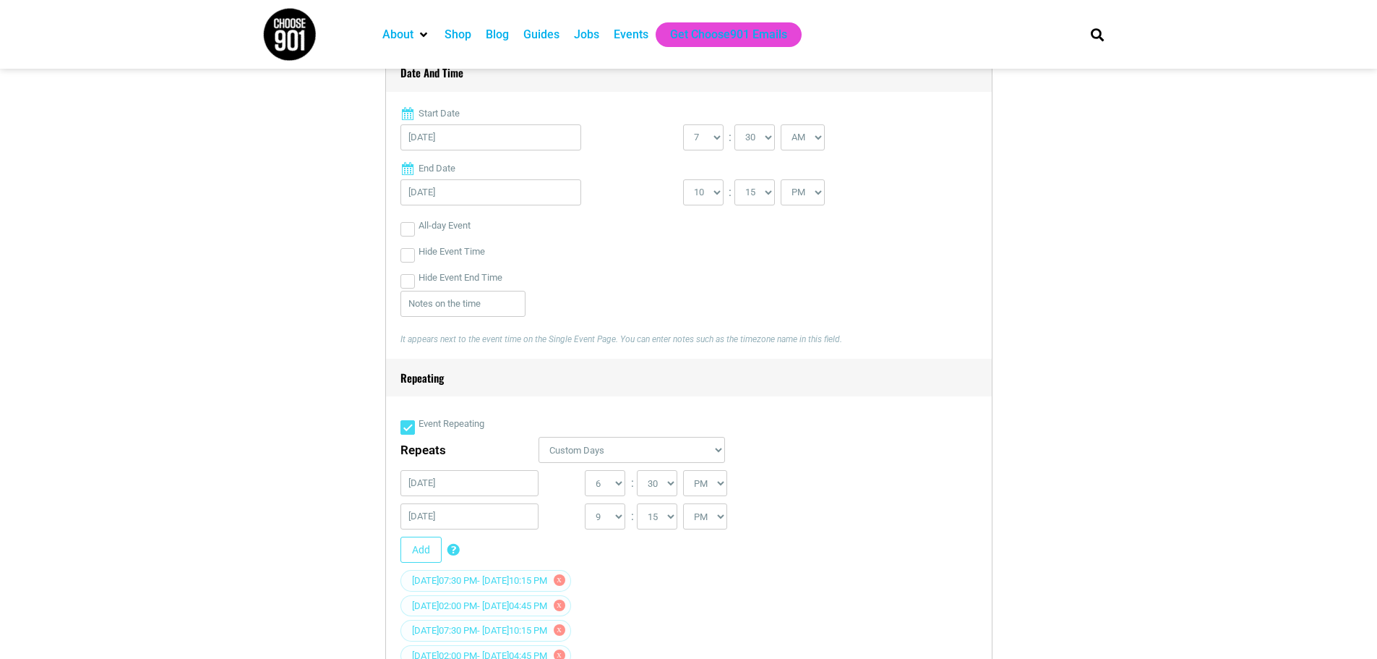
scroll to position [651, 0]
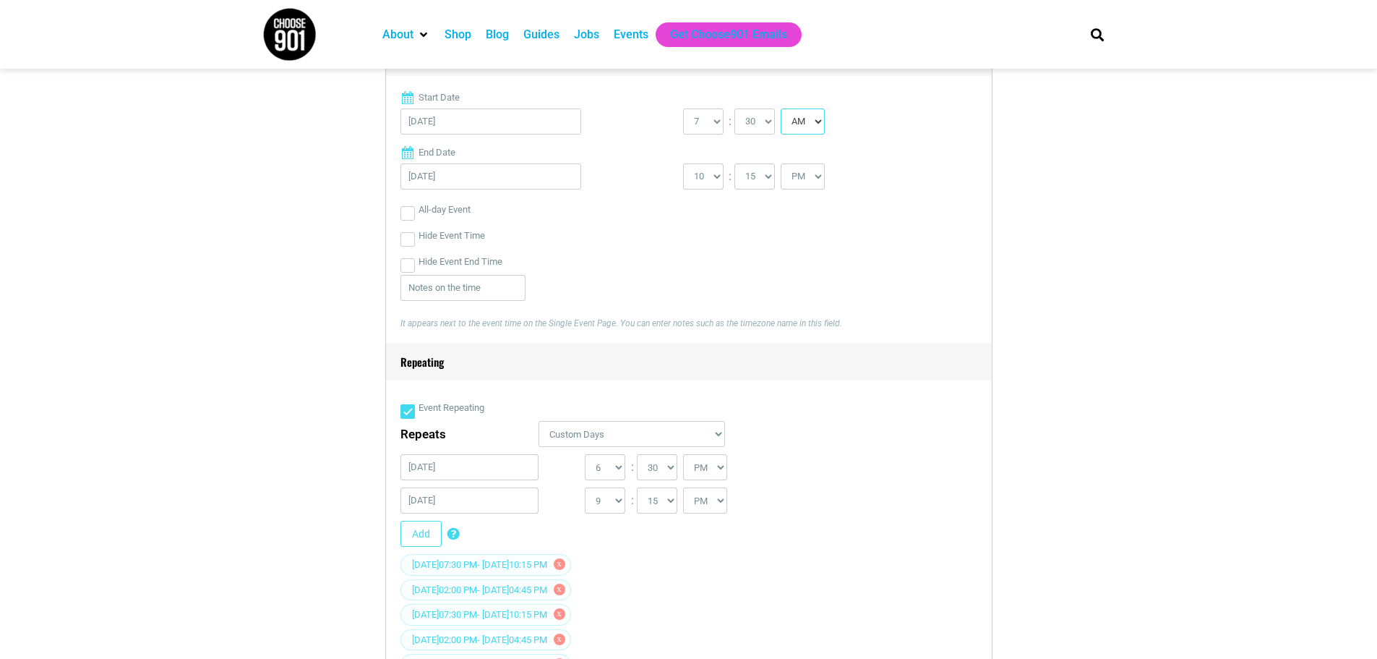
click at [819, 120] on select "AM PM" at bounding box center [803, 121] width 44 height 26
select select "PM"
click at [782, 109] on select "AM PM" at bounding box center [803, 121] width 44 height 26
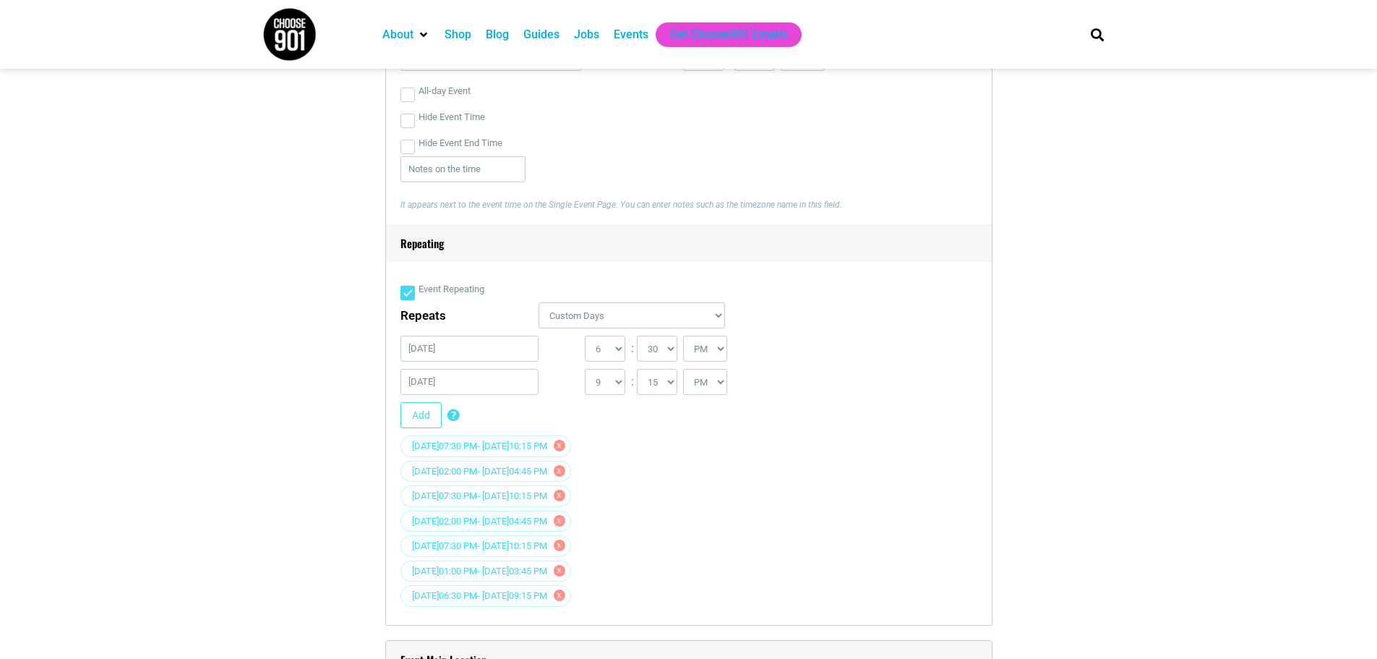
scroll to position [795, 0]
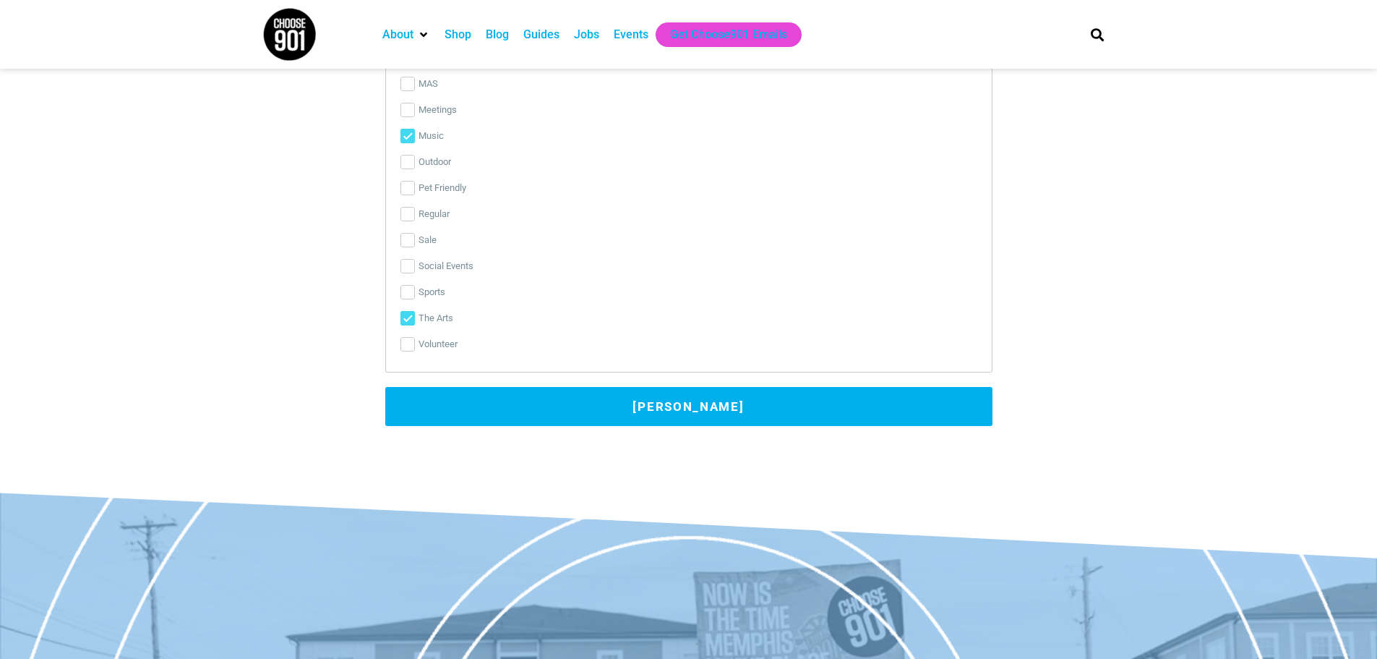
click at [661, 407] on button "[PERSON_NAME]" at bounding box center [688, 406] width 607 height 39
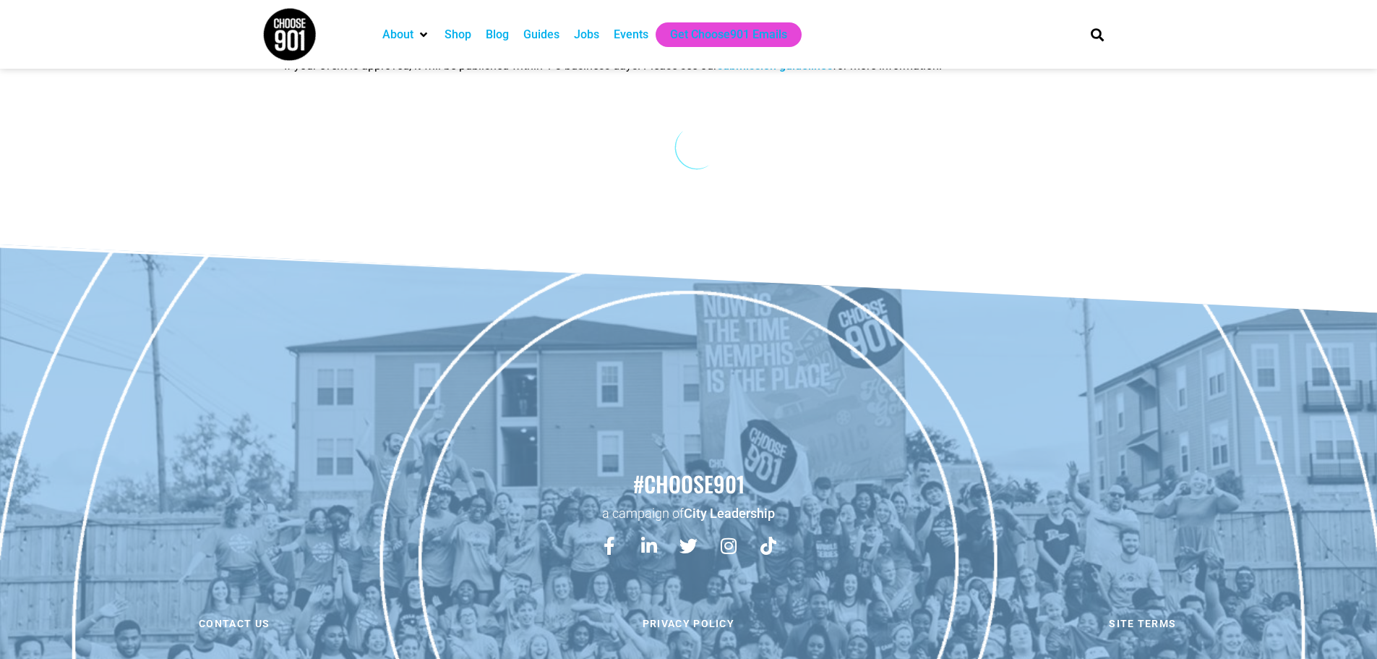
scroll to position [0, 0]
